Goal: Task Accomplishment & Management: Manage account settings

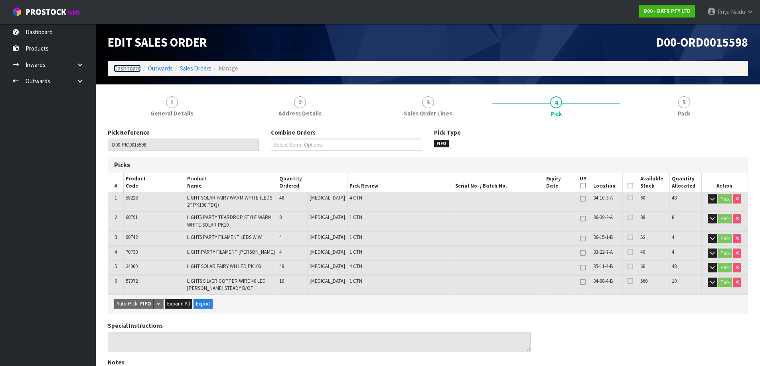
click at [119, 70] on link "Dashboard" at bounding box center [127, 69] width 27 height 8
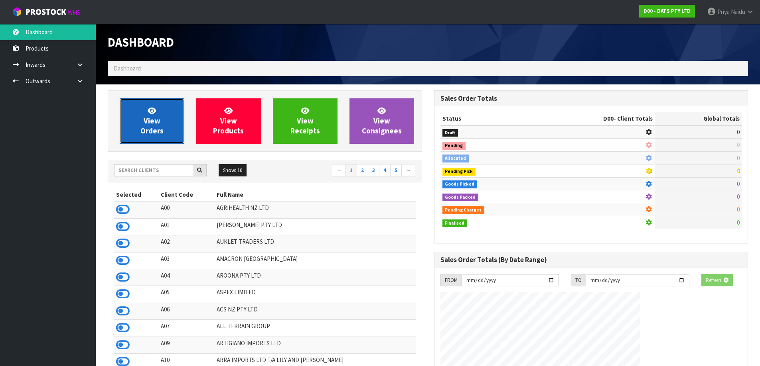
click at [149, 122] on span "View Orders" at bounding box center [151, 121] width 23 height 30
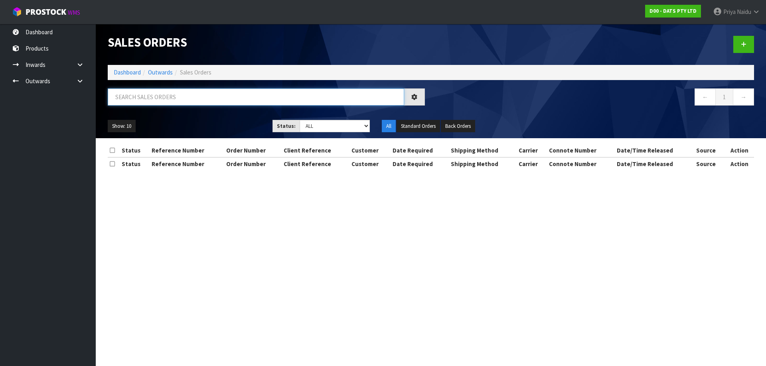
click at [169, 91] on input "text" at bounding box center [256, 97] width 296 height 17
type input "15598"
click at [173, 124] on ul "Show: 10 5 10 25 50" at bounding box center [184, 126] width 153 height 13
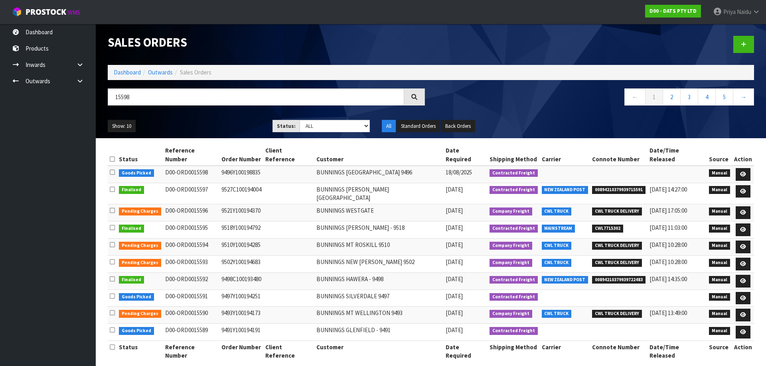
click at [173, 124] on ul "Show: 10 5 10 25 50" at bounding box center [184, 126] width 153 height 13
click at [118, 70] on link "Dashboard" at bounding box center [127, 73] width 27 height 8
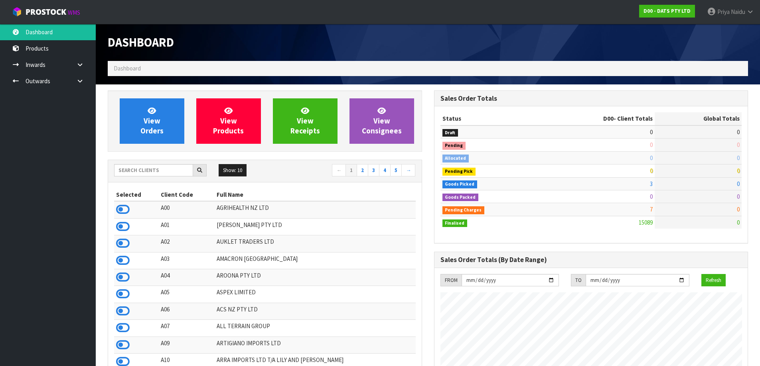
scroll to position [604, 326]
click at [143, 162] on div "Show: 10 5 10 25 50 ← 1 2 3 4 5 →" at bounding box center [264, 171] width 313 height 22
click at [144, 171] on input "text" at bounding box center [153, 170] width 79 height 12
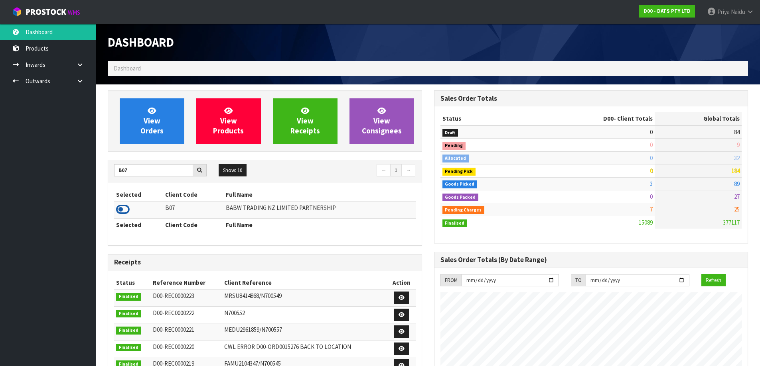
click at [123, 208] on icon at bounding box center [123, 210] width 14 height 12
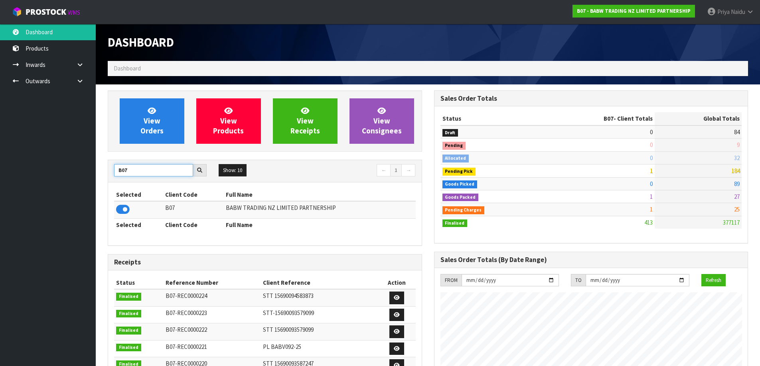
click at [149, 165] on input "B07" at bounding box center [153, 170] width 79 height 12
type input "B"
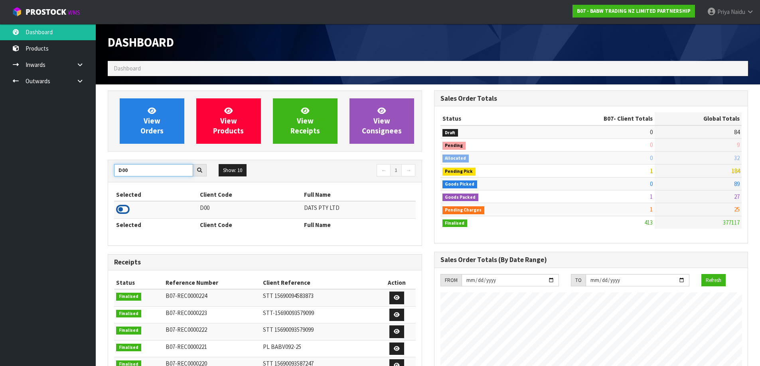
type input "D00"
click at [126, 209] on icon at bounding box center [123, 210] width 14 height 12
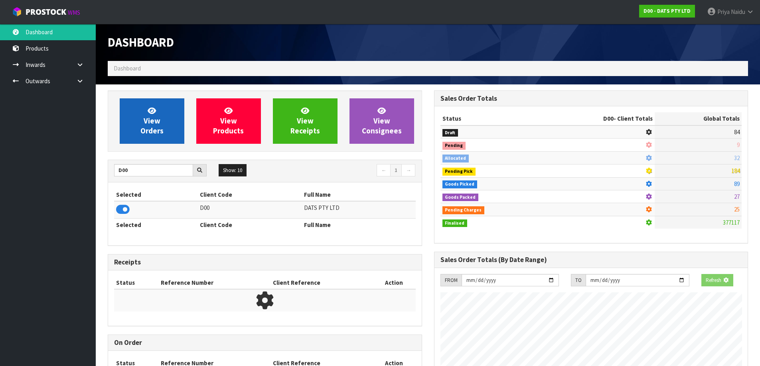
scroll to position [398295, 398466]
click at [138, 140] on link "View Orders" at bounding box center [152, 121] width 65 height 45
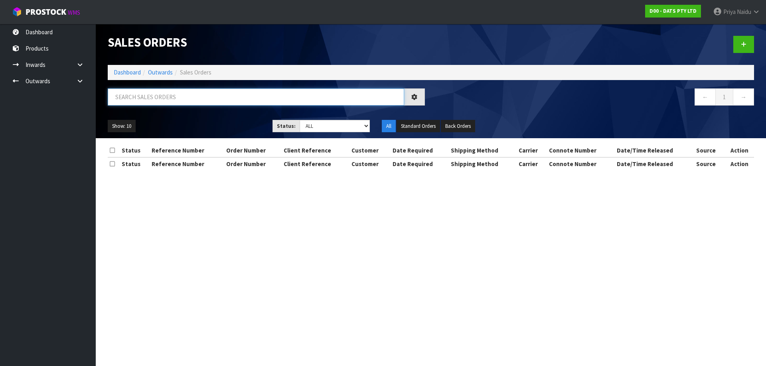
click at [186, 95] on input "text" at bounding box center [256, 97] width 296 height 17
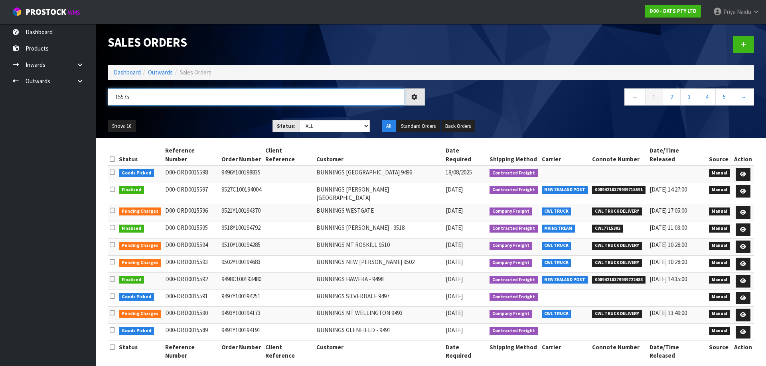
type input "15575"
click at [218, 122] on ul "Show: 10 5 10 25 50" at bounding box center [184, 126] width 153 height 13
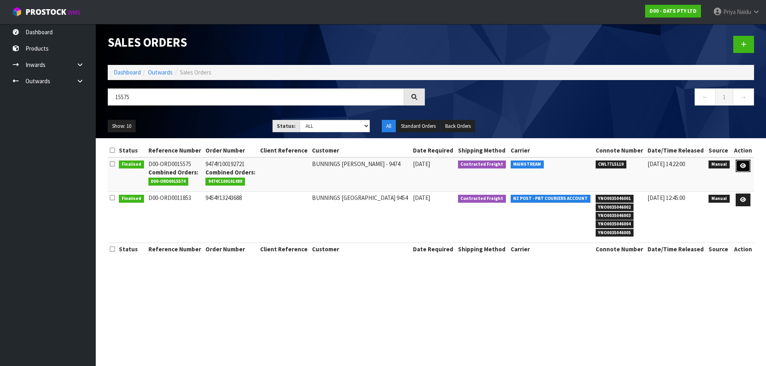
click at [740, 168] on icon at bounding box center [743, 166] width 6 height 5
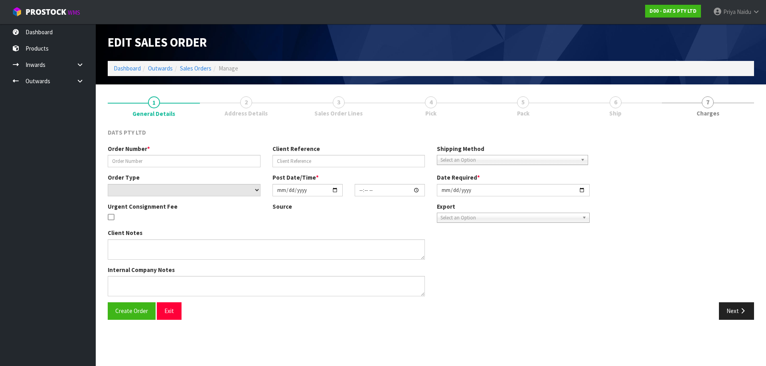
type input "9474Y100192721"
select select "number:0"
type input "[DATE]"
type input "09:39:00.000"
type input "[DATE]"
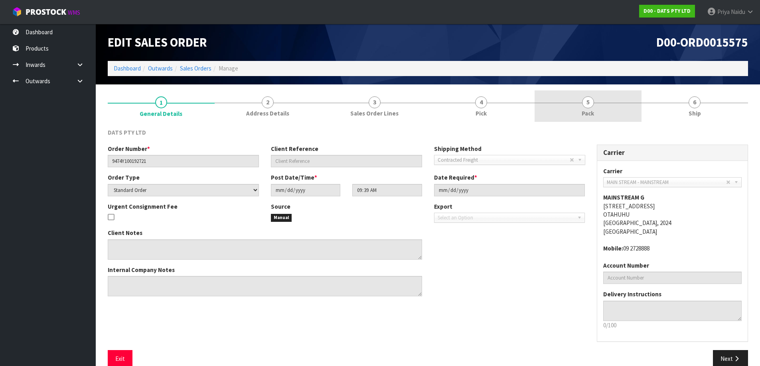
click at [621, 101] on link "5 Pack" at bounding box center [587, 107] width 107 height 32
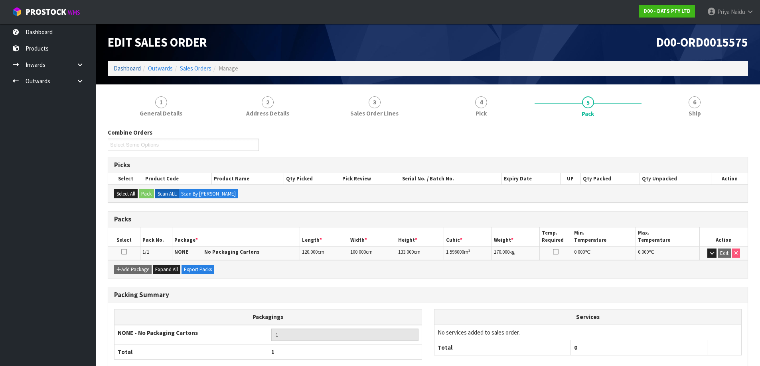
click at [131, 64] on li "Dashboard" at bounding box center [127, 68] width 27 height 8
click at [130, 67] on link "Dashboard" at bounding box center [127, 69] width 27 height 8
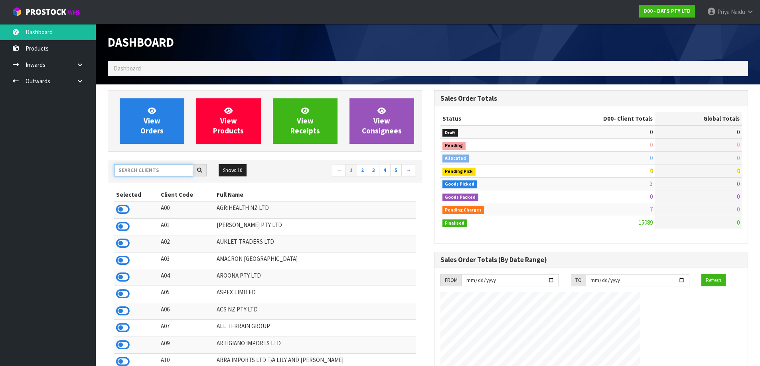
click at [168, 170] on input "text" at bounding box center [153, 170] width 79 height 12
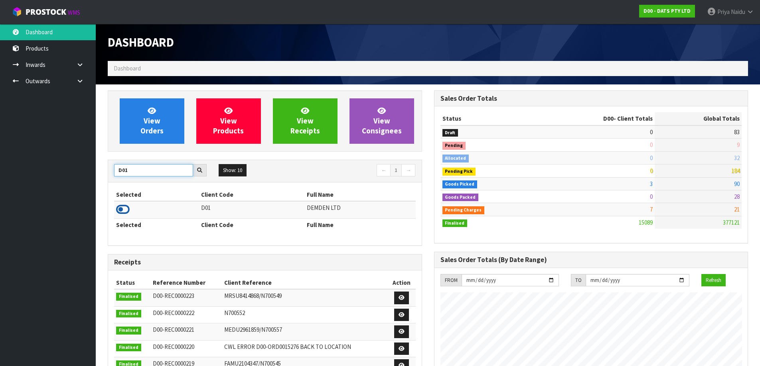
type input "D01"
click at [123, 213] on icon at bounding box center [123, 210] width 14 height 12
click at [133, 152] on div "View Orders View Products View Receipts View Consignees" at bounding box center [265, 121] width 314 height 61
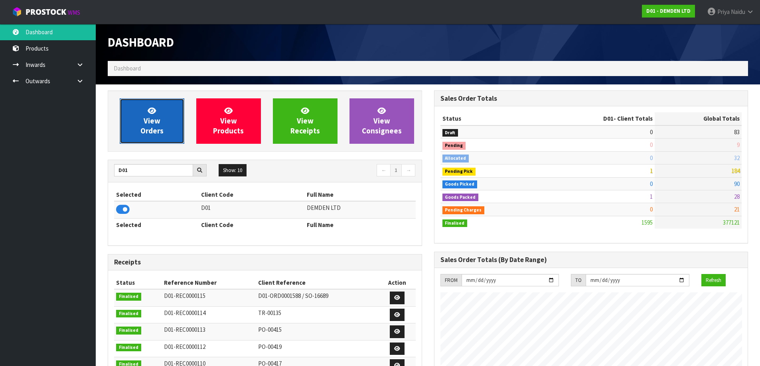
scroll to position [540, 326]
click at [145, 126] on span "View Orders" at bounding box center [151, 121] width 23 height 30
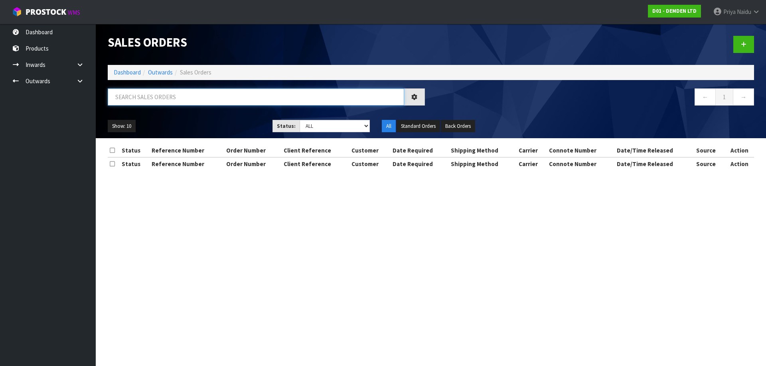
click at [156, 99] on input "text" at bounding box center [256, 97] width 296 height 17
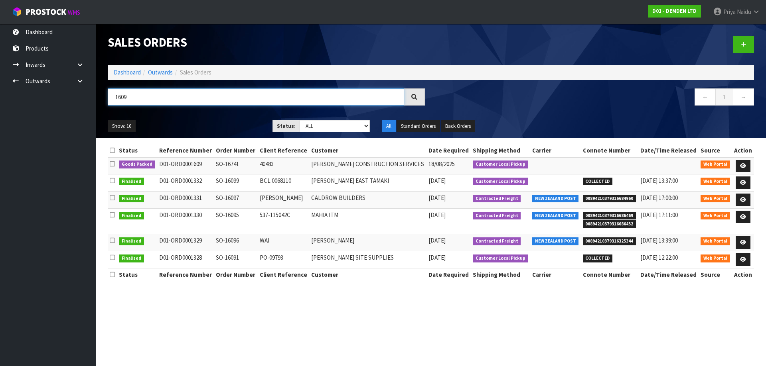
type input "1609"
click at [191, 116] on div "Show: 10 5 10 25 50 Status: Draft Pending Allocated Pending Pick Goods Picked G…" at bounding box center [431, 126] width 658 height 25
click at [743, 164] on icon at bounding box center [743, 166] width 6 height 5
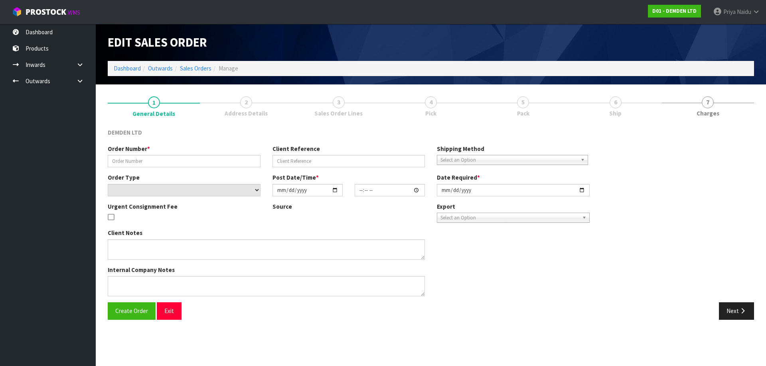
type input "SO-16741"
type input "40483"
select select "number:0"
type input "[DATE]"
type input "10:00:00.000"
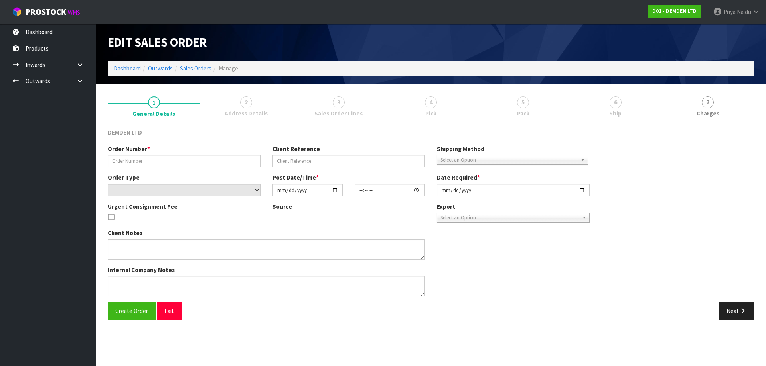
type input "[DATE]"
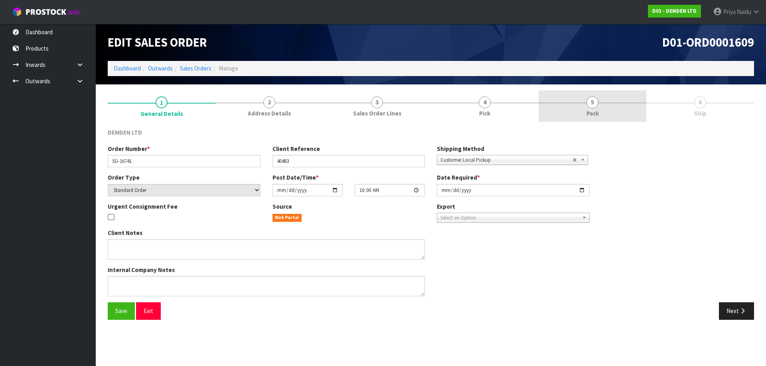
click at [612, 99] on link "5 Pack" at bounding box center [592, 107] width 108 height 32
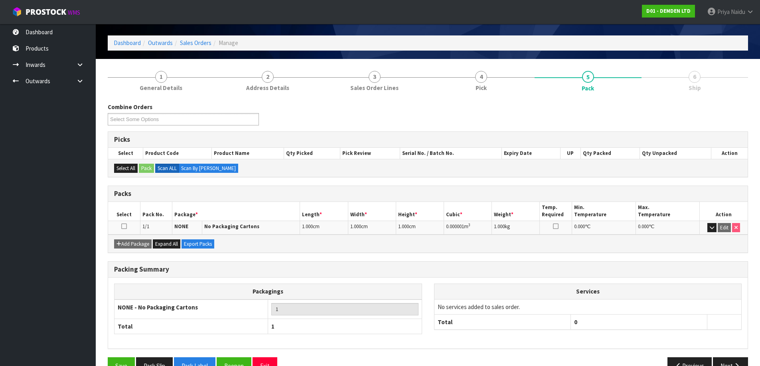
scroll to position [46, 0]
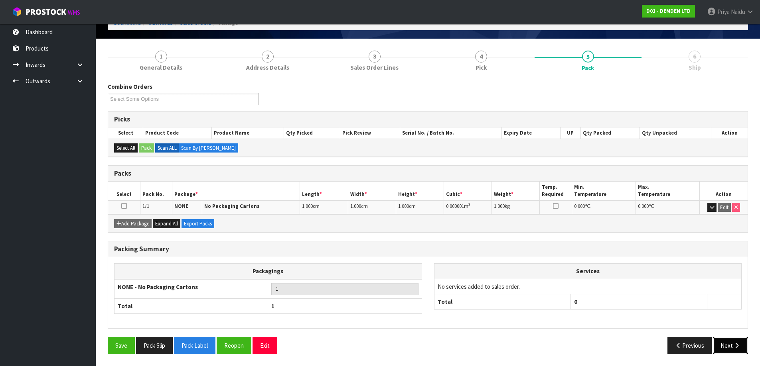
click at [733, 341] on button "Next" at bounding box center [730, 345] width 35 height 17
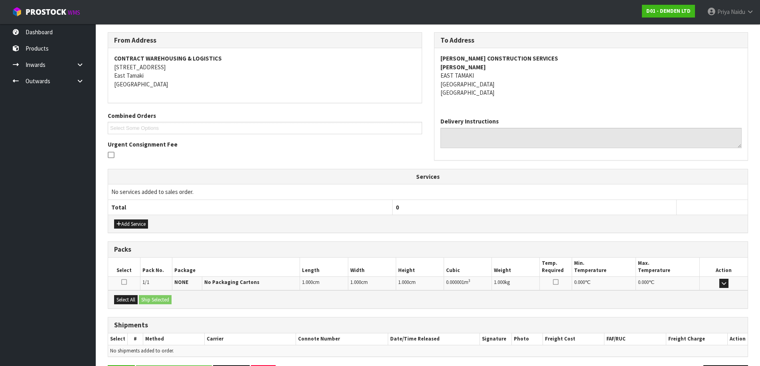
scroll to position [124, 0]
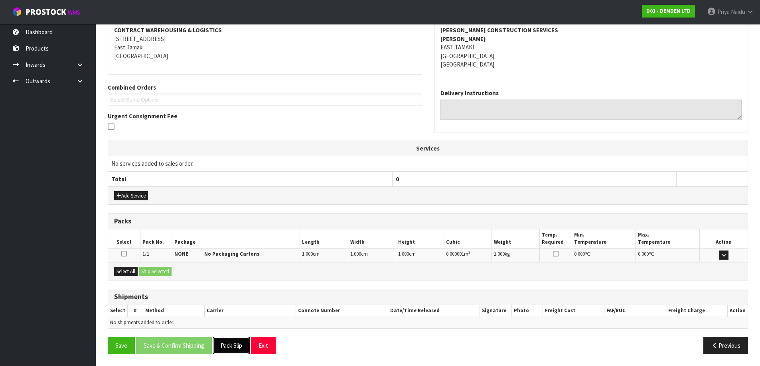
click at [231, 351] on button "Pack Slip" at bounding box center [231, 345] width 37 height 17
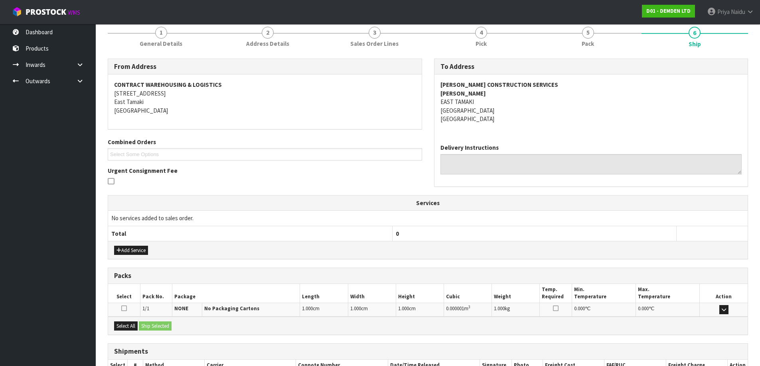
scroll to position [0, 0]
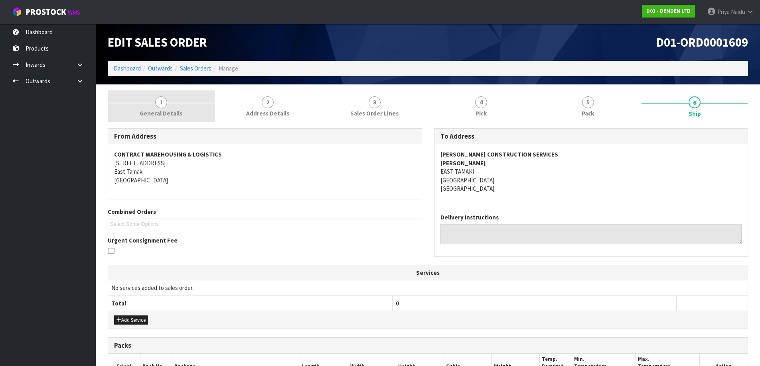
click at [156, 107] on link "1 General Details" at bounding box center [161, 107] width 107 height 32
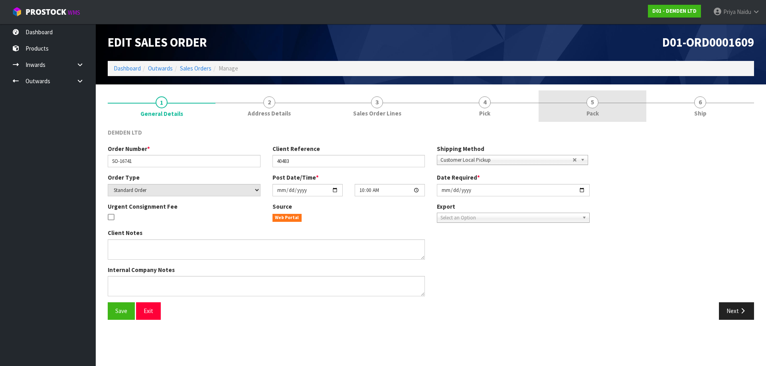
click at [592, 105] on span "5" at bounding box center [592, 103] width 12 height 12
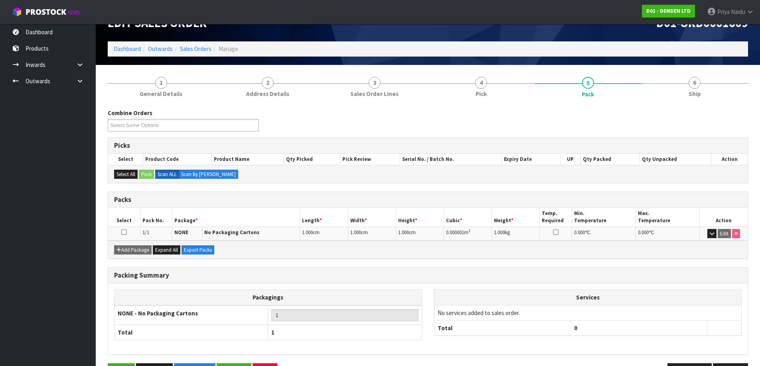
scroll to position [46, 0]
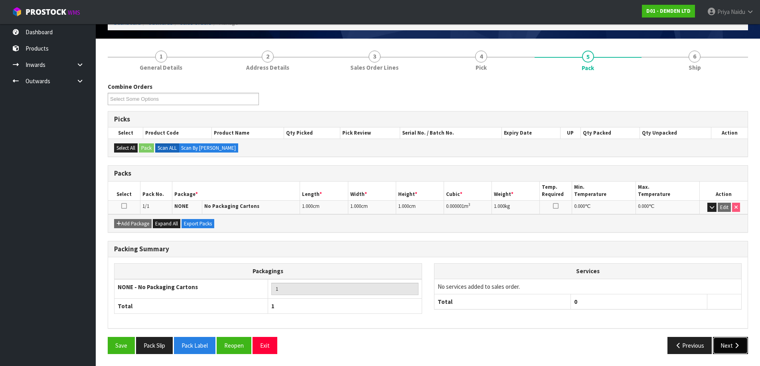
click at [721, 345] on button "Next" at bounding box center [730, 345] width 35 height 17
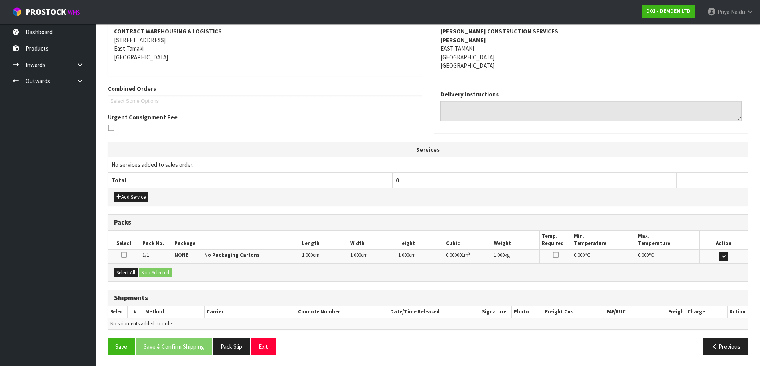
scroll to position [124, 0]
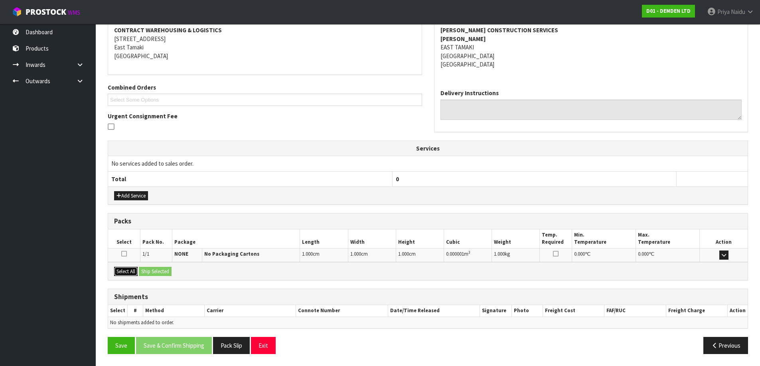
click at [126, 267] on button "Select All" at bounding box center [126, 272] width 24 height 10
click at [147, 269] on button "Ship Selected" at bounding box center [155, 272] width 33 height 10
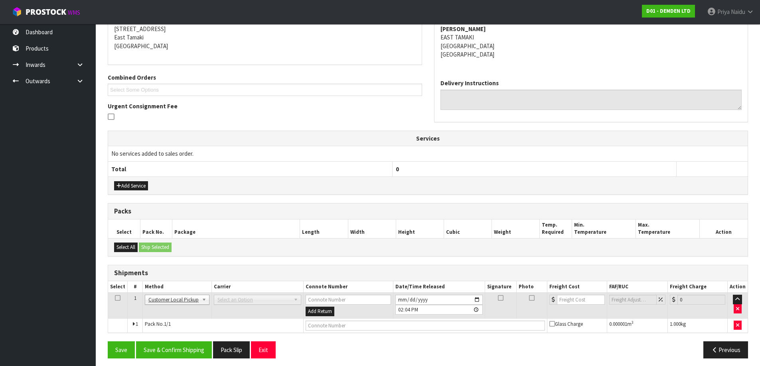
scroll to position [139, 0]
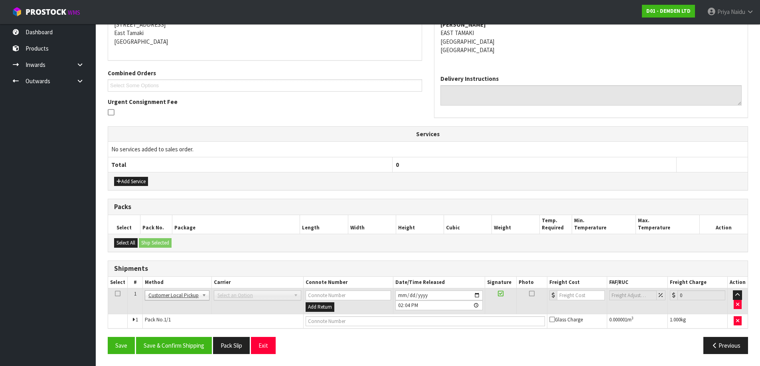
click at [328, 327] on td at bounding box center [425, 321] width 244 height 14
click at [345, 316] on td at bounding box center [425, 321] width 244 height 14
click at [335, 317] on input "text" at bounding box center [424, 322] width 239 height 10
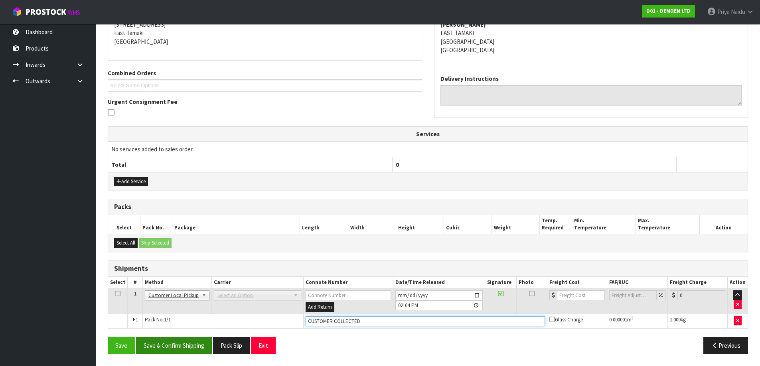
type input "CUSTOMER COLLECTED"
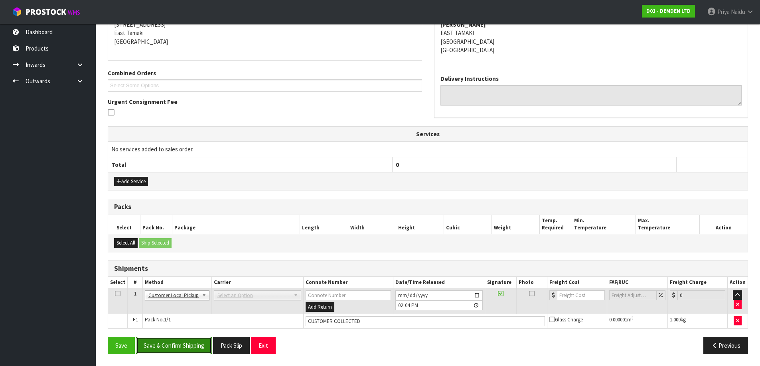
click at [184, 343] on button "Save & Confirm Shipping" at bounding box center [174, 345] width 76 height 17
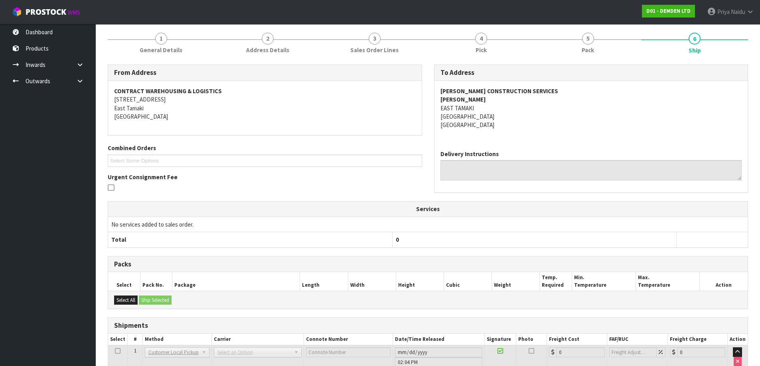
scroll to position [0, 0]
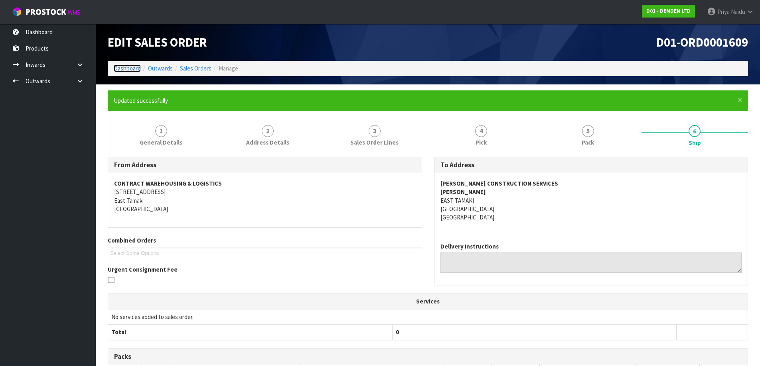
click at [130, 69] on link "Dashboard" at bounding box center [127, 69] width 27 height 8
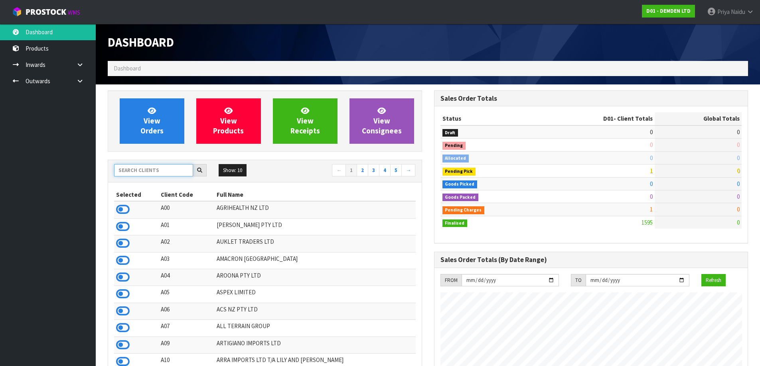
click at [172, 166] on input "text" at bounding box center [153, 170] width 79 height 12
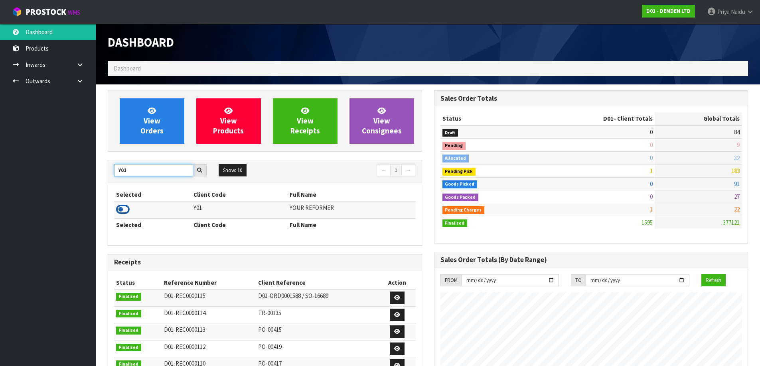
type input "Y01"
click at [120, 207] on icon at bounding box center [123, 210] width 14 height 12
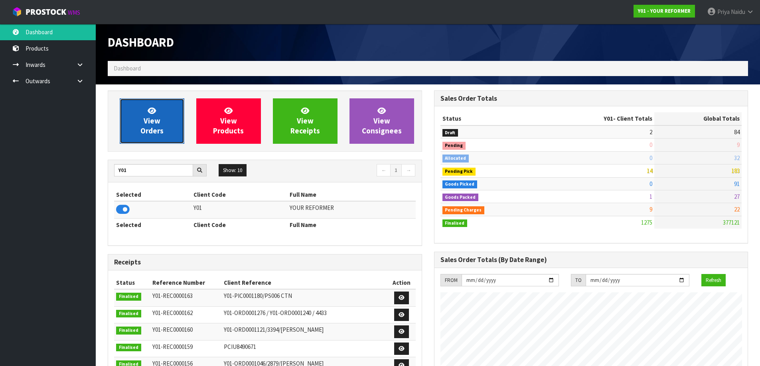
click at [155, 131] on span "View Orders" at bounding box center [151, 121] width 23 height 30
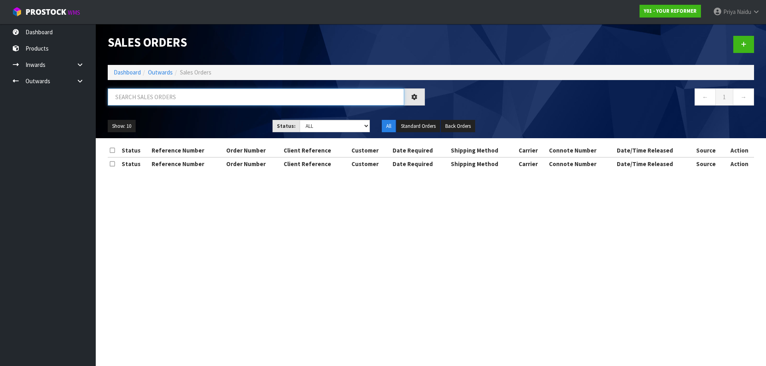
click at [160, 97] on input "text" at bounding box center [256, 97] width 296 height 17
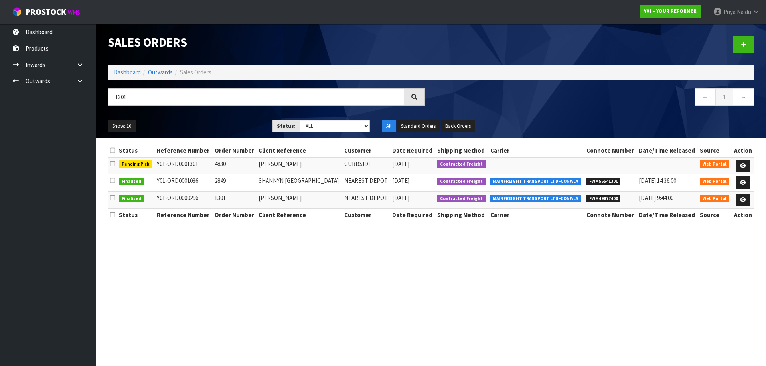
click at [195, 124] on ul "Show: 10 5 10 25 50" at bounding box center [184, 126] width 153 height 13
click at [173, 92] on input "1301" at bounding box center [256, 97] width 296 height 17
click at [185, 117] on div "Show: 10 5 10 25 50 Status: Draft Pending Allocated Pending Pick Goods Picked G…" at bounding box center [431, 126] width 658 height 25
click at [280, 305] on section "Sales Orders Dashboard Outwards Sales Orders 1300 ← 1 → Show: 10 5 10 25 50 Sta…" at bounding box center [383, 183] width 766 height 366
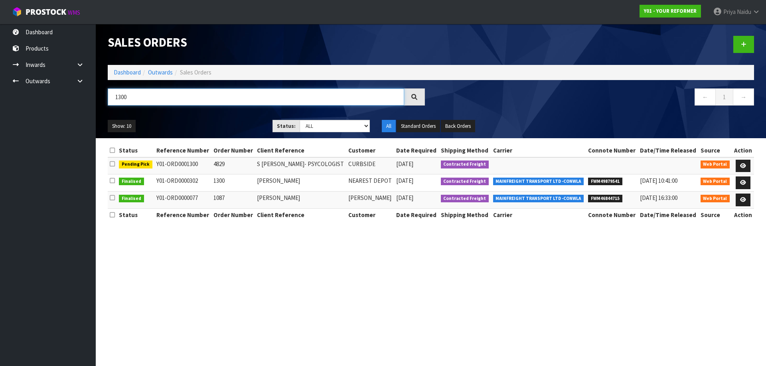
drag, startPoint x: 140, startPoint y: 90, endPoint x: 143, endPoint y: 101, distance: 11.9
click at [140, 98] on input "1300" at bounding box center [256, 97] width 296 height 17
type input "1"
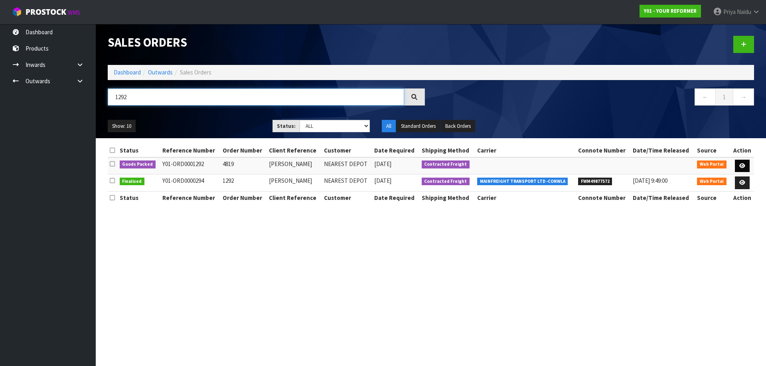
type input "1292"
click at [743, 162] on link at bounding box center [742, 166] width 15 height 13
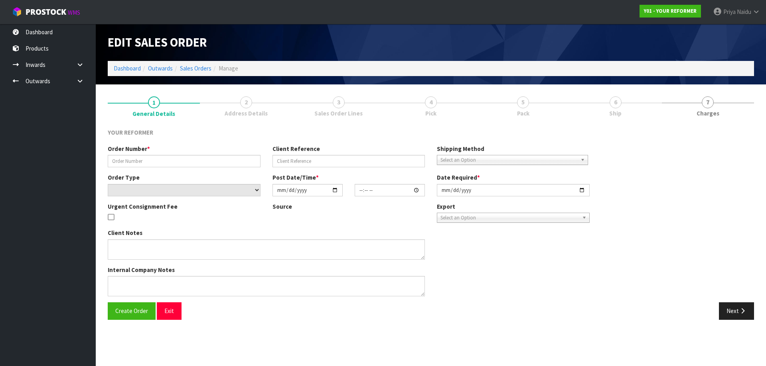
type input "4819"
type input "[PERSON_NAME]"
select select "number:0"
type input "[DATE]"
type input "13:57:00.000"
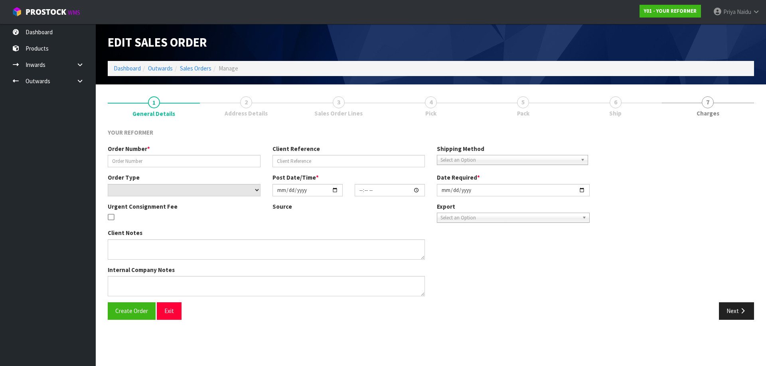
type input "[DATE]"
type textarea "[PERSON_NAME] 6 TOHORA VIEW BOP [STREET_ADDRESS] [PHONE_NUMBER]"
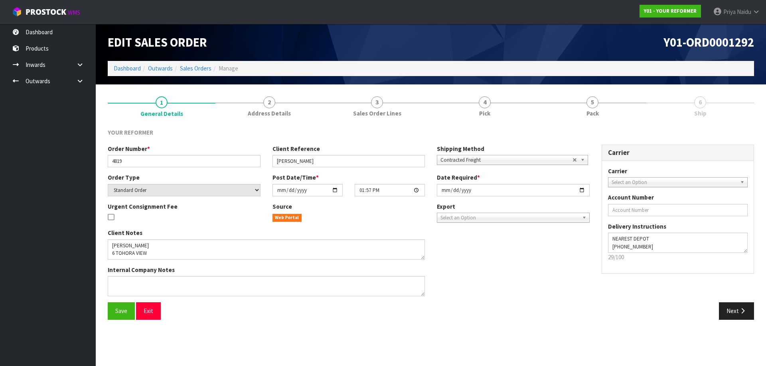
click at [690, 116] on link "6 Ship" at bounding box center [700, 107] width 108 height 32
click at [562, 101] on link "5 Pack" at bounding box center [592, 107] width 108 height 32
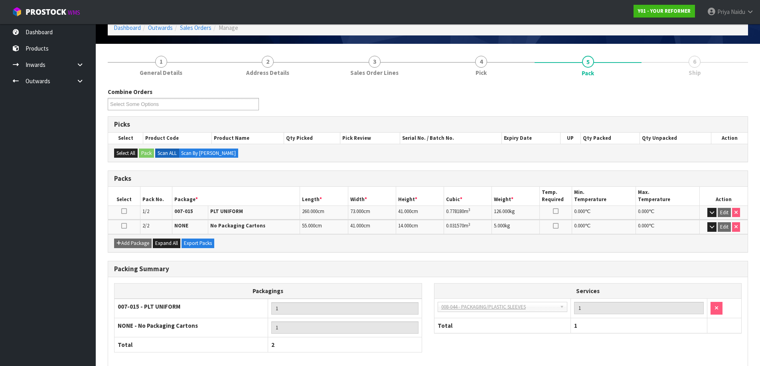
scroll to position [80, 0]
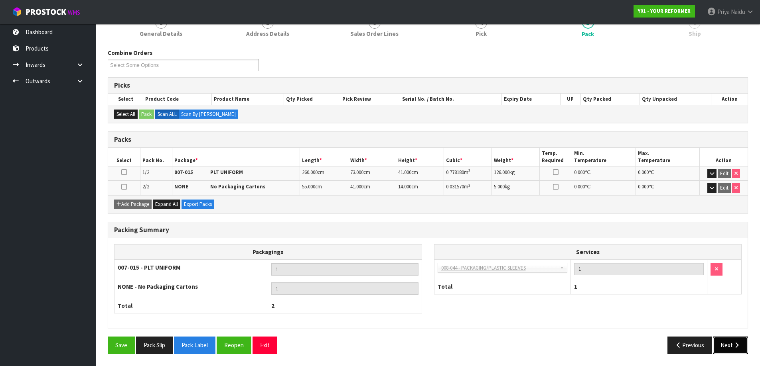
click at [726, 346] on button "Next" at bounding box center [730, 345] width 35 height 17
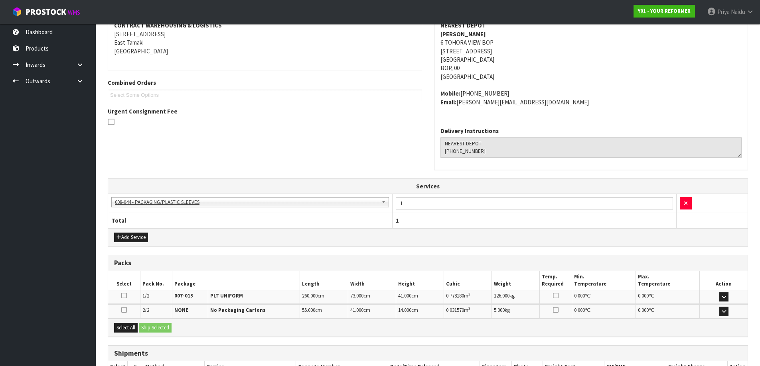
scroll to position [186, 0]
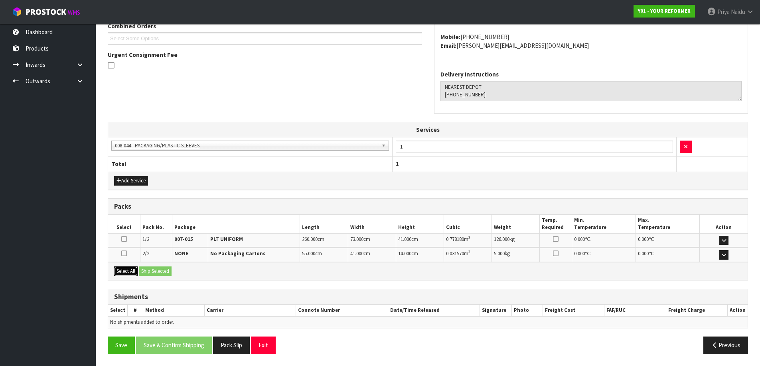
drag, startPoint x: 132, startPoint y: 271, endPoint x: 144, endPoint y: 271, distance: 12.0
click at [133, 271] on button "Select All" at bounding box center [126, 272] width 24 height 10
drag, startPoint x: 144, startPoint y: 271, endPoint x: 197, endPoint y: 273, distance: 53.1
click at [146, 271] on button "Ship Selected" at bounding box center [155, 272] width 33 height 10
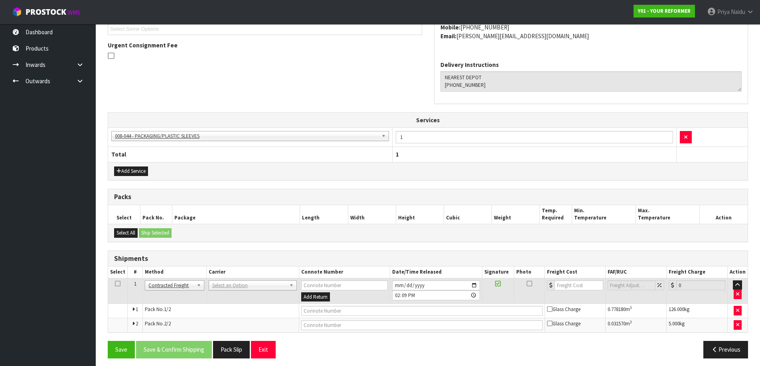
scroll to position [200, 0]
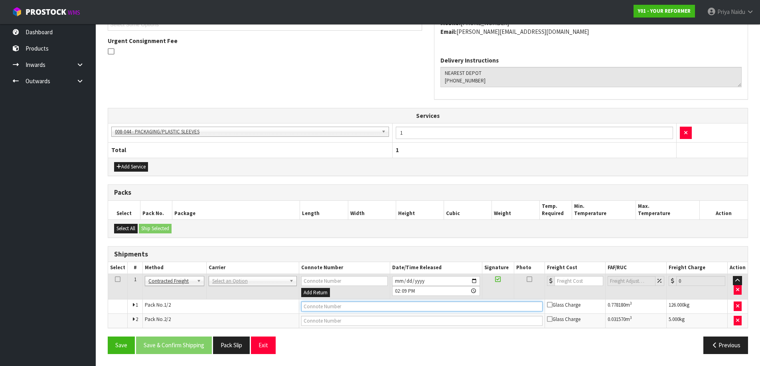
click at [337, 303] on input "text" at bounding box center [421, 307] width 241 height 10
type input "C"
type input "NEAREST DEPOT IS 56MINS FAR CUSTOMER TO CONFIRM"
click at [124, 349] on button "Save" at bounding box center [121, 345] width 27 height 17
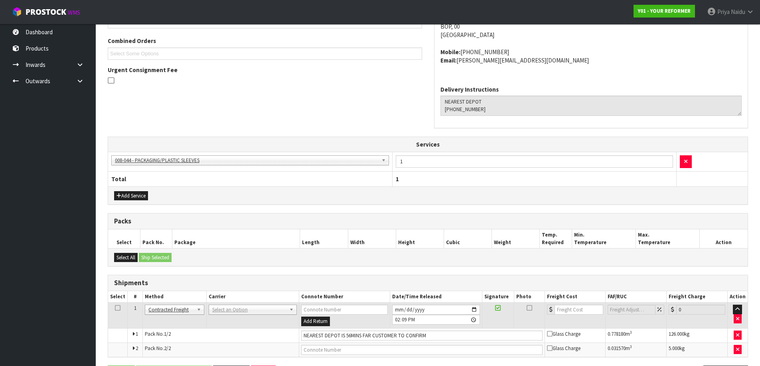
scroll to position [0, 0]
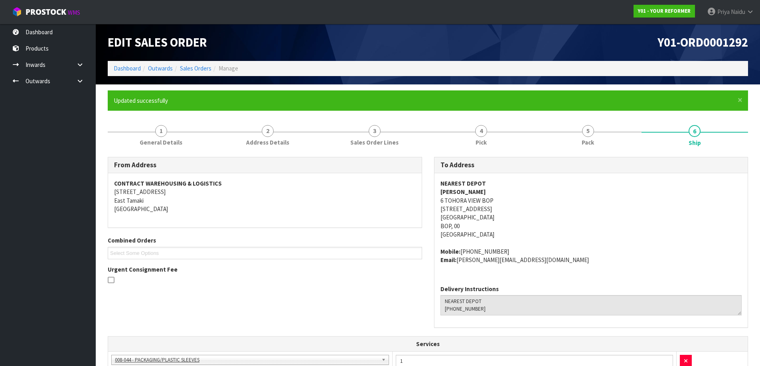
click at [134, 63] on ol "Dashboard Outwards Sales Orders Manage" at bounding box center [428, 68] width 640 height 15
click at [132, 65] on link "Dashboard" at bounding box center [127, 69] width 27 height 8
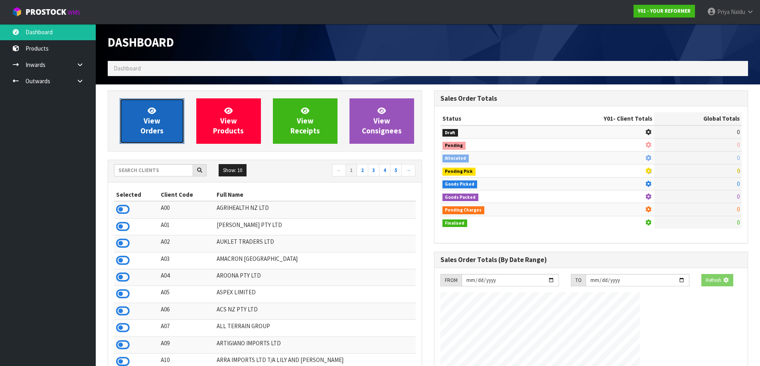
click at [138, 107] on link "View Orders" at bounding box center [152, 121] width 65 height 45
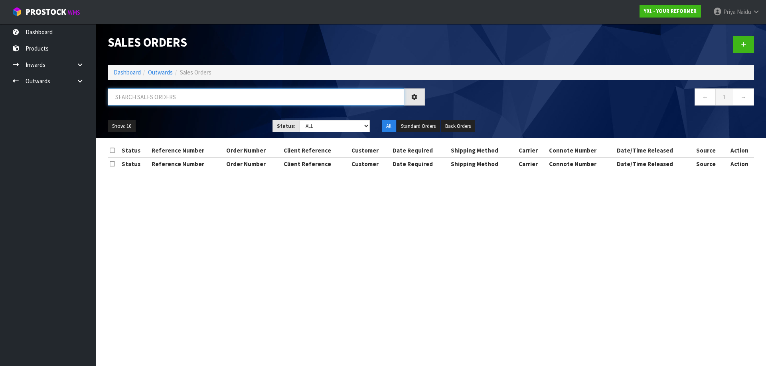
click at [156, 99] on input "text" at bounding box center [256, 97] width 296 height 17
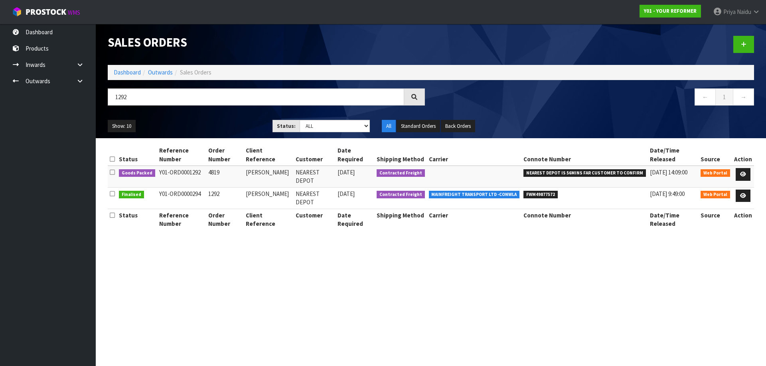
click at [199, 121] on ul "Show: 10 5 10 25 50" at bounding box center [184, 126] width 153 height 13
click at [164, 100] on input "1292" at bounding box center [256, 97] width 296 height 17
type input "1"
click at [126, 77] on ol "Dashboard Outwards Sales Orders" at bounding box center [431, 72] width 646 height 15
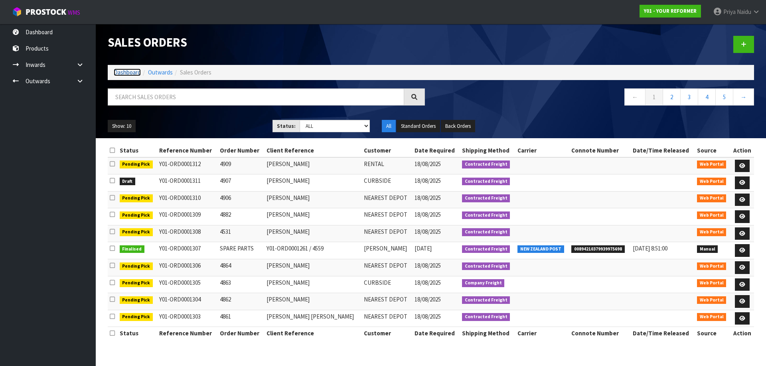
click at [130, 76] on link "Dashboard" at bounding box center [127, 73] width 27 height 8
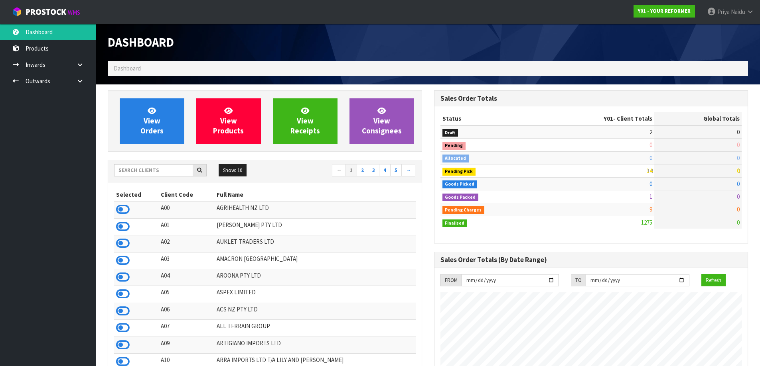
scroll to position [604, 326]
click at [131, 169] on input "text" at bounding box center [153, 170] width 79 height 12
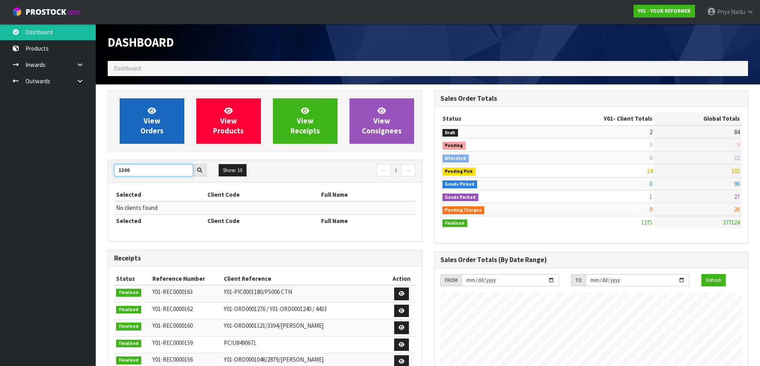
type input "1300"
click at [156, 124] on span "View Orders" at bounding box center [151, 121] width 23 height 30
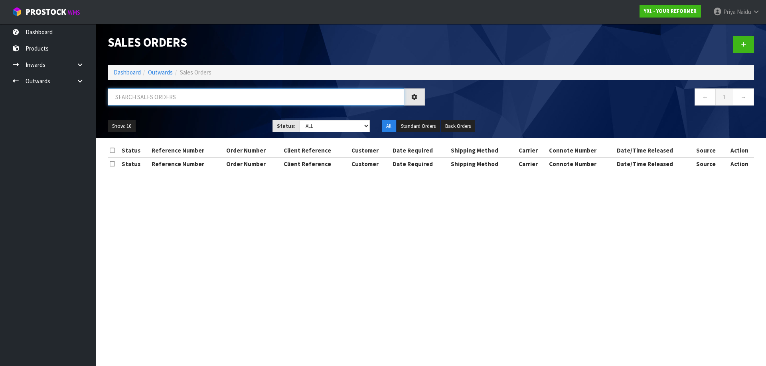
click at [175, 94] on input "text" at bounding box center [256, 97] width 296 height 17
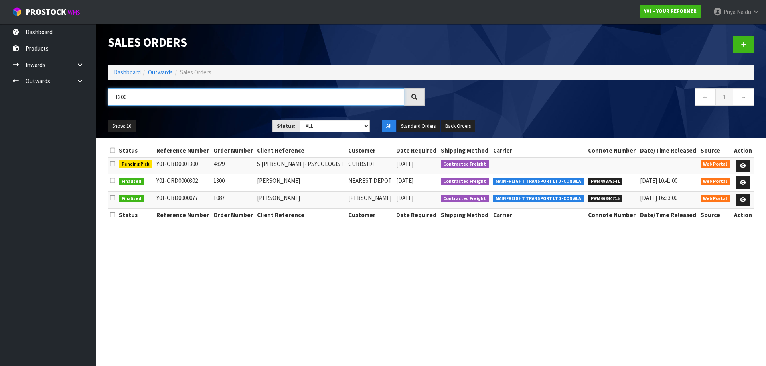
type input "1300"
click at [206, 119] on div "Show: 10 5 10 25 50 Status: Draft Pending Allocated Pending Pick Goods Picked G…" at bounding box center [431, 126] width 658 height 25
click at [740, 165] on icon at bounding box center [743, 166] width 6 height 5
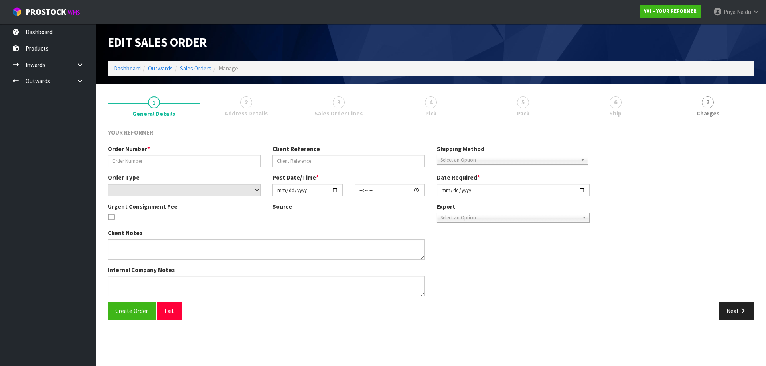
type input "4829"
type input "S [PERSON_NAME]- PSYCOLOGIST"
select select "number:0"
type input "[DATE]"
type input "11:02:00.000"
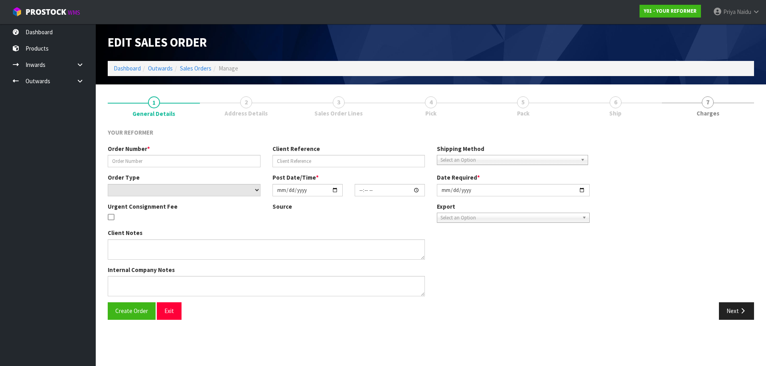
type input "[DATE]"
type textarea "[PERSON_NAME] [PERSON_NAME] CLINICAL [MEDICAL_DATA] [STREET_ADDRESS] [PHONE_NUM…"
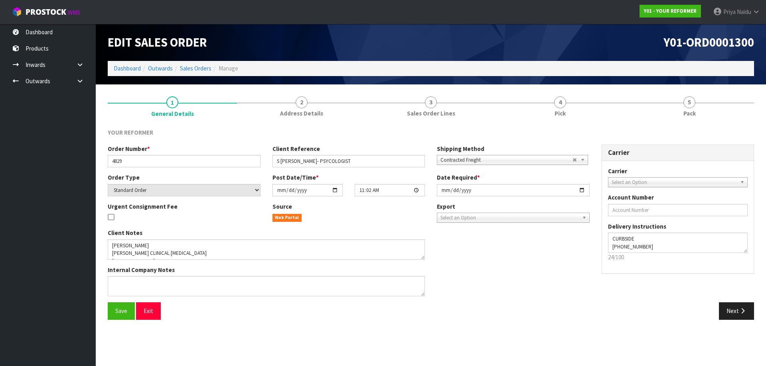
click at [607, 122] on li "4 Pick" at bounding box center [559, 107] width 129 height 32
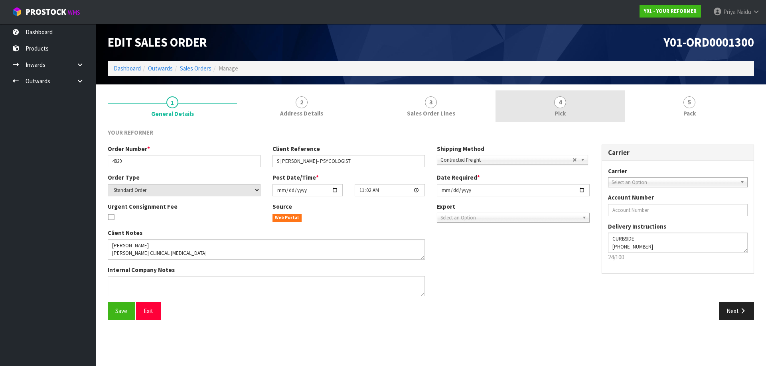
click at [556, 106] on span "4" at bounding box center [560, 103] width 12 height 12
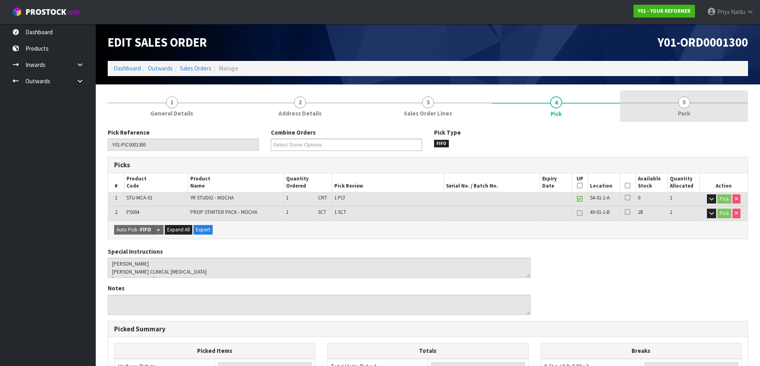
click at [645, 107] on link "5 Pack" at bounding box center [684, 107] width 128 height 32
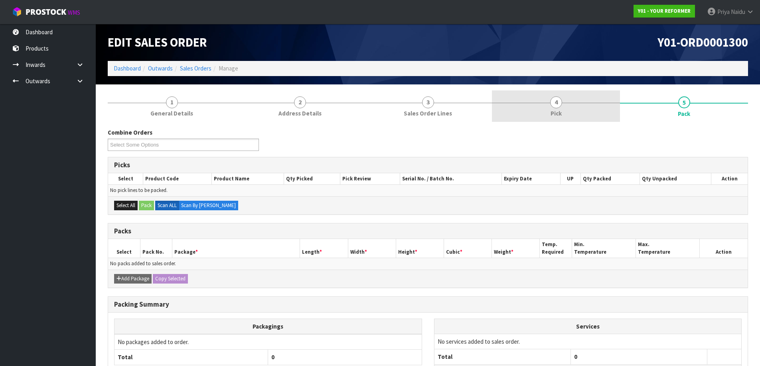
click at [536, 100] on link "4 Pick" at bounding box center [556, 107] width 128 height 32
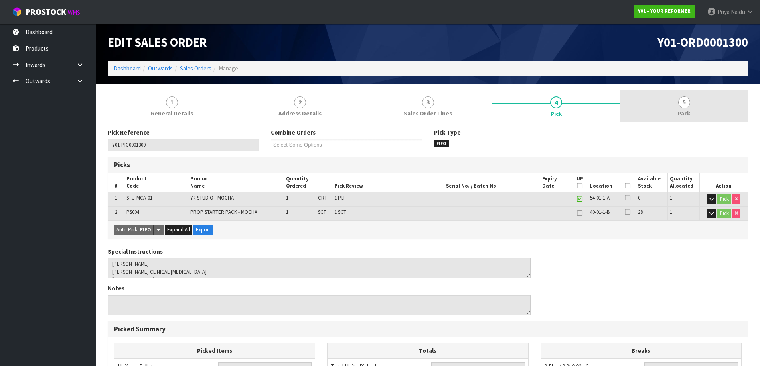
click at [664, 110] on link "5 Pack" at bounding box center [684, 107] width 128 height 32
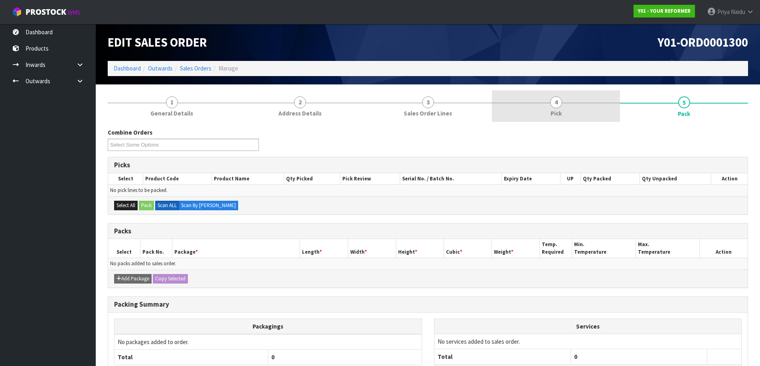
click at [583, 116] on link "4 Pick" at bounding box center [556, 107] width 128 height 32
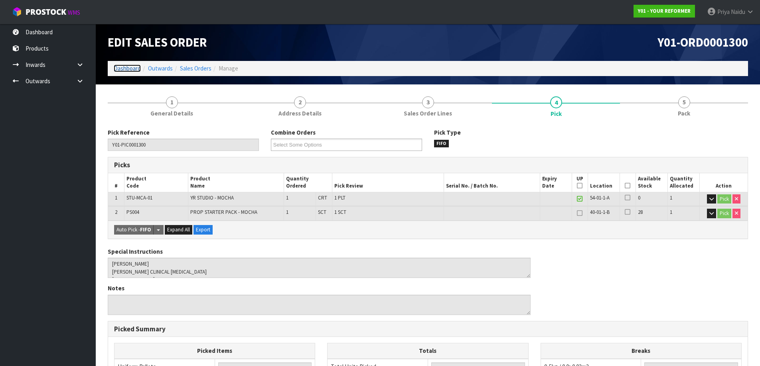
click at [124, 66] on link "Dashboard" at bounding box center [127, 69] width 27 height 8
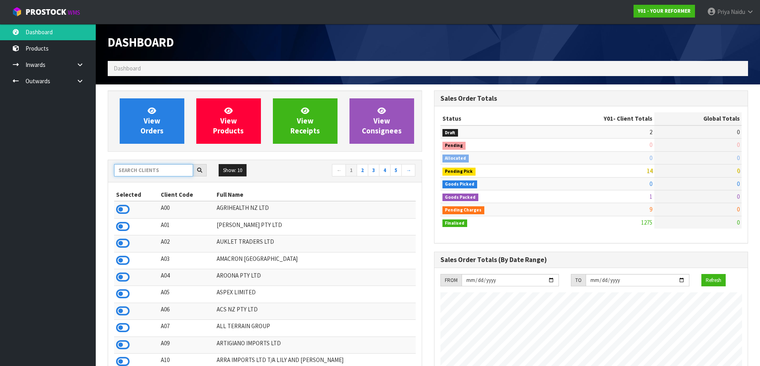
scroll to position [604, 326]
click at [134, 165] on input "text" at bounding box center [153, 170] width 79 height 12
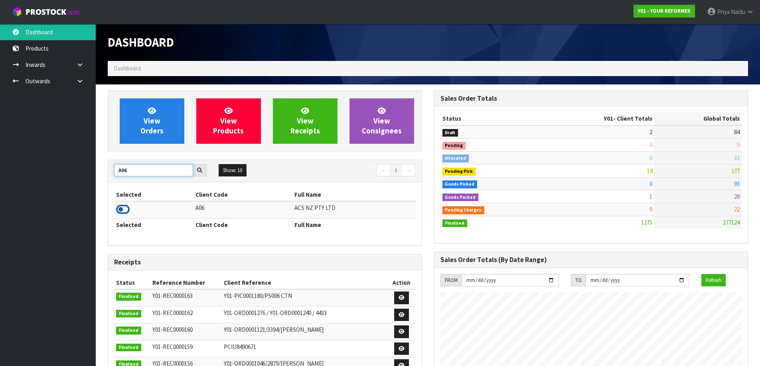
type input "A06"
click at [117, 209] on icon at bounding box center [123, 210] width 14 height 12
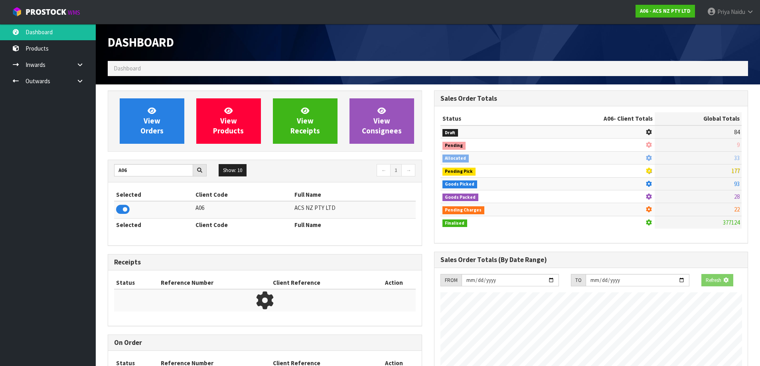
scroll to position [497, 326]
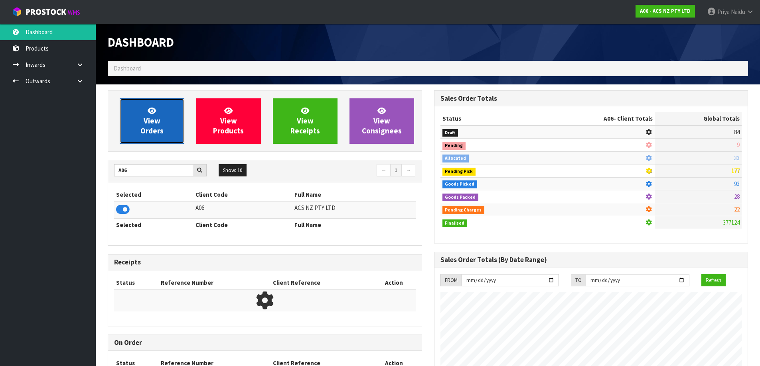
click at [141, 133] on span "View Orders" at bounding box center [151, 121] width 23 height 30
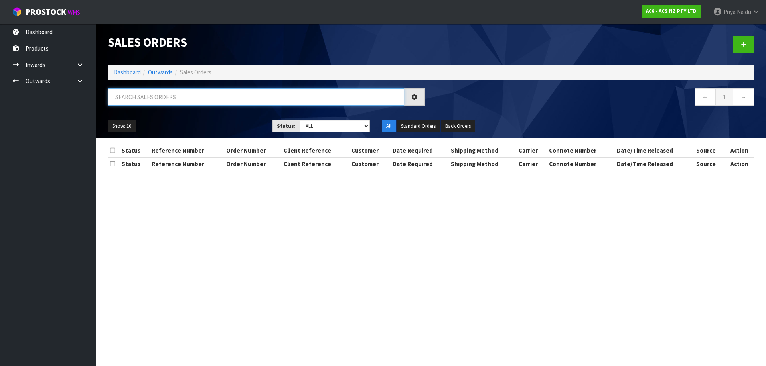
click at [167, 100] on input "text" at bounding box center [256, 97] width 296 height 17
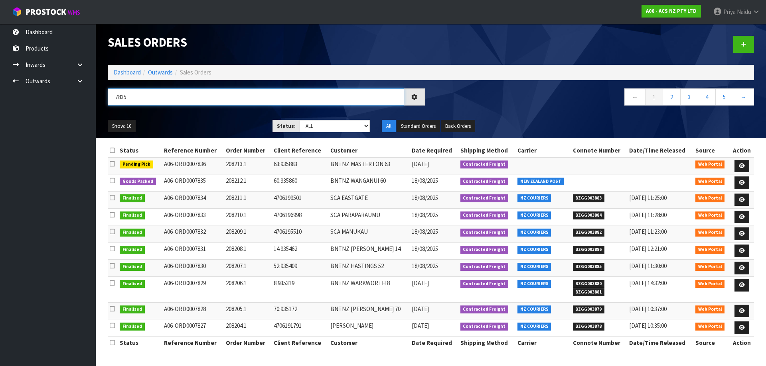
type input "7835"
click at [201, 123] on ul "Show: 10 5 10 25 50" at bounding box center [184, 126] width 153 height 13
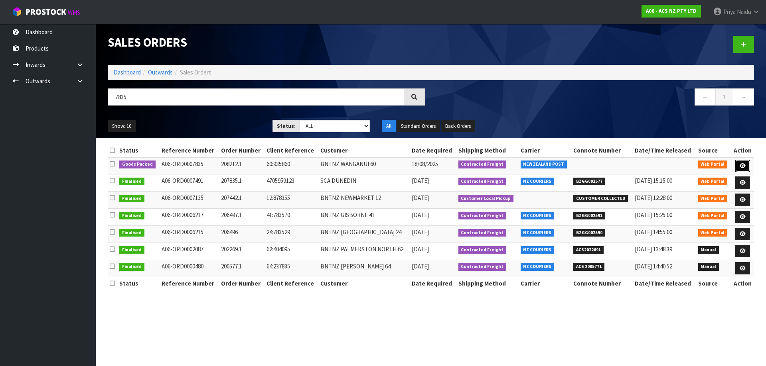
click at [744, 164] on icon at bounding box center [742, 166] width 6 height 5
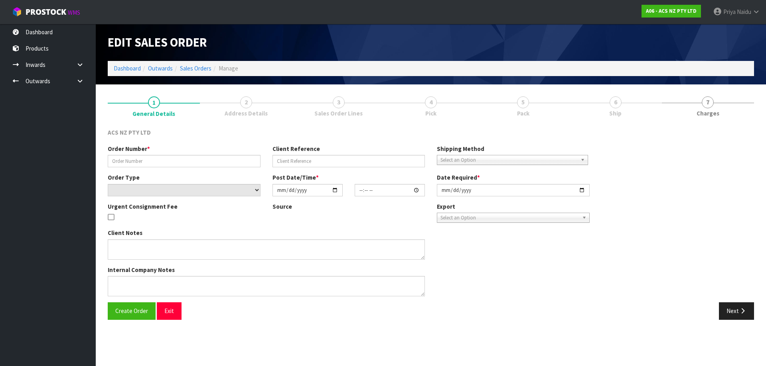
type input "208212.1"
type input "60:935860"
select select "number:0"
type input "[DATE]"
type input "13:35:00.000"
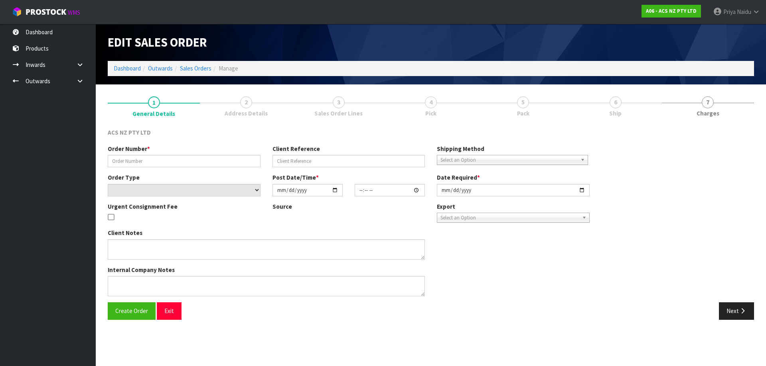
type input "[DATE]"
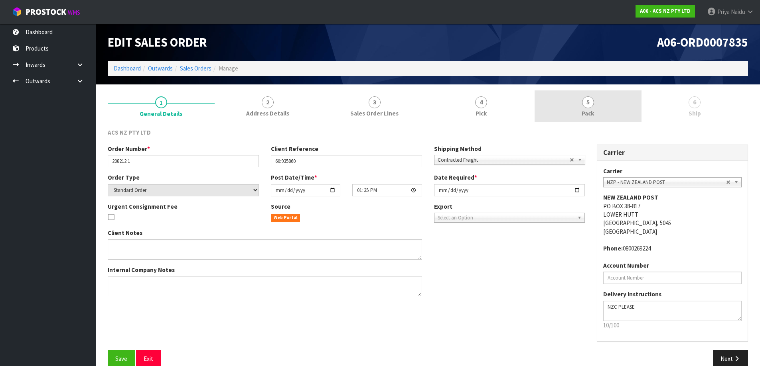
click at [586, 109] on span "Pack" at bounding box center [587, 113] width 12 height 8
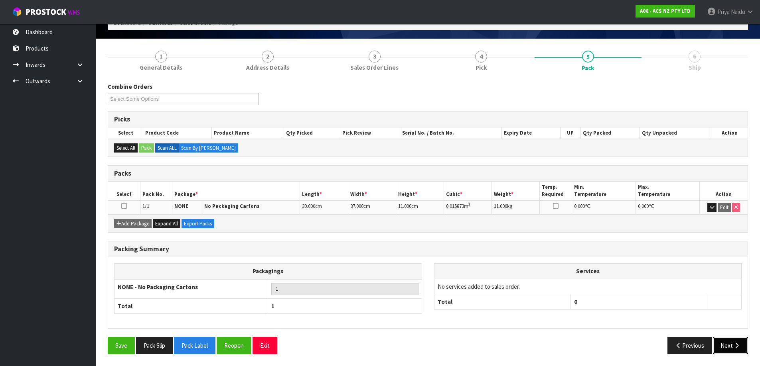
click at [719, 347] on button "Next" at bounding box center [730, 345] width 35 height 17
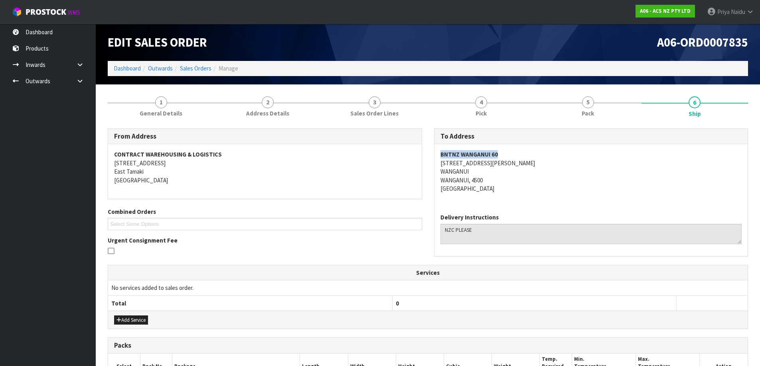
copy strong "BNTNZ WANGANUI 60"
drag, startPoint x: 437, startPoint y: 153, endPoint x: 505, endPoint y: 158, distance: 68.4
click at [505, 158] on div "BNTNZ WANGANUI [STREET_ADDRESS][PERSON_NAME]" at bounding box center [590, 175] width 313 height 63
click at [438, 165] on div "BNTNZ WANGANUI [STREET_ADDRESS][PERSON_NAME]" at bounding box center [590, 175] width 313 height 63
copy address "[STREET_ADDRESS][PERSON_NAME]"
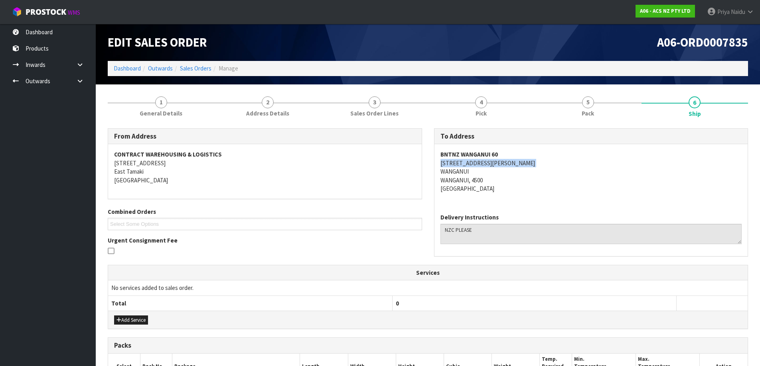
drag, startPoint x: 438, startPoint y: 165, endPoint x: 488, endPoint y: 166, distance: 49.9
click at [488, 166] on div "BNTNZ WANGANUI [STREET_ADDRESS][PERSON_NAME]" at bounding box center [590, 175] width 313 height 63
click at [568, 179] on address "BNTNZ WANGANUI [STREET_ADDRESS][PERSON_NAME]" at bounding box center [590, 171] width 301 height 43
copy address "WANGANUI"
drag, startPoint x: 437, startPoint y: 173, endPoint x: 476, endPoint y: 172, distance: 38.7
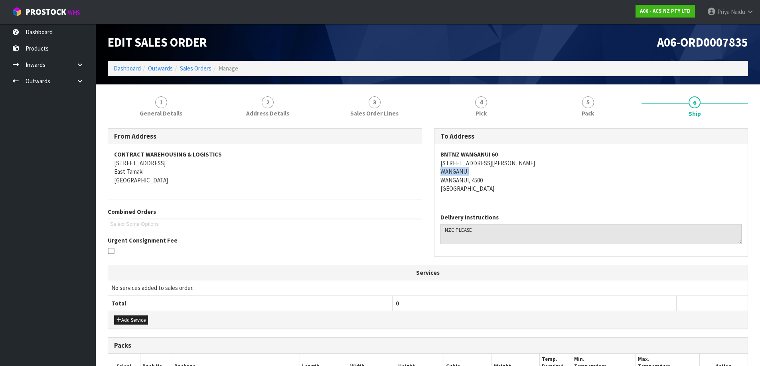
click at [476, 172] on div "BNTNZ WANGANUI [STREET_ADDRESS][PERSON_NAME]" at bounding box center [590, 175] width 313 height 63
click at [166, 108] on link "1 General Details" at bounding box center [161, 107] width 107 height 32
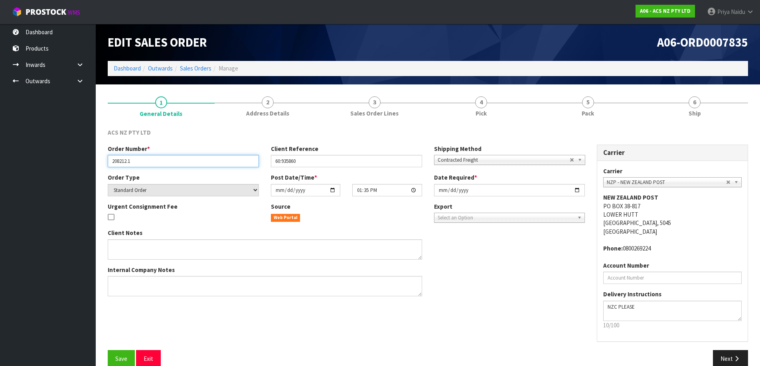
drag, startPoint x: 108, startPoint y: 161, endPoint x: 158, endPoint y: 160, distance: 49.5
click at [158, 160] on input "208212.1" at bounding box center [183, 161] width 151 height 12
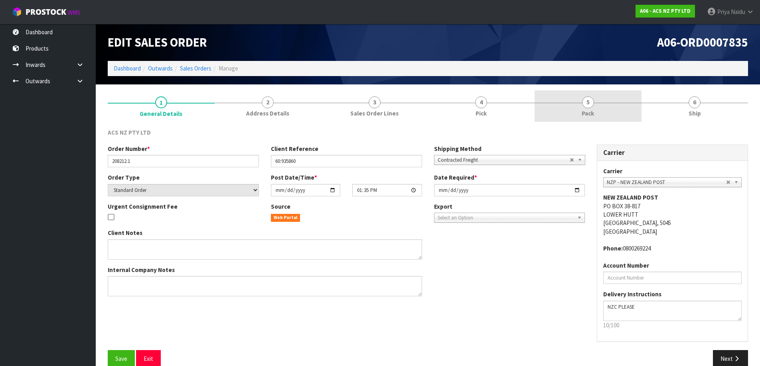
click at [590, 106] on span "5" at bounding box center [588, 103] width 12 height 12
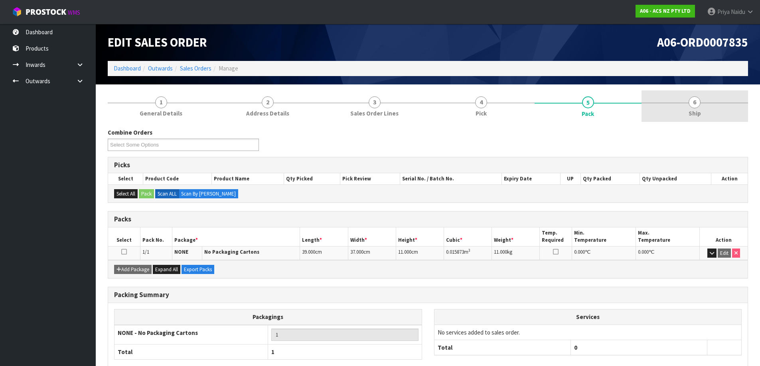
click at [707, 114] on link "6 Ship" at bounding box center [694, 107] width 107 height 32
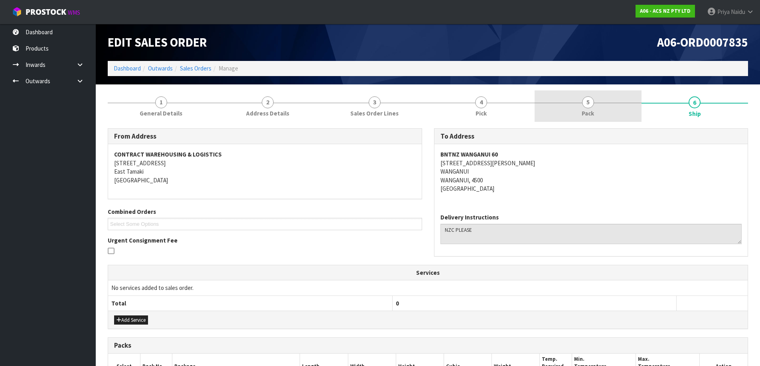
click at [571, 92] on link "5 Pack" at bounding box center [587, 107] width 107 height 32
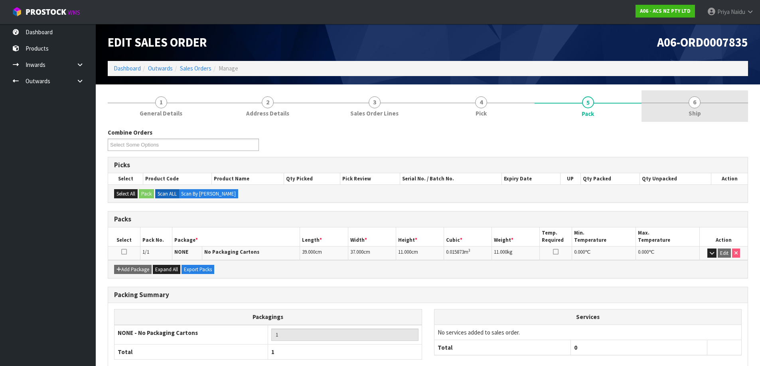
drag, startPoint x: 725, startPoint y: 114, endPoint x: 718, endPoint y: 112, distance: 7.4
click at [725, 114] on link "6 Ship" at bounding box center [694, 107] width 107 height 32
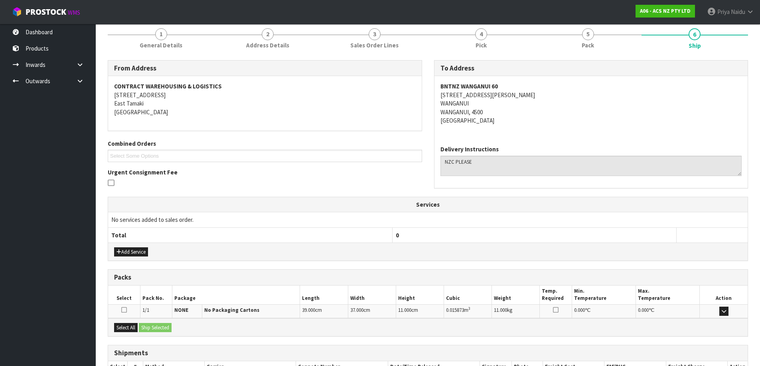
scroll to position [124, 0]
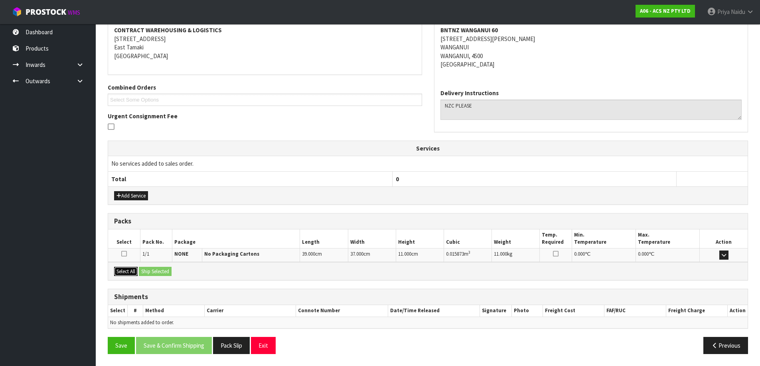
click at [124, 274] on button "Select All" at bounding box center [126, 272] width 24 height 10
click at [157, 278] on div "Select All Ship Selected" at bounding box center [427, 271] width 639 height 18
click at [166, 270] on button "Ship Selected" at bounding box center [155, 272] width 33 height 10
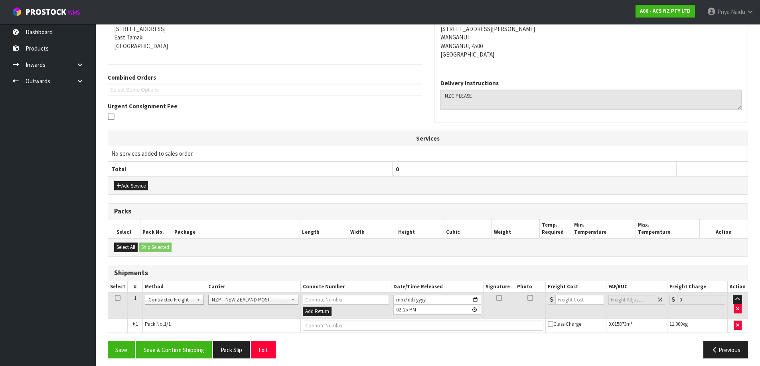
scroll to position [139, 0]
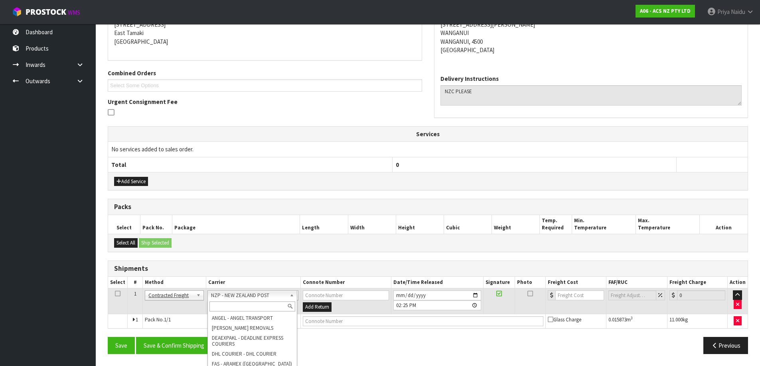
click at [233, 304] on input "text" at bounding box center [252, 307] width 86 height 10
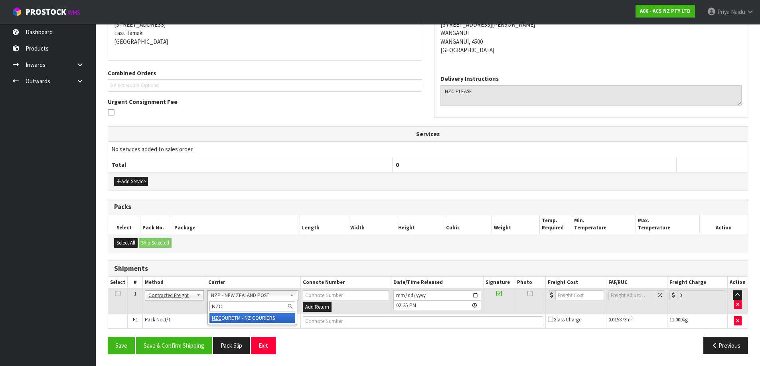
type input "NZC"
drag, startPoint x: 255, startPoint y: 319, endPoint x: 280, endPoint y: 319, distance: 25.1
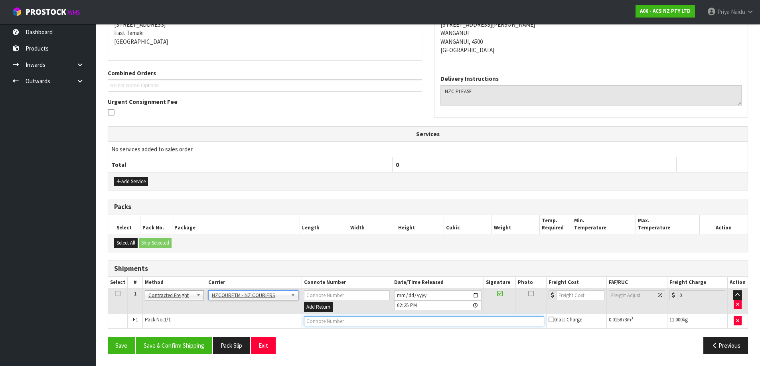
click at [329, 322] on input "text" at bounding box center [424, 322] width 240 height 10
paste input "BZGG003887"
type input "BZGG003887"
click at [579, 300] on input "number" at bounding box center [580, 296] width 48 height 10
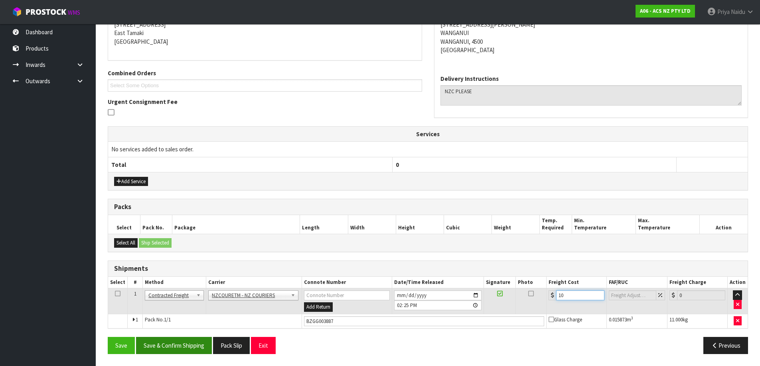
type input "10"
click at [171, 345] on button "Save & Confirm Shipping" at bounding box center [174, 345] width 76 height 17
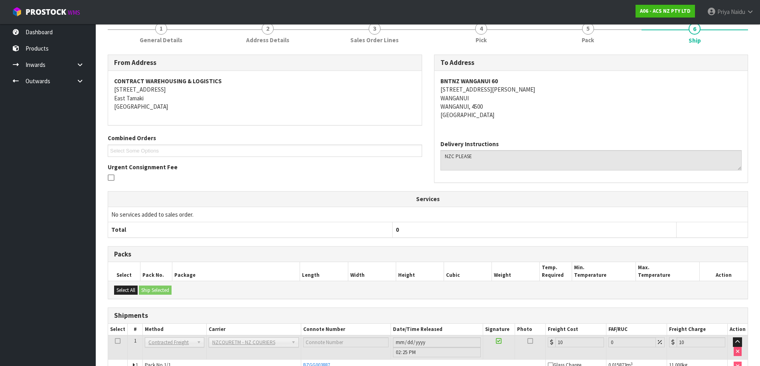
scroll to position [0, 0]
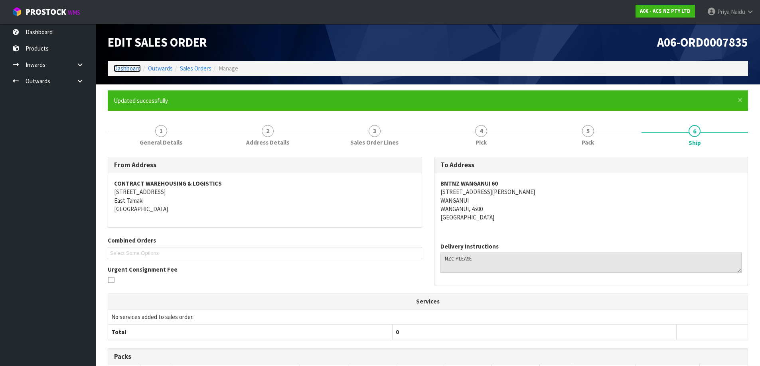
click at [122, 65] on link "Dashboard" at bounding box center [127, 69] width 27 height 8
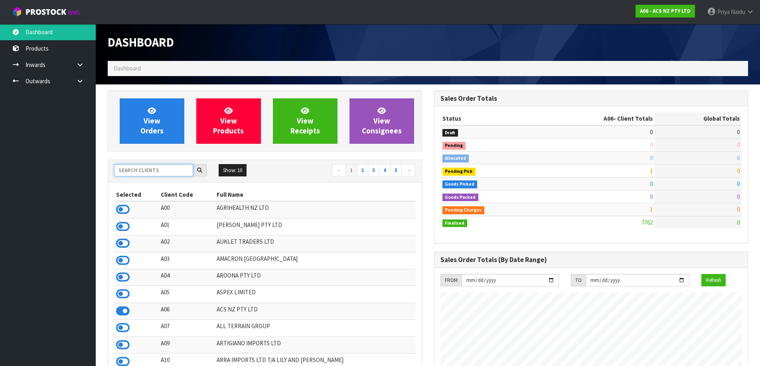
click at [150, 165] on input "text" at bounding box center [153, 170] width 79 height 12
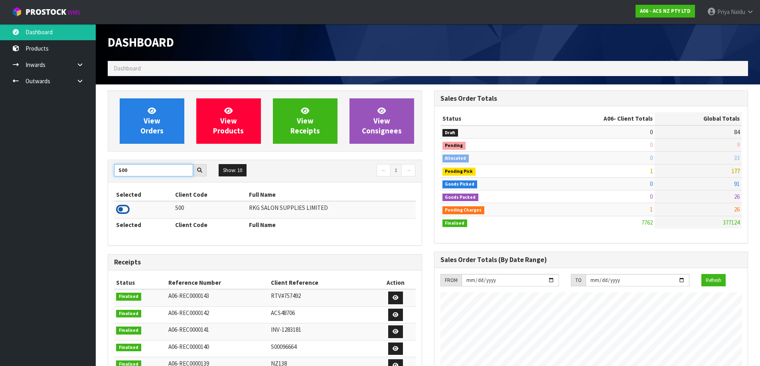
type input "S00"
click at [125, 211] on icon at bounding box center [123, 210] width 14 height 12
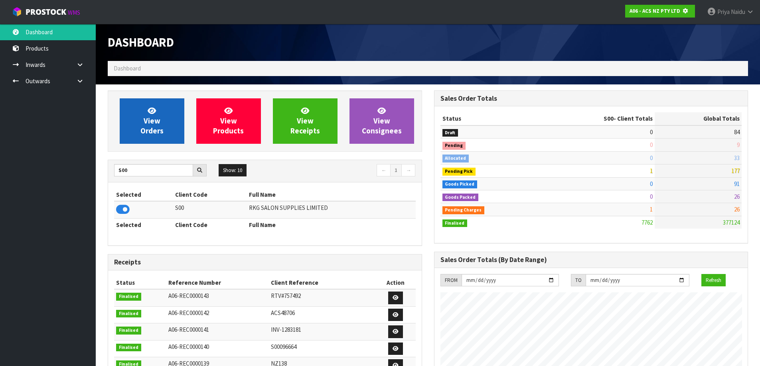
scroll to position [398295, 398466]
click at [165, 109] on link "View Orders" at bounding box center [152, 121] width 65 height 45
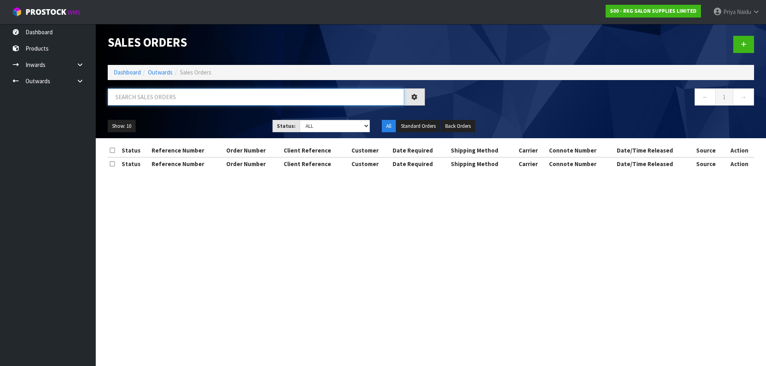
click at [175, 97] on input "text" at bounding box center [256, 97] width 296 height 17
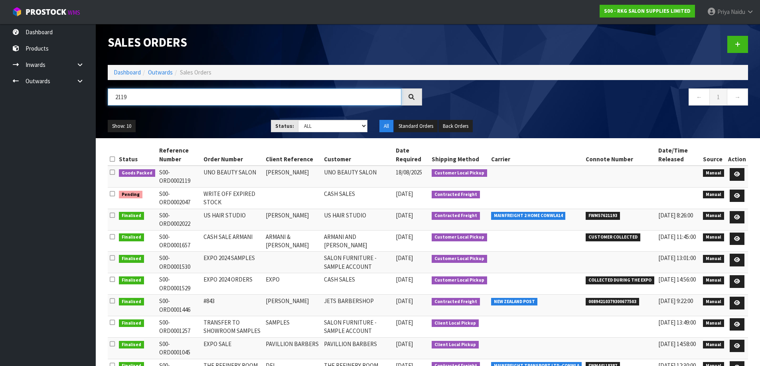
type input "2119"
click at [226, 123] on ul "Show: 10 5 10 25 50" at bounding box center [183, 126] width 151 height 13
click at [735, 173] on icon at bounding box center [737, 174] width 6 height 5
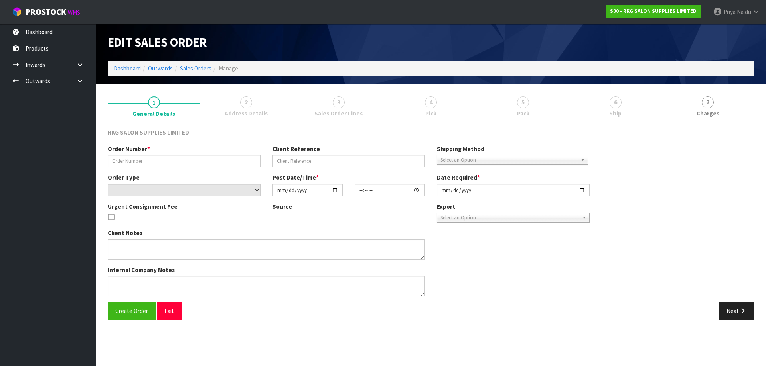
type input "UNO BEAUTY SALON"
type input "[PERSON_NAME]"
select select "number:0"
type input "[DATE]"
type input "10:00:00.000"
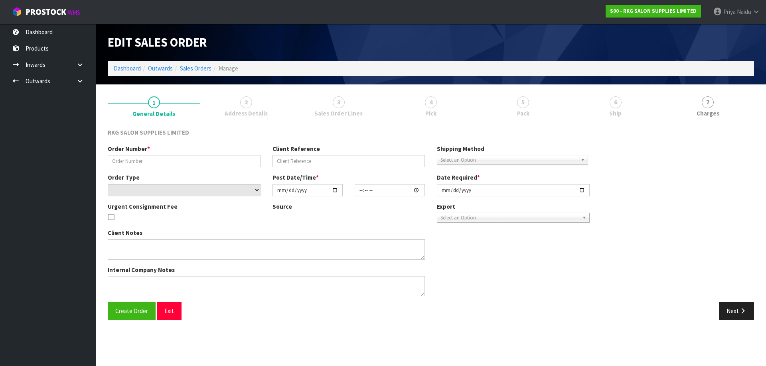
type input "[DATE]"
type textarea "PICK UP [DATE] NO CHARGE FOR SEAT COVERS"
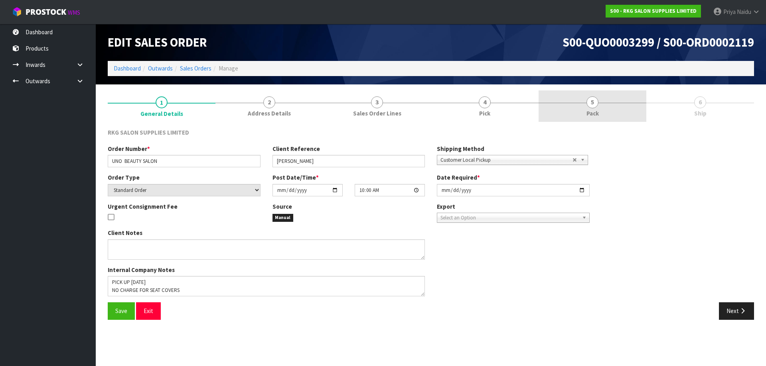
click at [606, 120] on link "5 Pack" at bounding box center [592, 107] width 108 height 32
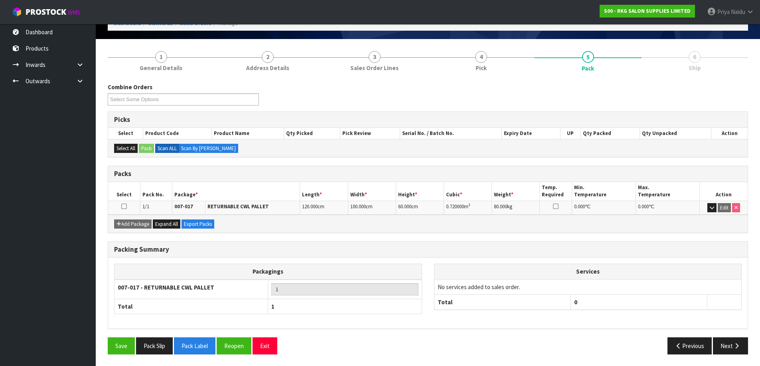
scroll to position [46, 0]
click at [731, 354] on button "Next" at bounding box center [730, 345] width 35 height 17
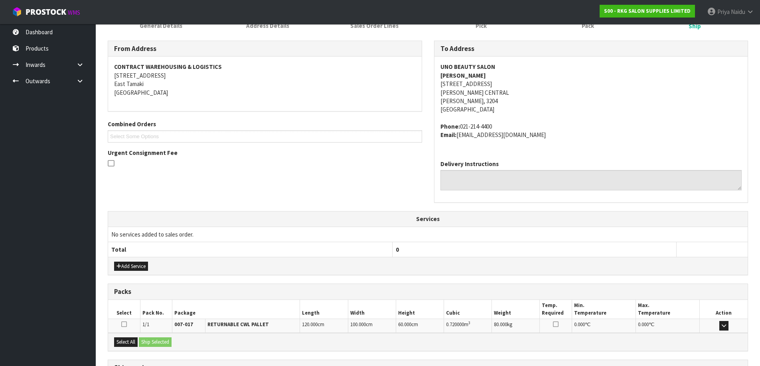
scroll to position [159, 0]
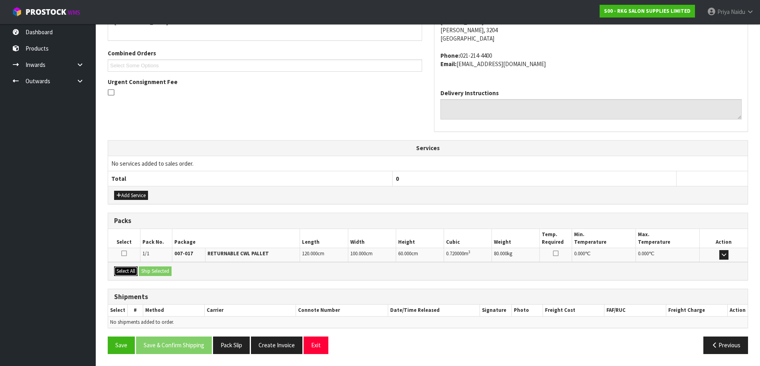
click at [117, 271] on button "Select All" at bounding box center [126, 272] width 24 height 10
click at [161, 272] on button "Ship Selected" at bounding box center [155, 272] width 33 height 10
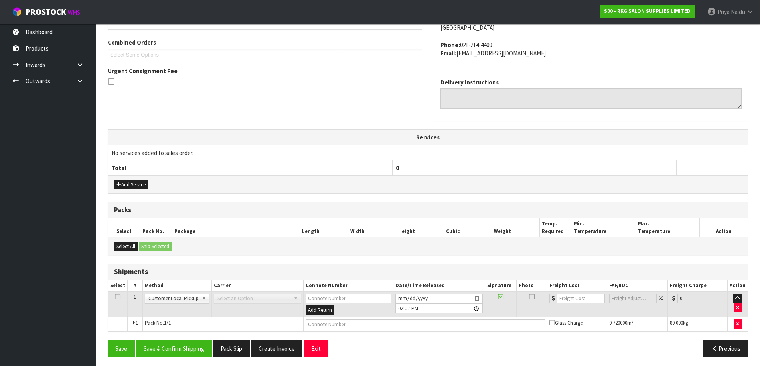
scroll to position [173, 0]
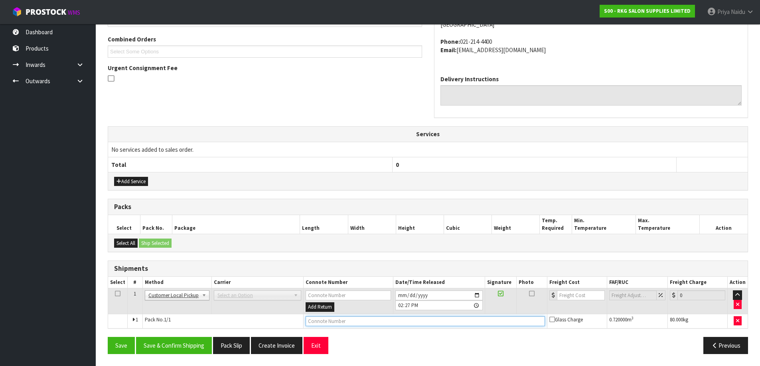
click at [368, 323] on input "text" at bounding box center [424, 322] width 239 height 10
type input "CUSTOMER COLLECTED"
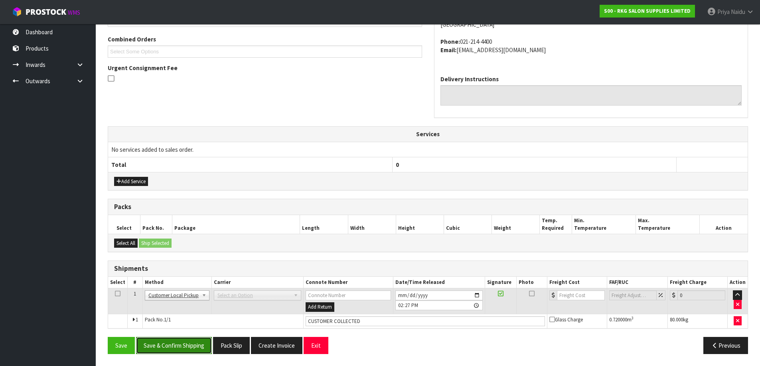
click at [183, 342] on button "Save & Confirm Shipping" at bounding box center [174, 345] width 76 height 17
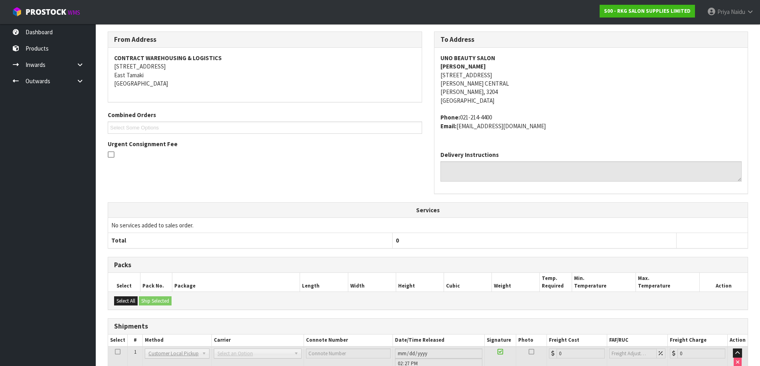
scroll to position [0, 0]
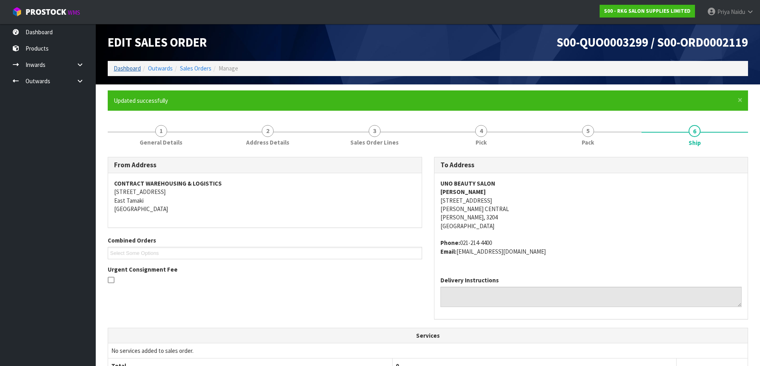
click at [124, 73] on ol "Dashboard Outwards Sales Orders Manage" at bounding box center [428, 68] width 640 height 15
click at [123, 68] on link "Dashboard" at bounding box center [127, 69] width 27 height 8
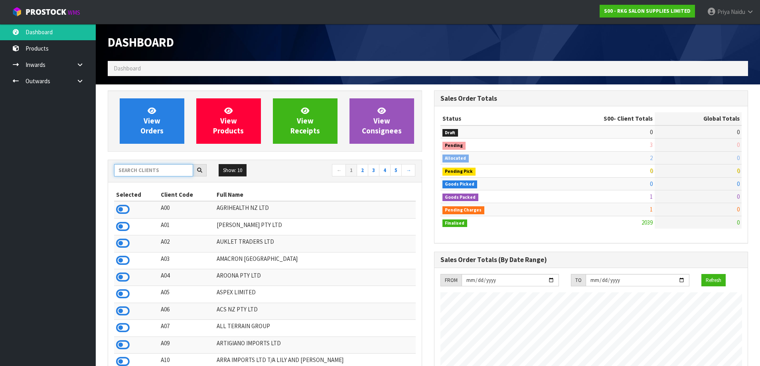
click at [131, 171] on input "text" at bounding box center [153, 170] width 79 height 12
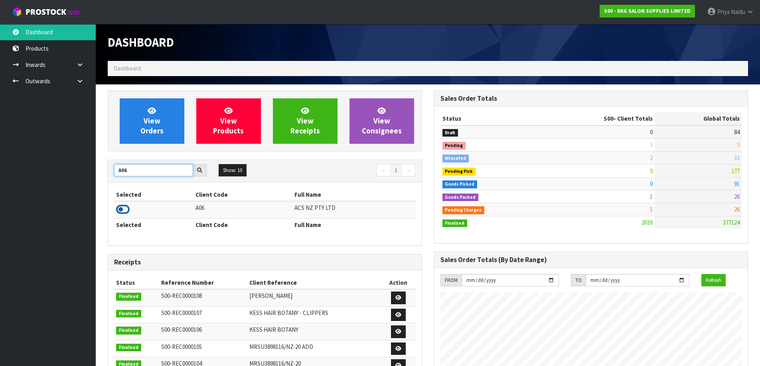
type input "A06"
click at [127, 210] on icon at bounding box center [123, 210] width 14 height 12
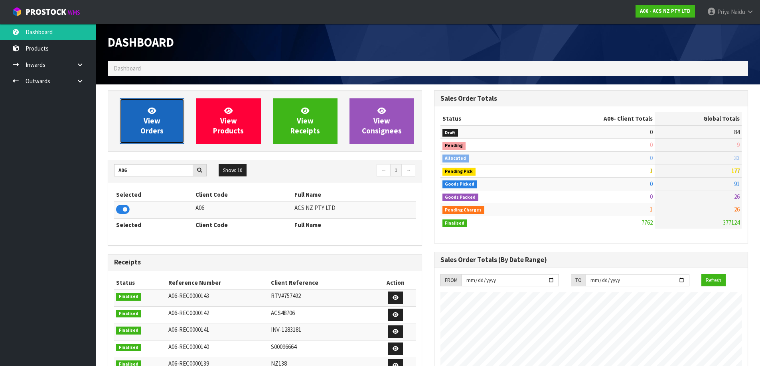
click at [163, 130] on span "View Orders" at bounding box center [151, 121] width 23 height 30
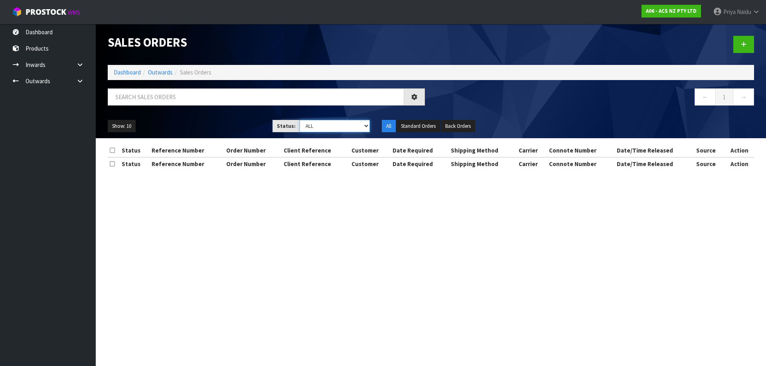
click at [321, 122] on select "Draft Pending Allocated Pending Pick Goods Picked Goods Packed Pending Charges …" at bounding box center [334, 126] width 71 height 12
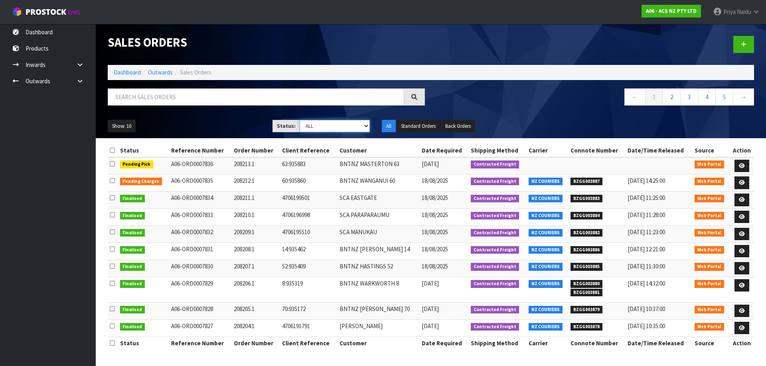
select select "string:3"
click at [299, 120] on select "Draft Pending Allocated Pending Pick Goods Picked Goods Packed Pending Charges …" at bounding box center [334, 126] width 71 height 12
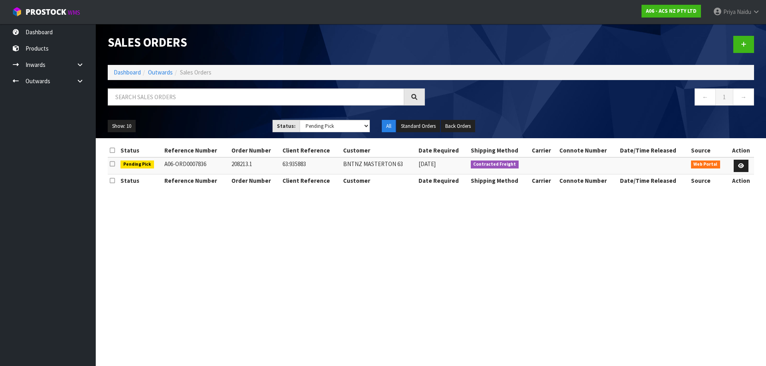
click at [116, 63] on div "Sales Orders" at bounding box center [431, 44] width 658 height 41
click at [116, 69] on link "Dashboard" at bounding box center [127, 73] width 27 height 8
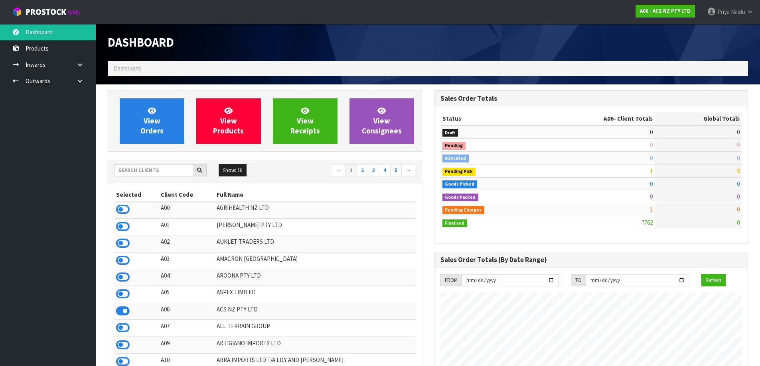
scroll to position [604, 326]
click at [146, 172] on input "text" at bounding box center [153, 170] width 79 height 12
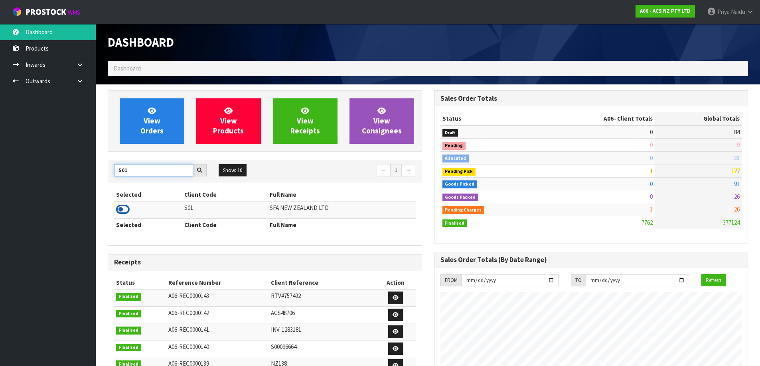
type input "S01"
click at [124, 210] on icon at bounding box center [123, 210] width 14 height 12
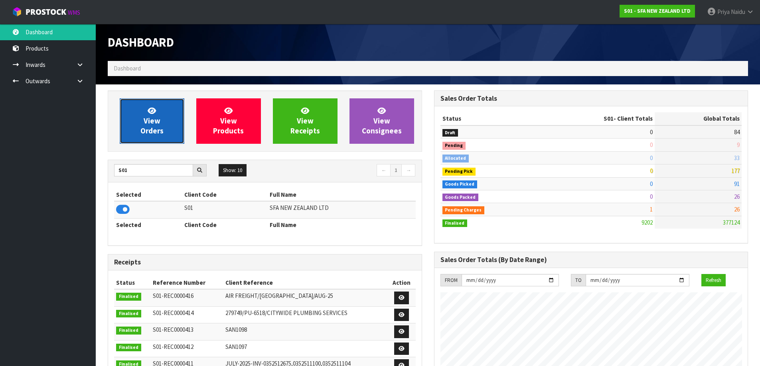
click at [144, 133] on span "View Orders" at bounding box center [151, 121] width 23 height 30
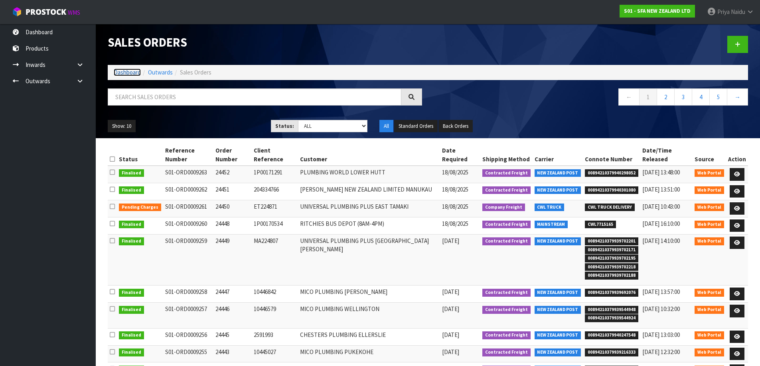
click at [129, 69] on link "Dashboard" at bounding box center [127, 73] width 27 height 8
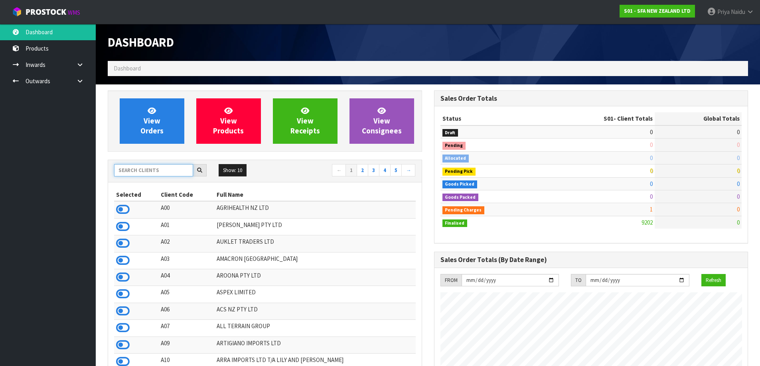
scroll to position [604, 326]
click at [150, 171] on input "text" at bounding box center [153, 170] width 79 height 12
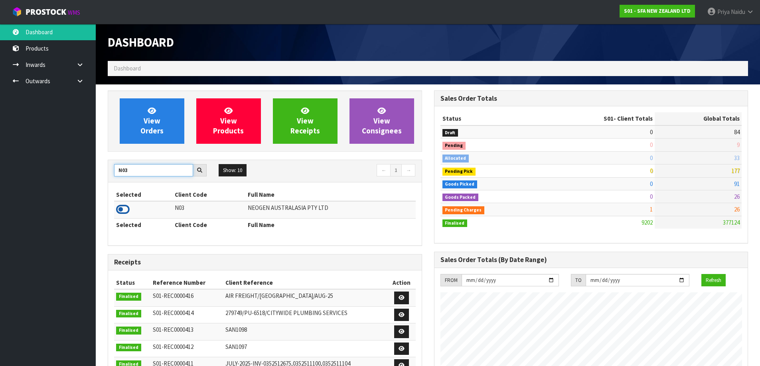
type input "N03"
click at [124, 207] on icon at bounding box center [123, 210] width 14 height 12
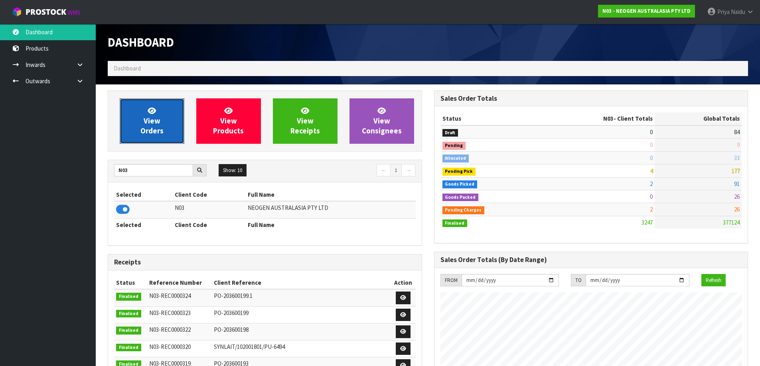
click at [140, 122] on link "View Orders" at bounding box center [152, 121] width 65 height 45
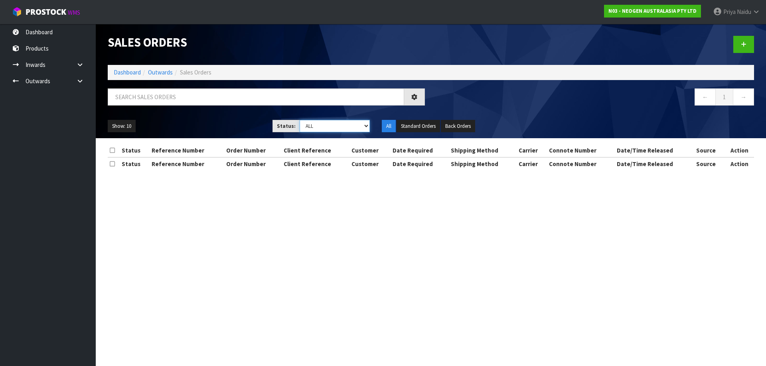
click at [317, 127] on select "Draft Pending Allocated Pending Pick Goods Picked Goods Packed Pending Charges …" at bounding box center [334, 126] width 71 height 12
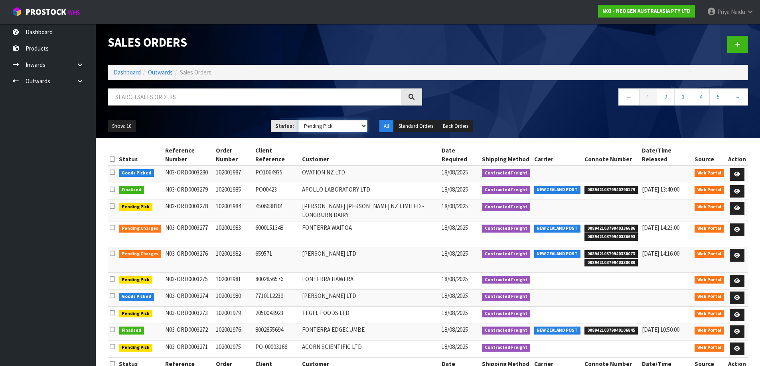
click at [298, 120] on select "Draft Pending Allocated Pending Pick Goods Picked Goods Packed Pending Charges …" at bounding box center [332, 126] width 69 height 12
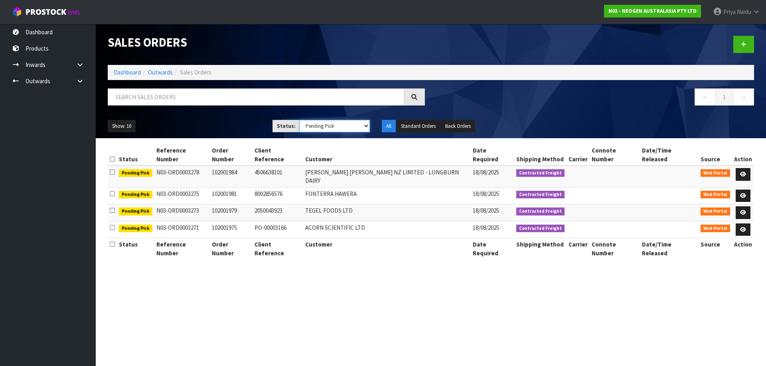
drag, startPoint x: 322, startPoint y: 127, endPoint x: 323, endPoint y: 132, distance: 4.4
click at [322, 127] on select "Draft Pending Allocated Pending Pick Goods Picked Goods Packed Pending Charges …" at bounding box center [334, 126] width 71 height 12
click at [299, 120] on select "Draft Pending Allocated Pending Pick Goods Picked Goods Packed Pending Charges …" at bounding box center [334, 126] width 71 height 12
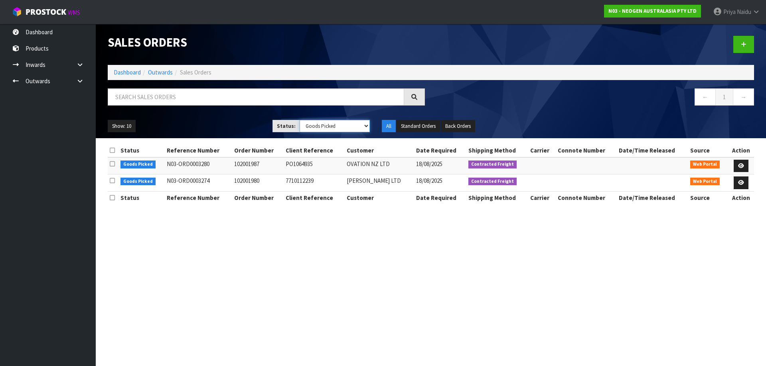
click at [321, 127] on select "Draft Pending Allocated Pending Pick Goods Picked Goods Packed Pending Charges …" at bounding box center [334, 126] width 71 height 12
select select "string:5"
click at [299, 120] on select "Draft Pending Allocated Pending Pick Goods Picked Goods Packed Pending Charges …" at bounding box center [334, 126] width 71 height 12
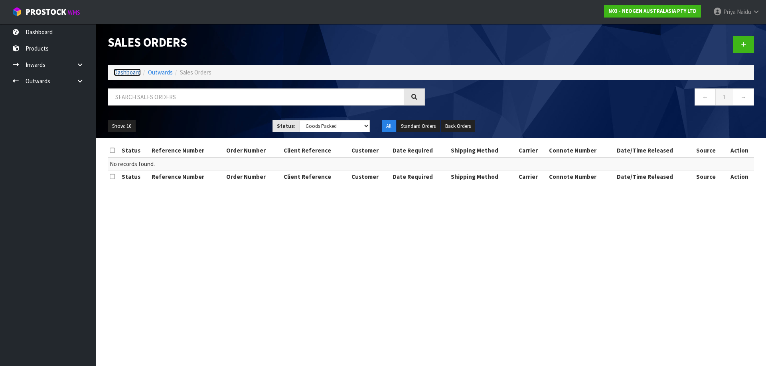
click at [132, 74] on link "Dashboard" at bounding box center [127, 73] width 27 height 8
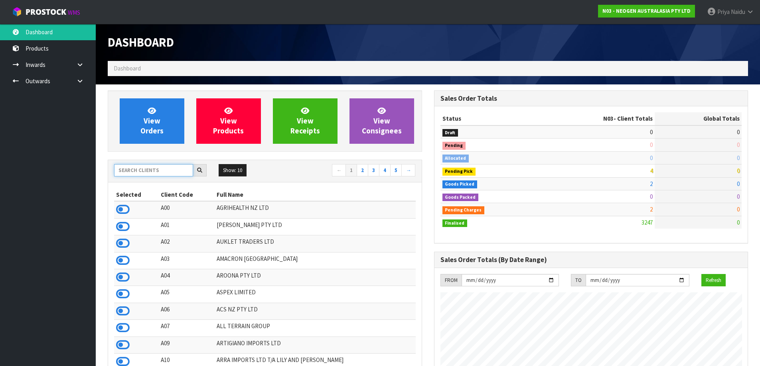
click at [151, 173] on input "text" at bounding box center [153, 170] width 79 height 12
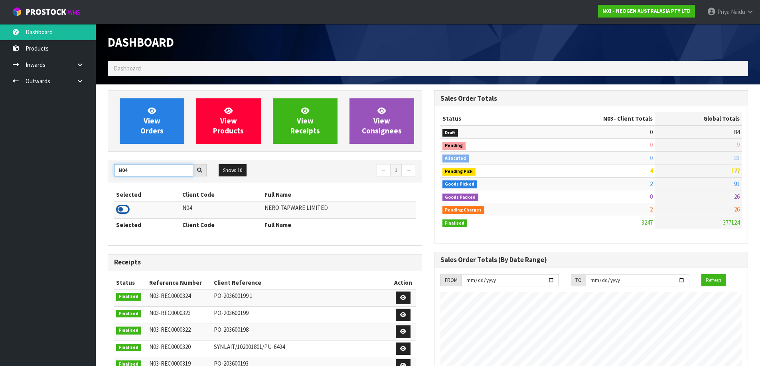
type input "N04"
click at [127, 208] on icon at bounding box center [123, 210] width 14 height 12
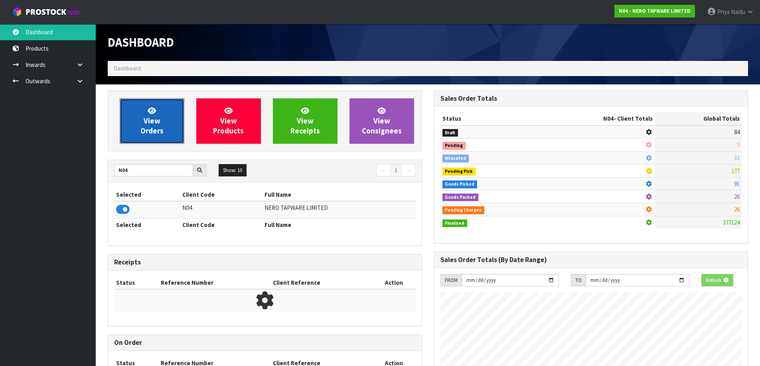
click at [151, 122] on span "View Orders" at bounding box center [151, 121] width 23 height 30
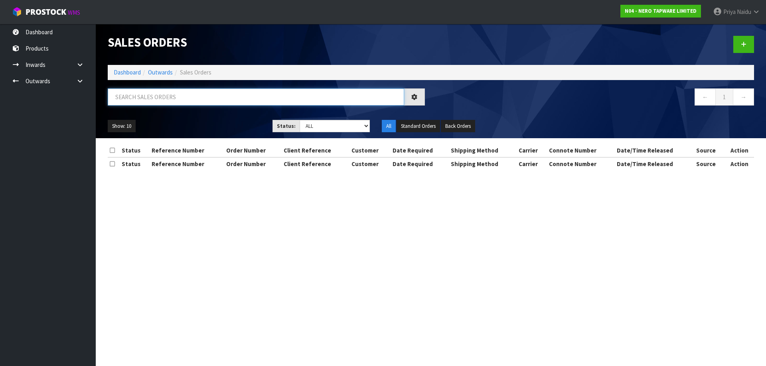
click at [156, 97] on input "text" at bounding box center [256, 97] width 296 height 17
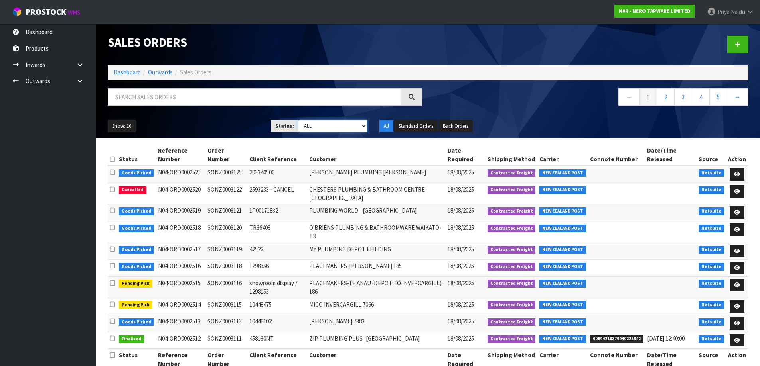
click at [303, 120] on select "Draft Pending Allocated Pending Pick Goods Picked Goods Packed Pending Charges …" at bounding box center [332, 126] width 69 height 12
click at [298, 120] on select "Draft Pending Allocated Pending Pick Goods Picked Goods Packed Pending Charges …" at bounding box center [332, 126] width 69 height 12
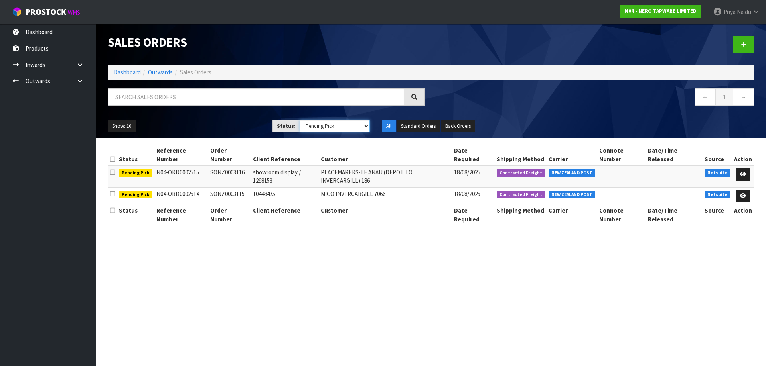
click at [321, 131] on select "Draft Pending Allocated Pending Pick Goods Picked Goods Packed Pending Charges …" at bounding box center [334, 126] width 71 height 12
select select "string:4"
click at [299, 120] on select "Draft Pending Allocated Pending Pick Goods Picked Goods Packed Pending Charges …" at bounding box center [334, 126] width 71 height 12
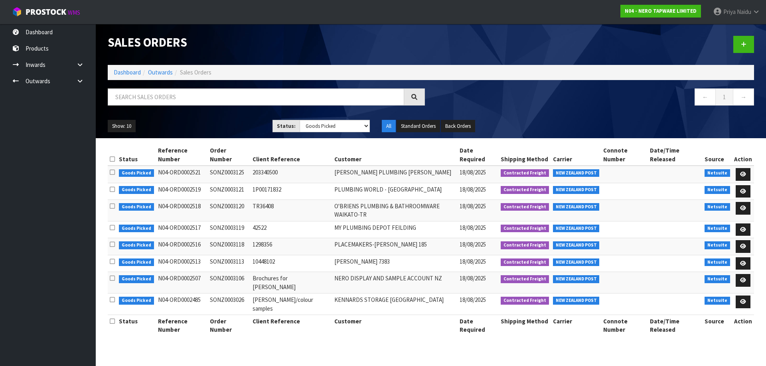
click at [124, 67] on ol "Dashboard Outwards Sales Orders" at bounding box center [431, 72] width 646 height 15
click at [123, 69] on link "Dashboard" at bounding box center [127, 73] width 27 height 8
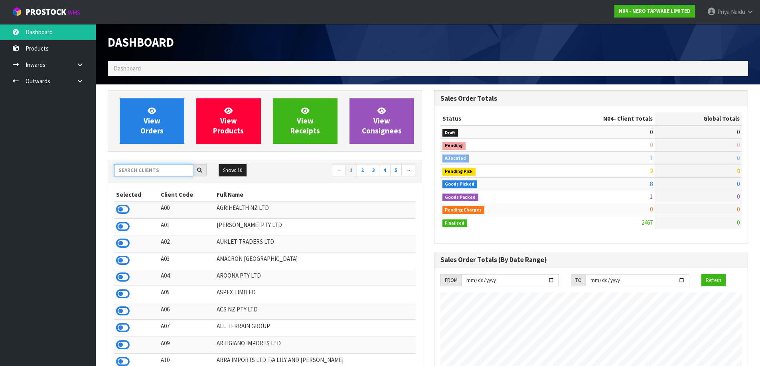
scroll to position [604, 326]
drag, startPoint x: 130, startPoint y: 169, endPoint x: 135, endPoint y: 156, distance: 13.3
click at [130, 169] on input "text" at bounding box center [153, 170] width 79 height 12
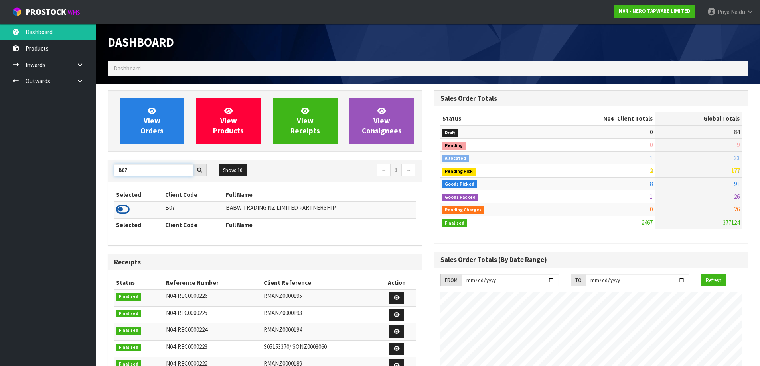
type input "B07"
click at [125, 208] on icon at bounding box center [123, 210] width 14 height 12
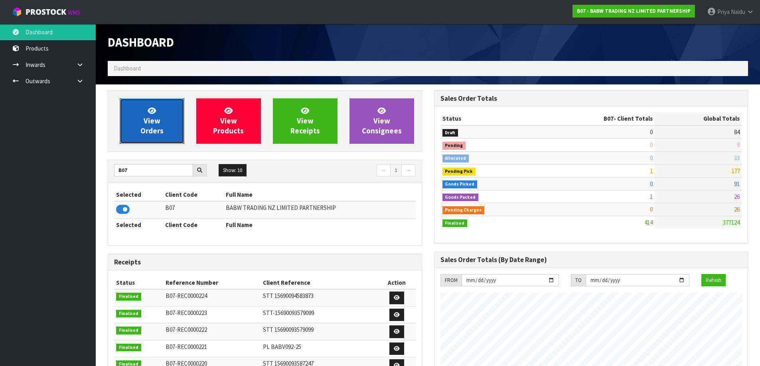
click at [146, 126] on link "View Orders" at bounding box center [152, 121] width 65 height 45
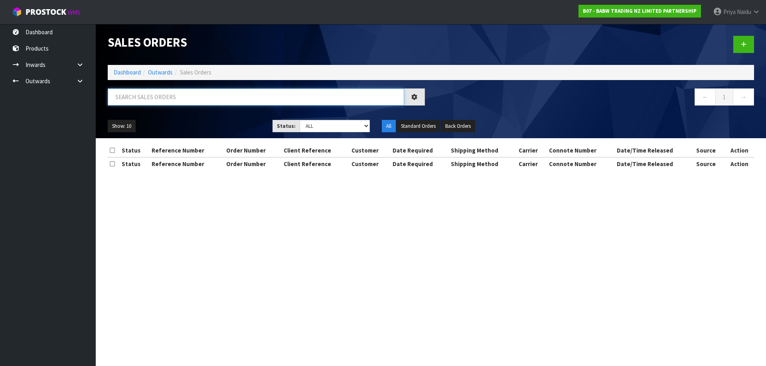
click at [172, 95] on input "text" at bounding box center [256, 97] width 296 height 17
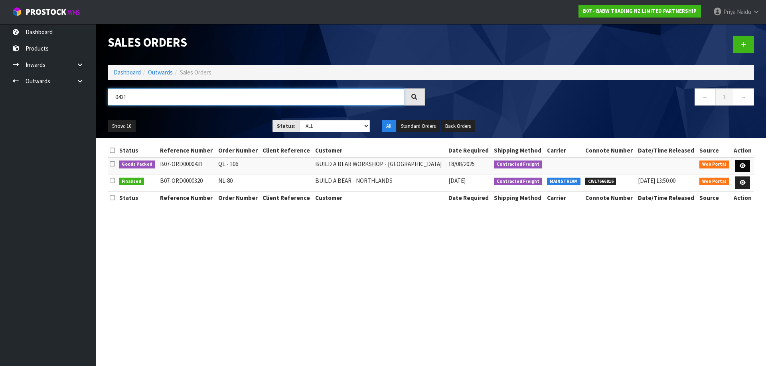
type input "0431"
click at [741, 162] on link at bounding box center [742, 166] width 15 height 13
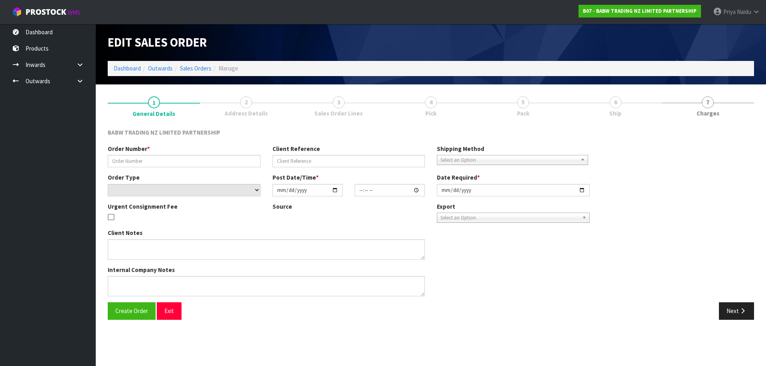
type input "QL - 106"
select select "number:0"
type input "[DATE]"
type input "13:40:00.000"
type input "[DATE]"
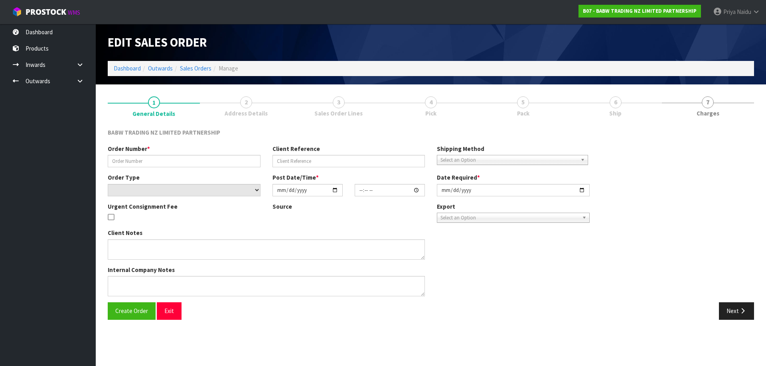
type textarea "DELIVER BETWEEN 8AM AND 8.30AM CALL - [PERSON_NAME] ON [PHONE_NUMBER] AFTERNOON…"
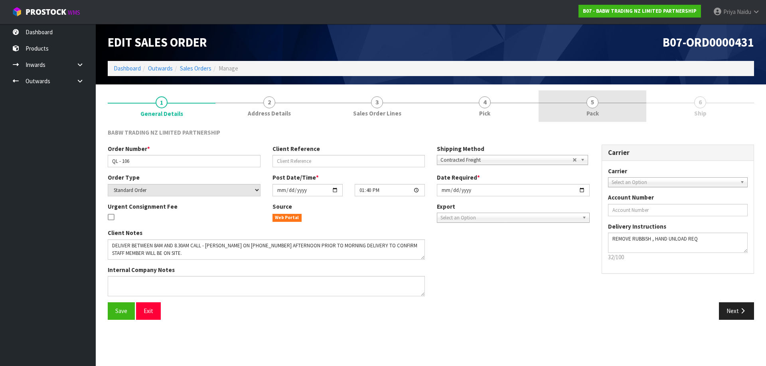
click at [594, 112] on span "Pack" at bounding box center [592, 113] width 12 height 8
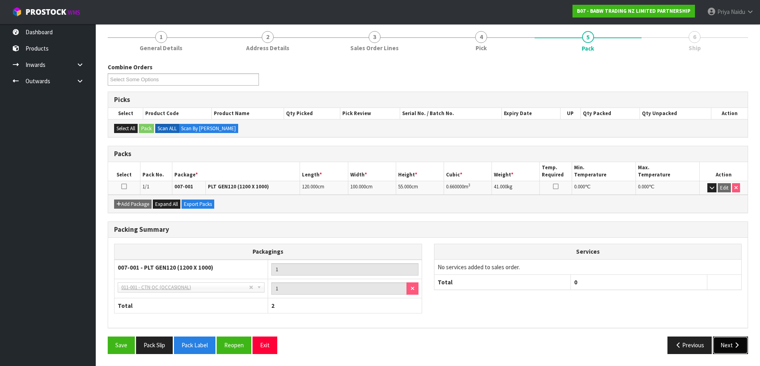
click at [720, 342] on button "Next" at bounding box center [730, 345] width 35 height 17
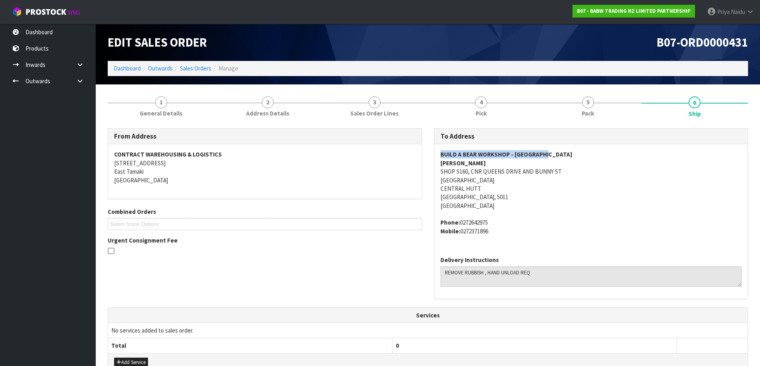
copy strong "BUILD A BEAR WORKSHOP - [GEOGRAPHIC_DATA]"
drag, startPoint x: 434, startPoint y: 154, endPoint x: 249, endPoint y: 140, distance: 185.6
click at [567, 154] on div "BUILD A BEAR WORKSHOP - [GEOGRAPHIC_DATA] AND BUNNY [GEOGRAPHIC_DATA] Phone: [P…" at bounding box center [590, 197] width 313 height 106
click at [563, 194] on address "BUILD A BEAR WORKSHOP - [GEOGRAPHIC_DATA], [GEOGRAPHIC_DATA] AND BUNNY [GEOGRAP…" at bounding box center [590, 180] width 301 height 60
copy address "SHOP S160, CNR QUEENS DRIVE AND BUNNY ST"
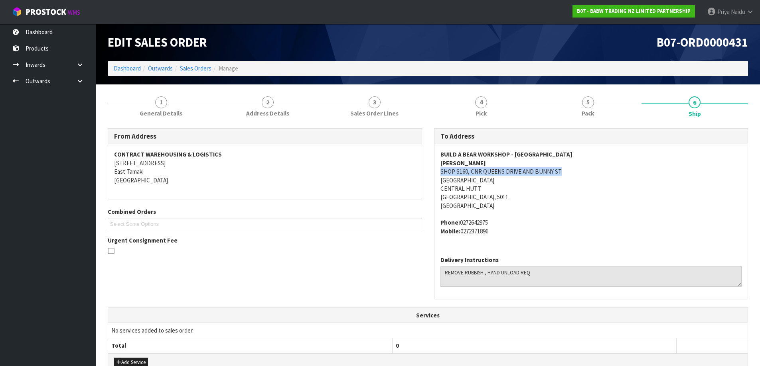
drag, startPoint x: 434, startPoint y: 170, endPoint x: 140, endPoint y: 162, distance: 294.0
click at [579, 174] on div "BUILD A BEAR WORKSHOP - [GEOGRAPHIC_DATA] AND BUNNY [GEOGRAPHIC_DATA] Phone: [P…" at bounding box center [590, 197] width 313 height 106
copy address "[GEOGRAPHIC_DATA]"
drag, startPoint x: 437, startPoint y: 181, endPoint x: 535, endPoint y: 181, distance: 98.1
click at [535, 181] on div "BUILD A BEAR WORKSHOP - [GEOGRAPHIC_DATA] AND BUNNY [GEOGRAPHIC_DATA] Phone: [P…" at bounding box center [590, 197] width 313 height 106
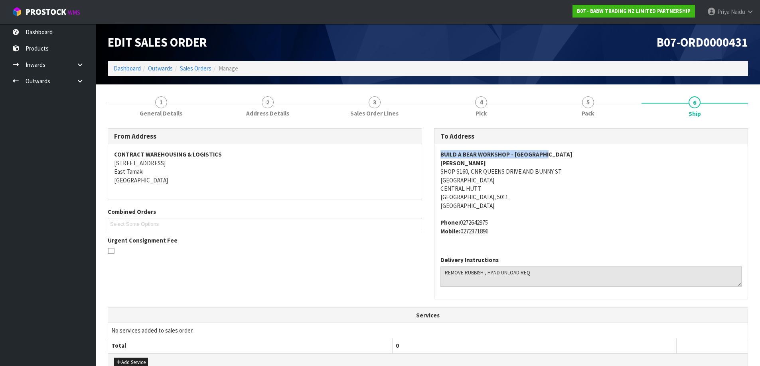
copy strong "BUILD A BEAR WORKSHOP - [GEOGRAPHIC_DATA]"
drag, startPoint x: 435, startPoint y: 151, endPoint x: 262, endPoint y: 147, distance: 173.5
click at [560, 151] on div "BUILD A BEAR WORKSHOP - [GEOGRAPHIC_DATA] AND BUNNY [GEOGRAPHIC_DATA] Phone: [P…" at bounding box center [590, 197] width 313 height 106
copy address "Phone: [PHONE_NUMBER] Mobile: [PHONE_NUMBER]"
drag, startPoint x: 437, startPoint y: 223, endPoint x: 191, endPoint y: 234, distance: 246.7
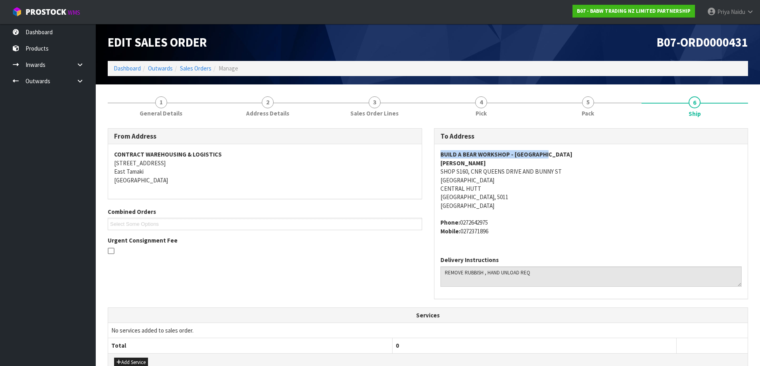
click at [500, 234] on div "BUILD A BEAR WORKSHOP - [GEOGRAPHIC_DATA] AND BUNNY [GEOGRAPHIC_DATA] Phone: [P…" at bounding box center [590, 197] width 313 height 106
copy strong "[PERSON_NAME]"
drag, startPoint x: 457, startPoint y: 165, endPoint x: 470, endPoint y: 165, distance: 13.6
click at [470, 165] on div "BUILD A BEAR WORKSHOP - [GEOGRAPHIC_DATA] AND BUNNY [GEOGRAPHIC_DATA] Phone: [P…" at bounding box center [590, 197] width 313 height 106
copy address "Phone: [PHONE_NUMBER] Mobile: [PHONE_NUMBER]"
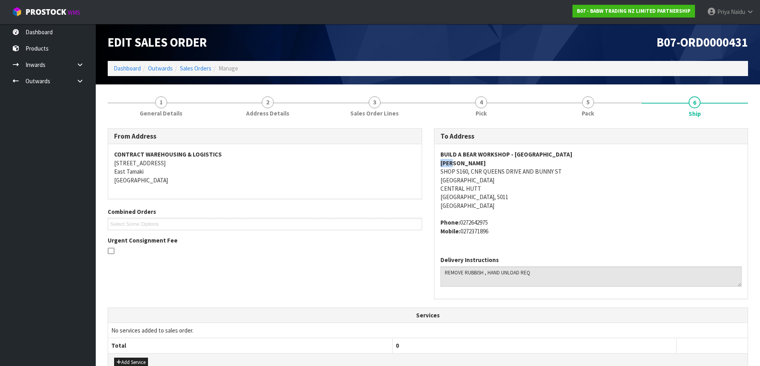
drag, startPoint x: 436, startPoint y: 220, endPoint x: 506, endPoint y: 238, distance: 72.8
click at [506, 238] on div "BUILD A BEAR WORKSHOP - [GEOGRAPHIC_DATA] AND BUNNY [GEOGRAPHIC_DATA] Phone: [P…" at bounding box center [590, 197] width 313 height 106
drag, startPoint x: 444, startPoint y: 270, endPoint x: 595, endPoint y: 274, distance: 150.8
click at [595, 274] on textarea at bounding box center [590, 277] width 301 height 20
drag, startPoint x: 171, startPoint y: 109, endPoint x: 165, endPoint y: 118, distance: 10.4
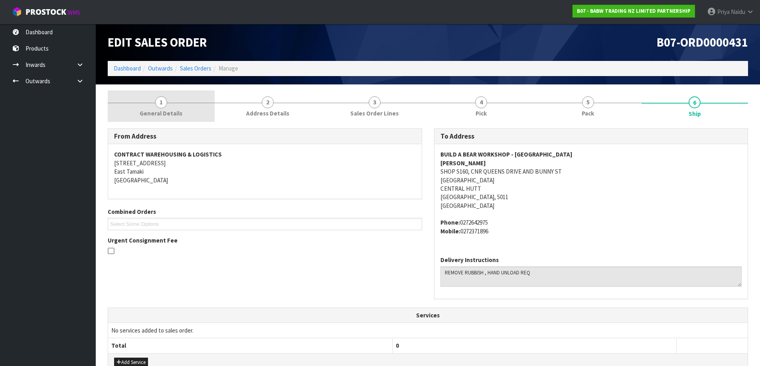
click at [171, 109] on span "General Details" at bounding box center [161, 113] width 43 height 8
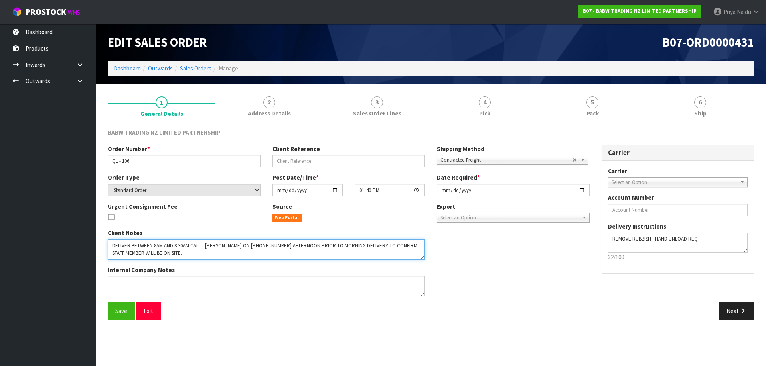
drag, startPoint x: 117, startPoint y: 247, endPoint x: 405, endPoint y: 276, distance: 289.4
click at [405, 276] on div "Client Notes Internal Company Notes" at bounding box center [266, 266] width 329 height 74
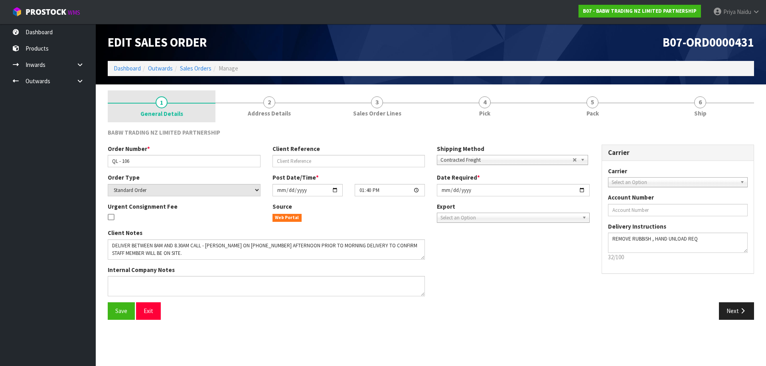
click at [157, 108] on link "1 General Details" at bounding box center [162, 107] width 108 height 32
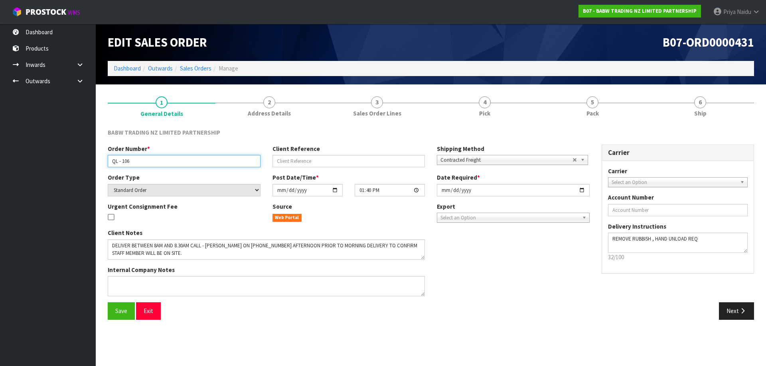
drag, startPoint x: 111, startPoint y: 161, endPoint x: 146, endPoint y: 161, distance: 34.7
click at [146, 161] on input "QL - 106" at bounding box center [184, 161] width 153 height 12
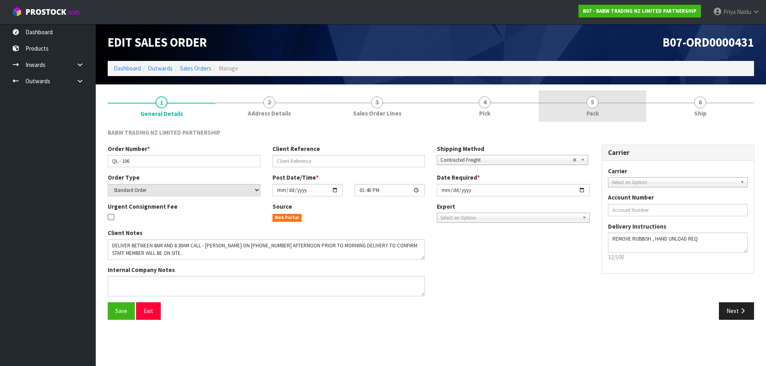
drag, startPoint x: 607, startPoint y: 108, endPoint x: 596, endPoint y: 112, distance: 11.8
click at [607, 108] on link "5 Pack" at bounding box center [592, 107] width 108 height 32
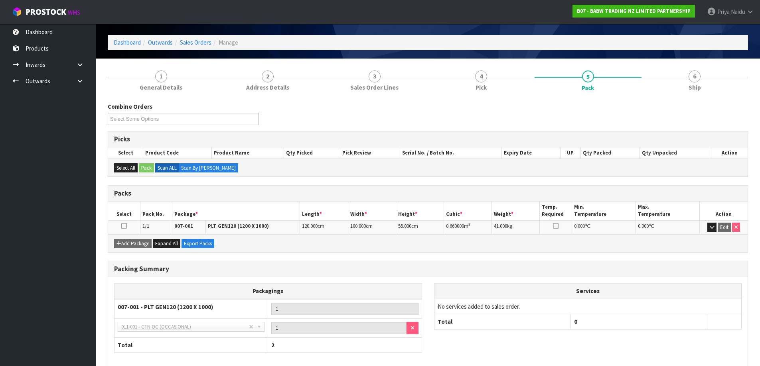
scroll to position [40, 0]
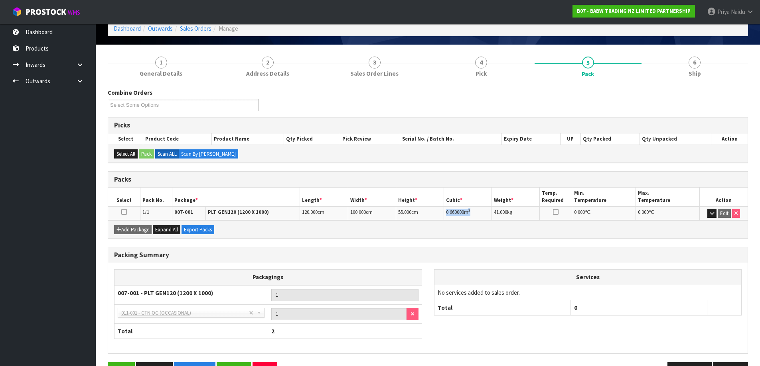
drag, startPoint x: 446, startPoint y: 211, endPoint x: 491, endPoint y: 208, distance: 44.7
click at [491, 208] on td "0.660000 m 3" at bounding box center [468, 214] width 48 height 14
click at [685, 79] on link "6 Ship" at bounding box center [694, 67] width 107 height 32
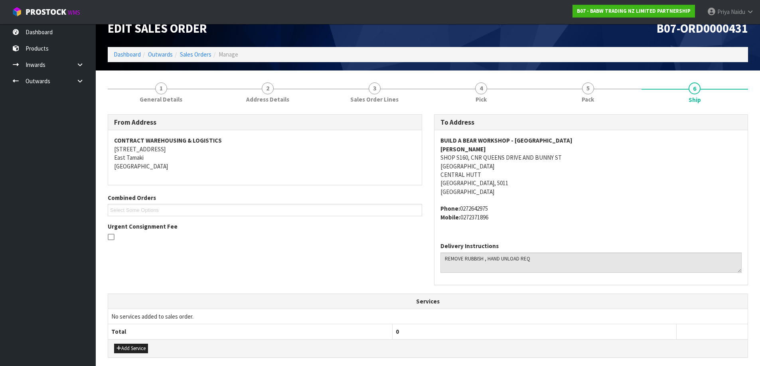
scroll to position [0, 0]
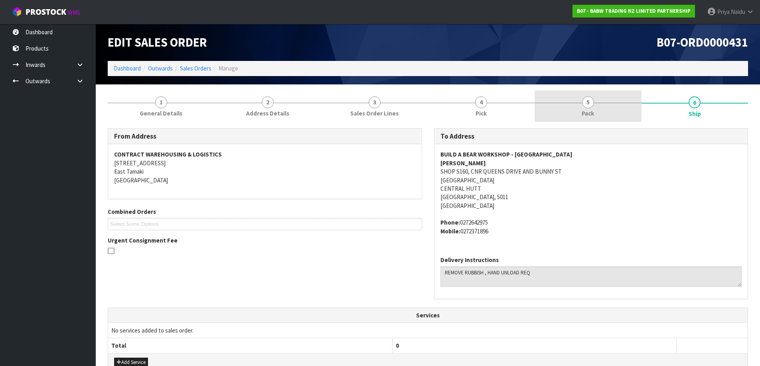
click at [595, 121] on link "5 Pack" at bounding box center [587, 107] width 107 height 32
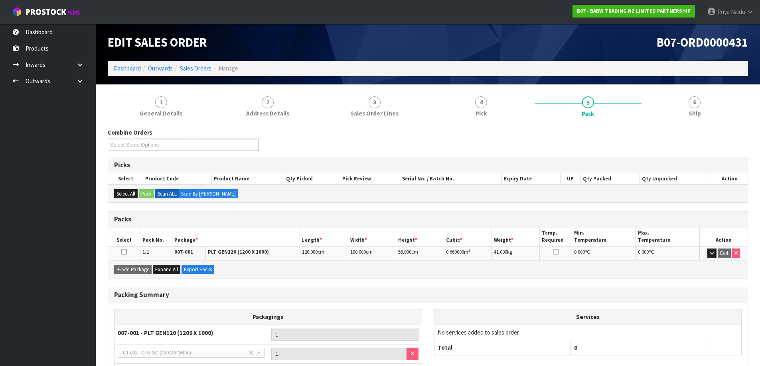
click at [680, 129] on div "Combine Orders B07-ORD0000429 B07-ORD0000431 Select Some Options" at bounding box center [428, 142] width 652 height 29
click at [694, 110] on span "Ship" at bounding box center [694, 113] width 12 height 8
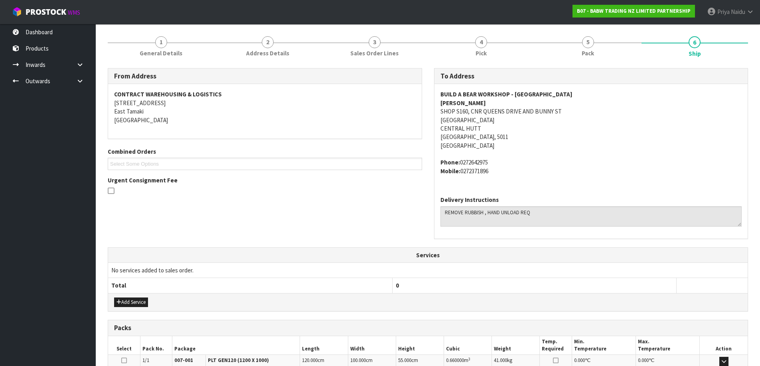
scroll to position [167, 0]
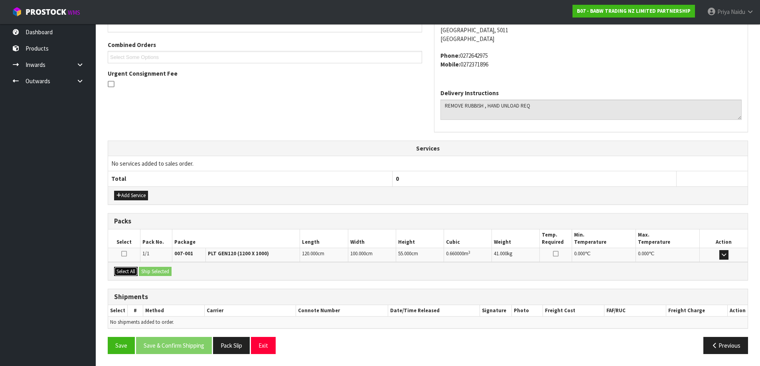
drag, startPoint x: 128, startPoint y: 270, endPoint x: 160, endPoint y: 269, distance: 31.9
click at [128, 270] on button "Select All" at bounding box center [126, 272] width 24 height 10
click at [160, 269] on button "Ship Selected" at bounding box center [155, 272] width 33 height 10
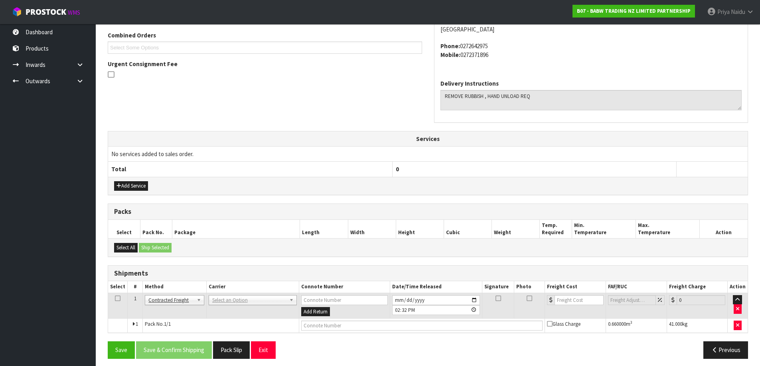
scroll to position [181, 0]
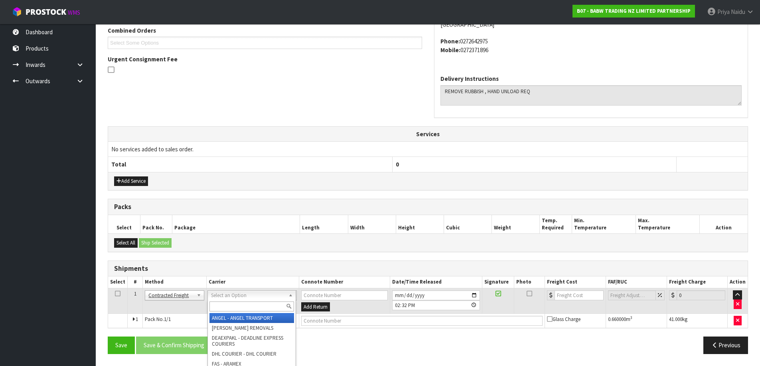
click at [232, 305] on input "text" at bounding box center [251, 307] width 85 height 10
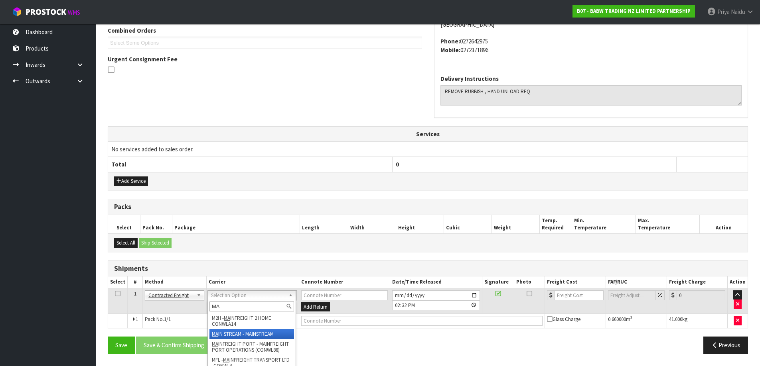
type input "MA"
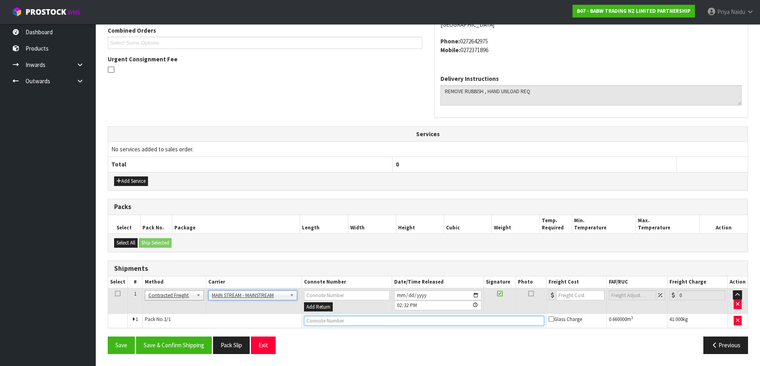
click at [384, 324] on input "text" at bounding box center [424, 321] width 240 height 10
paste input "CWL7715433"
type input "CWL7715433"
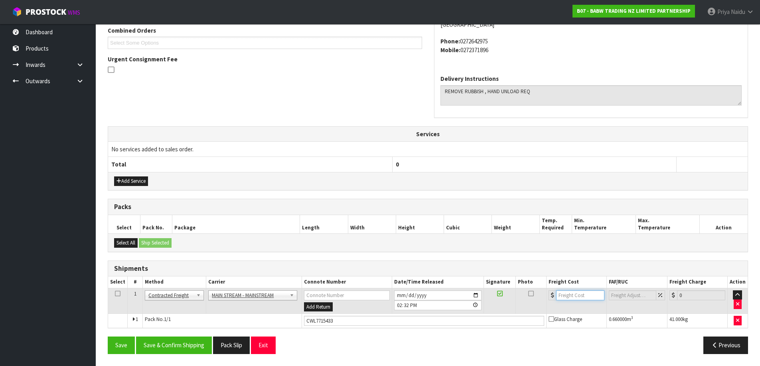
click at [577, 297] on input "number" at bounding box center [580, 296] width 48 height 10
type input "38.94"
click at [171, 344] on button "Save & Confirm Shipping" at bounding box center [174, 345] width 76 height 17
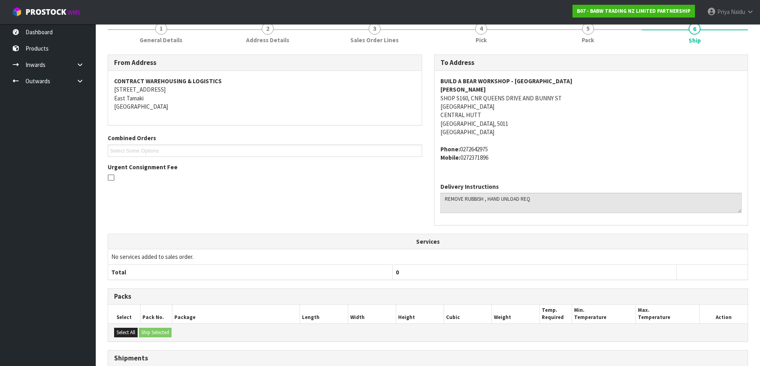
scroll to position [0, 0]
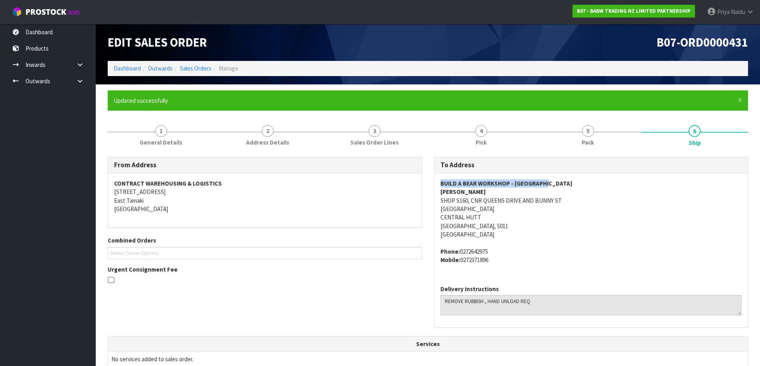
drag, startPoint x: 435, startPoint y: 183, endPoint x: 563, endPoint y: 180, distance: 128.1
click at [563, 180] on div "BUILD A BEAR WORKSHOP - [GEOGRAPHIC_DATA] AND BUNNY [GEOGRAPHIC_DATA] Phone: [P…" at bounding box center [590, 226] width 313 height 106
click at [120, 68] on link "Dashboard" at bounding box center [127, 69] width 27 height 8
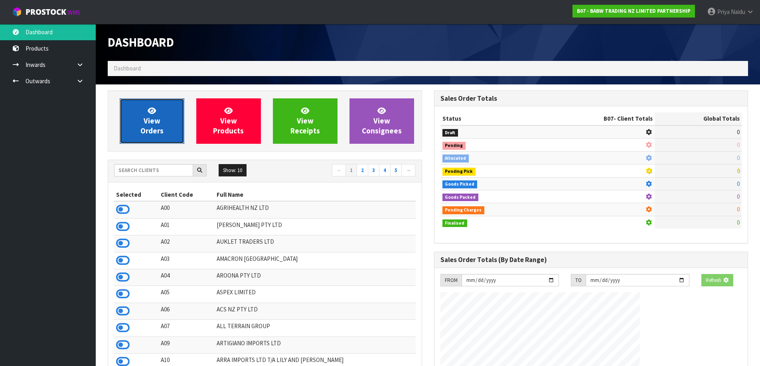
click at [140, 134] on link "View Orders" at bounding box center [152, 121] width 65 height 45
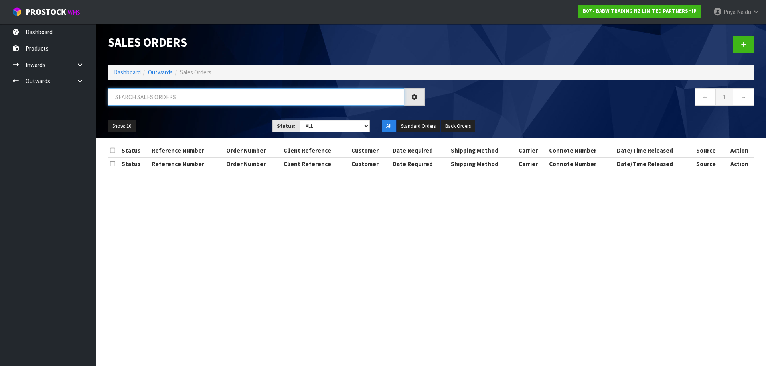
click at [179, 91] on input "text" at bounding box center [256, 97] width 296 height 17
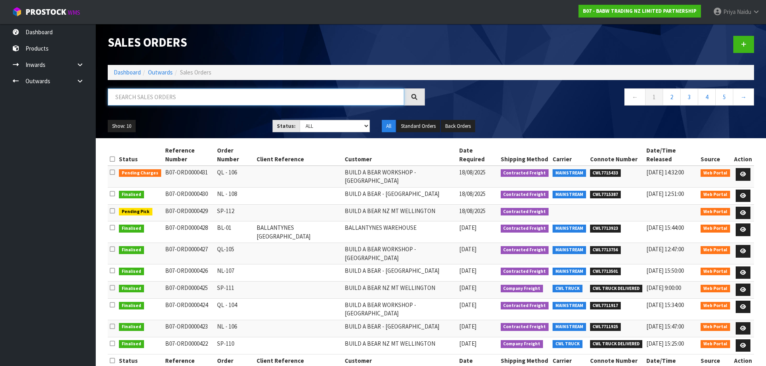
paste input "BUILD A BEAR WORKSHOP - [GEOGRAPHIC_DATA]"
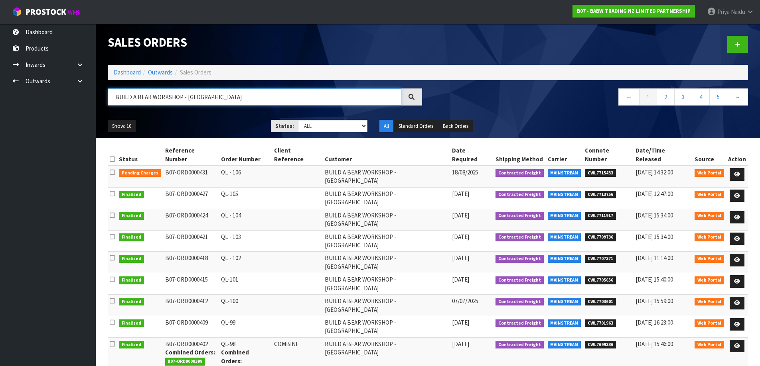
type input "BUILD A BEAR WORKSHOP - [GEOGRAPHIC_DATA]"
click at [191, 115] on div "Show: 10 5 10 25 50 Status: Draft Pending Allocated Pending Pick Goods Picked G…" at bounding box center [428, 126] width 652 height 25
drag, startPoint x: 583, startPoint y: 182, endPoint x: 612, endPoint y: 185, distance: 29.3
click at [612, 187] on td "CWL7713756" at bounding box center [608, 198] width 51 height 22
click at [734, 193] on icon at bounding box center [737, 195] width 6 height 5
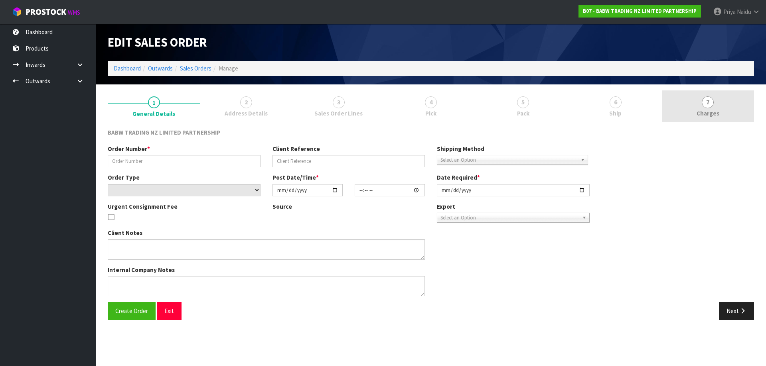
type input "QL-105"
select select "number:0"
type input "[DATE]"
type input "13:42:00.000"
type input "[DATE]"
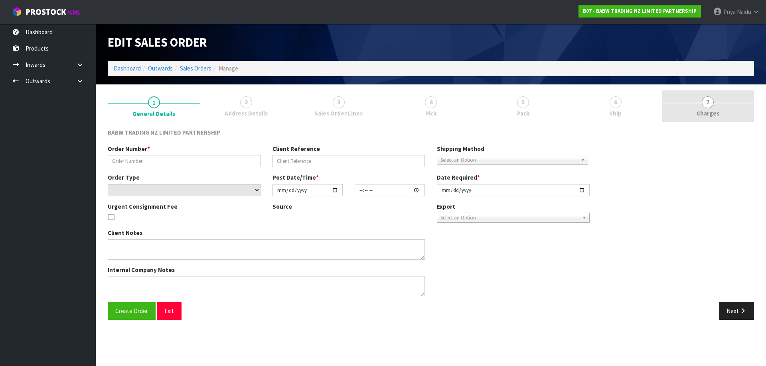
type textarea "DELIVER BETWEEN 8AM AND 8.30AM CALL - [PERSON_NAME] ON [PHONE_NUMBER] AFTERNOON…"
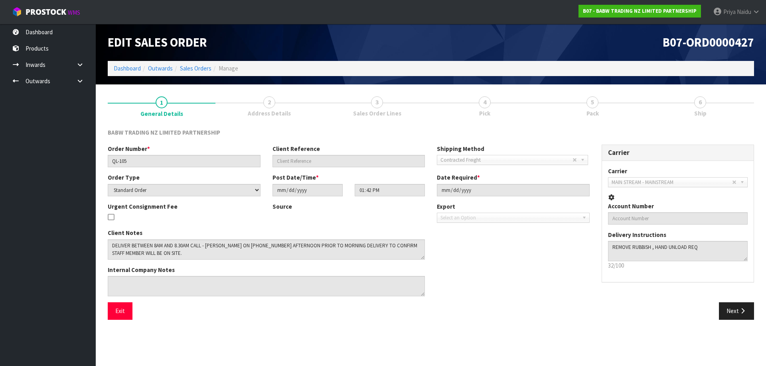
click at [705, 106] on link "6 Ship" at bounding box center [700, 107] width 108 height 32
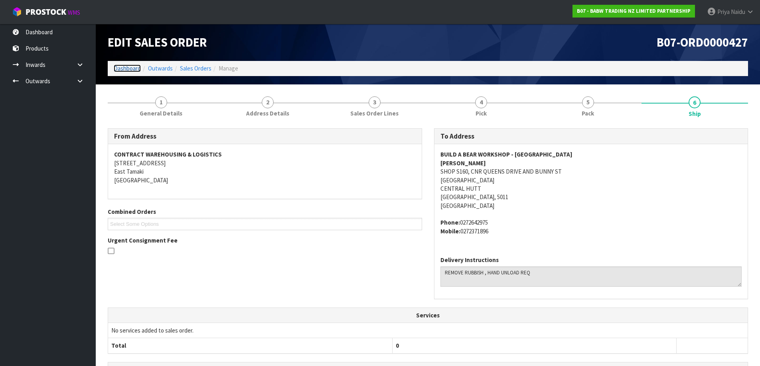
click at [124, 70] on link "Dashboard" at bounding box center [127, 69] width 27 height 8
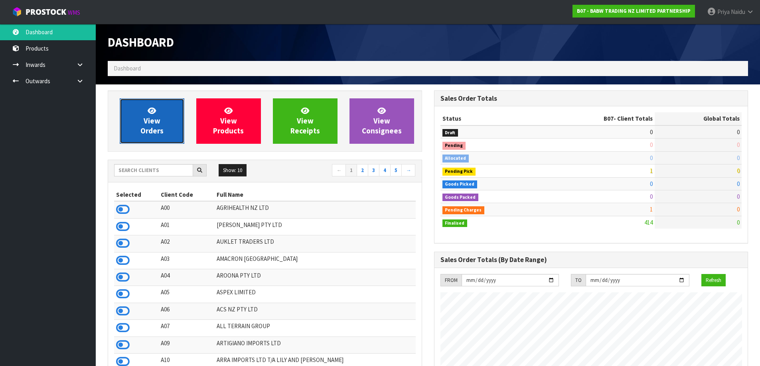
scroll to position [604, 326]
click at [143, 128] on span "View Orders" at bounding box center [151, 121] width 23 height 30
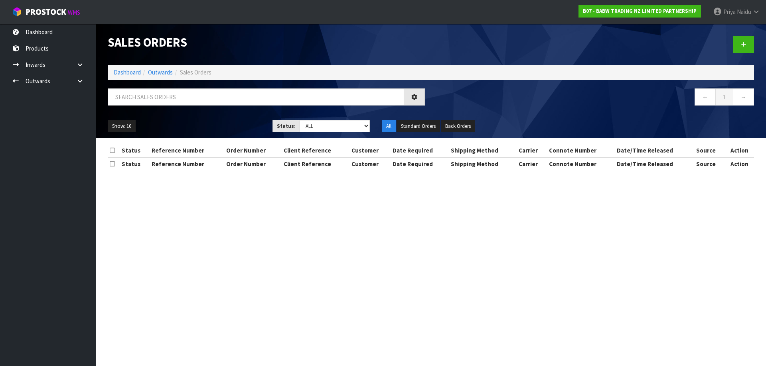
click at [164, 86] on div "Sales Orders Dashboard Outwards Sales Orders ← 1 → Show: 10 5 10 25 50 Status: …" at bounding box center [431, 81] width 658 height 114
click at [167, 91] on input "text" at bounding box center [256, 97] width 296 height 17
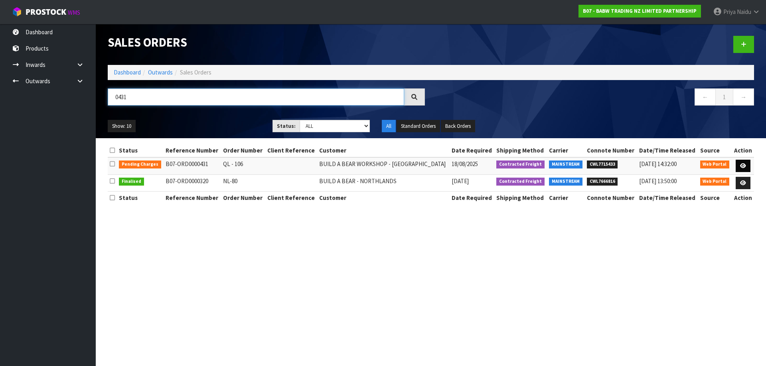
type input "0431"
click at [743, 164] on icon at bounding box center [743, 166] width 6 height 5
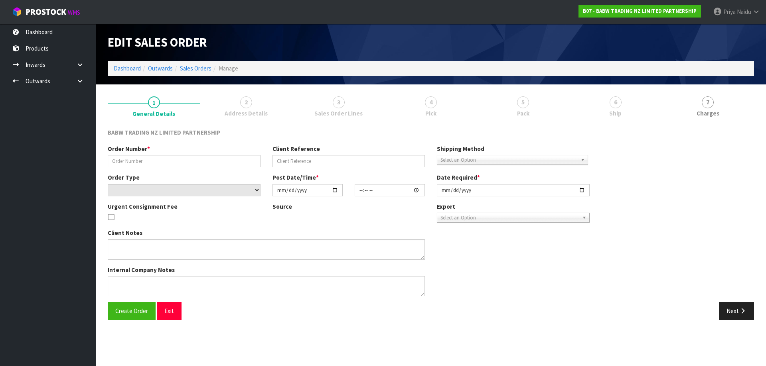
type input "QL - 106"
select select "number:0"
type input "[DATE]"
type input "13:40:00.000"
type input "[DATE]"
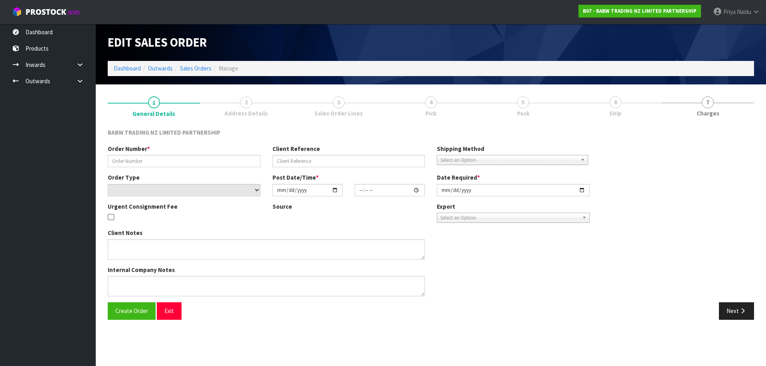
type textarea "DELIVER BETWEEN 8AM AND 8.30AM CALL - [PERSON_NAME] ON [PHONE_NUMBER] AFTERNOON…"
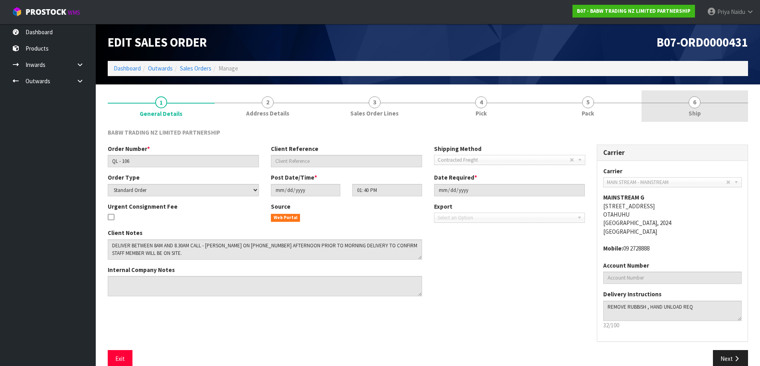
click at [595, 106] on link "5 Pack" at bounding box center [587, 107] width 107 height 32
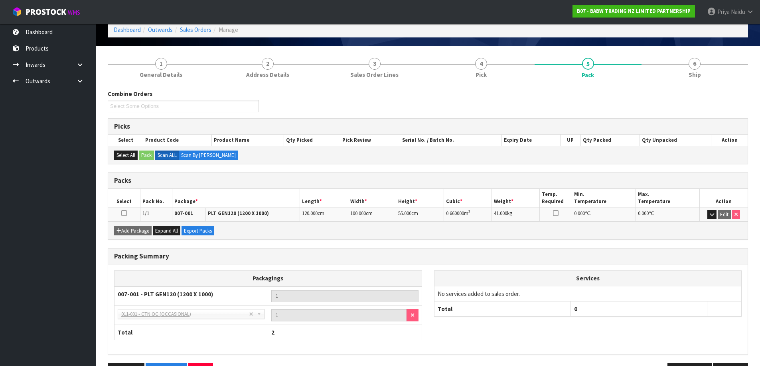
scroll to position [65, 0]
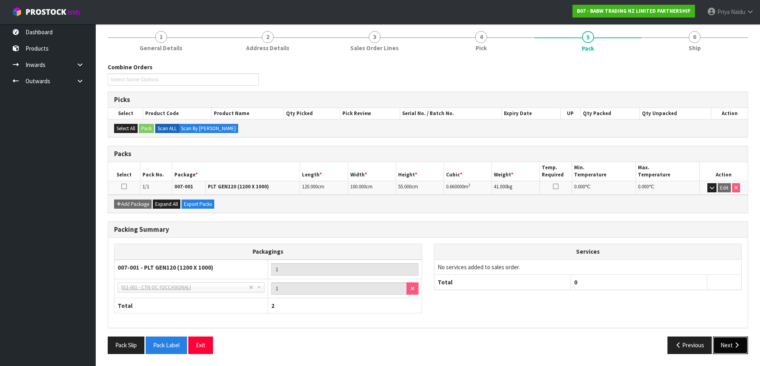
click at [730, 344] on button "Next" at bounding box center [730, 345] width 35 height 17
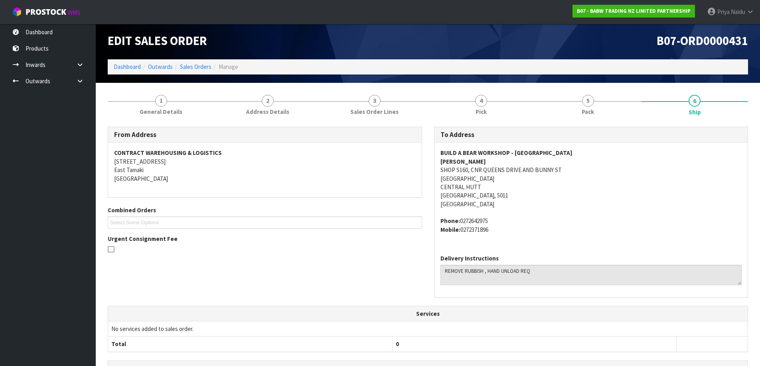
scroll to position [0, 0]
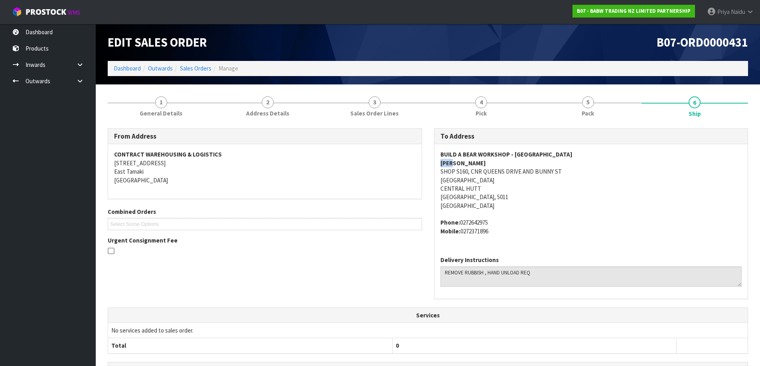
drag, startPoint x: 435, startPoint y: 162, endPoint x: 457, endPoint y: 162, distance: 21.9
click at [457, 162] on div "BUILD A BEAR WORKSHOP - [GEOGRAPHIC_DATA] AND BUNNY [GEOGRAPHIC_DATA] Phone: [P…" at bounding box center [590, 197] width 313 height 106
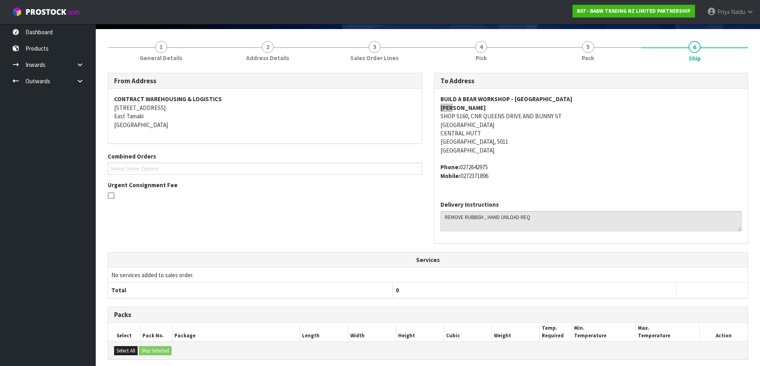
scroll to position [162, 0]
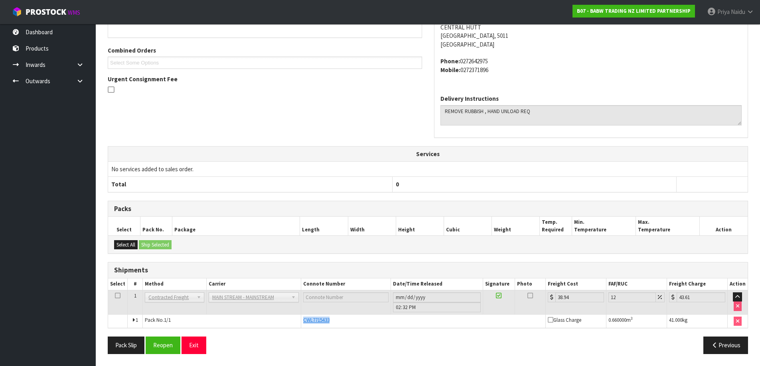
drag, startPoint x: 301, startPoint y: 319, endPoint x: 301, endPoint y: 314, distance: 5.2
click at [348, 322] on td "CWL7715433" at bounding box center [423, 322] width 244 height 14
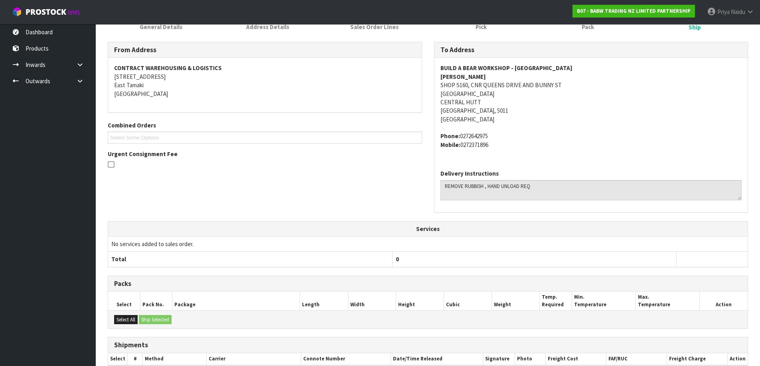
scroll to position [2, 0]
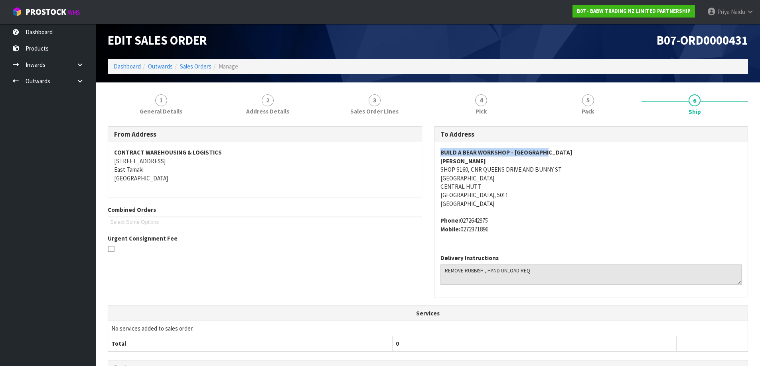
drag, startPoint x: 439, startPoint y: 150, endPoint x: 561, endPoint y: 154, distance: 122.1
click at [561, 154] on div "BUILD A BEAR WORKSHOP - [GEOGRAPHIC_DATA] AND BUNNY [GEOGRAPHIC_DATA] Phone: [P…" at bounding box center [590, 195] width 313 height 106
click at [129, 67] on link "Dashboard" at bounding box center [127, 67] width 27 height 8
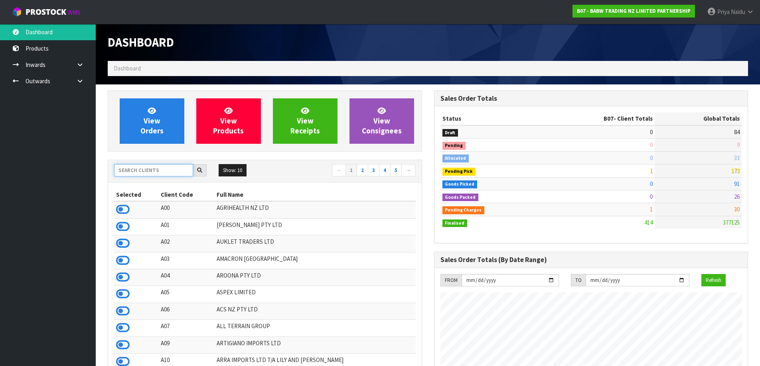
click at [131, 170] on input "text" at bounding box center [153, 170] width 79 height 12
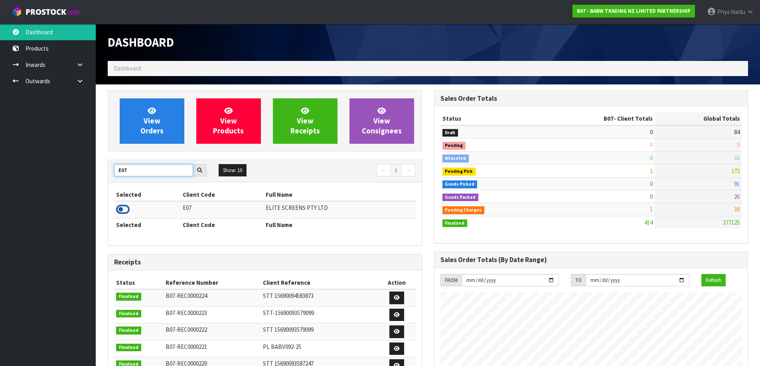
type input "E07"
drag, startPoint x: 123, startPoint y: 215, endPoint x: 129, endPoint y: 191, distance: 24.3
click at [123, 214] on icon at bounding box center [123, 210] width 14 height 12
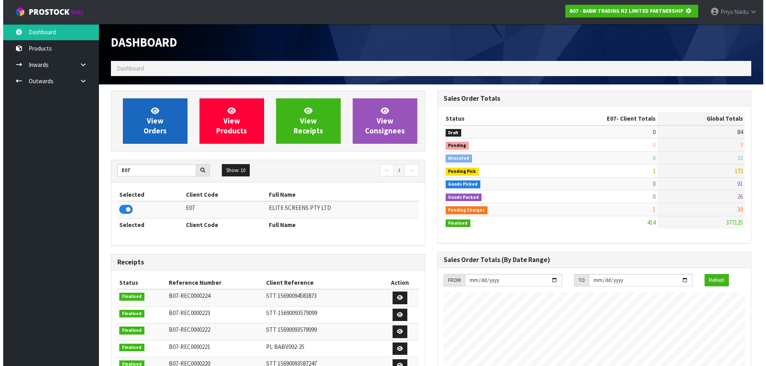
scroll to position [398295, 398466]
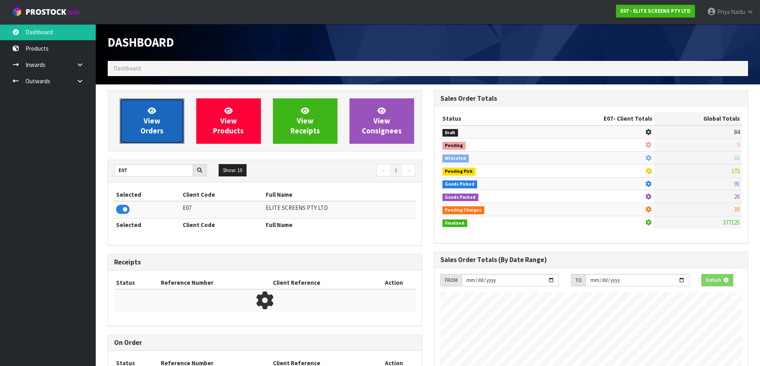
click at [160, 120] on span "View Orders" at bounding box center [151, 121] width 23 height 30
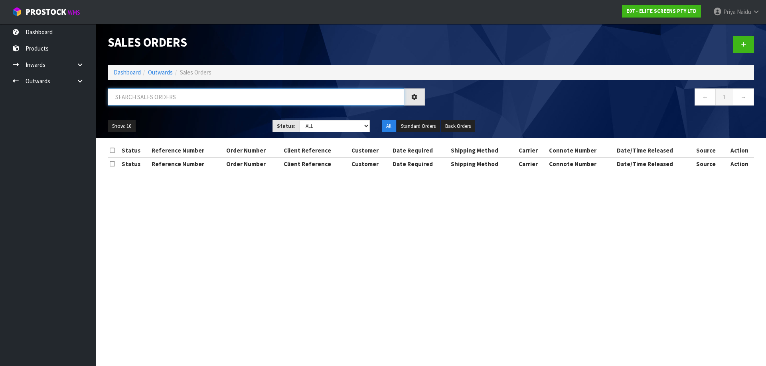
click at [163, 101] on input "text" at bounding box center [256, 97] width 296 height 17
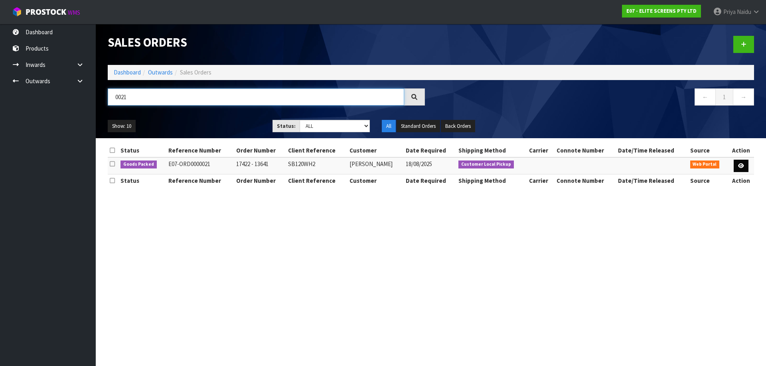
type input "0021"
click at [740, 162] on link at bounding box center [740, 166] width 15 height 13
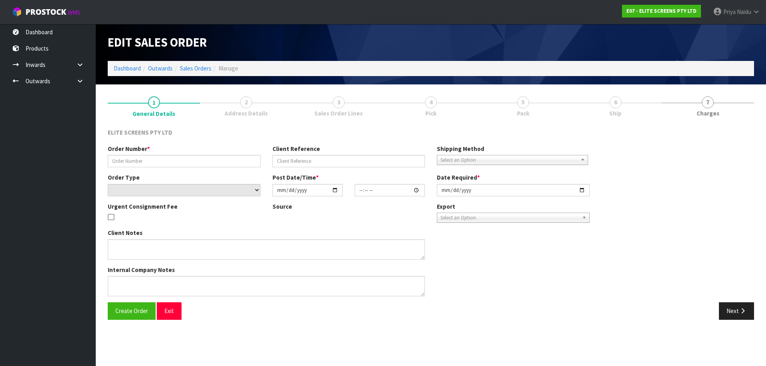
type input "17422 - 13641"
type input "SB120WH2"
select select "number:0"
type input "[DATE]"
type input "14:35:00.000"
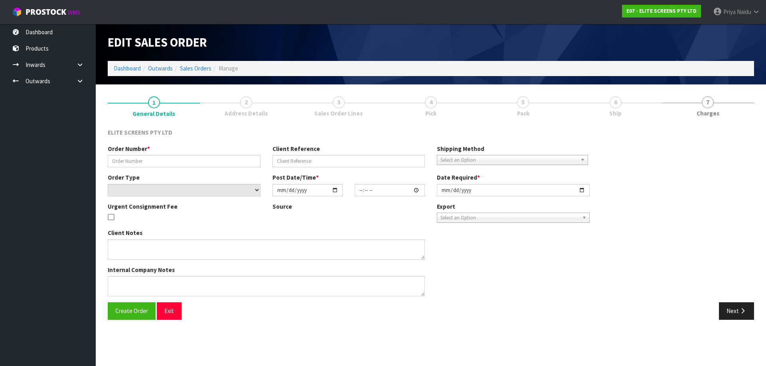
type input "[DATE]"
type textarea "CUSTOMER TO PICKUP THE ITEM IN THE WAREHOUSE"
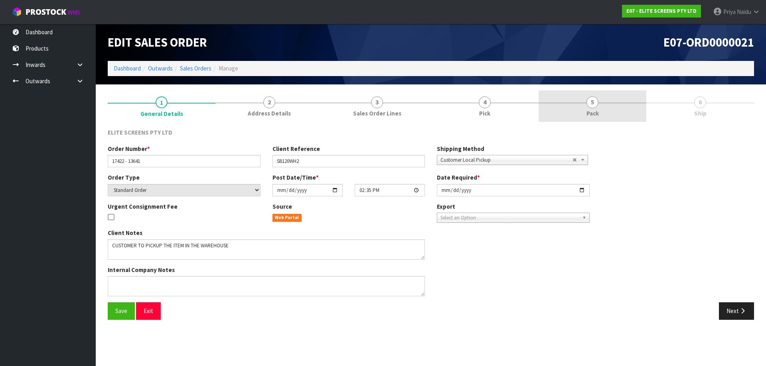
click at [601, 114] on link "5 Pack" at bounding box center [592, 107] width 108 height 32
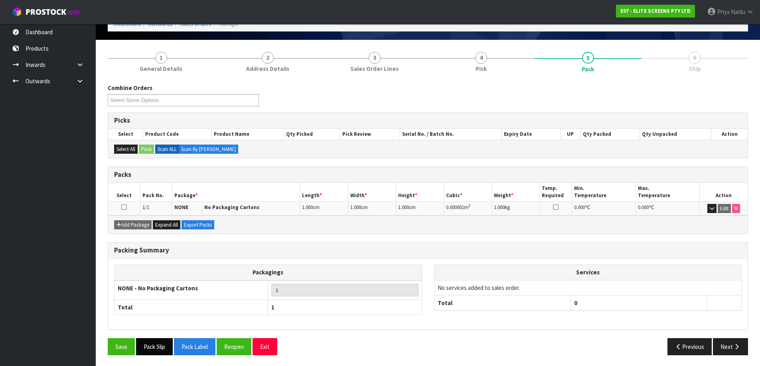
scroll to position [46, 0]
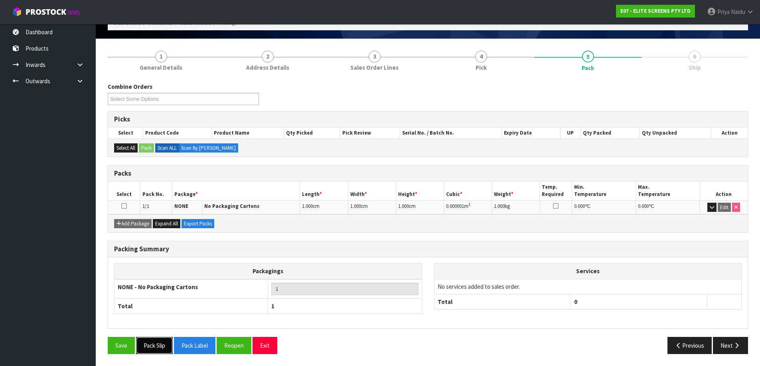
click at [150, 341] on button "Pack Slip" at bounding box center [154, 345] width 37 height 17
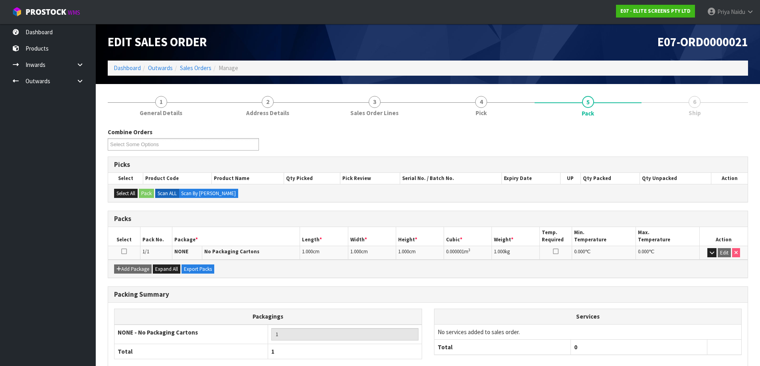
scroll to position [0, 0]
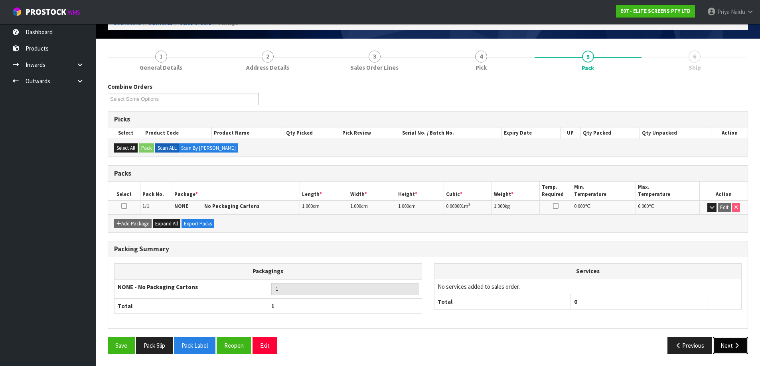
click at [721, 346] on button "Next" at bounding box center [730, 345] width 35 height 17
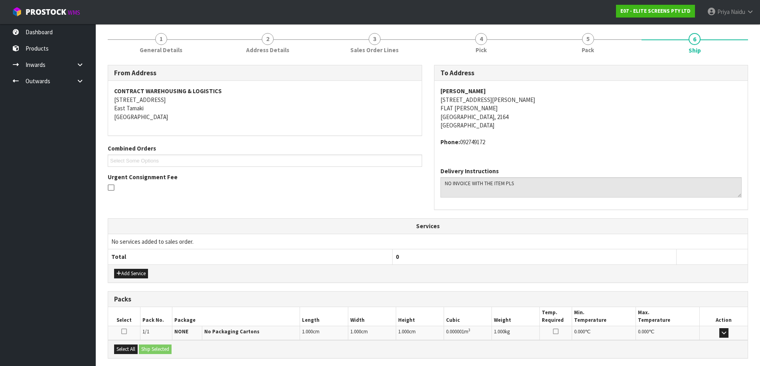
scroll to position [142, 0]
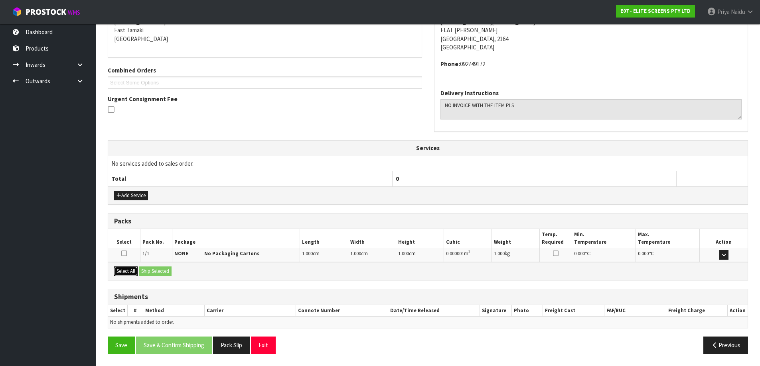
click at [130, 272] on button "Select All" at bounding box center [126, 272] width 24 height 10
drag, startPoint x: 148, startPoint y: 268, endPoint x: 194, endPoint y: 275, distance: 46.4
click at [149, 268] on button "Ship Selected" at bounding box center [155, 272] width 33 height 10
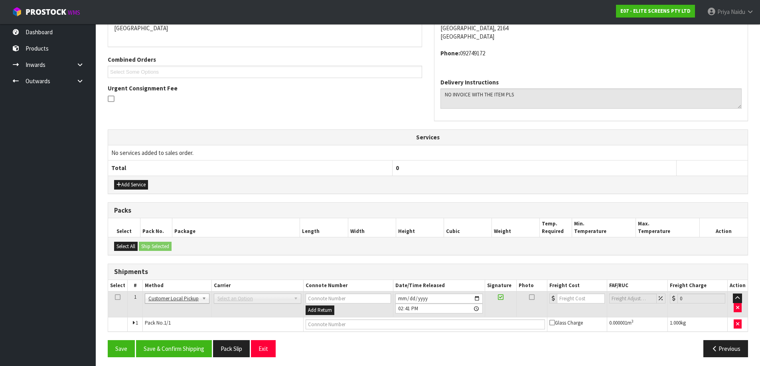
scroll to position [156, 0]
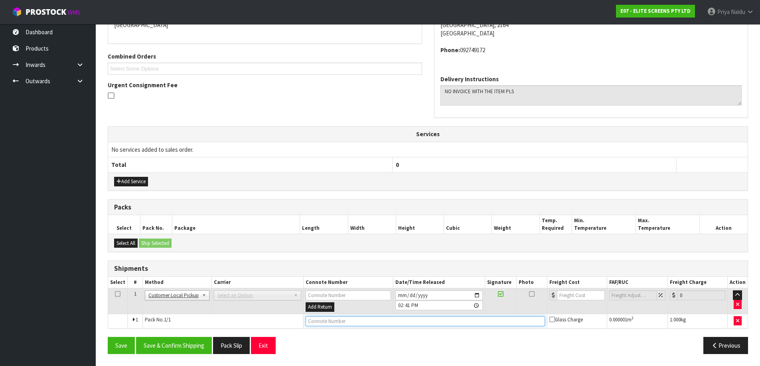
click at [356, 324] on input "text" at bounding box center [424, 322] width 239 height 10
type input "CUSTOMER COLLECTED"
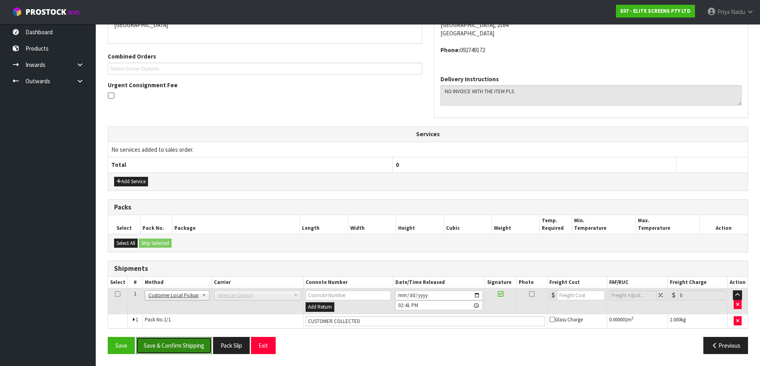
click at [196, 346] on button "Save & Confirm Shipping" at bounding box center [174, 345] width 76 height 17
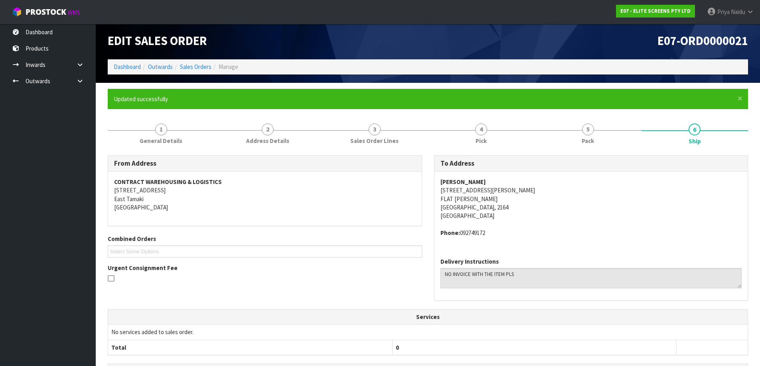
scroll to position [0, 0]
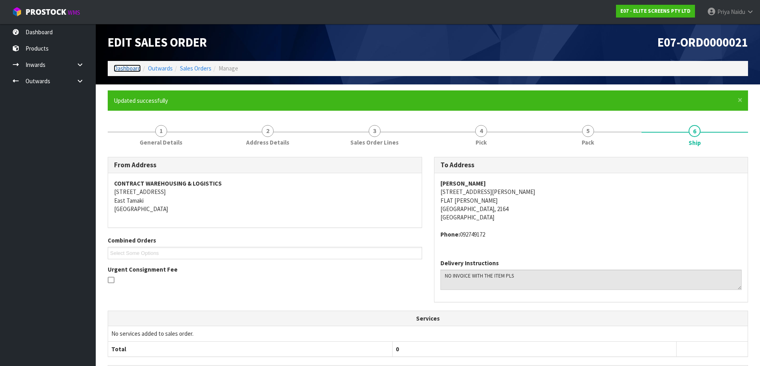
click at [130, 67] on link "Dashboard" at bounding box center [127, 69] width 27 height 8
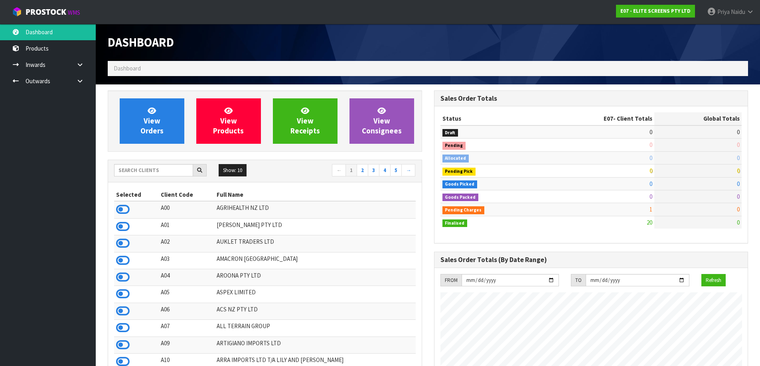
scroll to position [488, 326]
click at [143, 172] on input "text" at bounding box center [153, 170] width 79 height 12
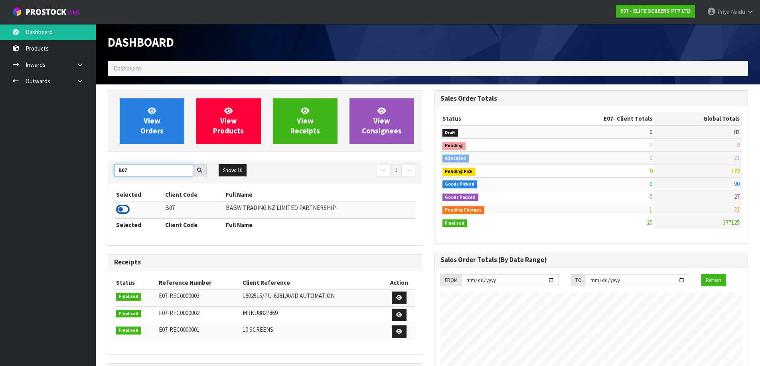
type input "B07"
click at [123, 212] on icon at bounding box center [123, 210] width 14 height 12
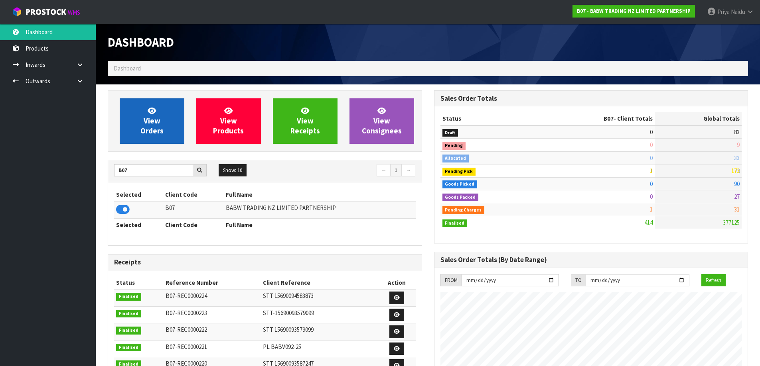
scroll to position [604, 326]
click at [150, 132] on span "View Orders" at bounding box center [151, 121] width 23 height 30
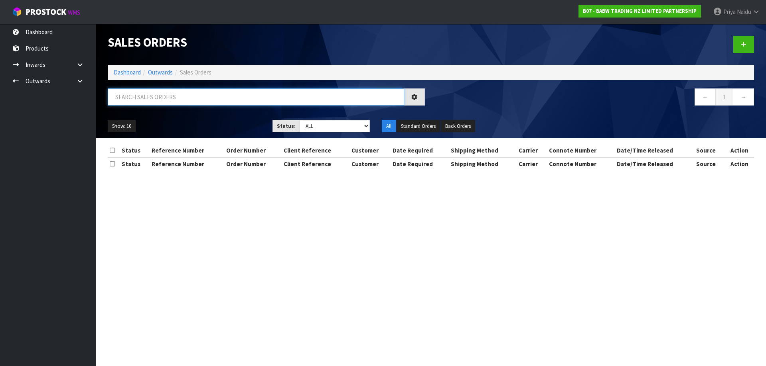
click at [166, 100] on input "text" at bounding box center [256, 97] width 296 height 17
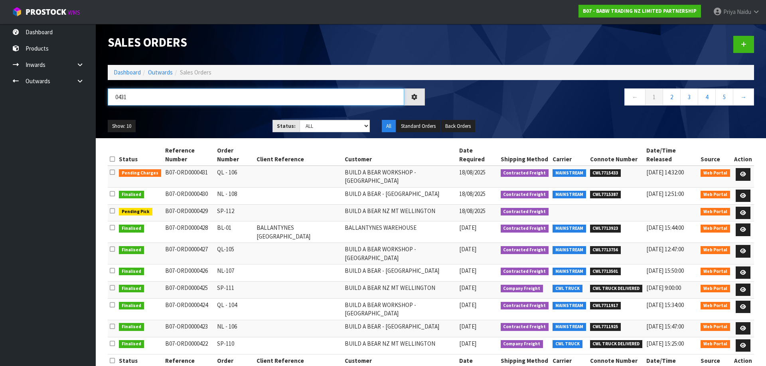
type input "0431"
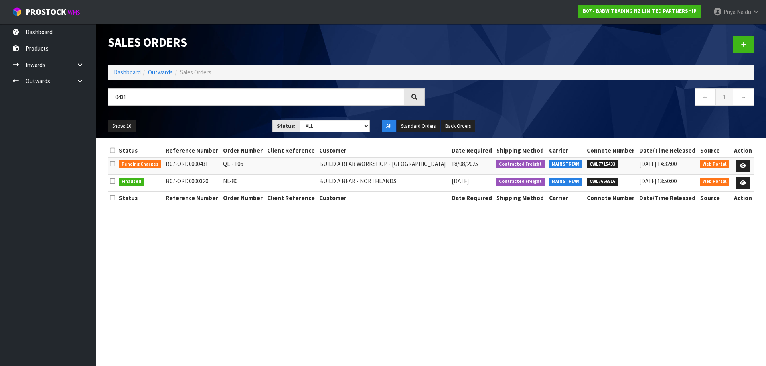
click at [216, 119] on div "Show: 10 5 10 25 50 Status: Draft Pending Allocated Pending Pick Goods Picked G…" at bounding box center [431, 126] width 658 height 25
click at [736, 164] on link at bounding box center [742, 166] width 15 height 13
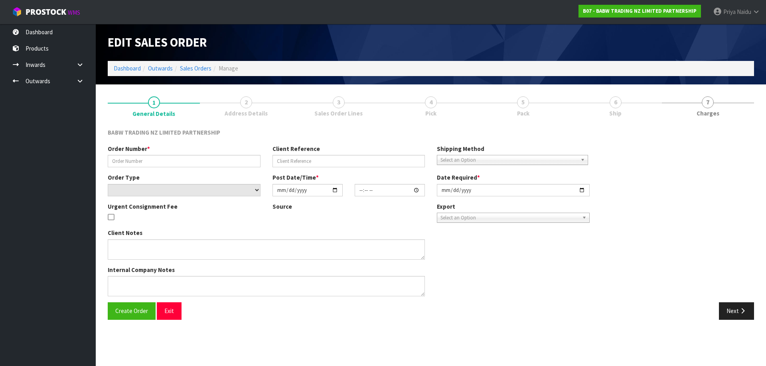
type input "QL - 106"
select select "number:0"
type input "[DATE]"
type input "13:40:00.000"
type input "[DATE]"
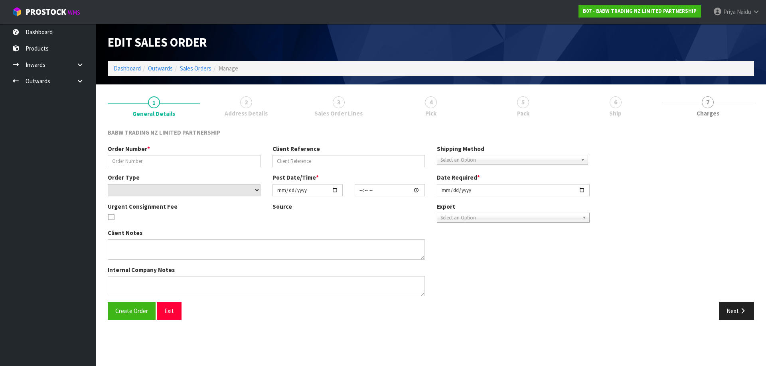
type textarea "DELIVER BETWEEN 8AM AND 8.30AM CALL - [PERSON_NAME] ON [PHONE_NUMBER] AFTERNOON…"
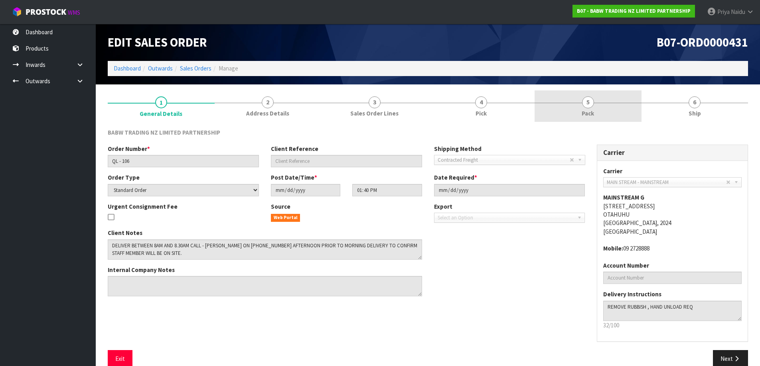
click at [599, 110] on link "5 Pack" at bounding box center [587, 107] width 107 height 32
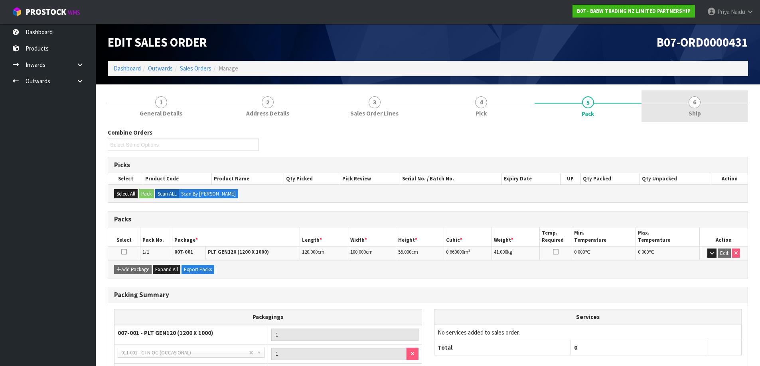
drag, startPoint x: 697, startPoint y: 115, endPoint x: 683, endPoint y: 120, distance: 15.1
click at [697, 115] on span "Ship" at bounding box center [694, 113] width 12 height 8
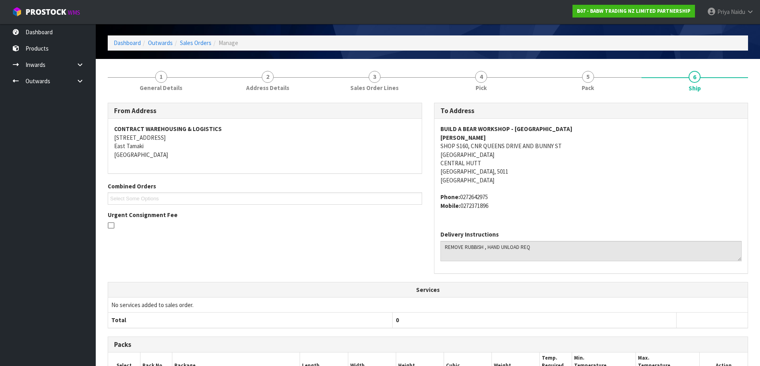
scroll to position [40, 0]
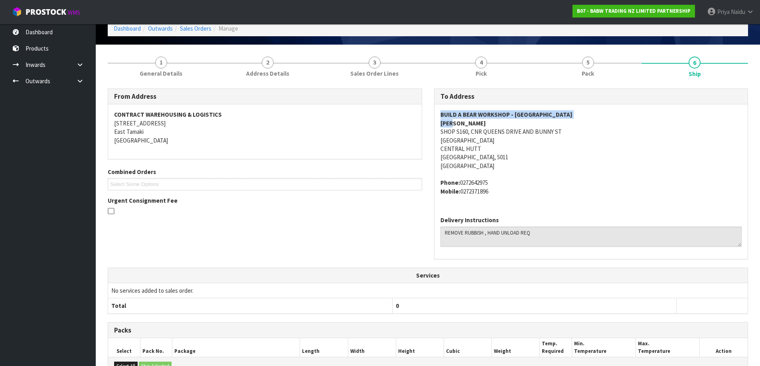
drag, startPoint x: 439, startPoint y: 111, endPoint x: 565, endPoint y: 120, distance: 126.7
click at [565, 120] on div "BUILD A BEAR WORKSHOP - [GEOGRAPHIC_DATA] AND BUNNY [GEOGRAPHIC_DATA] Phone: [P…" at bounding box center [590, 157] width 313 height 106
click at [439, 131] on div "BUILD A BEAR WORKSHOP - [GEOGRAPHIC_DATA] AND BUNNY [GEOGRAPHIC_DATA] Phone: [P…" at bounding box center [590, 157] width 313 height 106
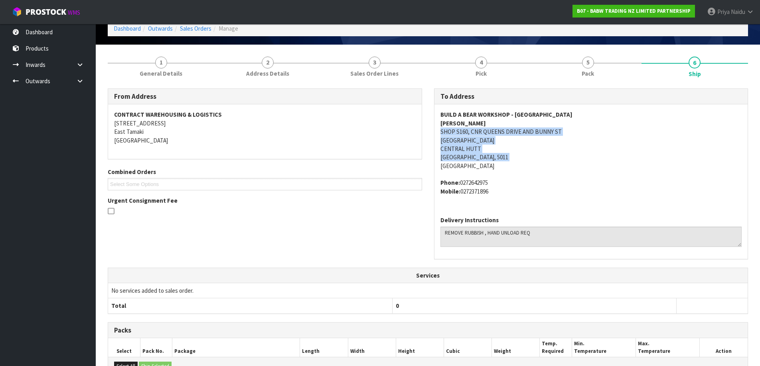
drag, startPoint x: 439, startPoint y: 131, endPoint x: 569, endPoint y: 160, distance: 133.5
click at [569, 160] on div "BUILD A BEAR WORKSHOP - [GEOGRAPHIC_DATA] AND BUNNY [GEOGRAPHIC_DATA] Phone: [P…" at bounding box center [590, 157] width 313 height 106
click at [524, 200] on div "BUILD A BEAR WORKSHOP - [GEOGRAPHIC_DATA] AND BUNNY [GEOGRAPHIC_DATA] Phone: [P…" at bounding box center [590, 157] width 313 height 106
drag, startPoint x: 437, startPoint y: 183, endPoint x: 262, endPoint y: 188, distance: 175.9
click at [514, 193] on div "BUILD A BEAR WORKSHOP - [GEOGRAPHIC_DATA] AND BUNNY [GEOGRAPHIC_DATA] Phone: [P…" at bounding box center [590, 157] width 313 height 106
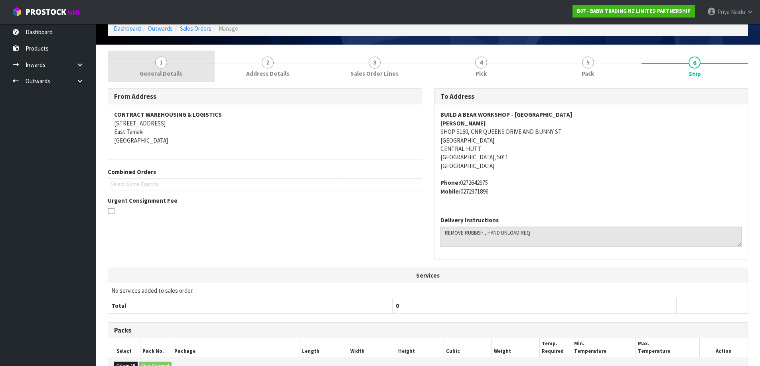
click at [188, 75] on link "1 General Details" at bounding box center [161, 67] width 107 height 32
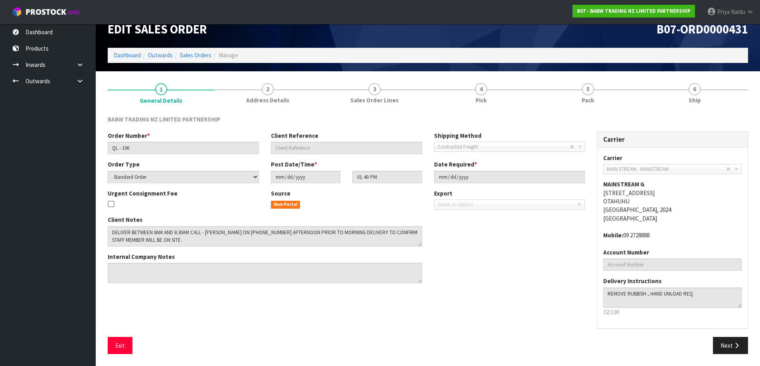
click at [715, 114] on div "BABW TRADING NZ LIMITED PARTNERSHIP Order Number * QL - 106 Client Reference Sh…" at bounding box center [428, 235] width 640 height 252
click at [697, 101] on span "Ship" at bounding box center [694, 100] width 12 height 8
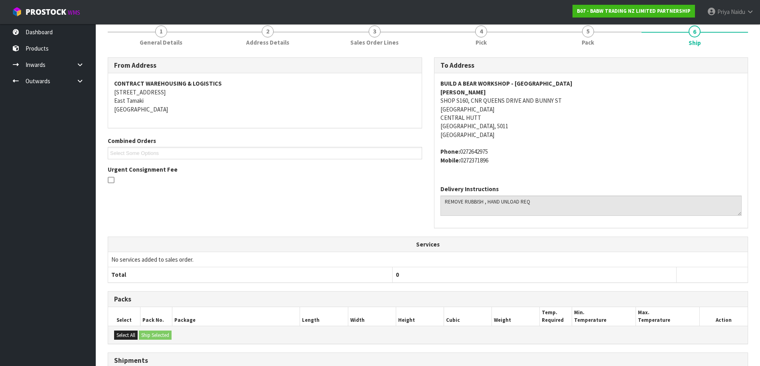
scroll to position [0, 0]
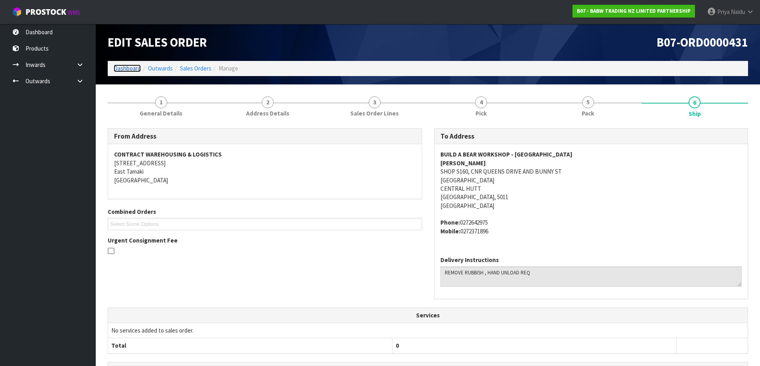
click at [130, 67] on link "Dashboard" at bounding box center [127, 69] width 27 height 8
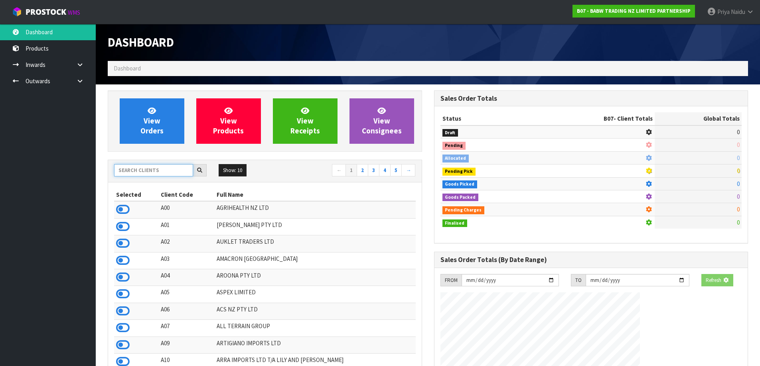
click at [150, 168] on input "text" at bounding box center [153, 170] width 79 height 12
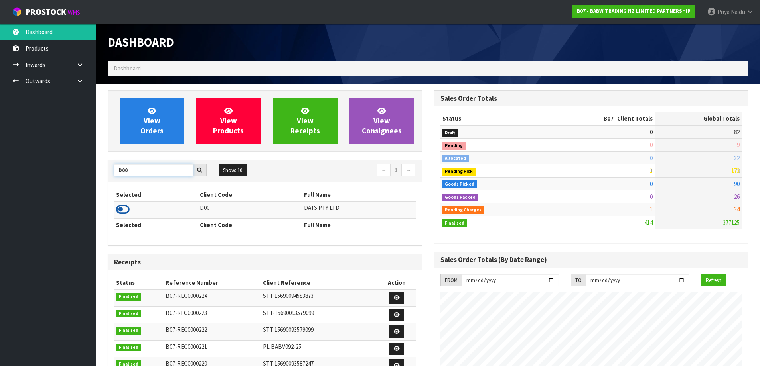
type input "D00"
click at [117, 211] on icon at bounding box center [123, 210] width 14 height 12
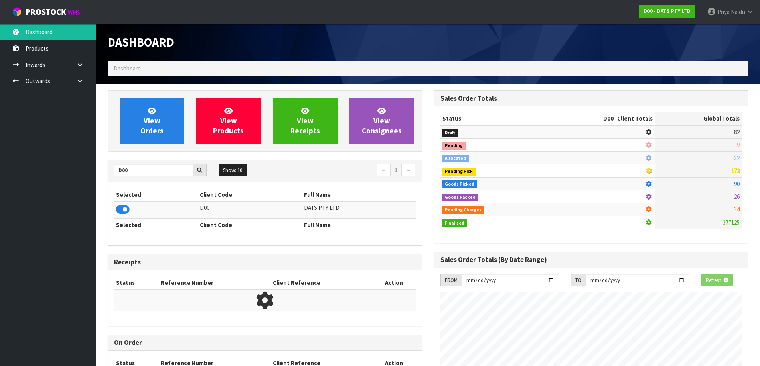
scroll to position [398295, 398466]
click at [166, 138] on link "View Orders" at bounding box center [152, 121] width 65 height 45
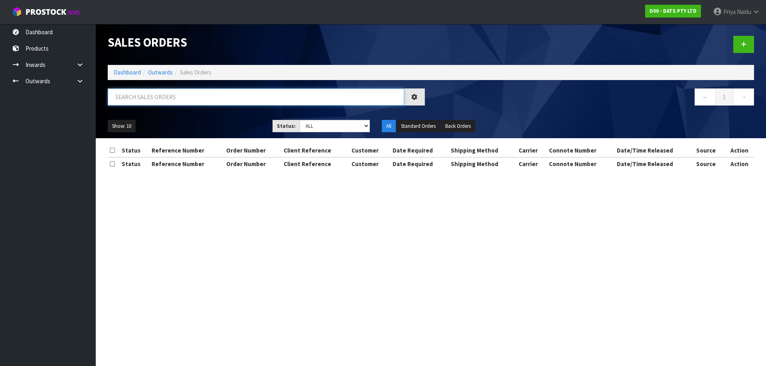
click at [165, 105] on input "text" at bounding box center [256, 97] width 296 height 17
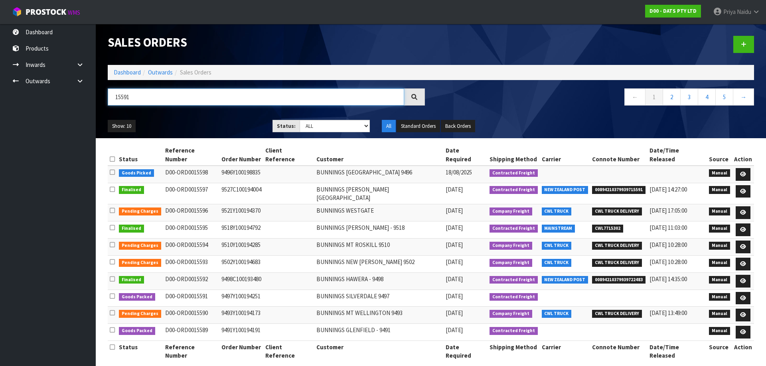
type input "15591"
click at [186, 120] on ul "Show: 10 5 10 25 50" at bounding box center [184, 126] width 153 height 13
click at [192, 124] on ul "Show: 10 5 10 25 50" at bounding box center [184, 126] width 153 height 13
drag, startPoint x: 333, startPoint y: 127, endPoint x: 331, endPoint y: 132, distance: 5.4
click at [333, 127] on select "Draft Pending Allocated Pending Pick Goods Picked Goods Packed Pending Charges …" at bounding box center [334, 126] width 71 height 12
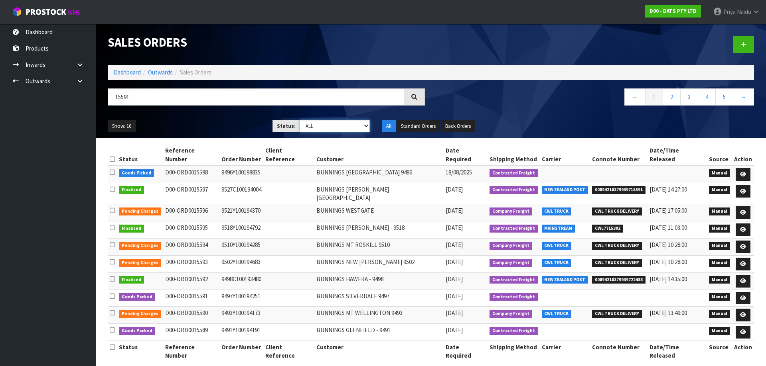
select select "string:5"
click at [299, 120] on select "Draft Pending Allocated Pending Pick Goods Picked Goods Packed Pending Charges …" at bounding box center [334, 126] width 71 height 12
click at [220, 126] on ul "Show: 10 5 10 25 50" at bounding box center [184, 126] width 153 height 13
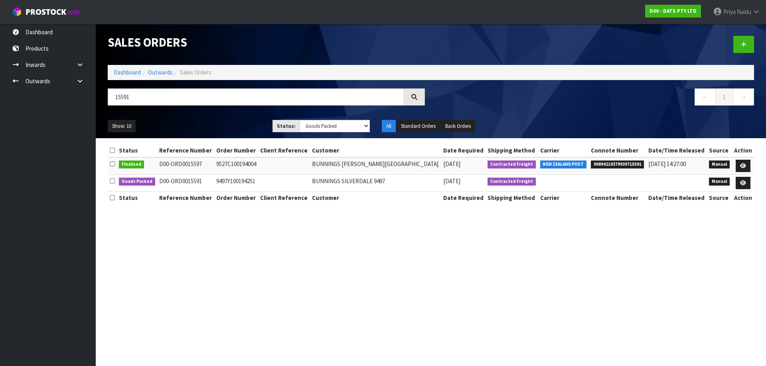
click at [210, 133] on div "Show: 10 5 10 25 50 Status: Draft Pending Allocated Pending Pick Goods Picked G…" at bounding box center [431, 126] width 658 height 25
click at [746, 183] on link at bounding box center [742, 183] width 15 height 13
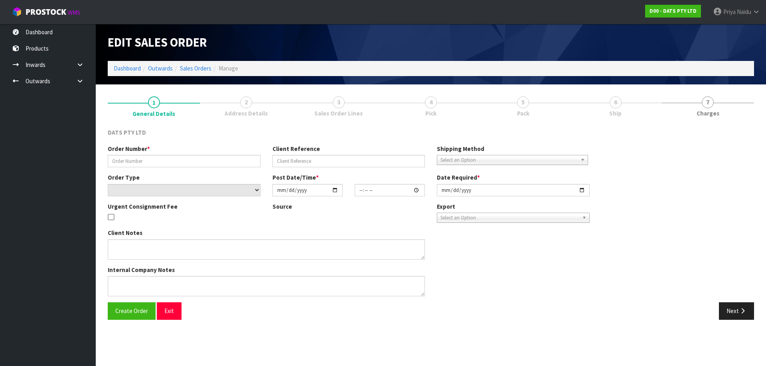
type input "9497Y100194251"
select select "number:0"
type input "[DATE]"
type input "09:22:00.000"
type input "[DATE]"
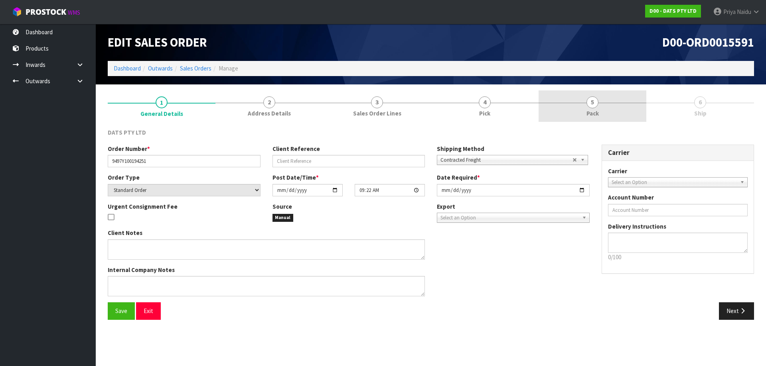
click at [611, 108] on link "5 Pack" at bounding box center [592, 107] width 108 height 32
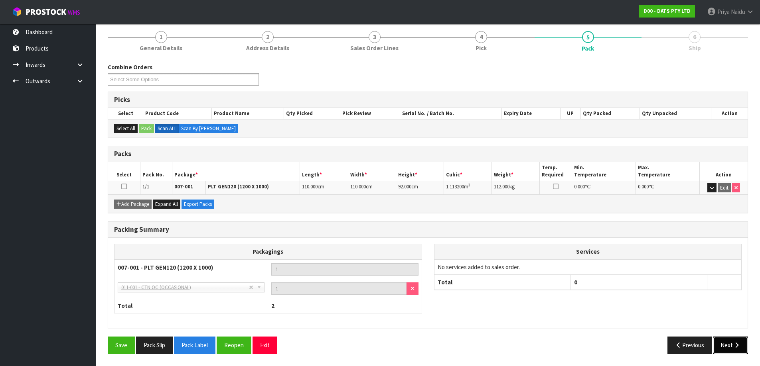
click at [730, 344] on button "Next" at bounding box center [730, 345] width 35 height 17
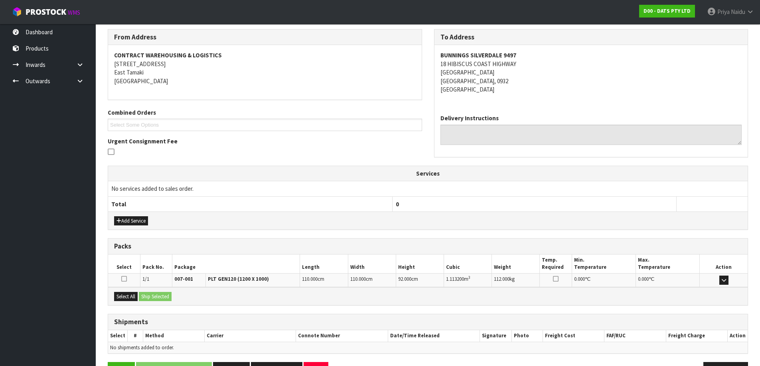
scroll to position [124, 0]
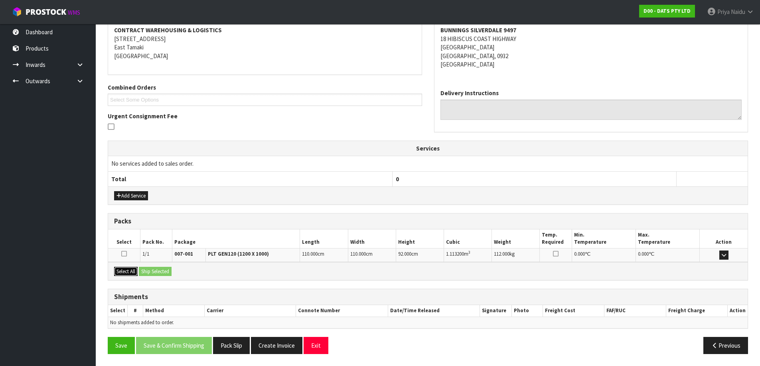
click at [122, 269] on button "Select All" at bounding box center [126, 272] width 24 height 10
click at [135, 265] on div "Select All Ship Selected" at bounding box center [427, 271] width 639 height 18
click at [160, 274] on button "Ship Selected" at bounding box center [155, 272] width 33 height 10
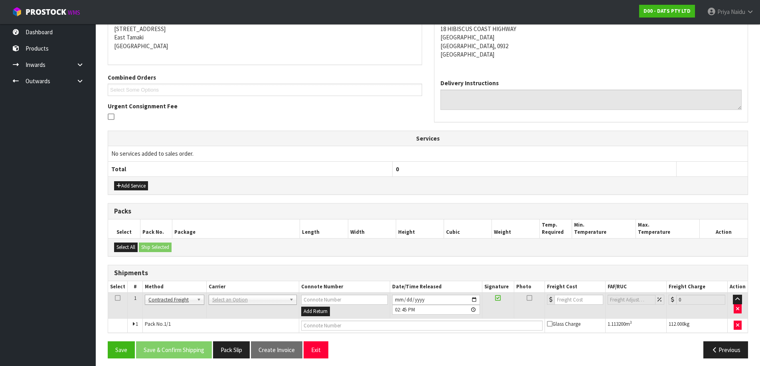
scroll to position [139, 0]
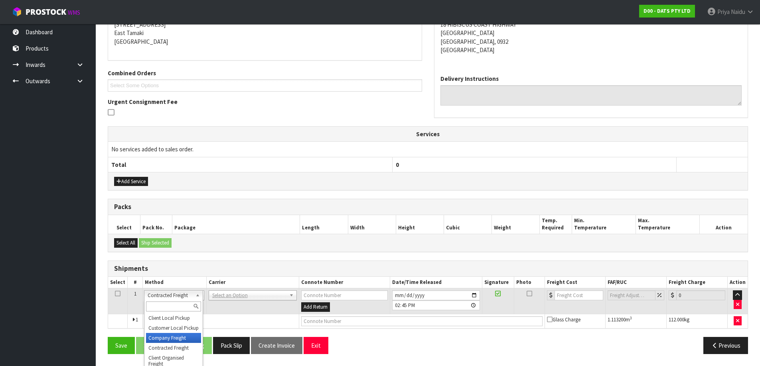
drag, startPoint x: 165, startPoint y: 341, endPoint x: 173, endPoint y: 332, distance: 12.0
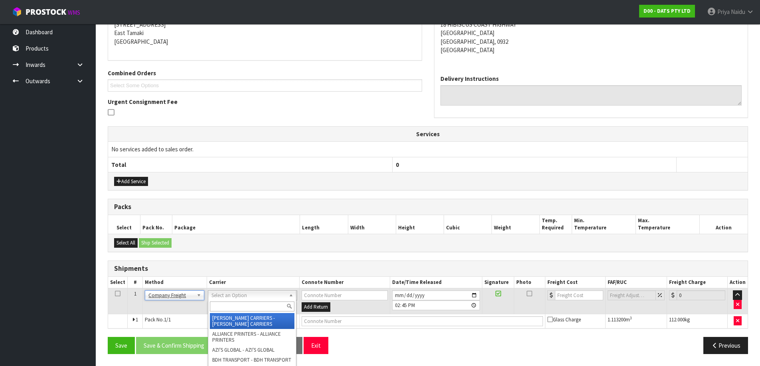
click at [219, 309] on input "text" at bounding box center [252, 307] width 85 height 10
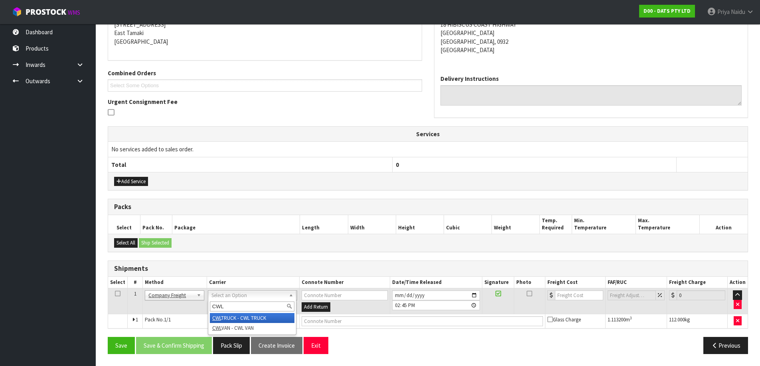
type input "CWL"
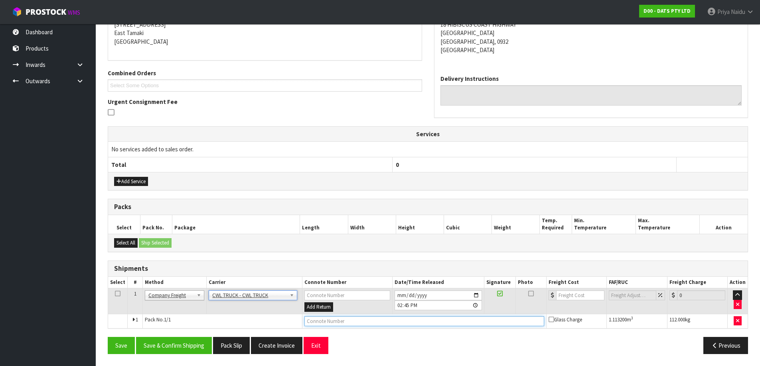
click at [326, 321] on input "text" at bounding box center [424, 322] width 240 height 10
click at [347, 323] on input "CWL TRUCK DELIVBERY" at bounding box center [424, 322] width 240 height 10
type input "CWL TRUCK DELIVERY"
click at [477, 296] on input "[DATE]" at bounding box center [437, 296] width 87 height 10
type input "[DATE]"
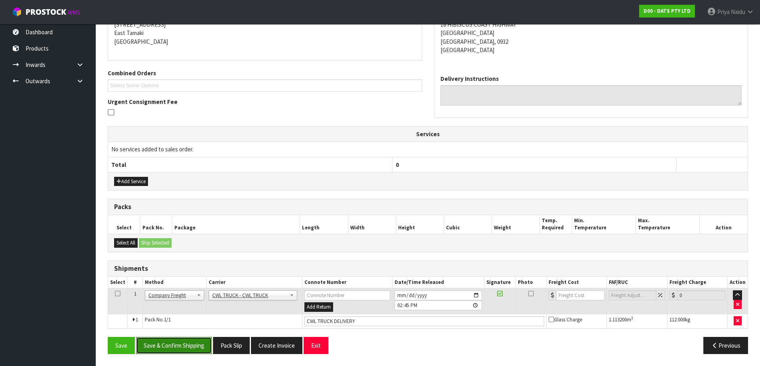
click at [182, 345] on button "Save & Confirm Shipping" at bounding box center [174, 345] width 76 height 17
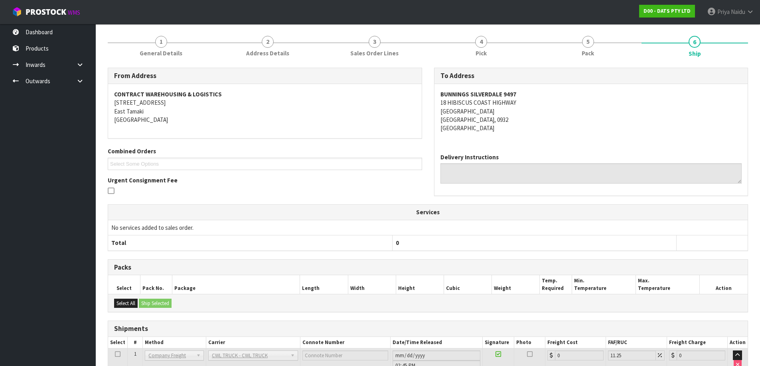
scroll to position [148, 0]
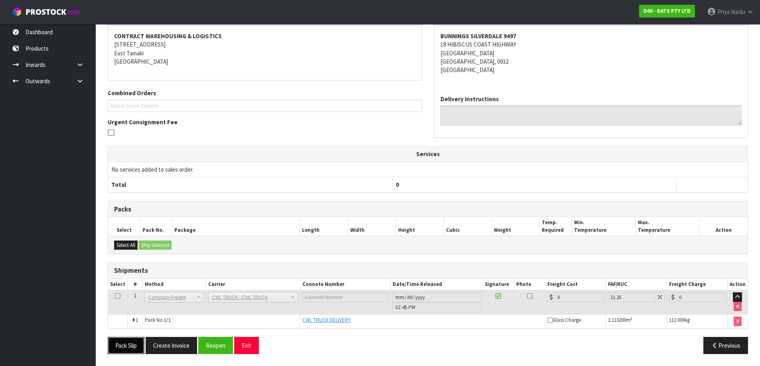
click at [122, 347] on button "Pack Slip" at bounding box center [126, 345] width 37 height 17
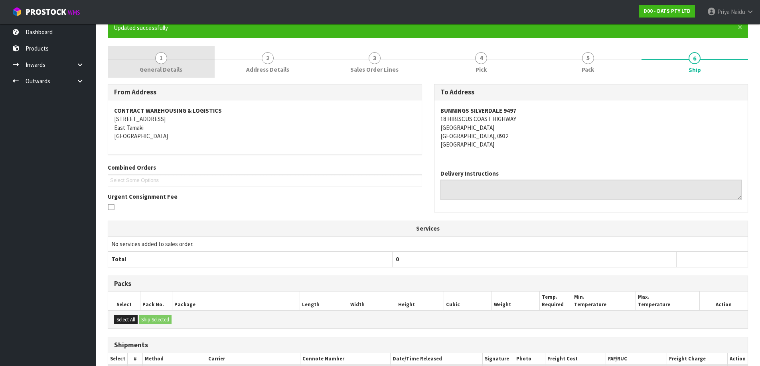
scroll to position [0, 0]
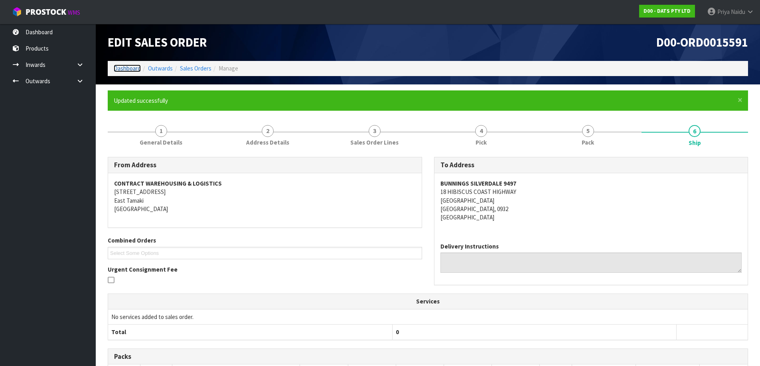
click at [124, 65] on link "Dashboard" at bounding box center [127, 69] width 27 height 8
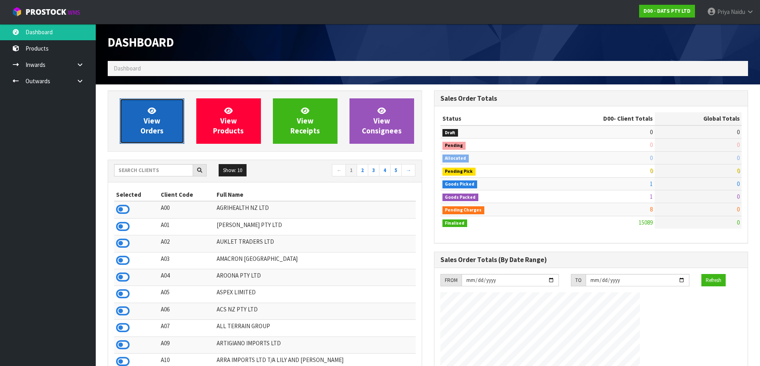
click at [134, 138] on link "View Orders" at bounding box center [152, 121] width 65 height 45
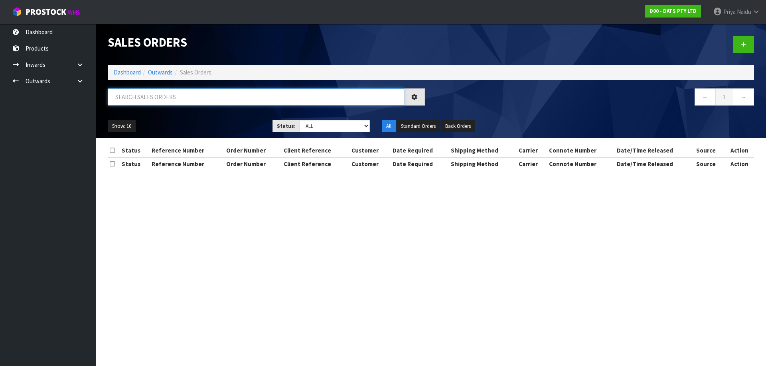
click at [161, 97] on input "text" at bounding box center [256, 97] width 296 height 17
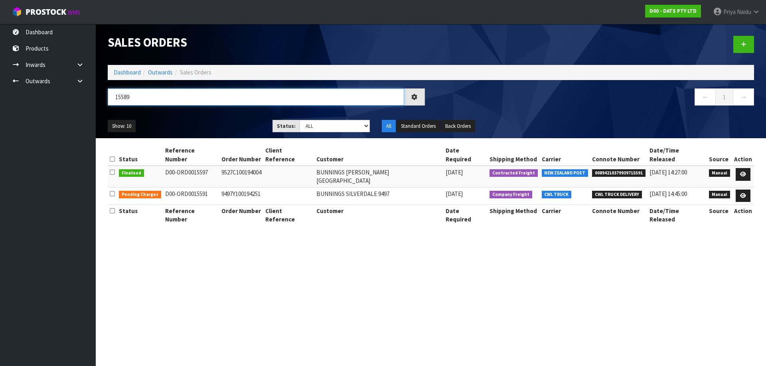
type input "15589"
drag, startPoint x: 197, startPoint y: 107, endPoint x: 193, endPoint y: 111, distance: 5.9
click at [195, 109] on div "15589" at bounding box center [266, 100] width 329 height 23
drag, startPoint x: 311, startPoint y: 126, endPoint x: 311, endPoint y: 132, distance: 5.2
click at [311, 126] on select "Draft Pending Allocated Pending Pick Goods Picked Goods Packed Pending Charges …" at bounding box center [334, 126] width 71 height 12
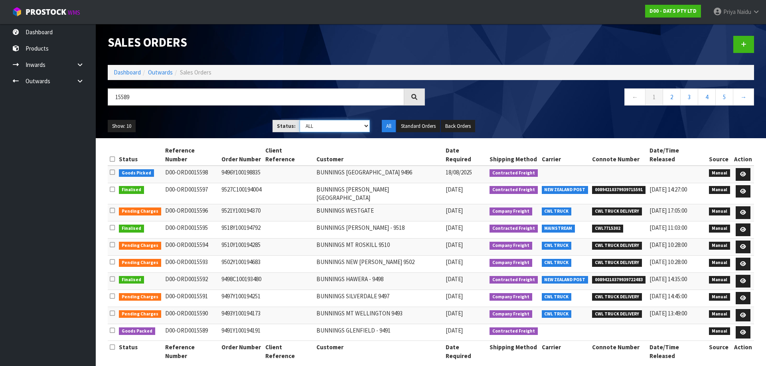
select select "string:5"
click at [299, 120] on select "Draft Pending Allocated Pending Pick Goods Picked Goods Packed Pending Charges …" at bounding box center [334, 126] width 71 height 12
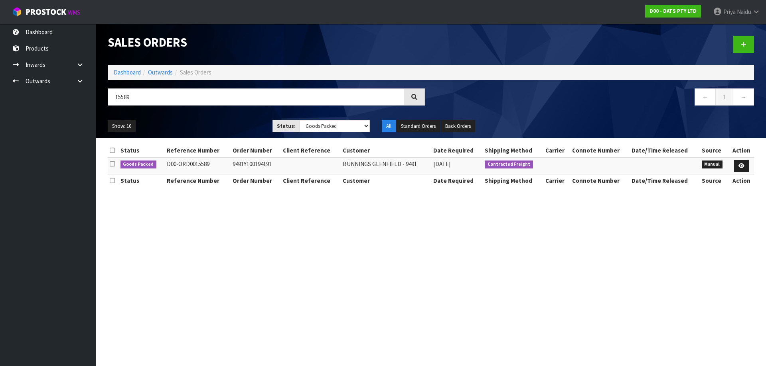
click at [192, 118] on div "Show: 10 5 10 25 50 Status: Draft Pending Allocated Pending Pick Goods Picked G…" at bounding box center [431, 126] width 658 height 25
click at [739, 165] on icon at bounding box center [741, 166] width 6 height 5
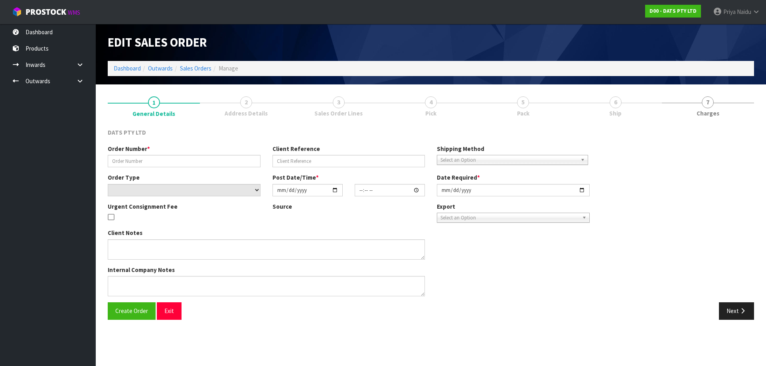
type input "9491Y100194191"
select select "number:0"
type input "[DATE]"
type input "08:53:00.000"
type input "[DATE]"
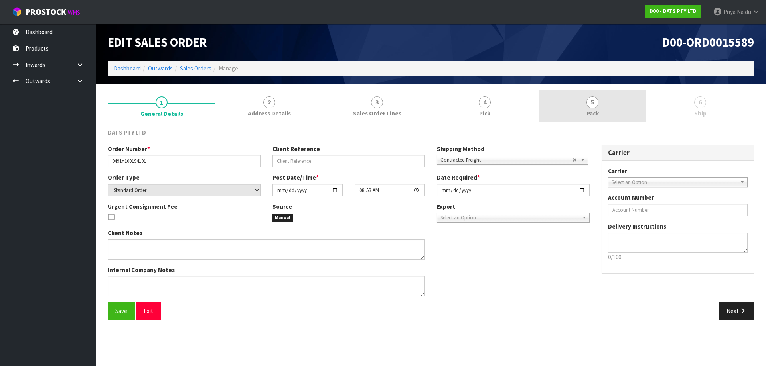
click at [620, 98] on link "5 Pack" at bounding box center [592, 107] width 108 height 32
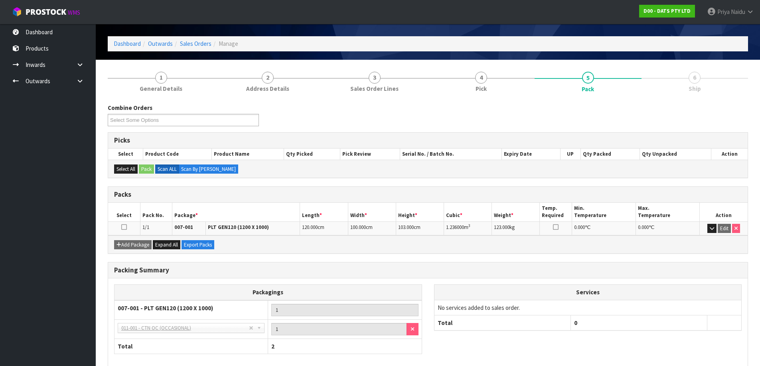
scroll to position [65, 0]
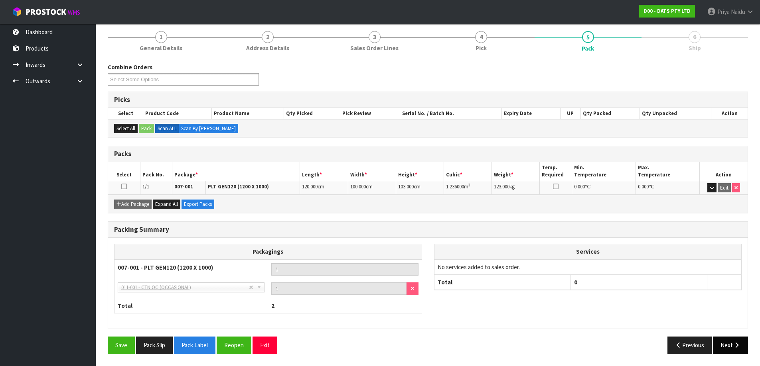
drag, startPoint x: 747, startPoint y: 356, endPoint x: 722, endPoint y: 339, distance: 30.6
click at [741, 352] on div "Save Pack Slip Pack Label Reopen Exit Previous Next" at bounding box center [428, 348] width 652 height 23
click at [715, 335] on div "Packing Summary Packagings 007-001 - PLT GEN120 (1200 X 1000) 1 NONE - No Packa…" at bounding box center [428, 279] width 652 height 115
click at [722, 341] on button "Next" at bounding box center [730, 345] width 35 height 17
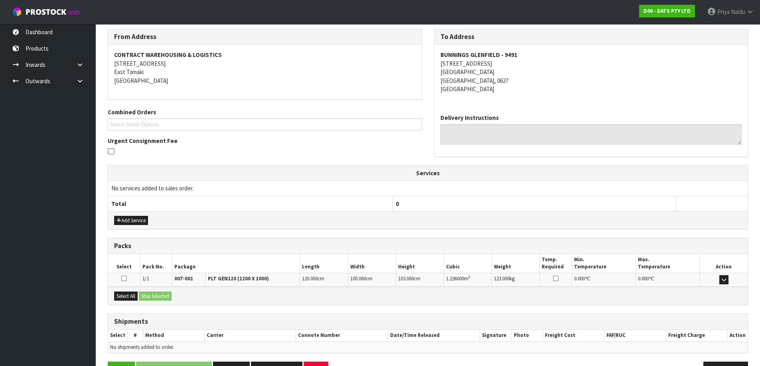
scroll to position [124, 0]
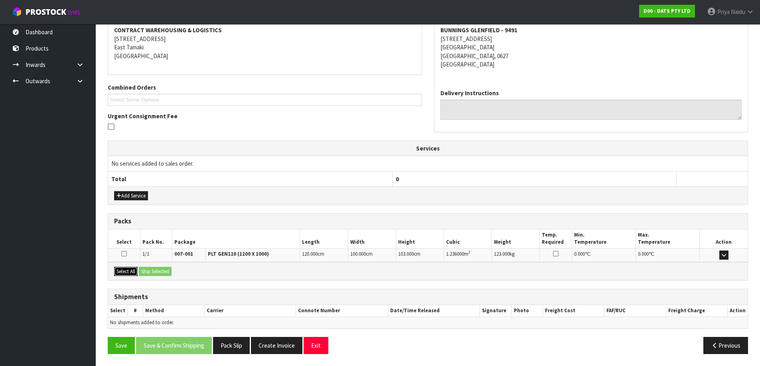
click at [132, 271] on button "Select All" at bounding box center [126, 272] width 24 height 10
drag, startPoint x: 154, startPoint y: 271, endPoint x: 167, endPoint y: 272, distance: 13.2
click at [154, 272] on button "Ship Selected" at bounding box center [155, 272] width 33 height 10
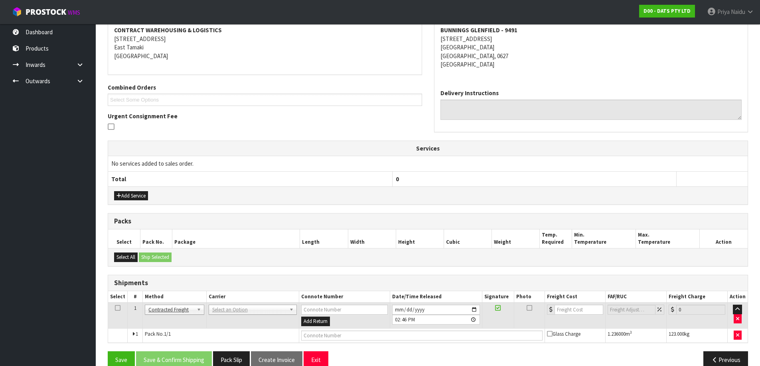
scroll to position [139, 0]
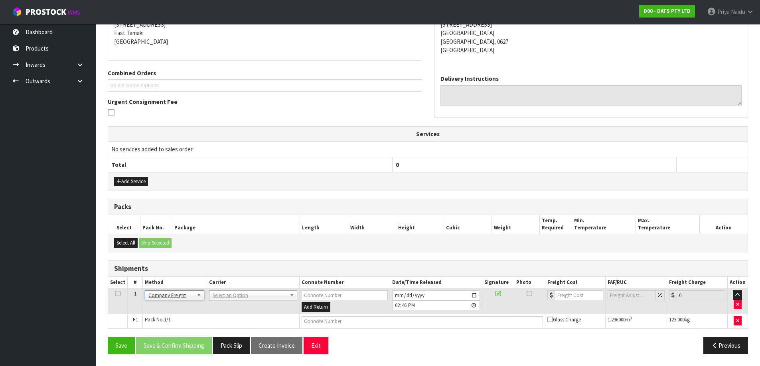
drag, startPoint x: 214, startPoint y: 290, endPoint x: 221, endPoint y: 299, distance: 12.0
click at [215, 290] on td "[PERSON_NAME] CARRIERS - [PERSON_NAME] CARRIERS ALLIANCE PRINTERS - ALLIANCE PR…" at bounding box center [253, 302] width 93 height 26
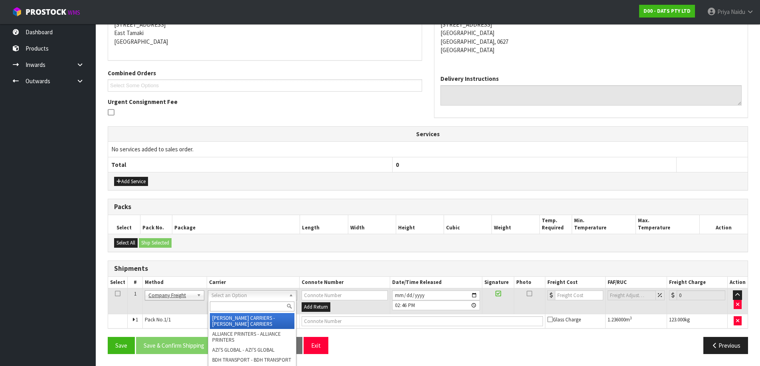
click at [224, 309] on input "text" at bounding box center [252, 307] width 85 height 10
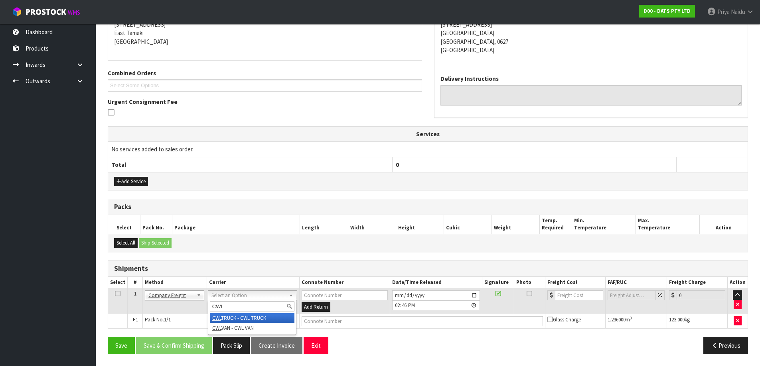
type input "CWL"
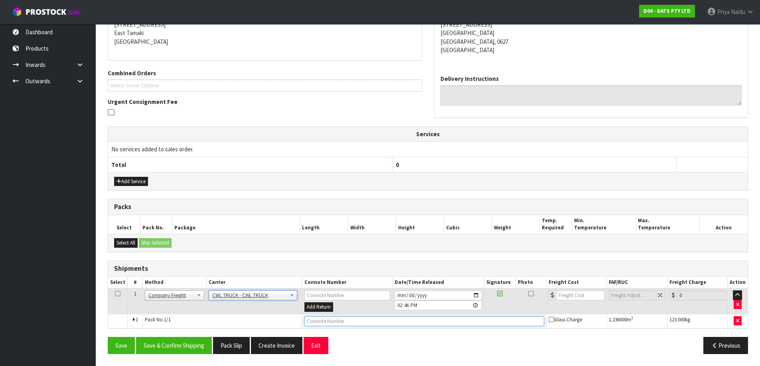
click at [333, 325] on input "text" at bounding box center [424, 322] width 240 height 10
type input "CWL TRUCK DELIVERY"
click at [474, 297] on input "[DATE]" at bounding box center [437, 296] width 87 height 10
type input "[DATE]"
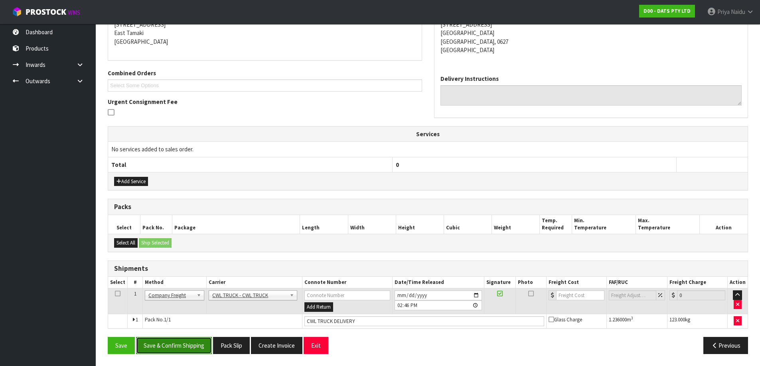
click at [185, 342] on button "Save & Confirm Shipping" at bounding box center [174, 345] width 76 height 17
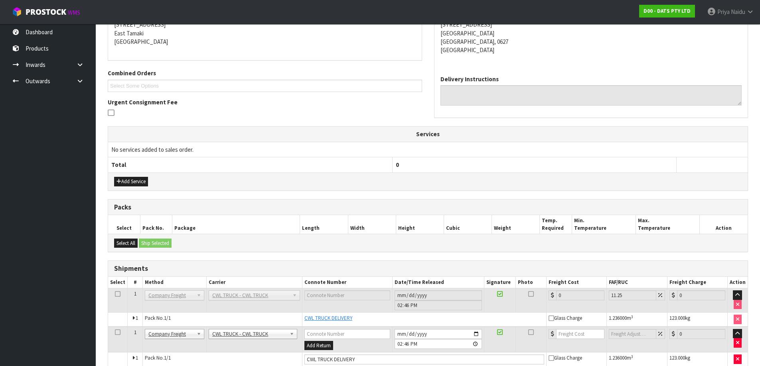
scroll to position [148, 0]
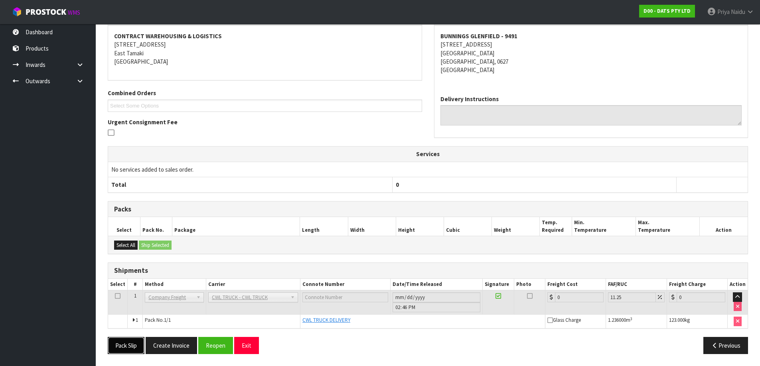
click at [119, 344] on button "Pack Slip" at bounding box center [126, 345] width 37 height 17
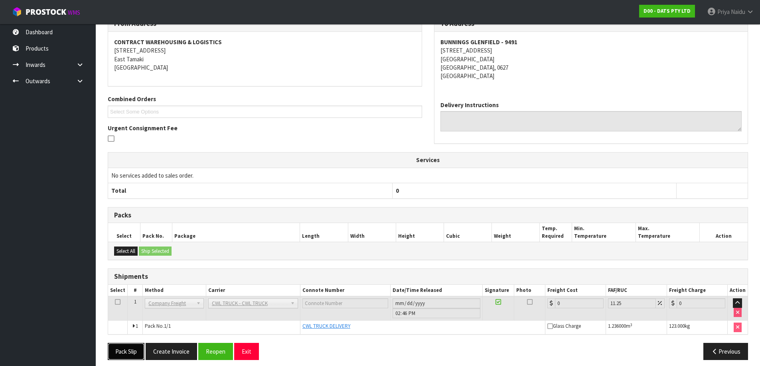
scroll to position [0, 0]
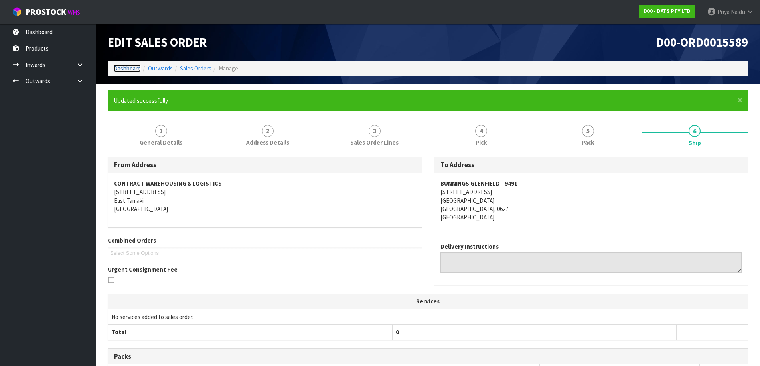
click at [128, 69] on link "Dashboard" at bounding box center [127, 69] width 27 height 8
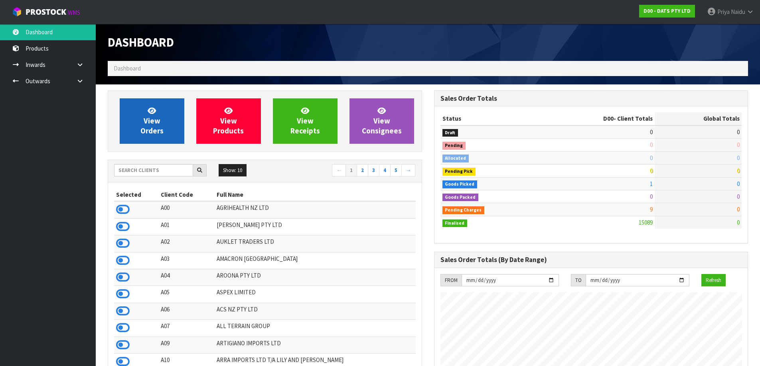
scroll to position [604, 326]
click at [156, 130] on span "View Orders" at bounding box center [151, 121] width 23 height 30
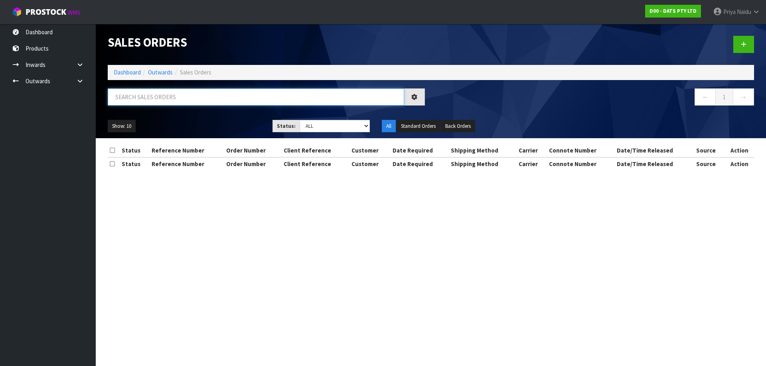
click at [158, 100] on input "text" at bounding box center [256, 97] width 296 height 17
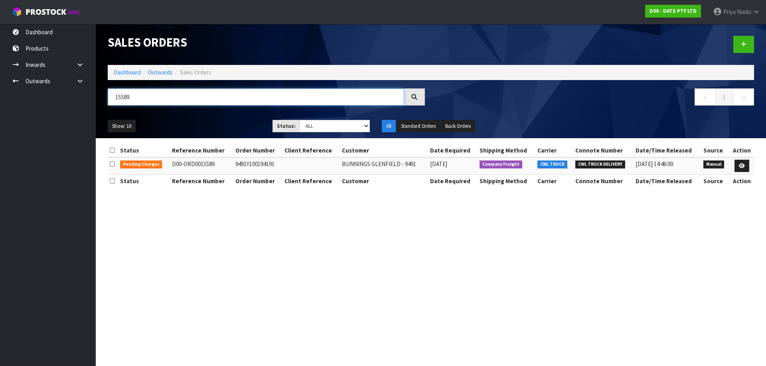
click at [144, 100] on input "15589" at bounding box center [256, 97] width 296 height 17
type input "15562"
click at [168, 116] on div "Show: 10 5 10 25 50 Status: Draft Pending Allocated Pending Pick Goods Picked G…" at bounding box center [431, 126] width 658 height 25
click at [223, 125] on ul "Show: 10 5 10 25 50" at bounding box center [184, 126] width 153 height 13
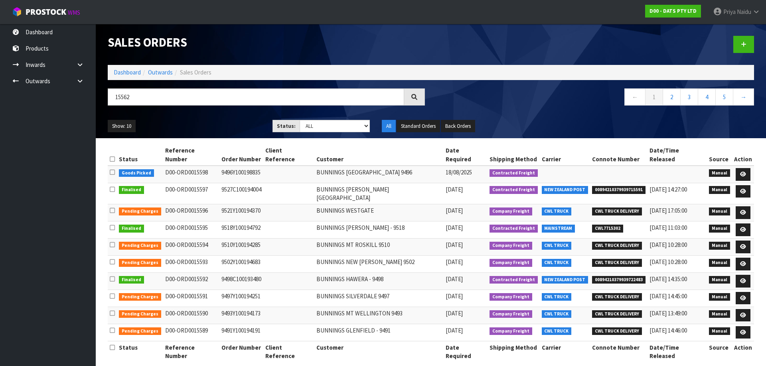
click at [202, 120] on ul "Show: 10 5 10 25 50" at bounding box center [184, 126] width 153 height 13
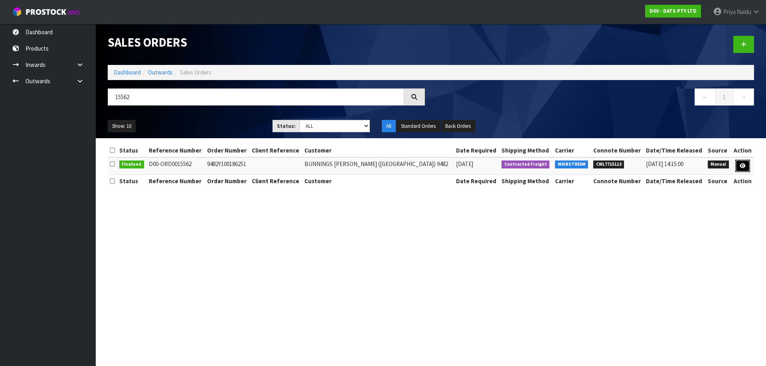
click at [746, 163] on link at bounding box center [742, 166] width 15 height 13
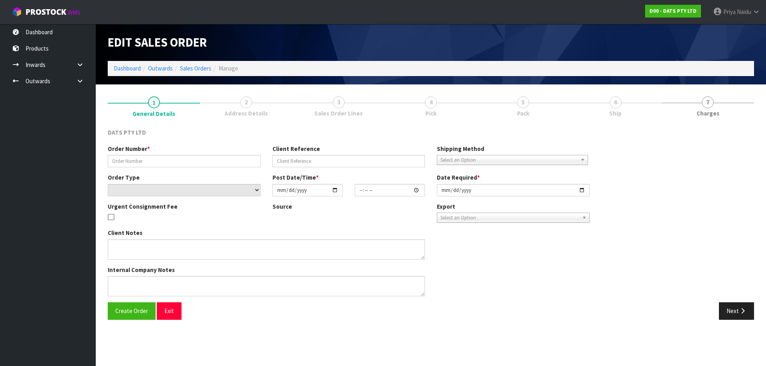
type input "9482Y100186251"
select select "number:0"
type input "[DATE]"
type input "09:27:00.000"
type input "[DATE]"
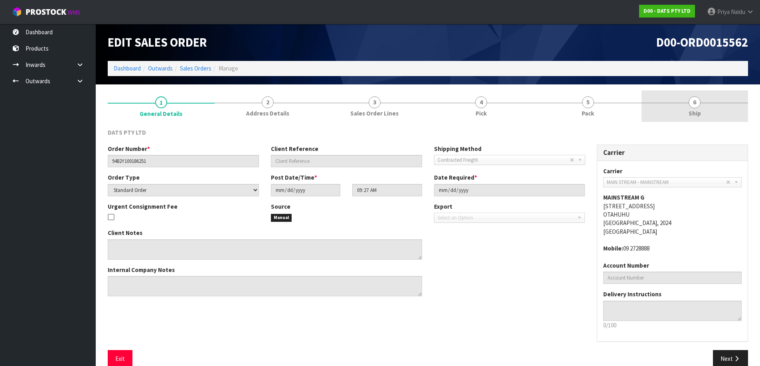
click at [684, 116] on link "6 Ship" at bounding box center [694, 107] width 107 height 32
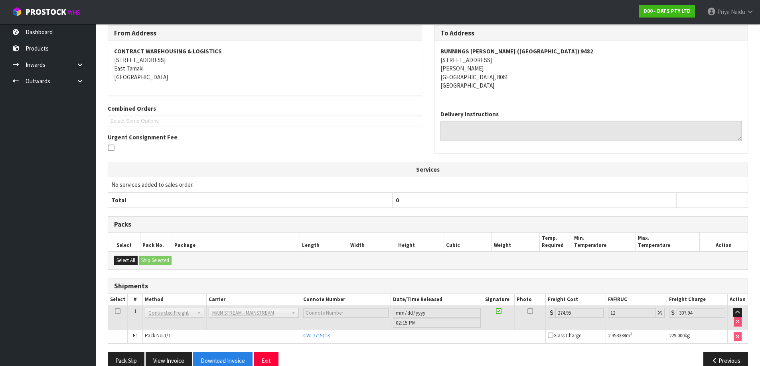
scroll to position [119, 0]
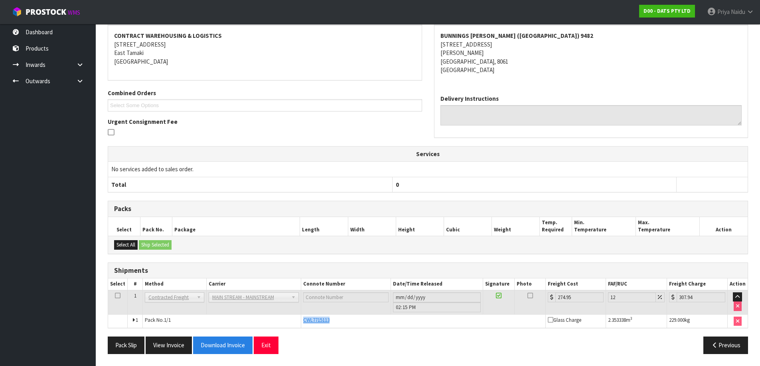
drag, startPoint x: 301, startPoint y: 318, endPoint x: 334, endPoint y: 323, distance: 33.5
click at [334, 323] on td "CWL7715113" at bounding box center [423, 322] width 244 height 14
click at [318, 260] on div "From Address CONTRACT WAREHOUSING & LOGISTICS [STREET_ADDRESS] Combined Orders …" at bounding box center [428, 185] width 640 height 351
click at [312, 322] on span "CWL7715113" at bounding box center [316, 320] width 26 height 7
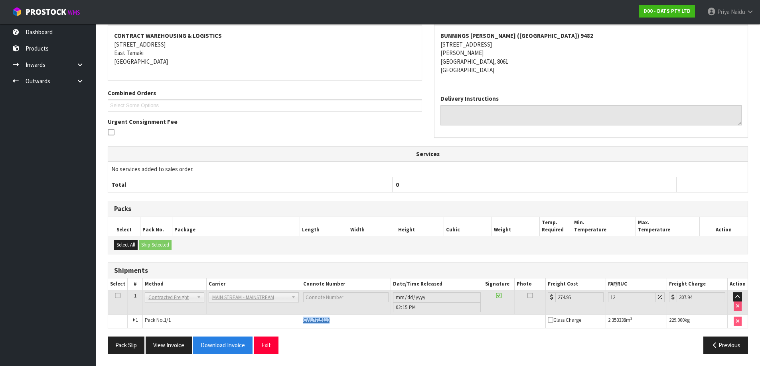
click at [312, 322] on span "CWL7715113" at bounding box center [316, 320] width 26 height 7
click at [313, 321] on span "CWL7715113" at bounding box center [316, 320] width 26 height 7
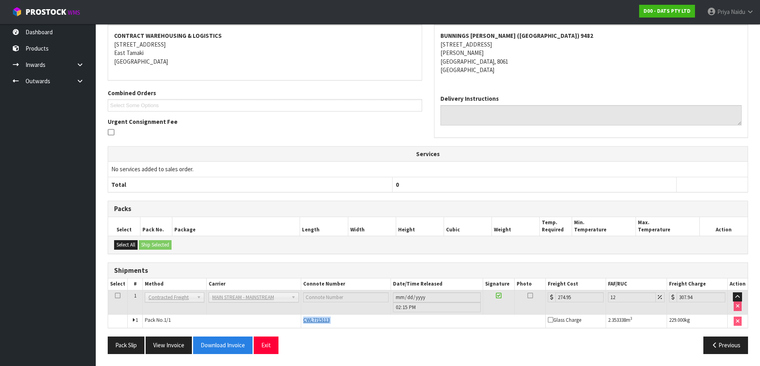
click at [313, 321] on span "CWL7715113" at bounding box center [316, 320] width 26 height 7
drag, startPoint x: 437, startPoint y: 339, endPoint x: 444, endPoint y: 331, distance: 11.0
click at [439, 337] on div "Previous" at bounding box center [591, 345] width 326 height 17
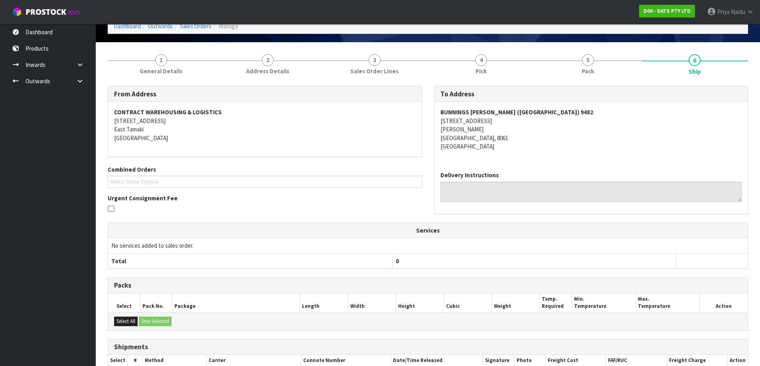
scroll to position [0, 0]
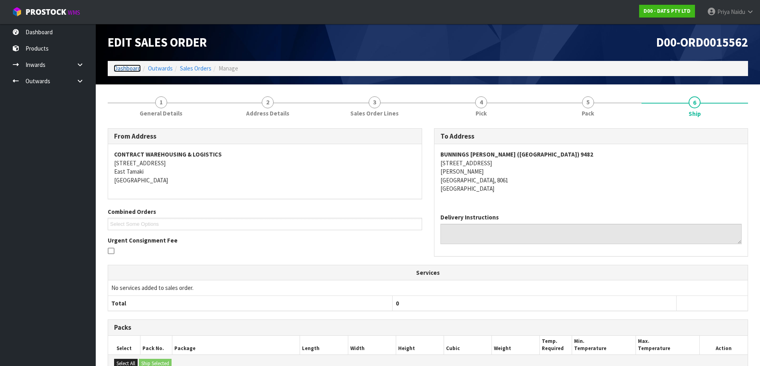
click at [134, 69] on link "Dashboard" at bounding box center [127, 69] width 27 height 8
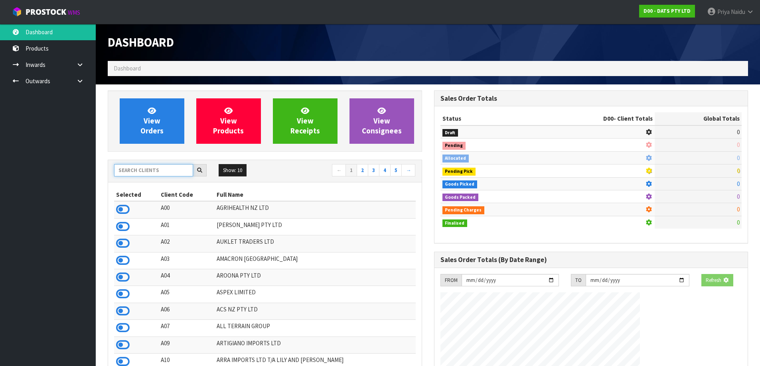
click at [145, 171] on input "text" at bounding box center [153, 170] width 79 height 12
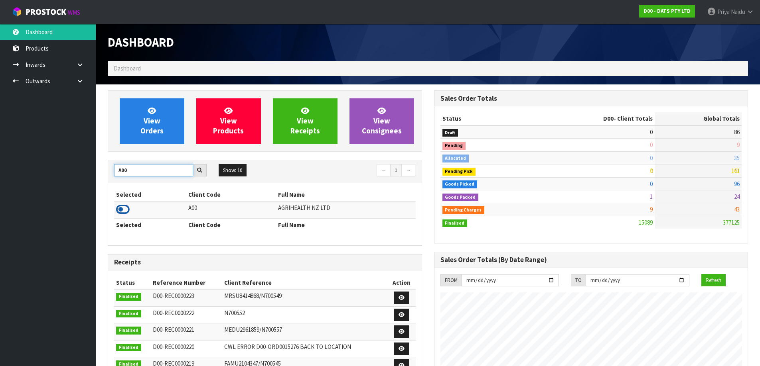
type input "A00"
drag, startPoint x: 125, startPoint y: 211, endPoint x: 124, endPoint y: 190, distance: 21.5
click at [125, 211] on icon at bounding box center [123, 210] width 14 height 12
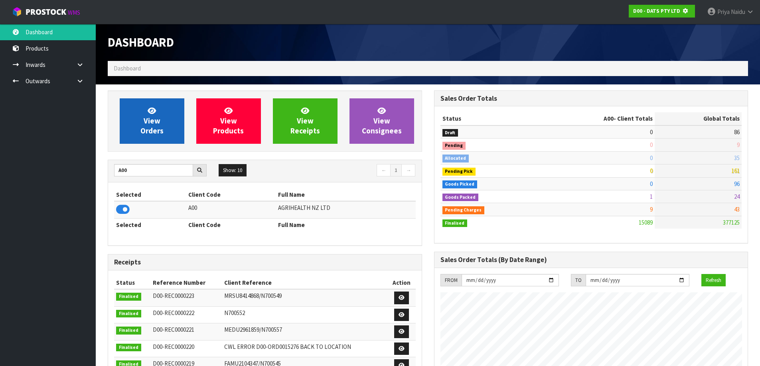
scroll to position [398295, 398466]
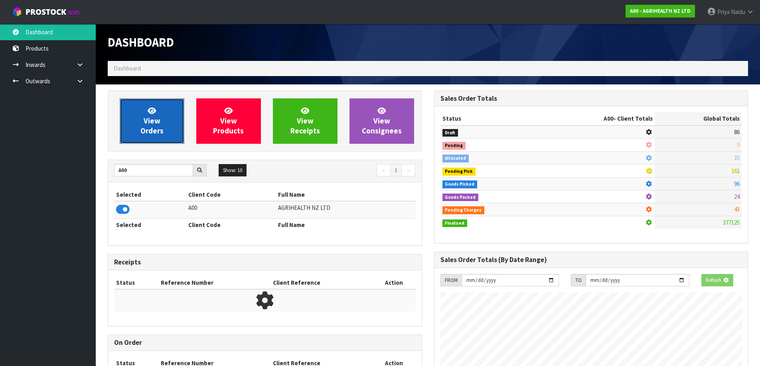
click at [162, 118] on link "View Orders" at bounding box center [152, 121] width 65 height 45
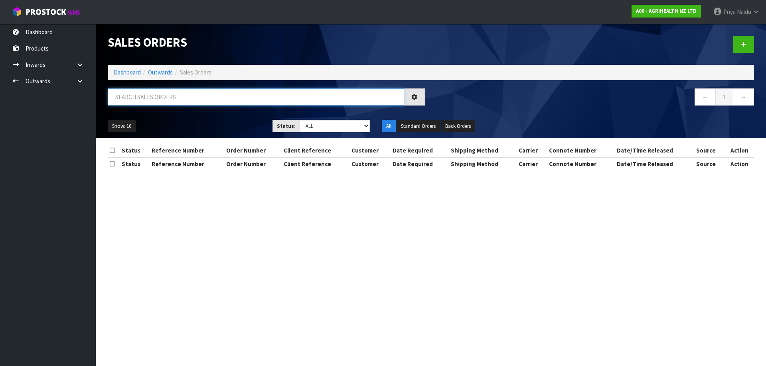
click at [168, 99] on input "text" at bounding box center [256, 97] width 296 height 17
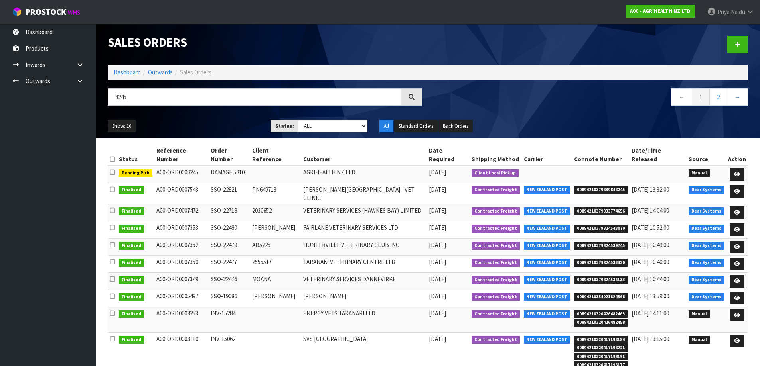
click at [227, 121] on ul "Show: 10 5 10 25 50" at bounding box center [183, 126] width 151 height 13
click at [171, 100] on input "8245" at bounding box center [255, 97] width 294 height 17
type input "8"
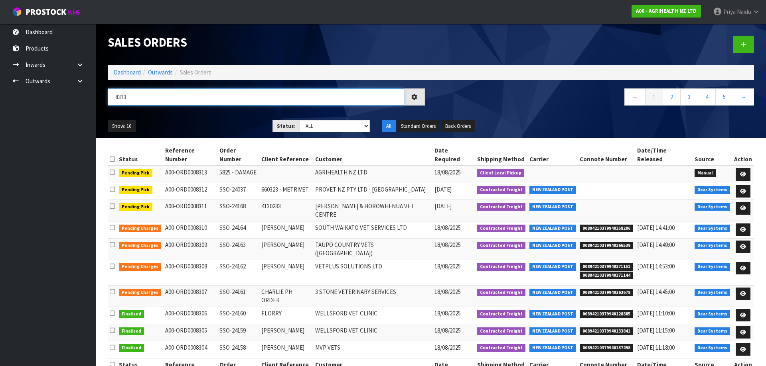
type input "8313"
click at [223, 127] on ul "Show: 10 5 10 25 50" at bounding box center [184, 126] width 153 height 13
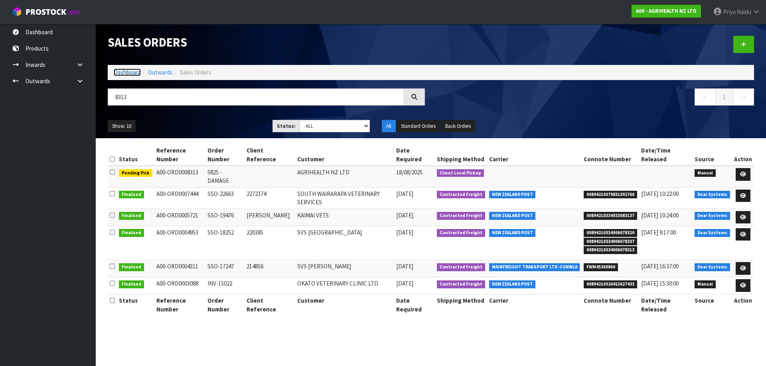
click at [117, 70] on link "Dashboard" at bounding box center [127, 73] width 27 height 8
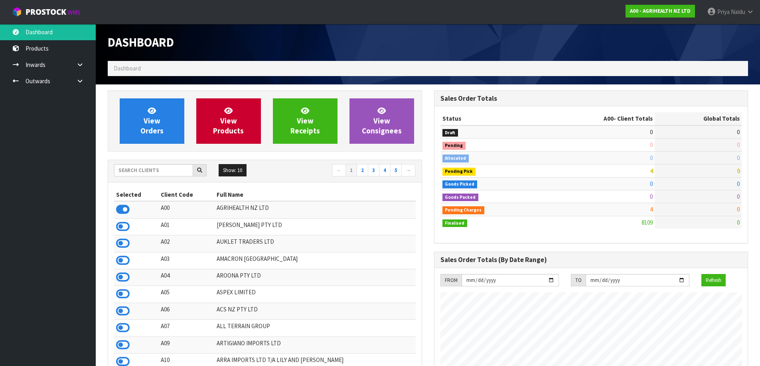
scroll to position [604, 326]
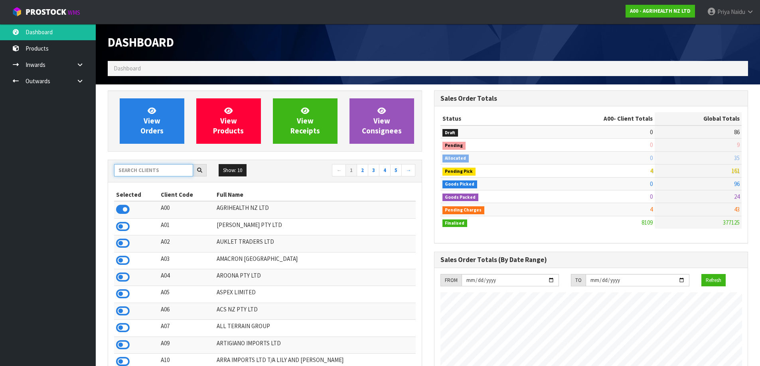
click at [154, 168] on input "text" at bounding box center [153, 170] width 79 height 12
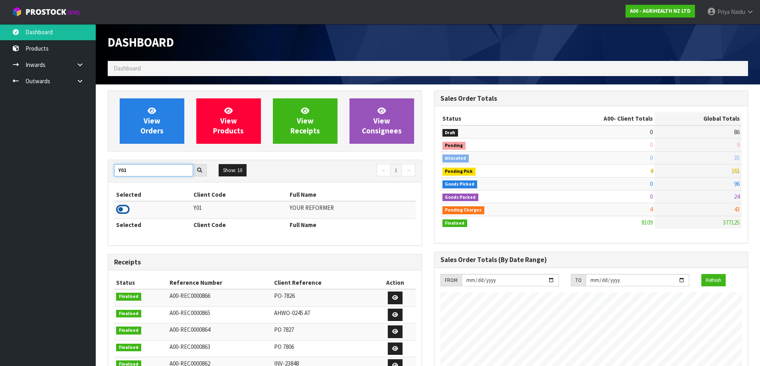
type input "Y01"
click at [121, 209] on icon at bounding box center [123, 210] width 14 height 12
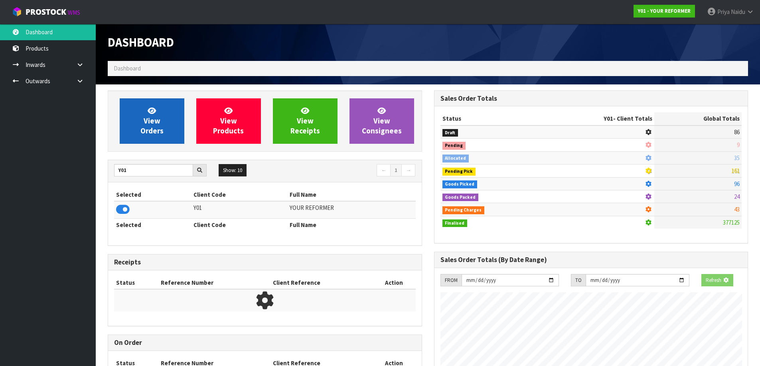
scroll to position [497, 326]
click at [152, 136] on link "View Orders" at bounding box center [152, 121] width 65 height 45
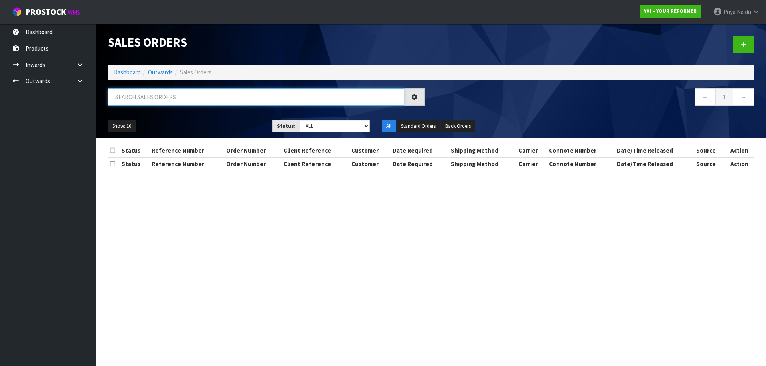
click at [168, 89] on input "text" at bounding box center [256, 97] width 296 height 17
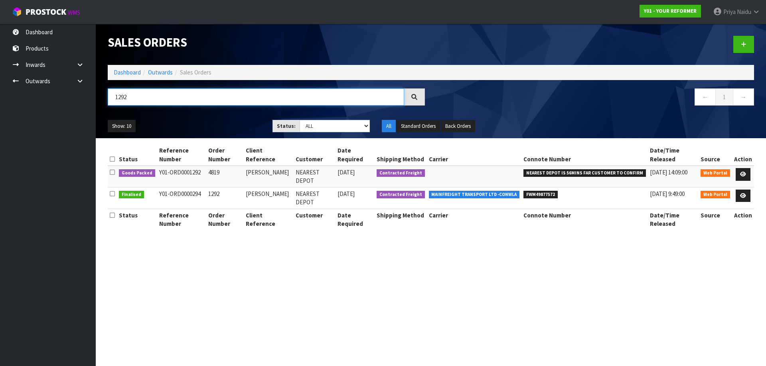
type input "1292"
click at [203, 115] on div "Show: 10 5 10 25 50 Status: Draft Pending Allocated Pending Pick Goods Picked G…" at bounding box center [431, 126] width 658 height 25
click at [749, 168] on link at bounding box center [742, 174] width 15 height 13
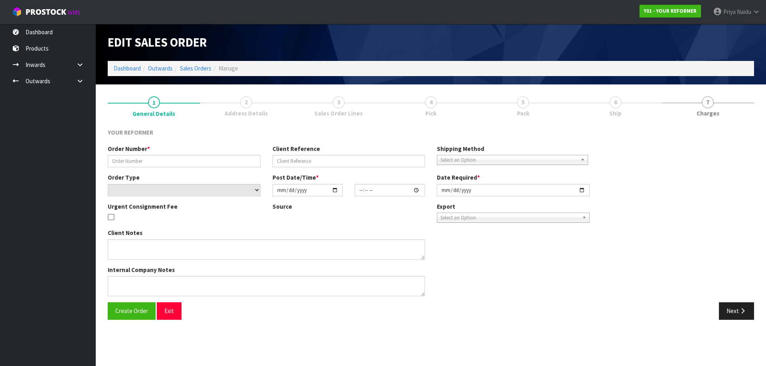
type input "4819"
type input "[PERSON_NAME]"
select select "number:0"
type input "[DATE]"
type input "13:57:00.000"
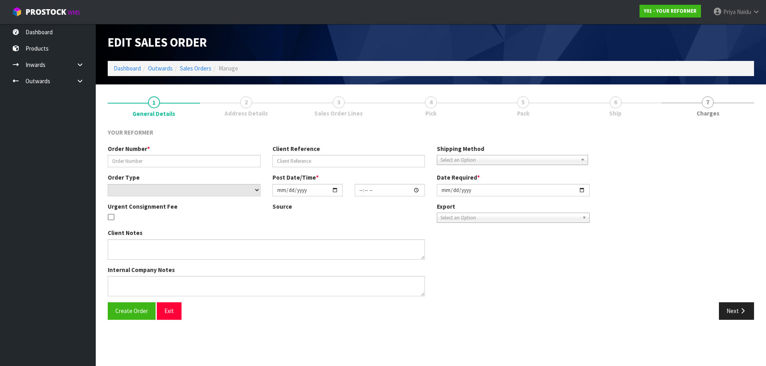
type input "[DATE]"
type textarea "[PERSON_NAME] 6 TOHORA VIEW BOP [STREET_ADDRESS] [PHONE_NUMBER]"
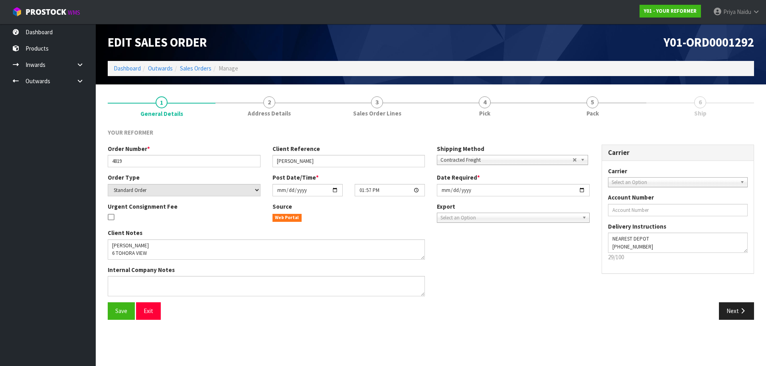
click at [688, 109] on link "6 Ship" at bounding box center [700, 107] width 108 height 32
click at [590, 91] on link "5 Pack" at bounding box center [592, 107] width 108 height 32
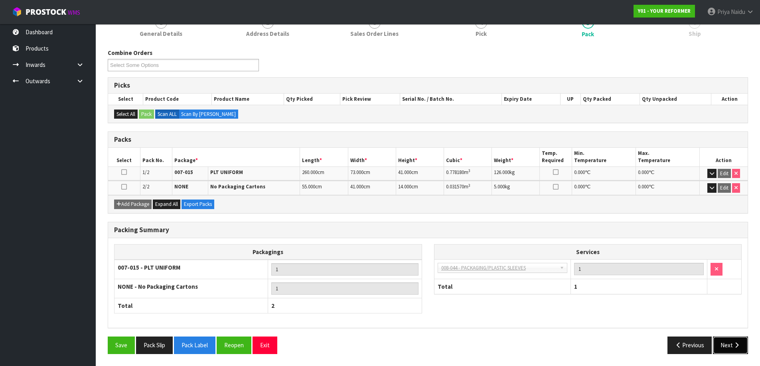
click at [719, 348] on button "Next" at bounding box center [730, 345] width 35 height 17
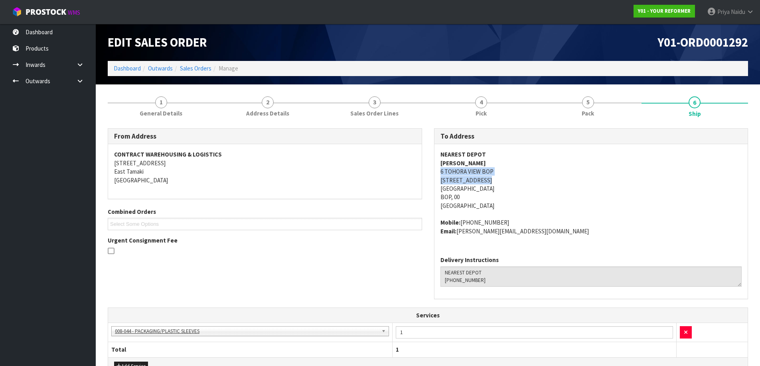
drag, startPoint x: 453, startPoint y: 176, endPoint x: 485, endPoint y: 181, distance: 33.1
click at [485, 181] on div "To Address NEAREST DEPOT [PERSON_NAME] 6 TOHORA VIEW BOP [STREET_ADDRESS] Mobil…" at bounding box center [591, 217] width 326 height 179
click at [587, 208] on address "NEAREST DEPOT [PERSON_NAME] 6 TOHORA VIEW BOP [STREET_ADDRESS]" at bounding box center [590, 180] width 301 height 60
drag, startPoint x: 439, startPoint y: 172, endPoint x: 488, endPoint y: 180, distance: 48.9
click at [488, 180] on div "NEAREST DEPOT [PERSON_NAME] 6 TOHORA VIEW [STREET_ADDRESS] Mobile: [PHONE_NUMBE…" at bounding box center [590, 197] width 313 height 106
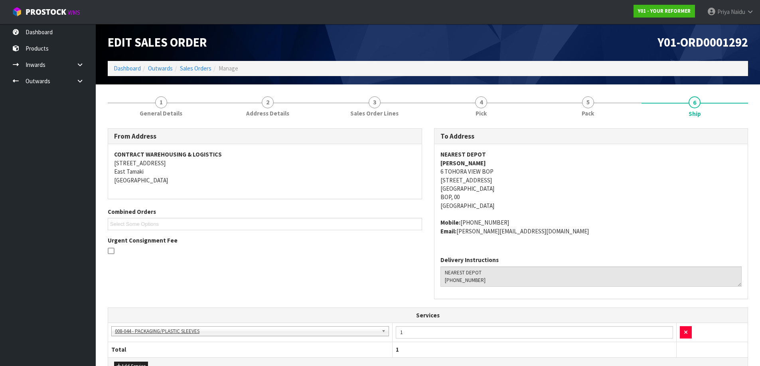
drag, startPoint x: 540, startPoint y: 204, endPoint x: 535, endPoint y: 203, distance: 4.9
click at [538, 204] on address "NEAREST DEPOT [PERSON_NAME] 6 TOHORA VIEW BOP [STREET_ADDRESS]" at bounding box center [590, 180] width 301 height 60
drag, startPoint x: 437, startPoint y: 166, endPoint x: 272, endPoint y: 177, distance: 165.0
click at [485, 165] on div "NEAREST DEPOT [PERSON_NAME] 6 TOHORA VIEW [STREET_ADDRESS] Mobile: [PHONE_NUMBE…" at bounding box center [590, 197] width 313 height 106
drag, startPoint x: 461, startPoint y: 223, endPoint x: 515, endPoint y: 220, distance: 53.9
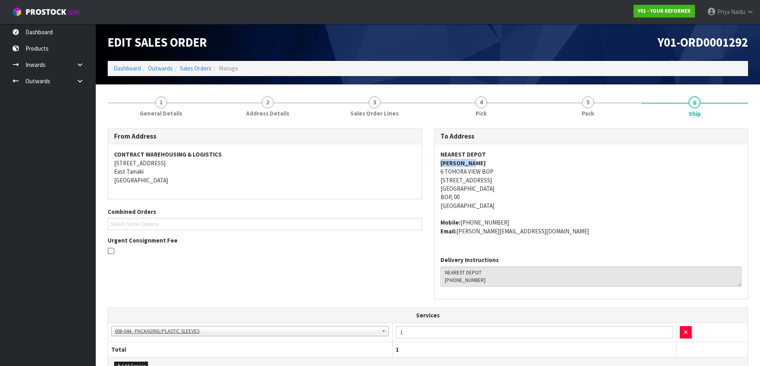
click at [515, 220] on address "Mobile: [PHONE_NUMBER] Email: [PERSON_NAME][EMAIL_ADDRESS][DOMAIN_NAME]" at bounding box center [590, 227] width 301 height 17
click at [459, 233] on address "Mobile: [PHONE_NUMBER] Email: [PERSON_NAME][EMAIL_ADDRESS][DOMAIN_NAME]" at bounding box center [590, 227] width 301 height 17
drag, startPoint x: 457, startPoint y: 234, endPoint x: 552, endPoint y: 234, distance: 94.5
click at [552, 234] on address "Mobile: [PHONE_NUMBER] Email: [PERSON_NAME][EMAIL_ADDRESS][DOMAIN_NAME]" at bounding box center [590, 227] width 301 height 17
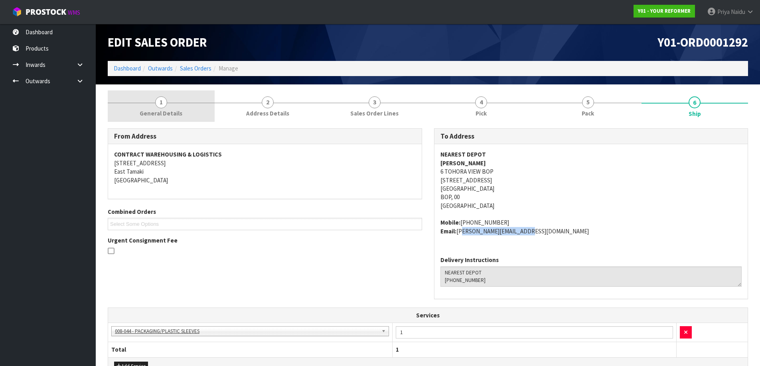
click at [166, 113] on span "General Details" at bounding box center [161, 113] width 43 height 8
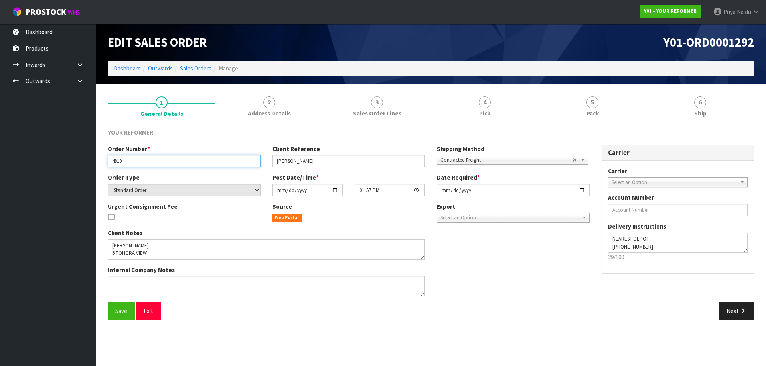
drag, startPoint x: 111, startPoint y: 162, endPoint x: 139, endPoint y: 160, distance: 28.4
click at [139, 160] on input "4819" at bounding box center [184, 161] width 153 height 12
drag, startPoint x: 277, startPoint y: 160, endPoint x: 318, endPoint y: 164, distance: 40.9
click at [318, 164] on input "[PERSON_NAME]" at bounding box center [348, 161] width 153 height 12
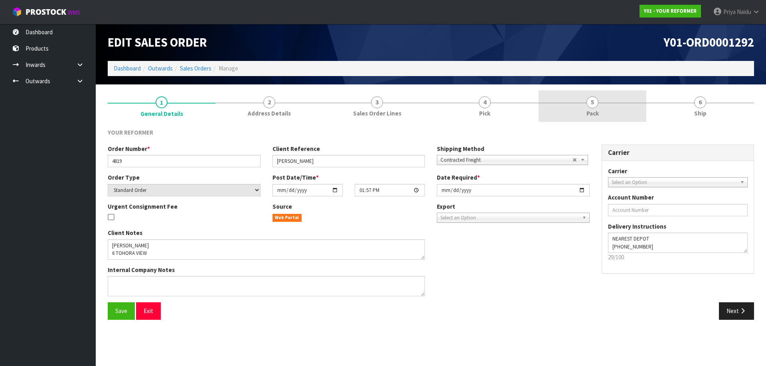
drag, startPoint x: 571, startPoint y: 93, endPoint x: 556, endPoint y: 120, distance: 30.3
click at [571, 94] on link "5 Pack" at bounding box center [592, 107] width 108 height 32
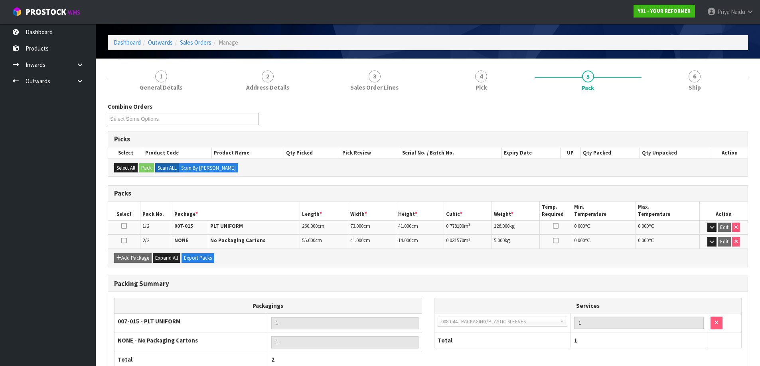
scroll to position [40, 0]
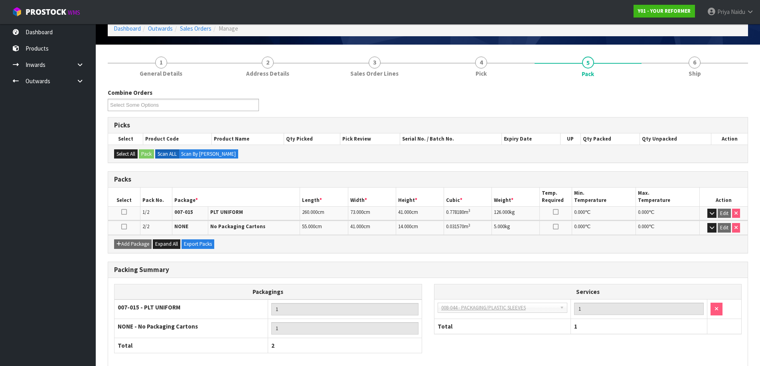
drag, startPoint x: 713, startPoint y: 75, endPoint x: 704, endPoint y: 84, distance: 13.0
click at [713, 75] on link "6 Ship" at bounding box center [694, 67] width 107 height 32
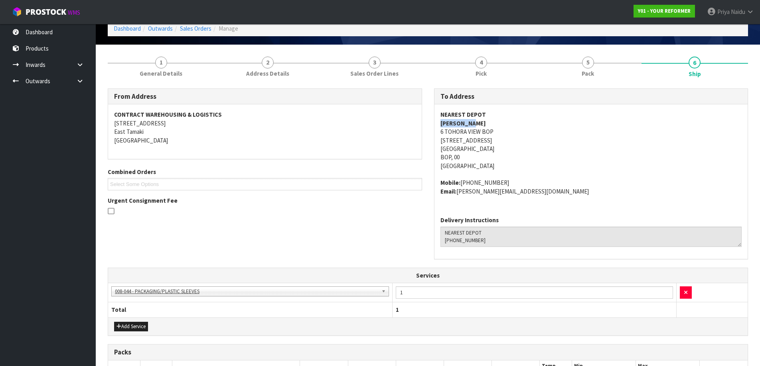
drag, startPoint x: 439, startPoint y: 123, endPoint x: 479, endPoint y: 121, distance: 40.3
click at [479, 121] on div "NEAREST DEPOT [PERSON_NAME] 6 TOHORA VIEW [STREET_ADDRESS] Mobile: [PHONE_NUMBE…" at bounding box center [590, 157] width 313 height 106
drag, startPoint x: 435, startPoint y: 182, endPoint x: 439, endPoint y: 188, distance: 7.1
click at [504, 177] on div "NEAREST DEPOT [PERSON_NAME] 6 TOHORA VIEW [STREET_ADDRESS] Mobile: [PHONE_NUMBE…" at bounding box center [590, 157] width 313 height 106
click at [640, 197] on div "NEAREST DEPOT [PERSON_NAME] 6 TOHORA VIEW [STREET_ADDRESS] Mobile: [PHONE_NUMBE…" at bounding box center [590, 157] width 313 height 106
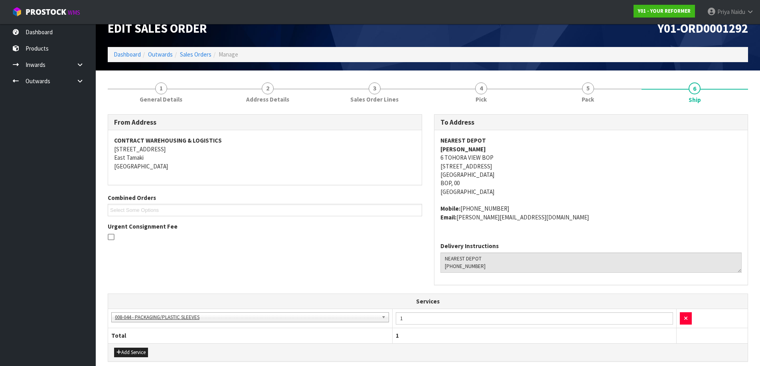
scroll to position [0, 0]
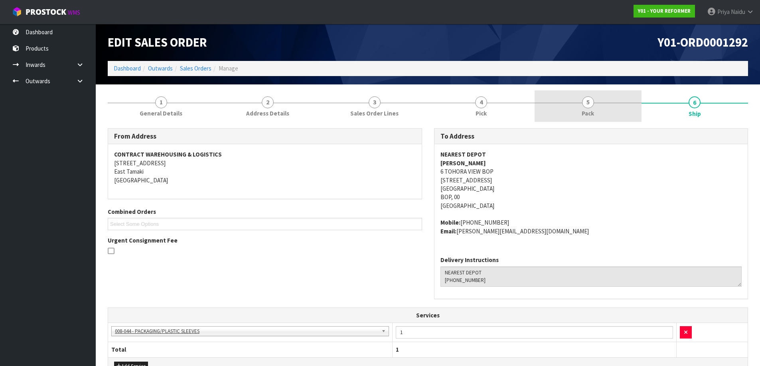
click at [579, 120] on link "5 Pack" at bounding box center [587, 107] width 107 height 32
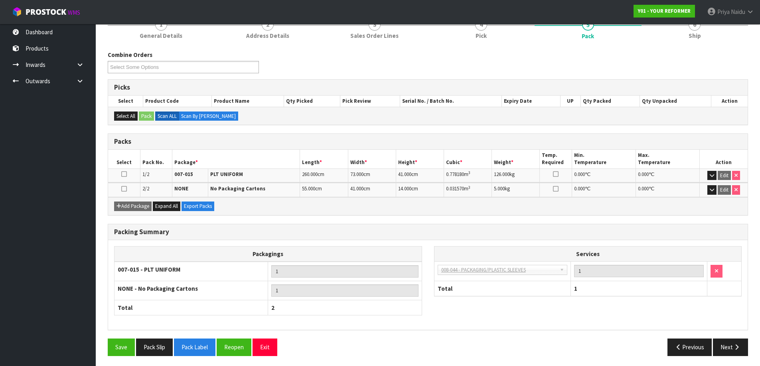
scroll to position [80, 0]
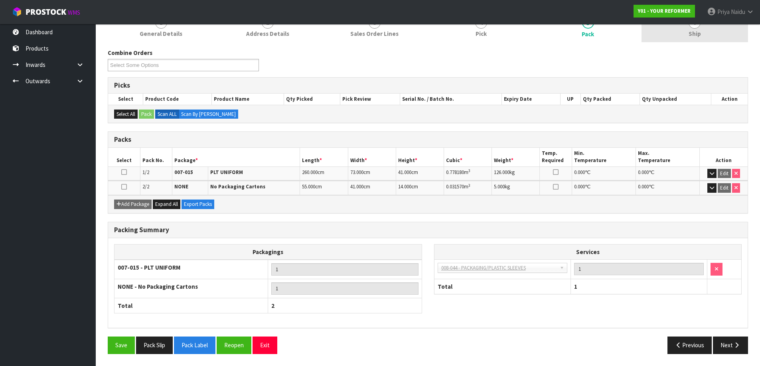
drag, startPoint x: 714, startPoint y: 32, endPoint x: 705, endPoint y: 41, distance: 12.4
click at [714, 32] on link "6 Ship" at bounding box center [694, 27] width 107 height 32
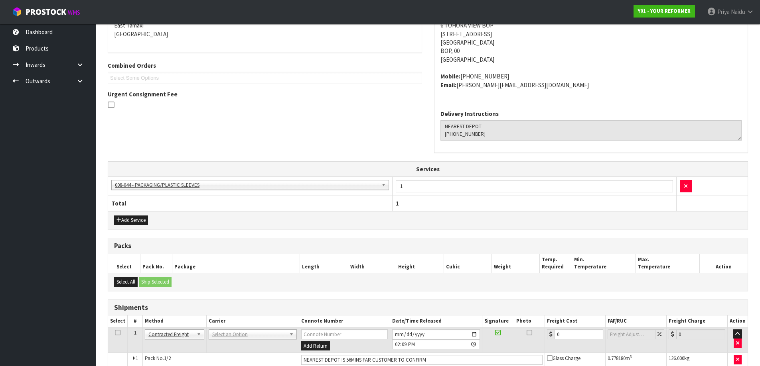
scroll to position [200, 0]
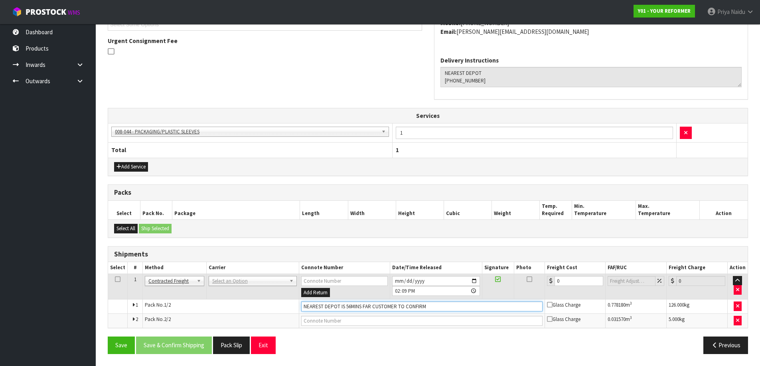
click at [435, 305] on input "NEAREST DEPOT IS 56MINS FAR CUSTOMER TO CONFIRM" at bounding box center [421, 307] width 241 height 10
type input "N"
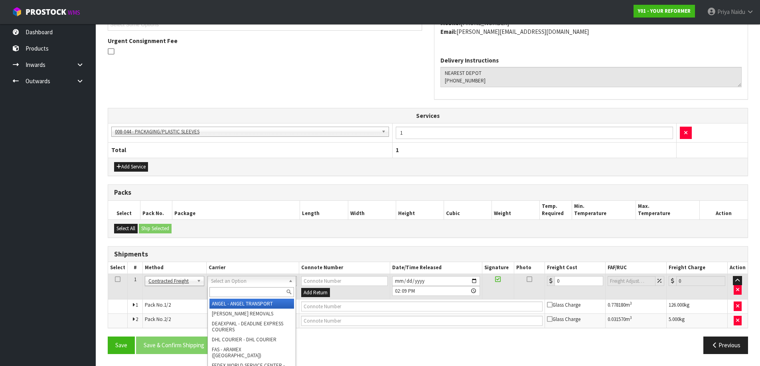
click at [248, 295] on input "text" at bounding box center [251, 293] width 85 height 10
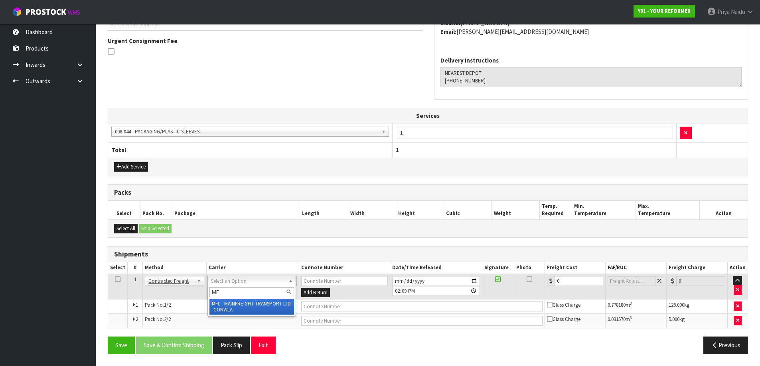
type input "MF"
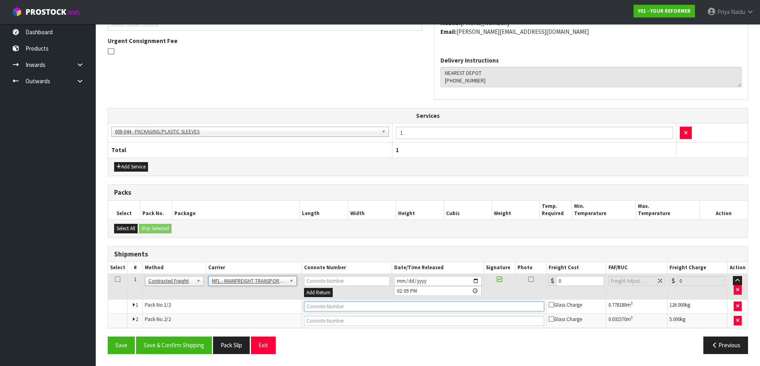
click at [341, 306] on input "text" at bounding box center [424, 307] width 240 height 10
paste input "FWM58305915"
type input "FWM58305915"
click at [574, 285] on input "0" at bounding box center [580, 281] width 48 height 10
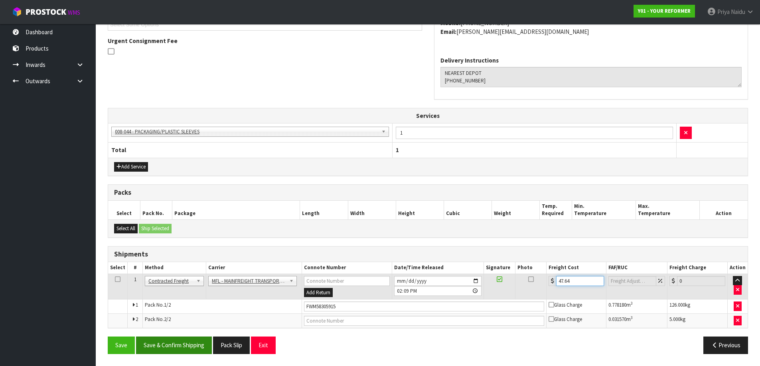
type input "47.64"
click at [198, 338] on button "Save & Confirm Shipping" at bounding box center [174, 345] width 76 height 17
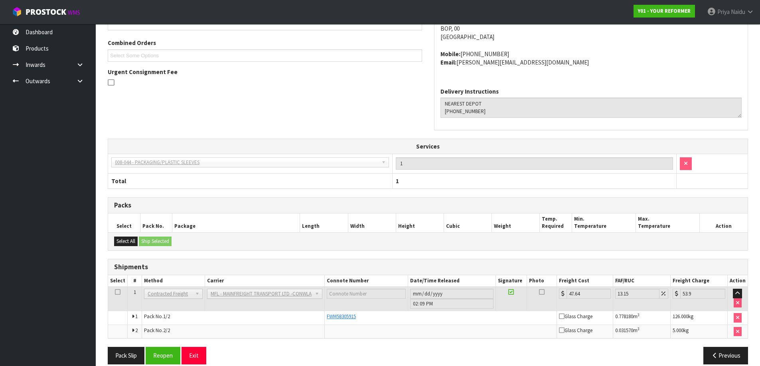
scroll to position [9, 0]
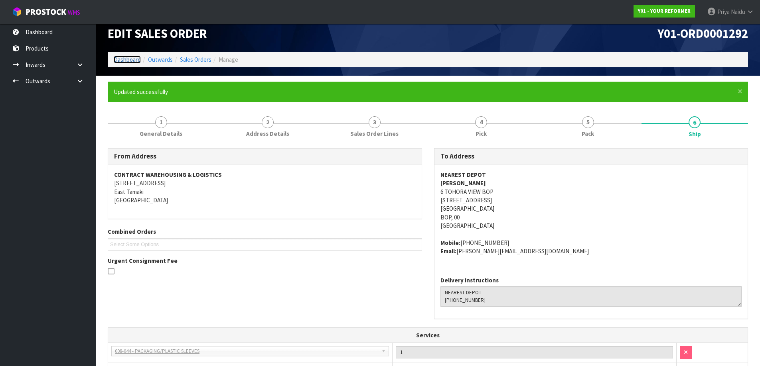
click at [128, 59] on link "Dashboard" at bounding box center [127, 60] width 27 height 8
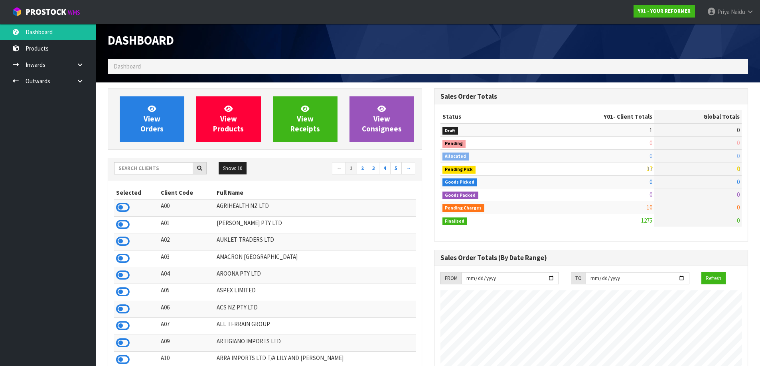
scroll to position [604, 326]
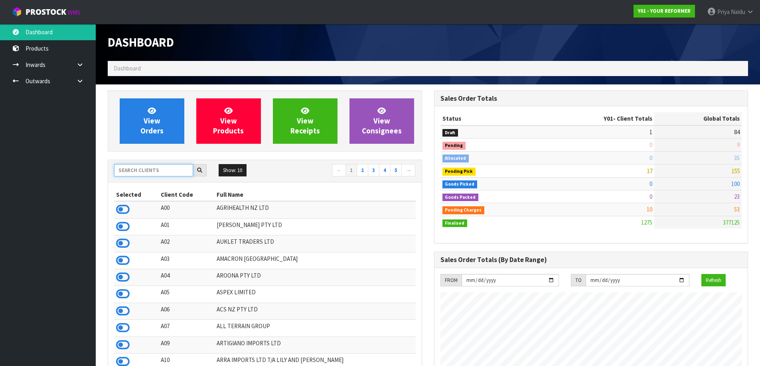
click at [154, 171] on input "text" at bounding box center [153, 170] width 79 height 12
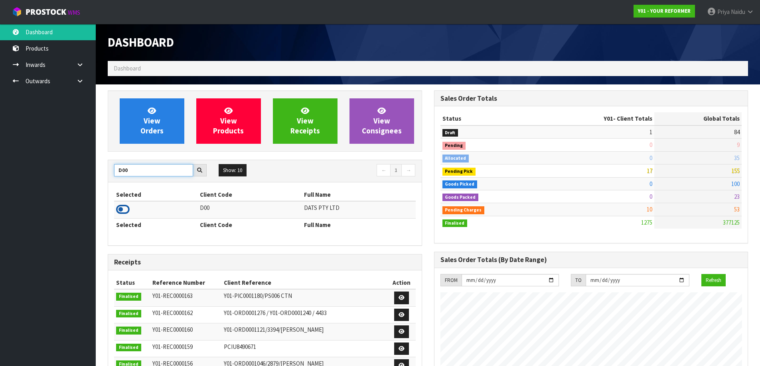
type input "D00"
click at [126, 209] on icon at bounding box center [123, 210] width 14 height 12
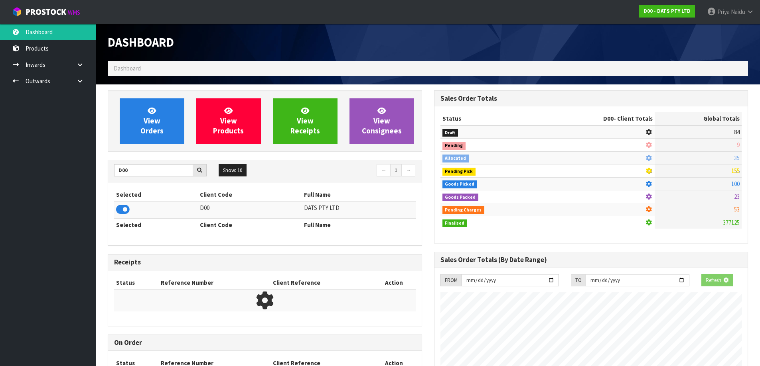
scroll to position [398295, 398466]
click at [161, 104] on link "View Orders" at bounding box center [152, 121] width 65 height 45
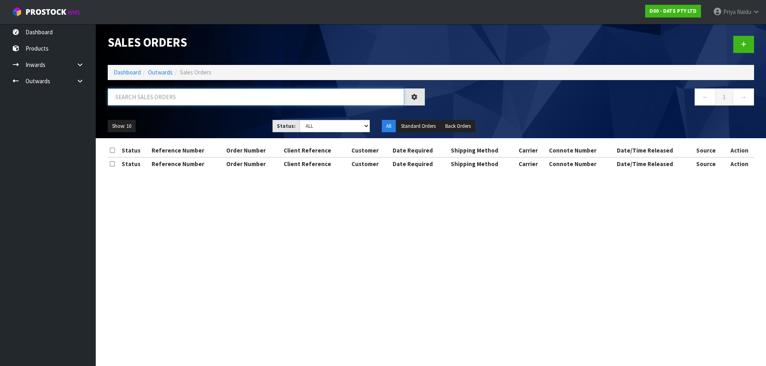
click at [166, 91] on input "text" at bounding box center [256, 97] width 296 height 17
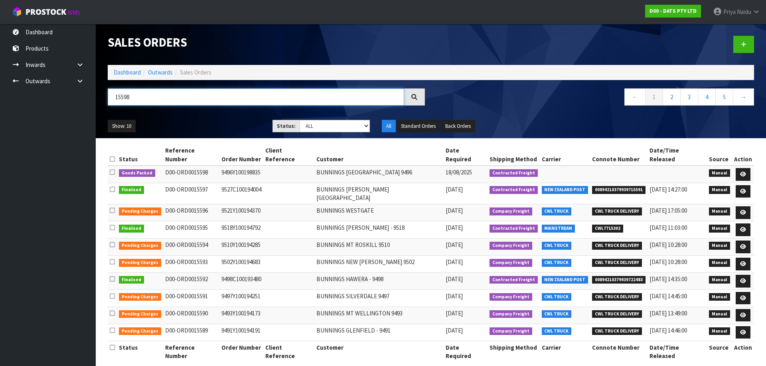
type input "15598"
click at [222, 118] on div "Show: 10 5 10 25 50 Status: Draft Pending Allocated Pending Pick Goods Picked G…" at bounding box center [431, 126] width 658 height 25
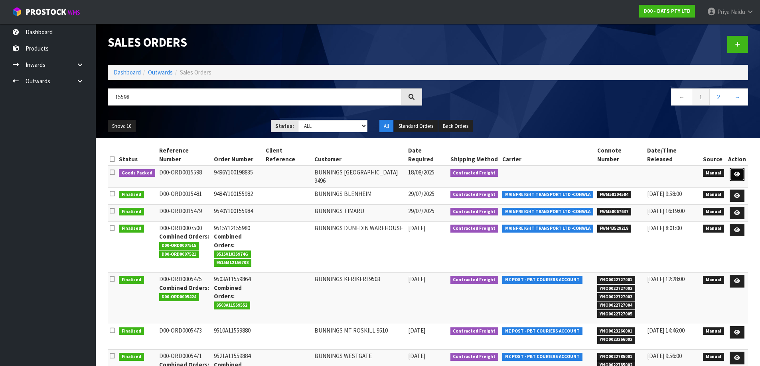
click at [735, 172] on icon at bounding box center [737, 174] width 6 height 5
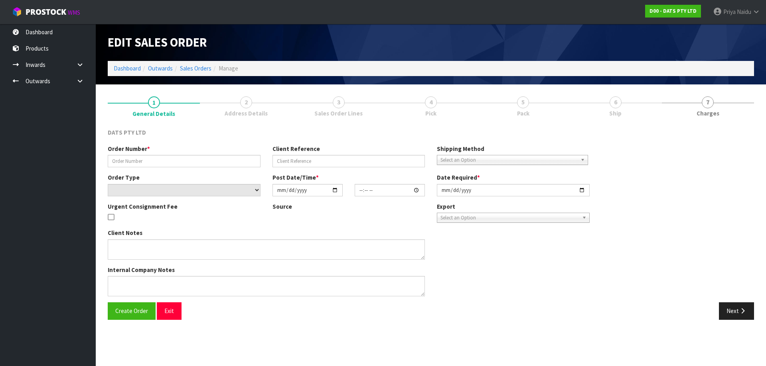
type input "9496Y100198835"
select select "number:0"
type input "[DATE]"
type input "08:55:00.000"
type input "[DATE]"
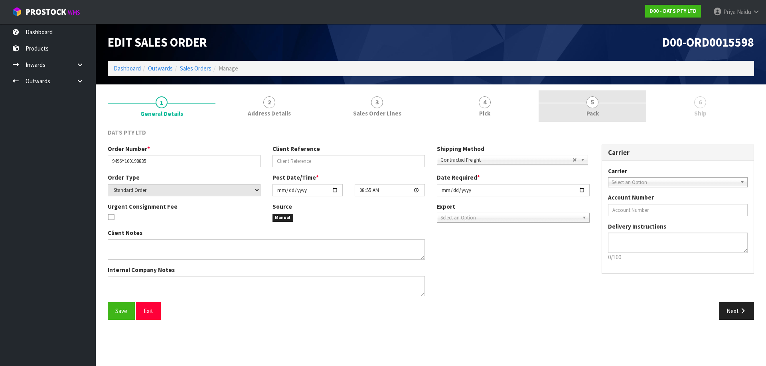
click at [583, 111] on link "5 Pack" at bounding box center [592, 107] width 108 height 32
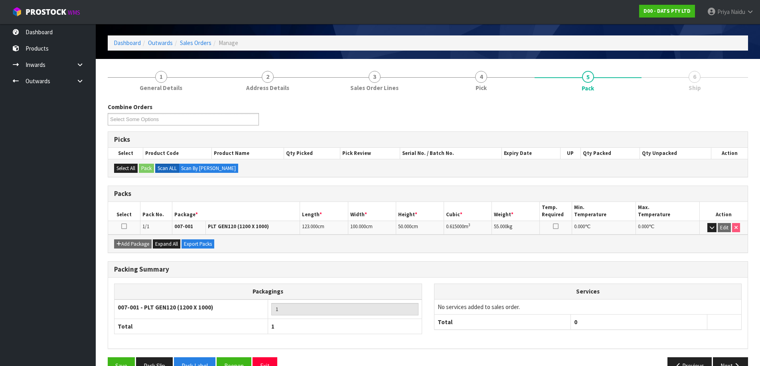
scroll to position [46, 0]
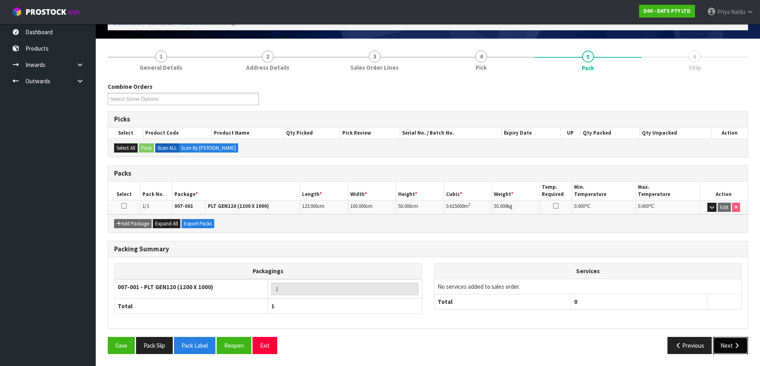
click at [725, 348] on button "Next" at bounding box center [730, 345] width 35 height 17
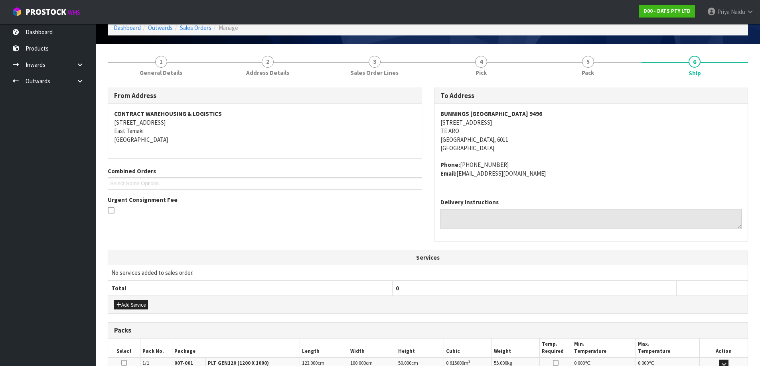
scroll to position [0, 0]
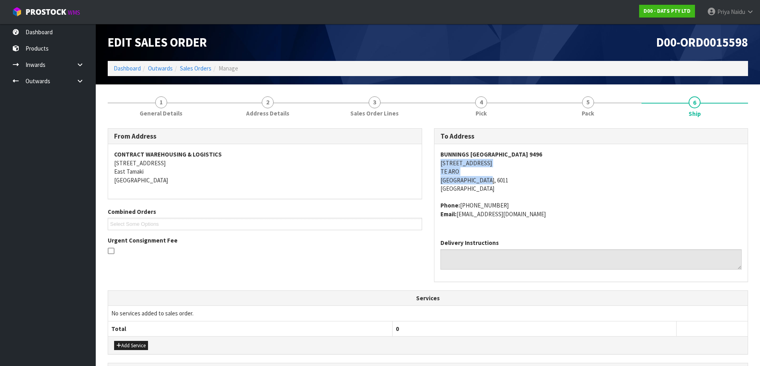
drag, startPoint x: 438, startPoint y: 162, endPoint x: 502, endPoint y: 183, distance: 67.1
click at [502, 183] on div "To Address [GEOGRAPHIC_DATA] 9496 [STREET_ADDRESS] Phone: [PHONE_NUMBER] Email:…" at bounding box center [591, 205] width 314 height 154
click at [439, 152] on div "BUNNINGS [GEOGRAPHIC_DATA] 9496 [STREET_ADDRESS] Phone: [PHONE_NUMBER] Email: […" at bounding box center [590, 188] width 313 height 89
drag, startPoint x: 439, startPoint y: 152, endPoint x: 570, endPoint y: 152, distance: 131.2
click at [570, 152] on div "BUNNINGS [GEOGRAPHIC_DATA] 9496 [STREET_ADDRESS] Phone: [PHONE_NUMBER] Email: […" at bounding box center [590, 188] width 313 height 89
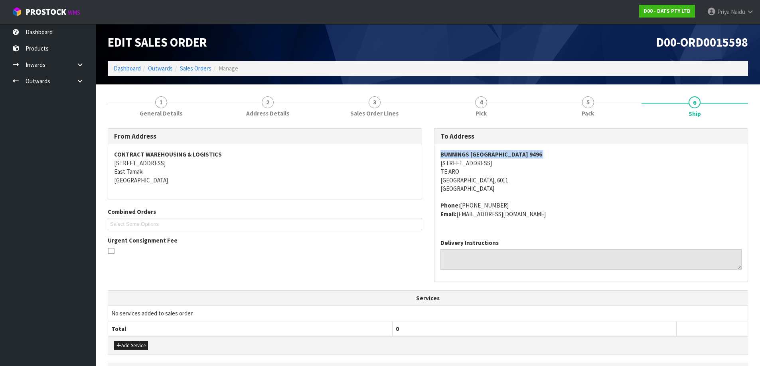
click at [434, 164] on div "BUNNINGS [GEOGRAPHIC_DATA] 9496 [STREET_ADDRESS] Phone: [PHONE_NUMBER] Email: […" at bounding box center [590, 188] width 313 height 89
click at [432, 164] on div "To Address [GEOGRAPHIC_DATA] 9496 [STREET_ADDRESS] Phone: [PHONE_NUMBER] Email:…" at bounding box center [591, 209] width 326 height 162
drag, startPoint x: 437, startPoint y: 164, endPoint x: 495, endPoint y: 160, distance: 58.8
click at [495, 160] on div "BUNNINGS [GEOGRAPHIC_DATA] 9496 [STREET_ADDRESS] Phone: [PHONE_NUMBER] Email: […" at bounding box center [590, 188] width 313 height 89
drag, startPoint x: 435, startPoint y: 203, endPoint x: 570, endPoint y: 217, distance: 135.2
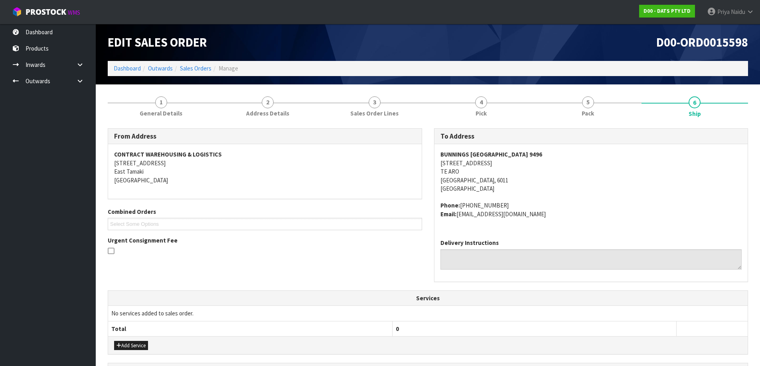
click at [570, 217] on div "BUNNINGS [GEOGRAPHIC_DATA] 9496 [STREET_ADDRESS] Phone: [PHONE_NUMBER] Email: […" at bounding box center [590, 188] width 313 height 89
drag, startPoint x: 155, startPoint y: 115, endPoint x: 149, endPoint y: 122, distance: 9.0
click at [155, 115] on span "General Details" at bounding box center [161, 113] width 43 height 8
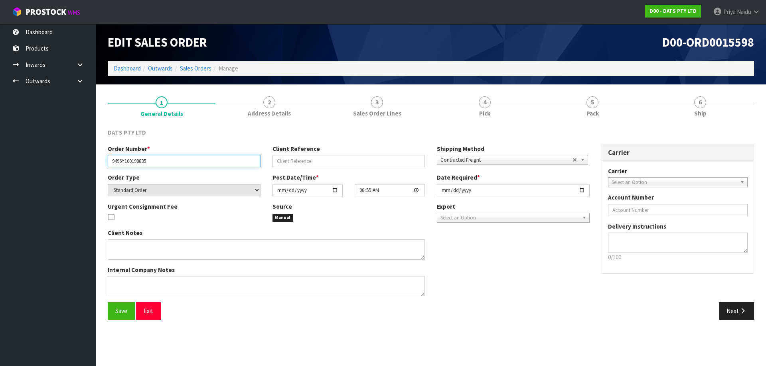
drag, startPoint x: 110, startPoint y: 159, endPoint x: 176, endPoint y: 162, distance: 66.7
click at [176, 162] on input "9496Y100198835" at bounding box center [184, 161] width 153 height 12
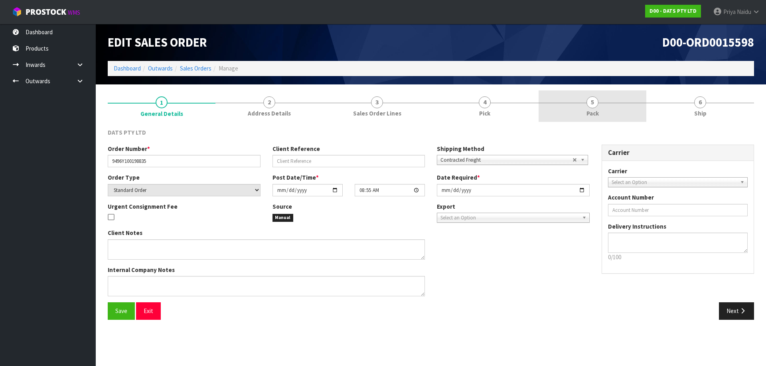
drag, startPoint x: 583, startPoint y: 108, endPoint x: 578, endPoint y: 110, distance: 5.8
click at [583, 108] on link "5 Pack" at bounding box center [592, 107] width 108 height 32
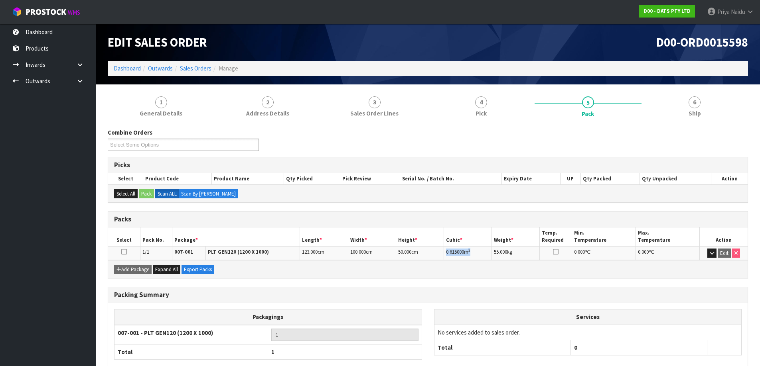
drag, startPoint x: 447, startPoint y: 252, endPoint x: 480, endPoint y: 251, distance: 32.7
click at [480, 251] on td "0.615000 m 3" at bounding box center [468, 253] width 48 height 14
click at [735, 85] on section "1 General Details 2 Address Details 3 Sales Order Lines 4 Pick 5 Pack 6 Ship Co…" at bounding box center [428, 249] width 664 height 328
drag, startPoint x: 729, startPoint y: 104, endPoint x: 706, endPoint y: 118, distance: 26.5
click at [728, 104] on link "6 Ship" at bounding box center [694, 107] width 107 height 32
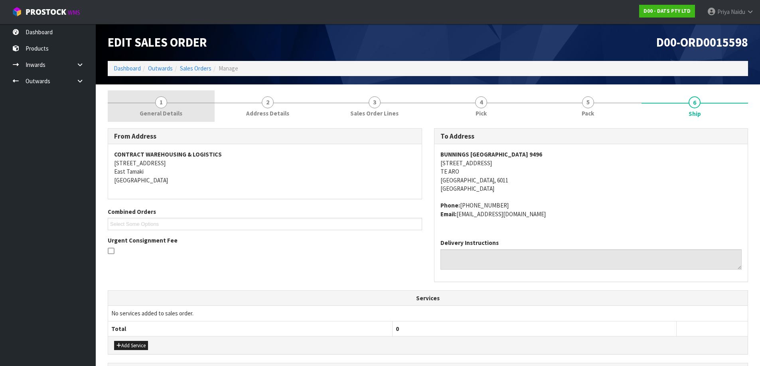
click at [136, 118] on link "1 General Details" at bounding box center [161, 107] width 107 height 32
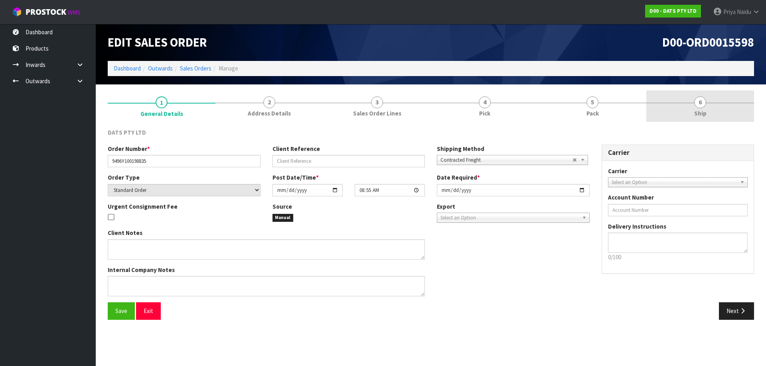
click at [658, 100] on link "6 Ship" at bounding box center [700, 107] width 108 height 32
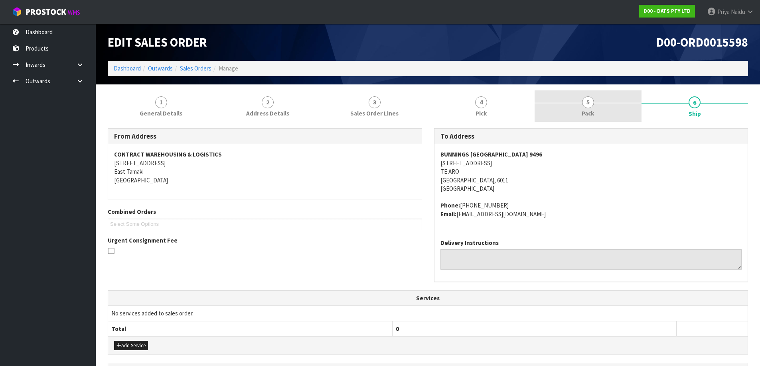
click at [582, 105] on link "5 Pack" at bounding box center [587, 107] width 107 height 32
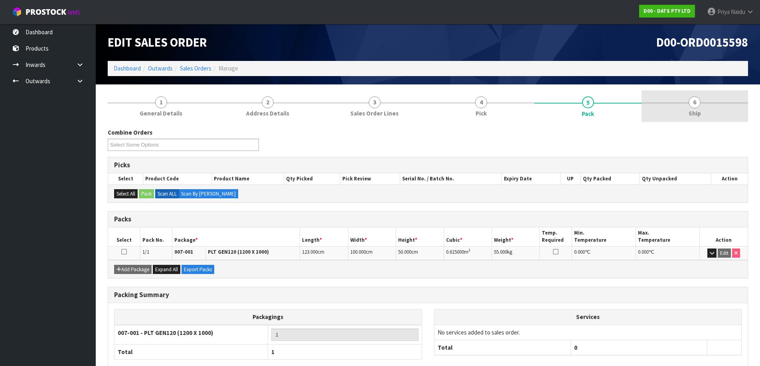
click at [682, 99] on link "6 Ship" at bounding box center [694, 107] width 107 height 32
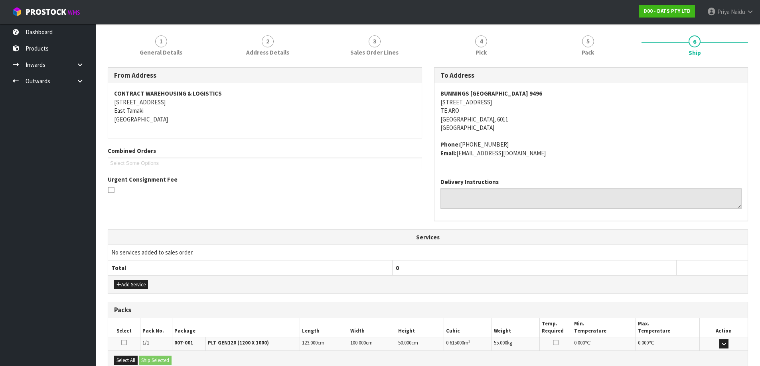
scroll to position [150, 0]
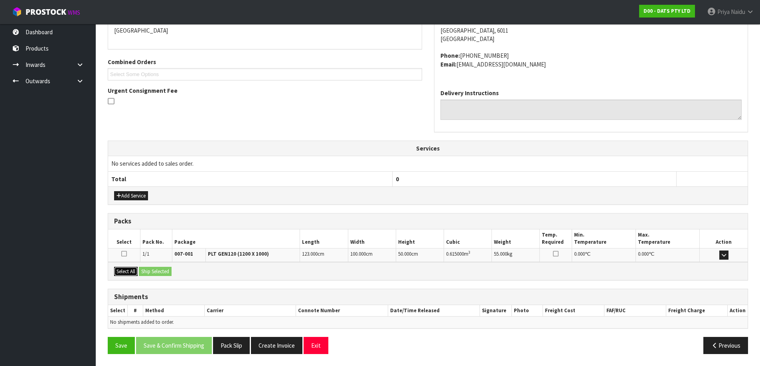
drag, startPoint x: 126, startPoint y: 270, endPoint x: 131, endPoint y: 264, distance: 7.7
click at [127, 270] on button "Select All" at bounding box center [126, 272] width 24 height 10
drag, startPoint x: 147, startPoint y: 263, endPoint x: 167, endPoint y: 278, distance: 24.5
click at [156, 269] on div "Select All Ship Selected" at bounding box center [427, 271] width 639 height 18
click at [168, 274] on button "Ship Selected" at bounding box center [155, 272] width 33 height 10
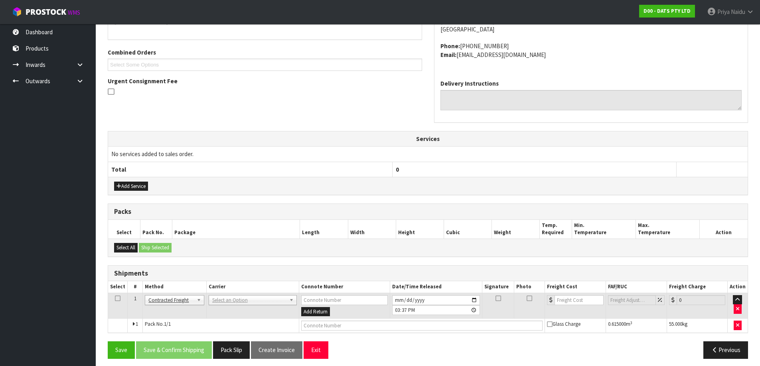
scroll to position [164, 0]
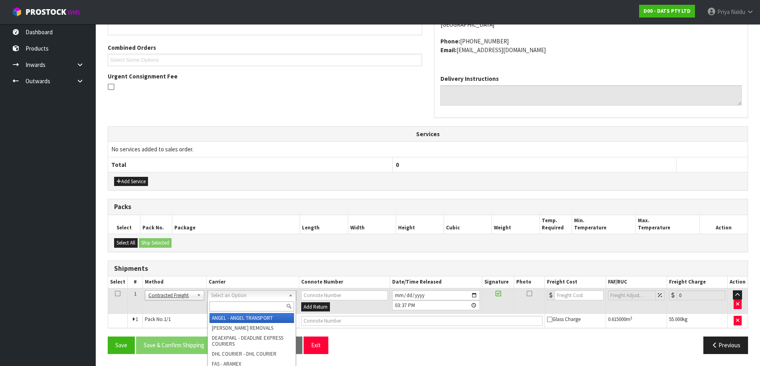
click at [247, 303] on input "text" at bounding box center [251, 307] width 85 height 10
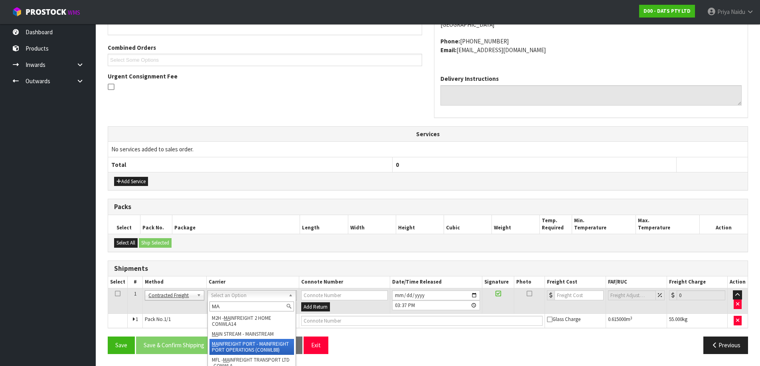
type input "MA"
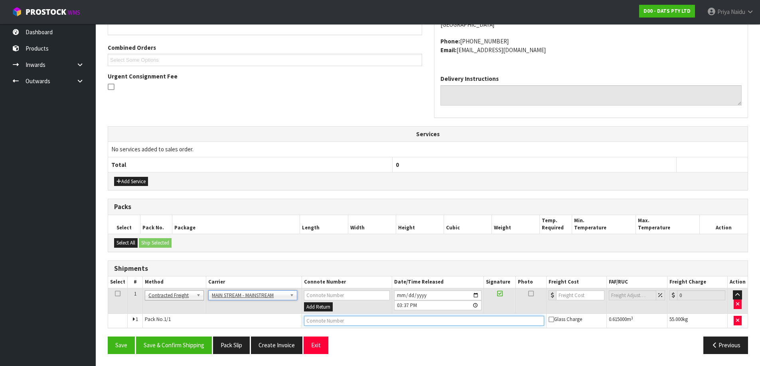
click at [321, 322] on input "text" at bounding box center [424, 321] width 240 height 10
paste input "0.615000M3"
type input "0"
click at [424, 323] on input "text" at bounding box center [424, 321] width 240 height 10
paste input "CWL7715579"
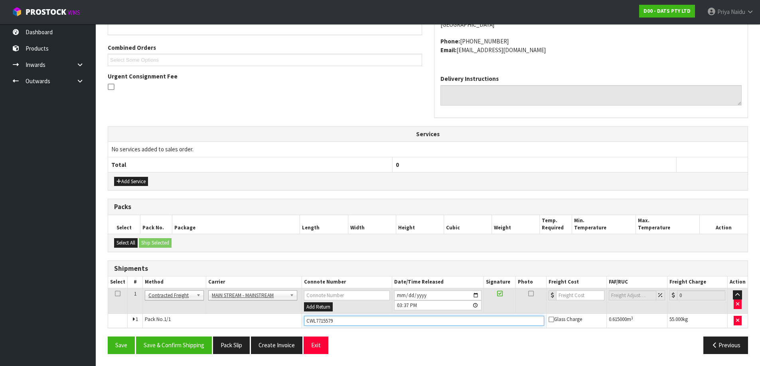
type input "CWL7715579"
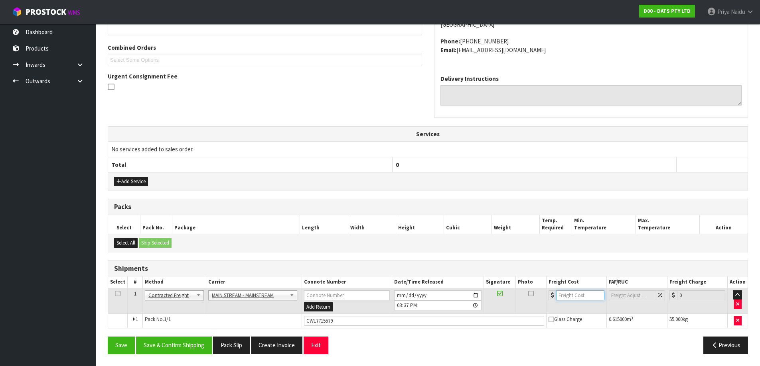
click at [569, 299] on input "number" at bounding box center [580, 296] width 48 height 10
type input "37"
click at [180, 344] on button "Save & Confirm Shipping" at bounding box center [174, 345] width 76 height 17
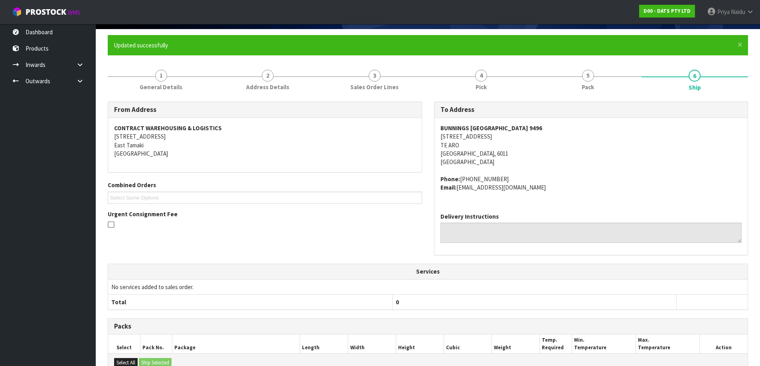
scroll to position [0, 0]
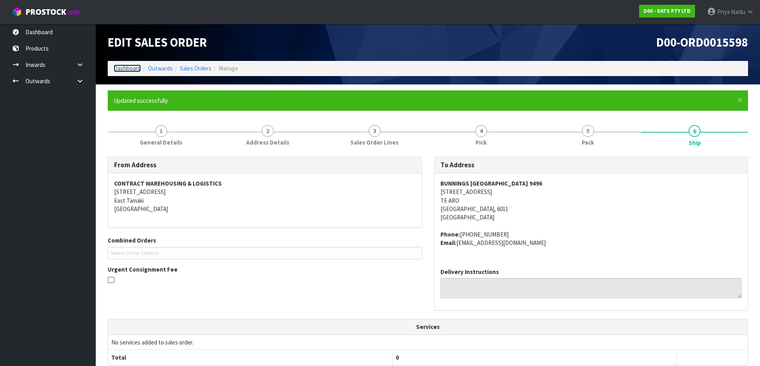
click at [130, 65] on link "Dashboard" at bounding box center [127, 69] width 27 height 8
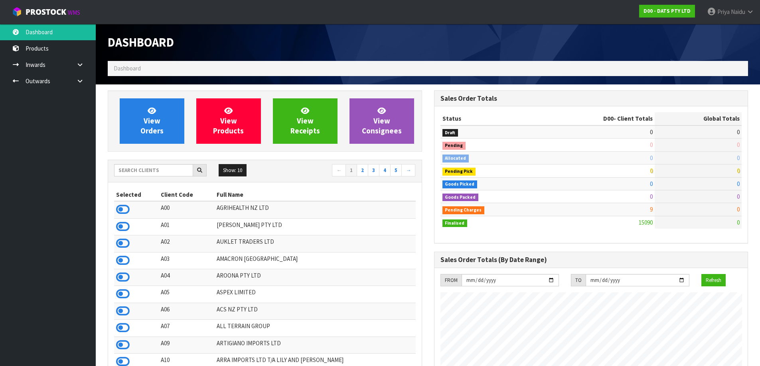
scroll to position [604, 326]
click at [162, 171] on input "text" at bounding box center [153, 170] width 79 height 12
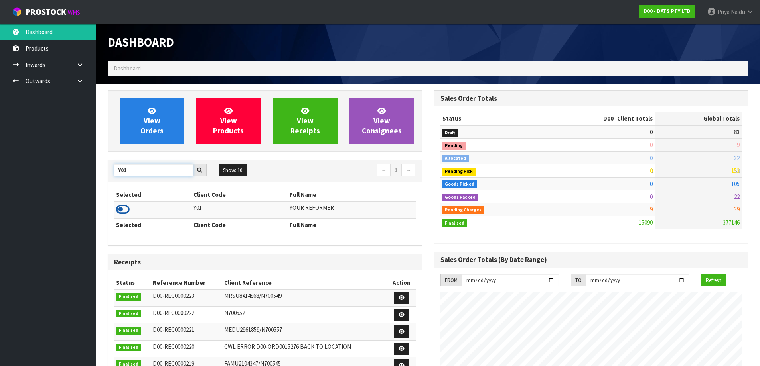
type input "Y01"
click at [120, 208] on icon at bounding box center [123, 210] width 14 height 12
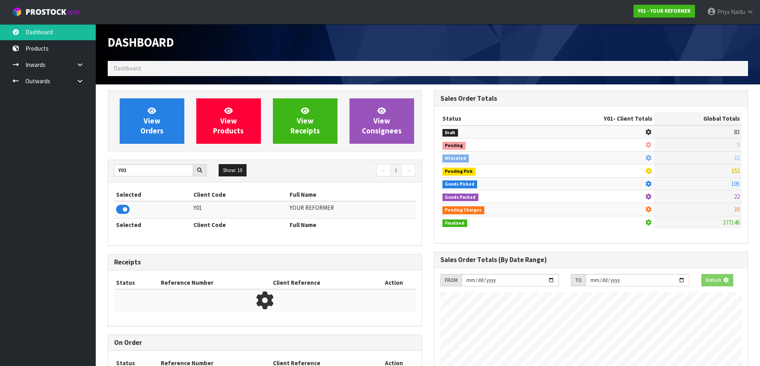
scroll to position [497, 326]
click at [191, 96] on div "View Orders View Products View Receipts View Consignees" at bounding box center [265, 121] width 314 height 61
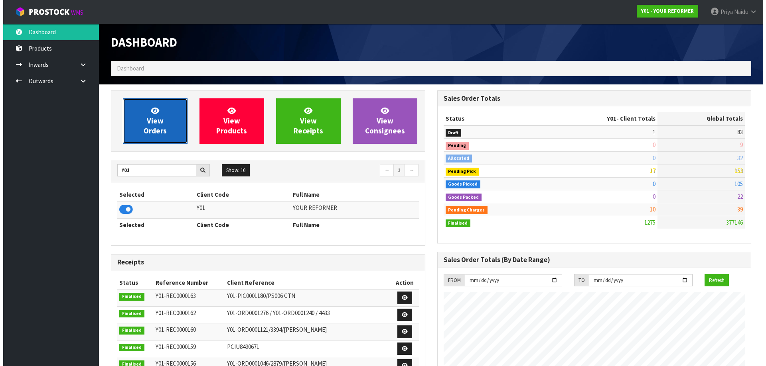
scroll to position [604, 326]
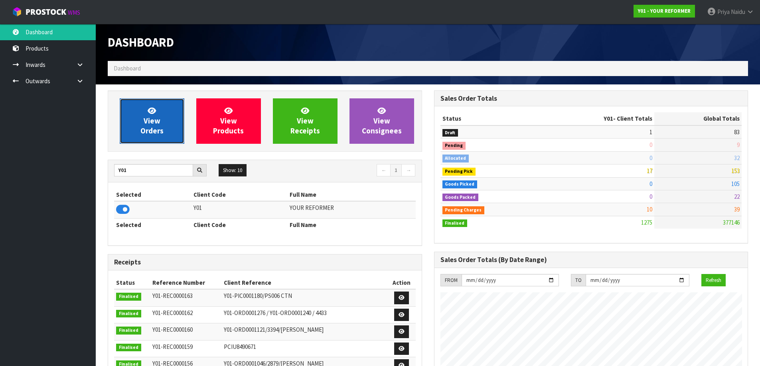
click at [168, 117] on link "View Orders" at bounding box center [152, 121] width 65 height 45
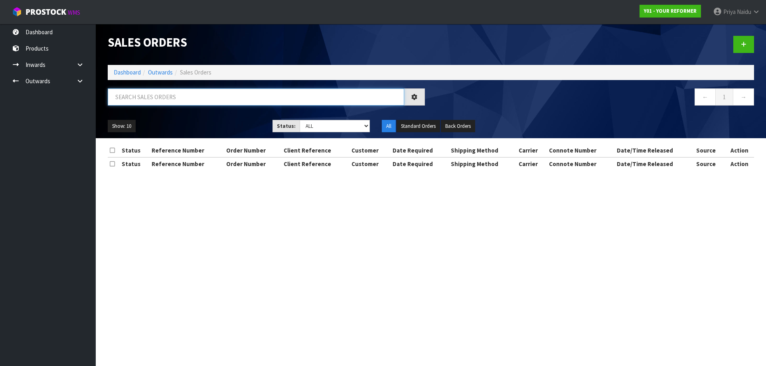
click at [173, 99] on input "text" at bounding box center [256, 97] width 296 height 17
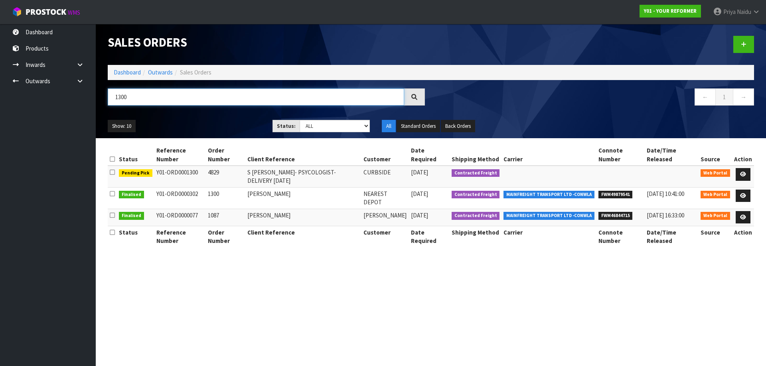
type input "1300"
click at [225, 123] on ul "Show: 10 5 10 25 50" at bounding box center [184, 126] width 153 height 13
click at [740, 172] on icon at bounding box center [743, 174] width 6 height 5
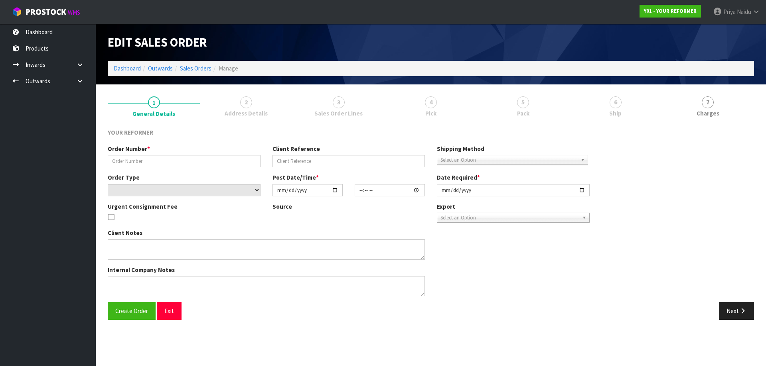
type input "4829"
type input "S [PERSON_NAME]- PSYCOLOGIST- DELIVERY [DATE]"
select select "number:0"
type input "[DATE]"
type input "11:02:00.000"
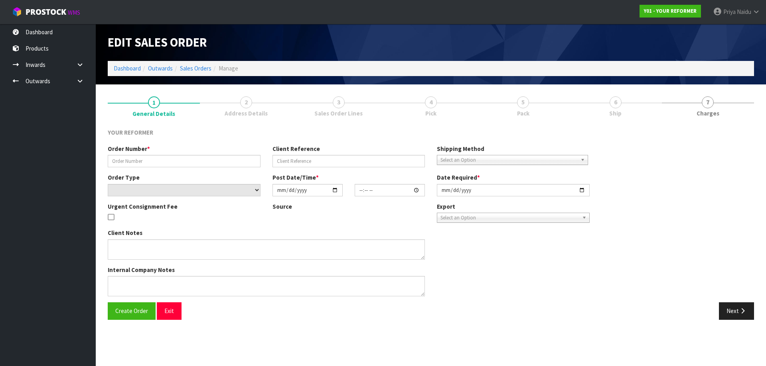
type input "[DATE]"
type textarea "[PERSON_NAME] [PERSON_NAME] CLINICAL [MEDICAL_DATA] [STREET_ADDRESS] [PHONE_NUM…"
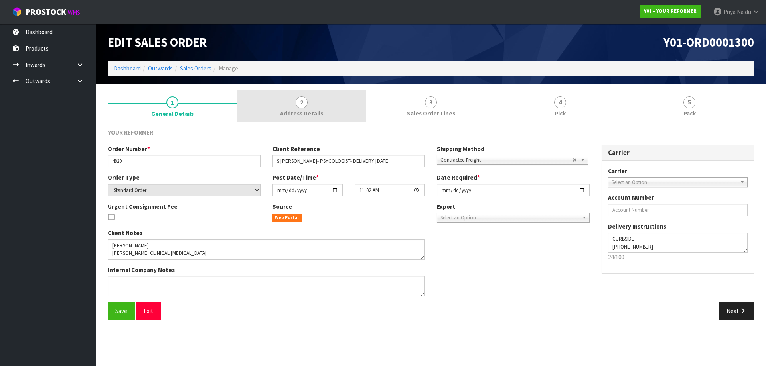
click at [304, 103] on span "2" at bounding box center [302, 103] width 12 height 12
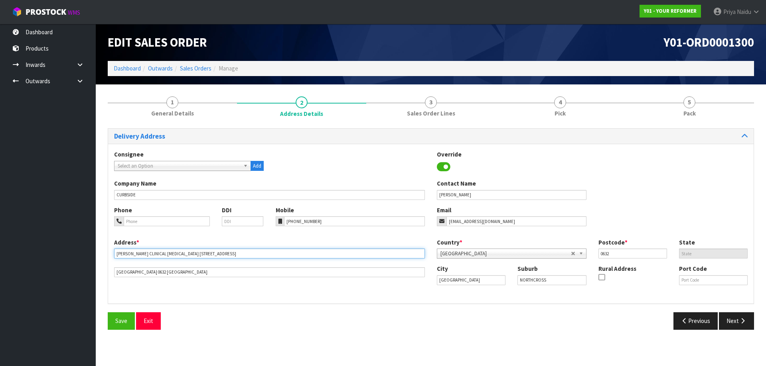
drag, startPoint x: 196, startPoint y: 258, endPoint x: 294, endPoint y: 264, distance: 98.3
click at [294, 264] on div "Address * [PERSON_NAME] CLINICAL [MEDICAL_DATA] [STREET_ADDRESS]" at bounding box center [269, 257] width 323 height 39
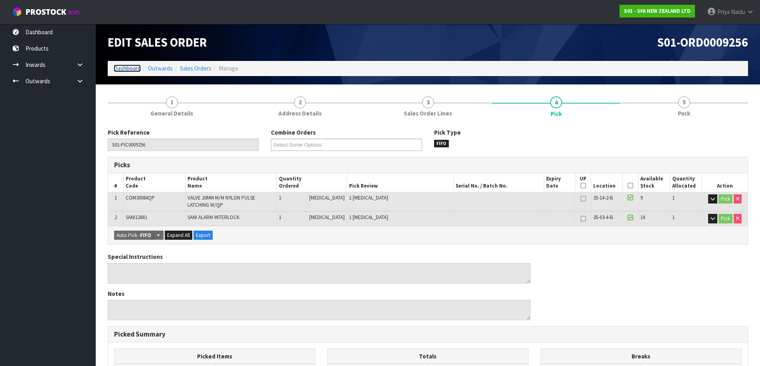
click at [130, 69] on link "Dashboard" at bounding box center [127, 69] width 27 height 8
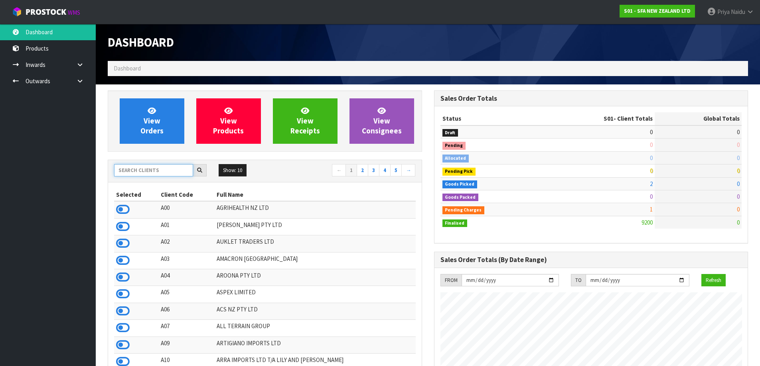
scroll to position [604, 326]
click at [144, 170] on input "text" at bounding box center [153, 170] width 79 height 12
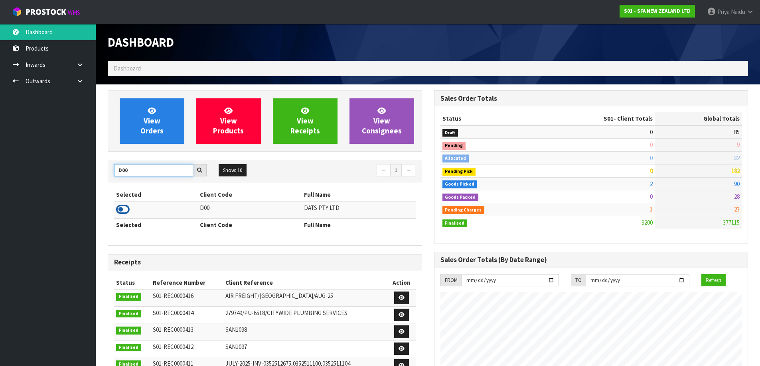
type input "D00"
drag, startPoint x: 118, startPoint y: 207, endPoint x: 141, endPoint y: 164, distance: 49.2
click at [118, 207] on icon at bounding box center [123, 210] width 14 height 12
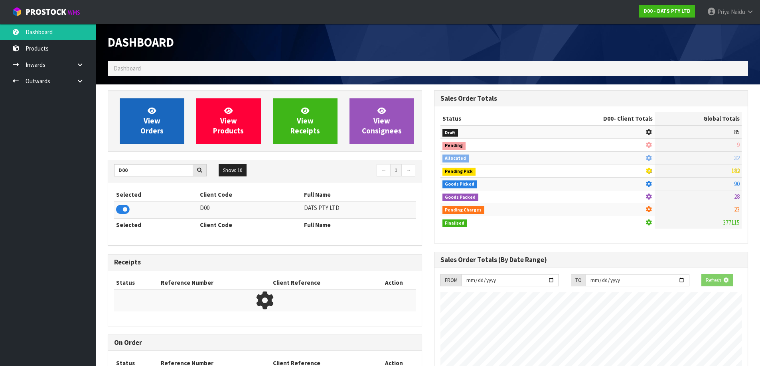
scroll to position [398295, 398466]
click at [157, 126] on span "View Orders" at bounding box center [151, 121] width 23 height 30
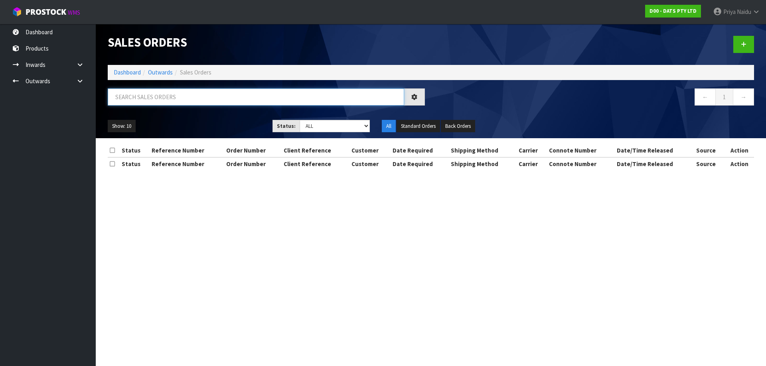
click at [175, 100] on input "text" at bounding box center [256, 97] width 296 height 17
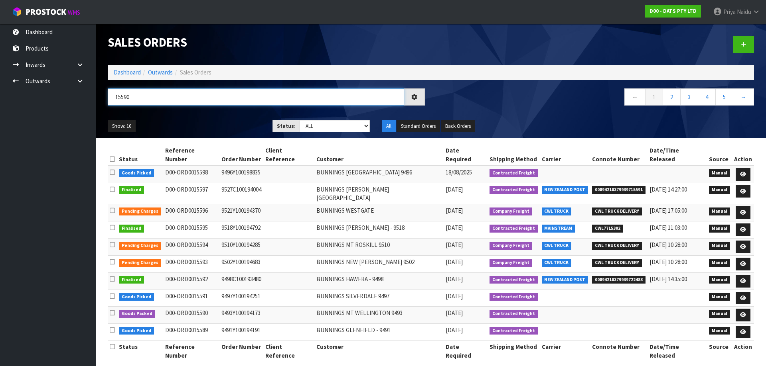
type input "15590"
click at [228, 130] on ul "Show: 10 5 10 25 50" at bounding box center [184, 126] width 153 height 13
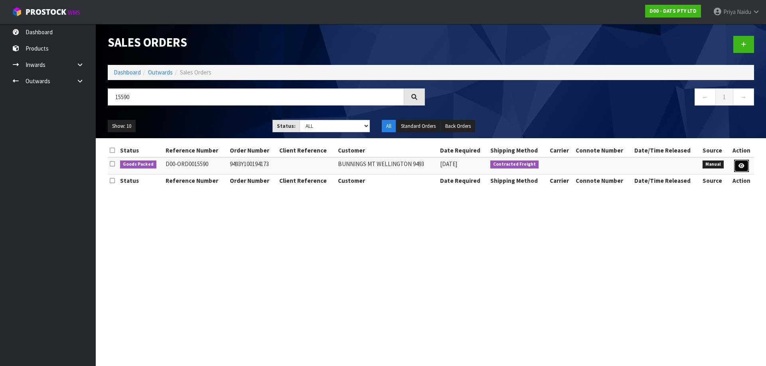
click at [739, 171] on link at bounding box center [741, 166] width 15 height 13
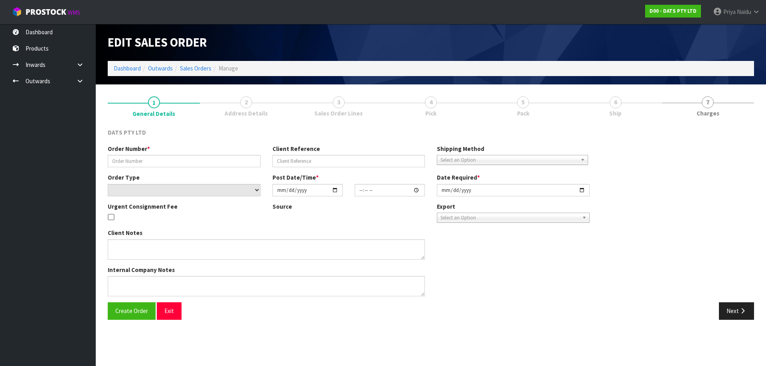
type input "9493Y100194173"
select select "number:0"
type input "[DATE]"
type input "09:19:00.000"
type input "[DATE]"
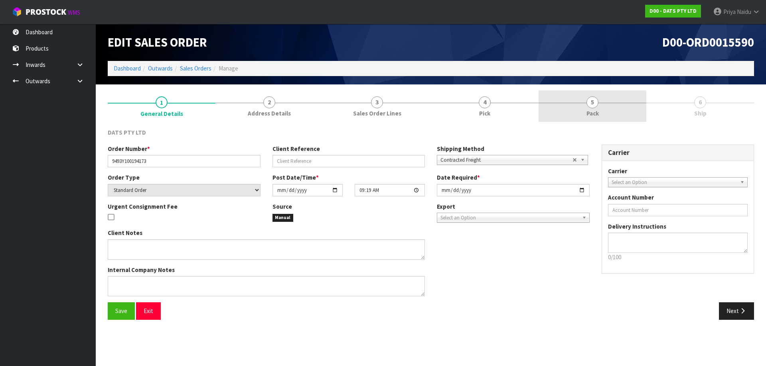
click at [579, 110] on link "5 Pack" at bounding box center [592, 107] width 108 height 32
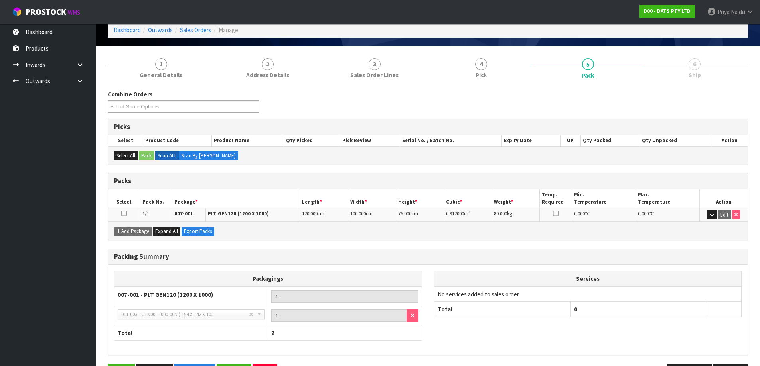
scroll to position [65, 0]
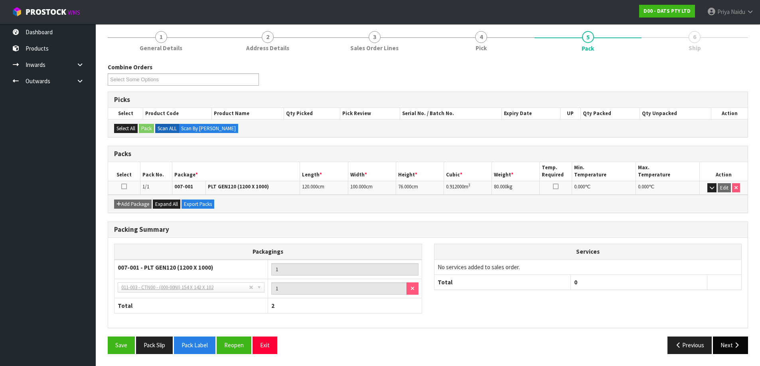
drag, startPoint x: 729, startPoint y: 357, endPoint x: 720, endPoint y: 347, distance: 13.5
click at [723, 349] on div "Save Pack Slip Pack Label Reopen Exit Previous Next" at bounding box center [428, 348] width 652 height 23
click at [722, 347] on button "Next" at bounding box center [730, 345] width 35 height 17
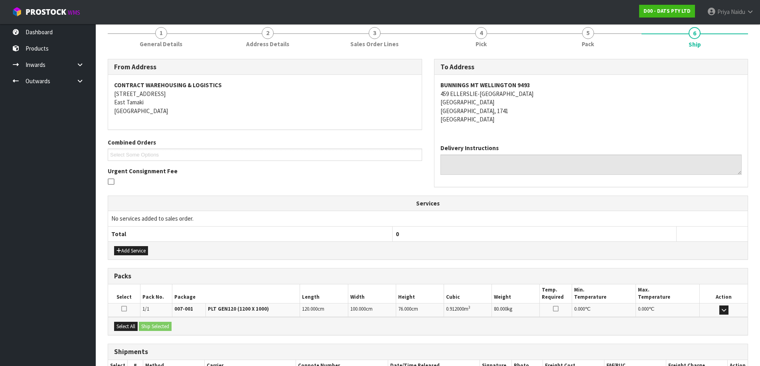
scroll to position [124, 0]
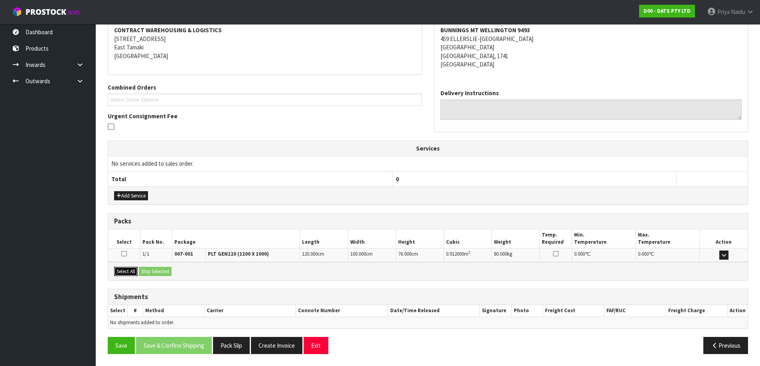
click at [130, 271] on button "Select All" at bounding box center [126, 272] width 24 height 10
drag, startPoint x: 134, startPoint y: 269, endPoint x: 146, endPoint y: 269, distance: 12.0
click at [145, 269] on div "Select All Ship Selected" at bounding box center [427, 271] width 639 height 18
click at [147, 270] on button "Ship Selected" at bounding box center [155, 272] width 33 height 10
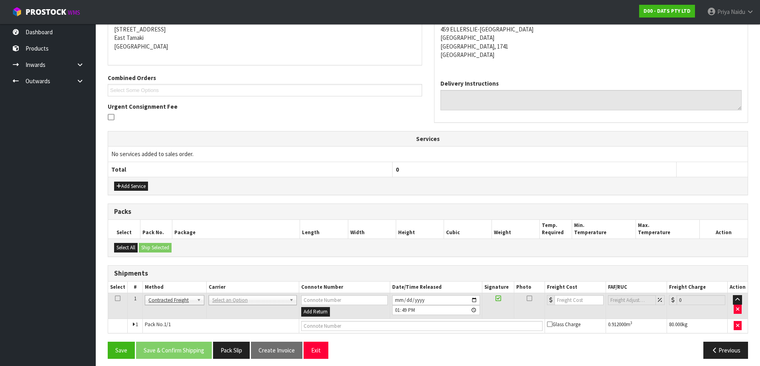
scroll to position [139, 0]
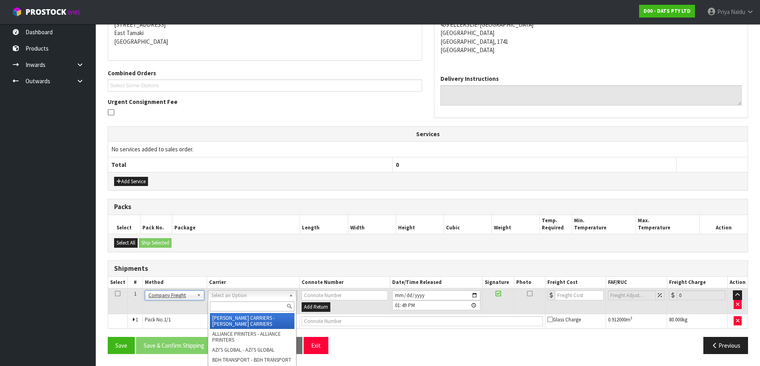
click at [224, 306] on input "text" at bounding box center [252, 307] width 85 height 10
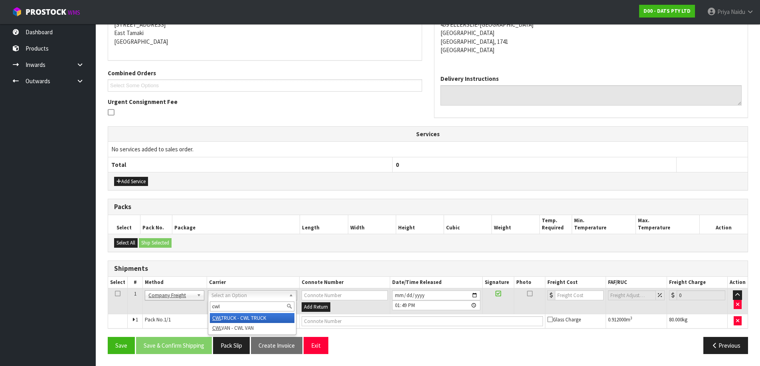
type input "cwl"
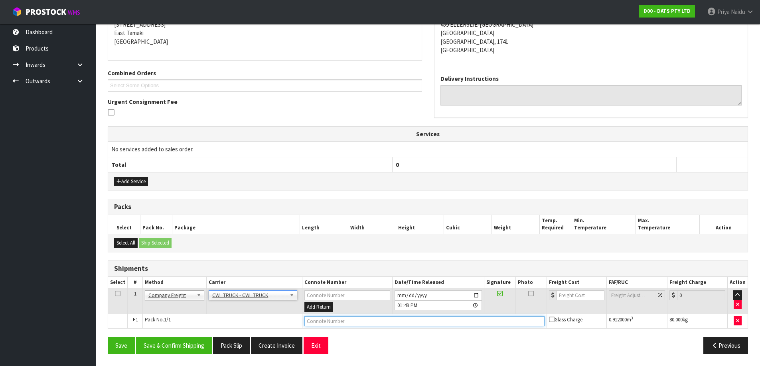
click at [320, 324] on input "text" at bounding box center [424, 322] width 240 height 10
type input "CWL TRUCK DELIVERY"
click at [474, 293] on input "[DATE]" at bounding box center [437, 296] width 87 height 10
type input "[DATE]"
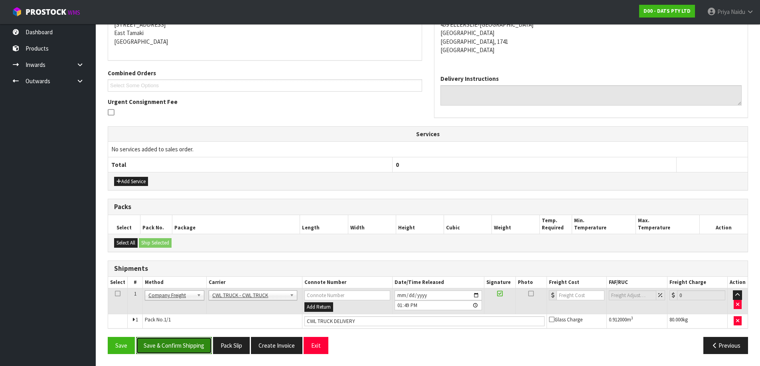
click at [182, 349] on button "Save & Confirm Shipping" at bounding box center [174, 345] width 76 height 17
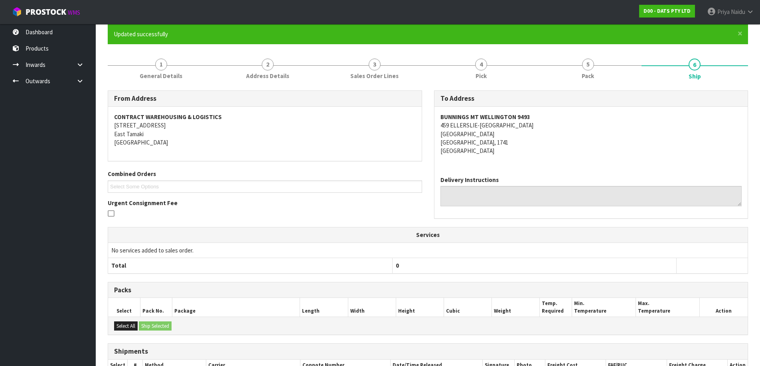
scroll to position [148, 0]
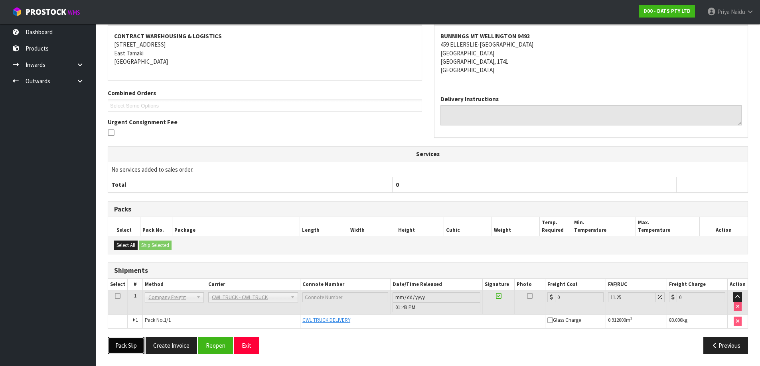
click at [137, 339] on button "Pack Slip" at bounding box center [126, 345] width 37 height 17
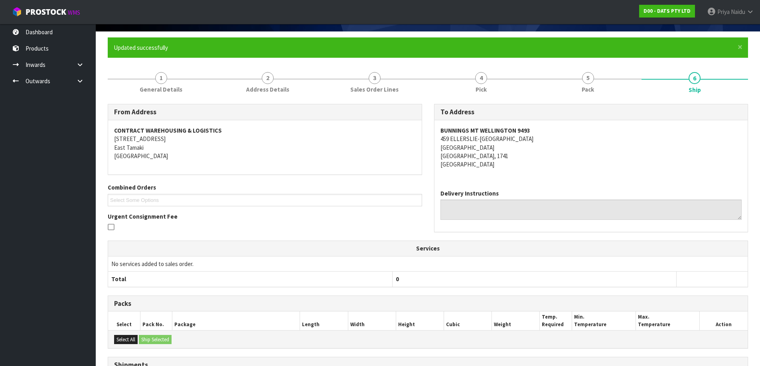
scroll to position [0, 0]
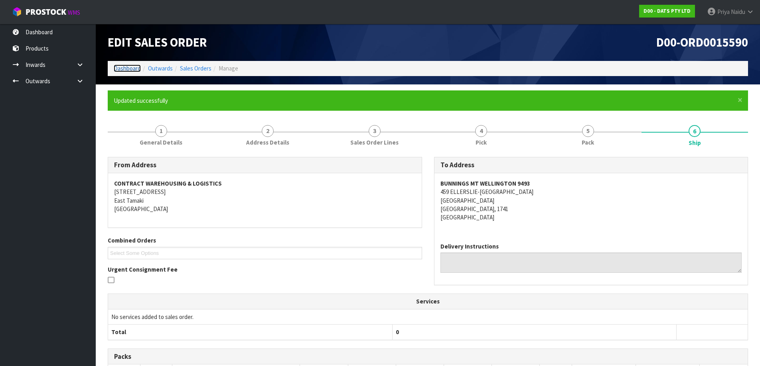
click at [134, 69] on link "Dashboard" at bounding box center [127, 69] width 27 height 8
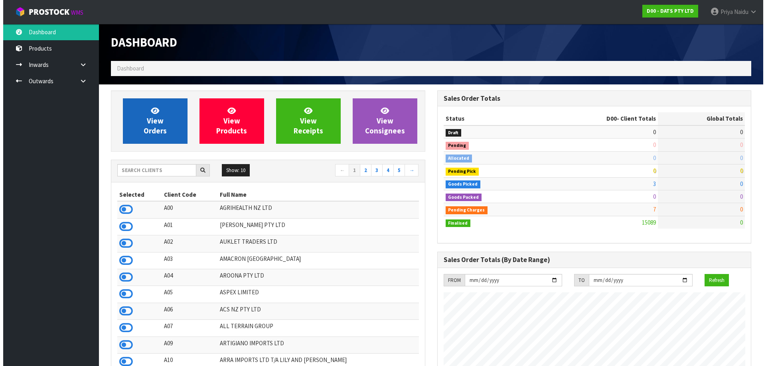
scroll to position [604, 326]
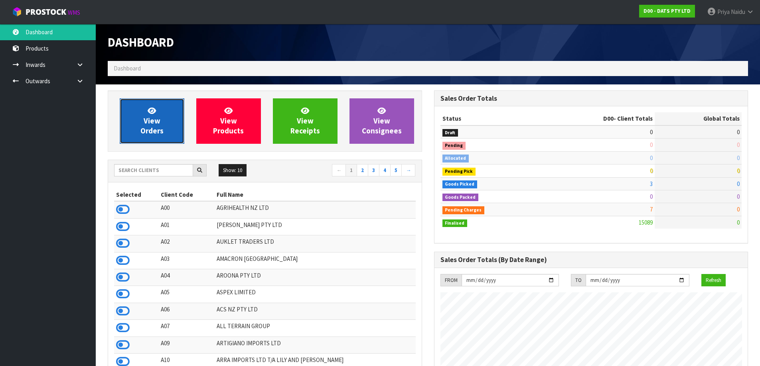
click at [146, 122] on span "View Orders" at bounding box center [151, 121] width 23 height 30
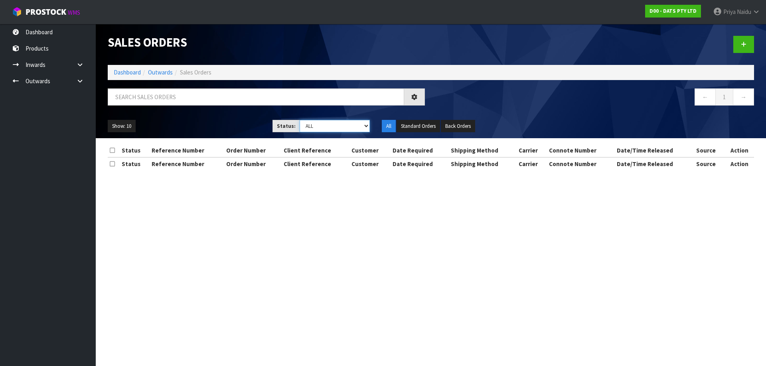
click at [346, 127] on select "Draft Pending Allocated Pending Pick Goods Picked Goods Packed Pending Charges …" at bounding box center [334, 126] width 71 height 12
click at [299, 120] on select "Draft Pending Allocated Pending Pick Goods Picked Goods Packed Pending Charges …" at bounding box center [334, 126] width 71 height 12
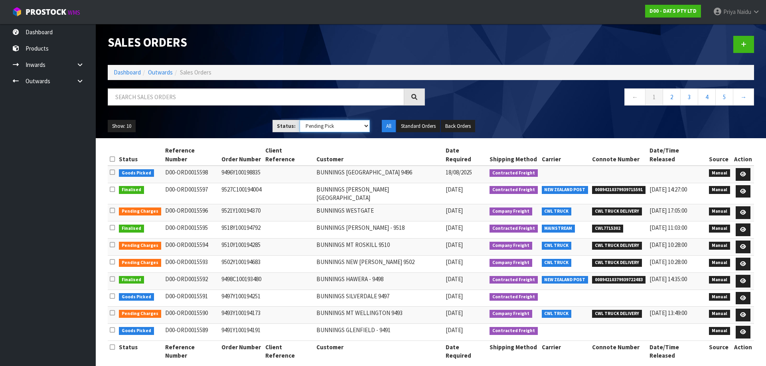
click at [319, 126] on select "Draft Pending Allocated Pending Pick Goods Picked Goods Packed Pending Charges …" at bounding box center [334, 126] width 71 height 12
click at [299, 120] on select "Draft Pending Allocated Pending Pick Goods Picked Goods Packed Pending Charges …" at bounding box center [334, 126] width 71 height 12
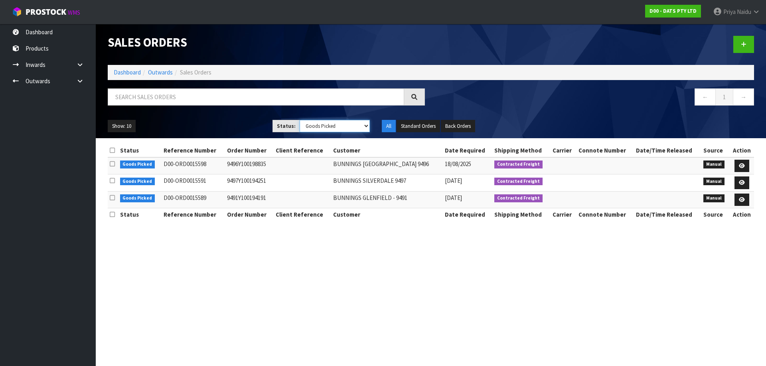
click at [315, 126] on select "Draft Pending Allocated Pending Pick Goods Picked Goods Packed Pending Charges …" at bounding box center [334, 126] width 71 height 12
click at [299, 120] on select "Draft Pending Allocated Pending Pick Goods Picked Goods Packed Pending Charges …" at bounding box center [334, 126] width 71 height 12
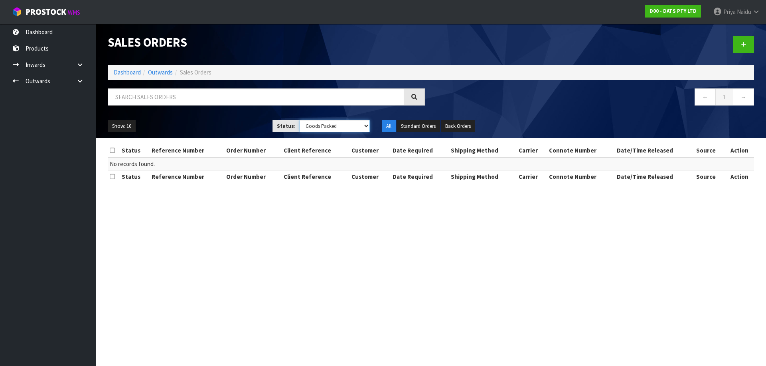
click at [320, 124] on select "Draft Pending Allocated Pending Pick Goods Picked Goods Packed Pending Charges …" at bounding box center [334, 126] width 71 height 12
select select "string:6"
click at [299, 120] on select "Draft Pending Allocated Pending Pick Goods Picked Goods Packed Pending Charges …" at bounding box center [334, 126] width 71 height 12
